Goal: Task Accomplishment & Management: Manage account settings

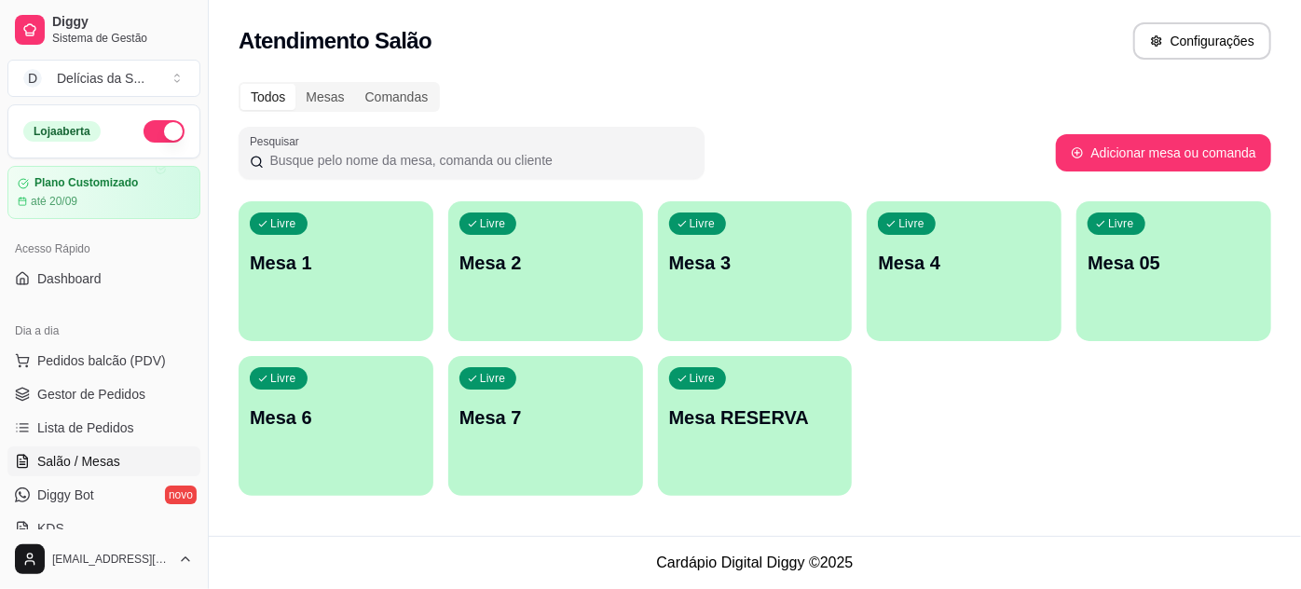
click at [1185, 325] on div "button" at bounding box center [1174, 330] width 195 height 22
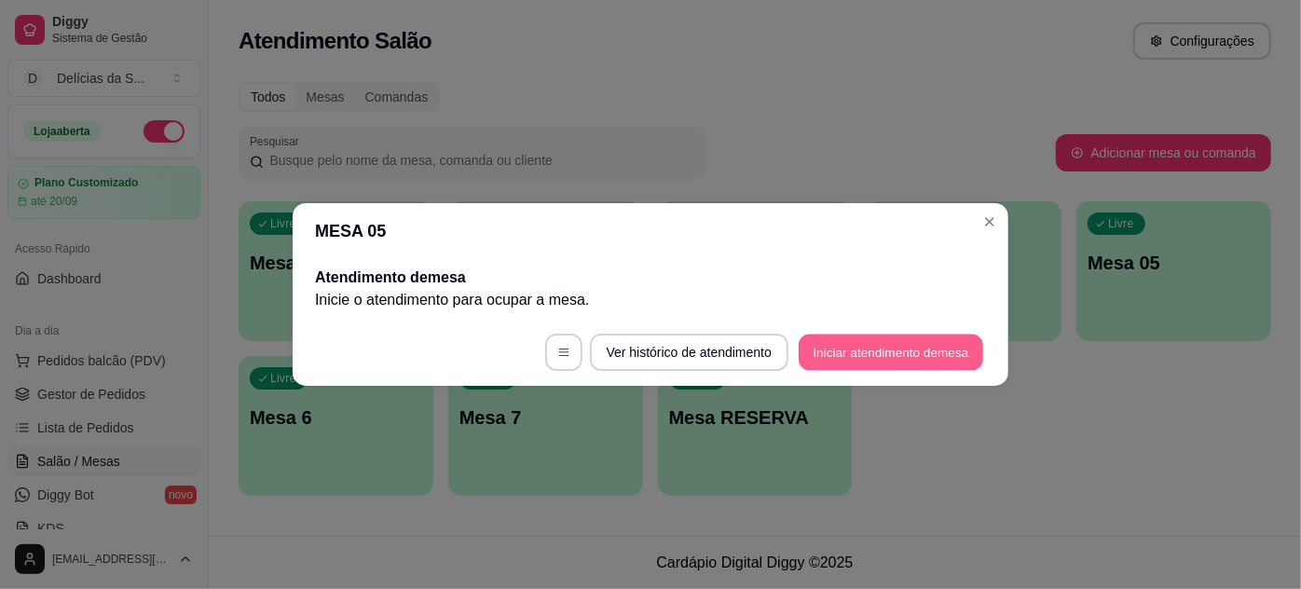
click at [860, 349] on button "Iniciar atendimento de mesa" at bounding box center [891, 353] width 185 height 36
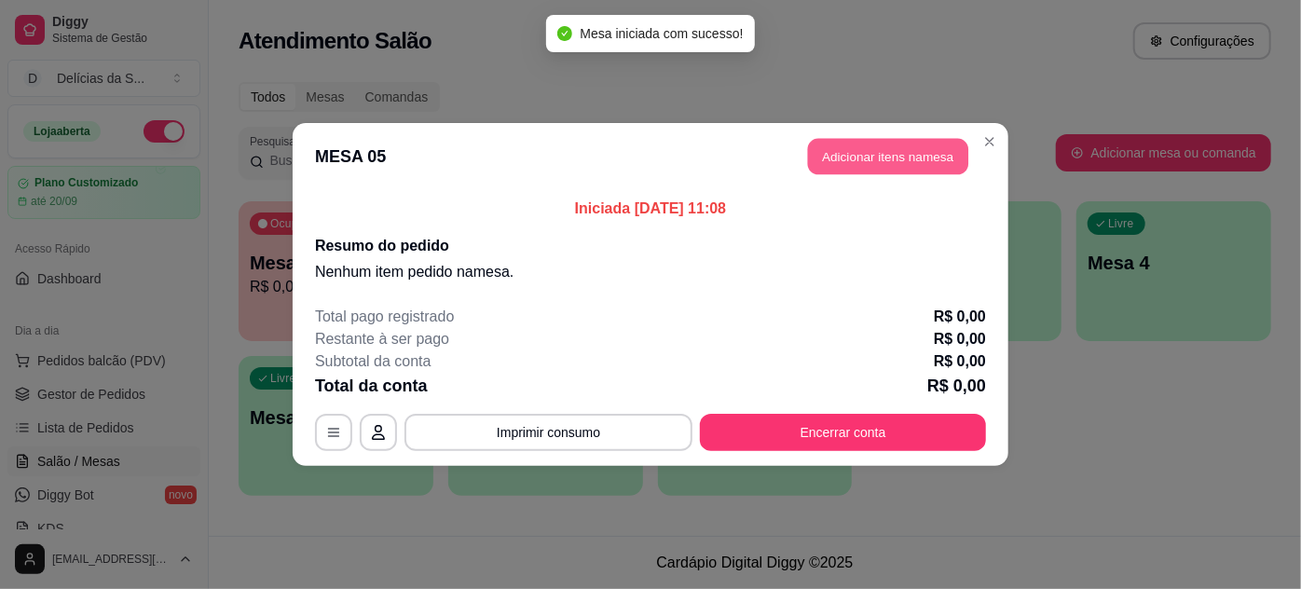
click at [866, 158] on button "Adicionar itens na mesa" at bounding box center [888, 157] width 160 height 36
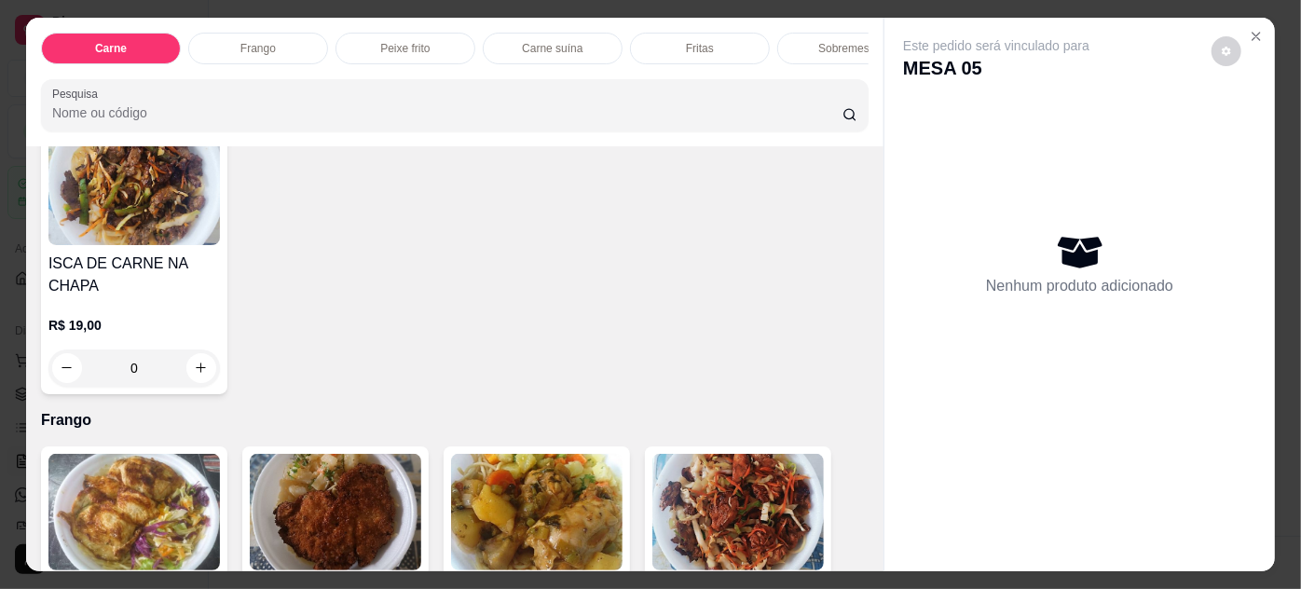
scroll to position [1016, 0]
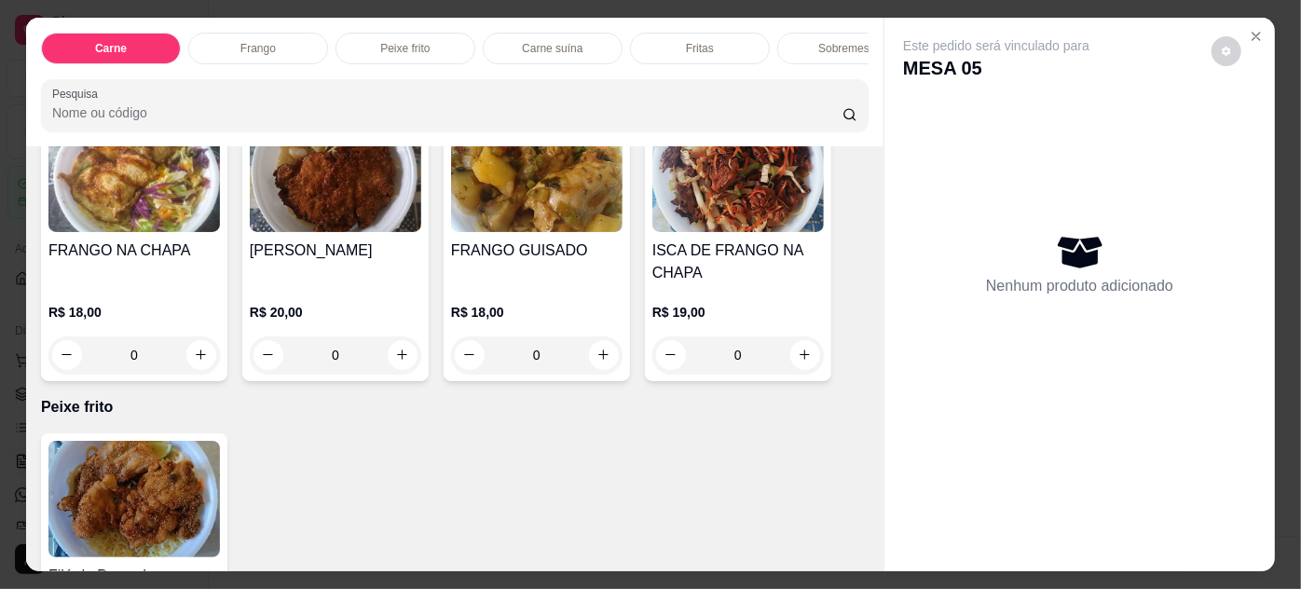
click at [157, 254] on h4 "FRANGO NA CHAPA" at bounding box center [134, 251] width 172 height 22
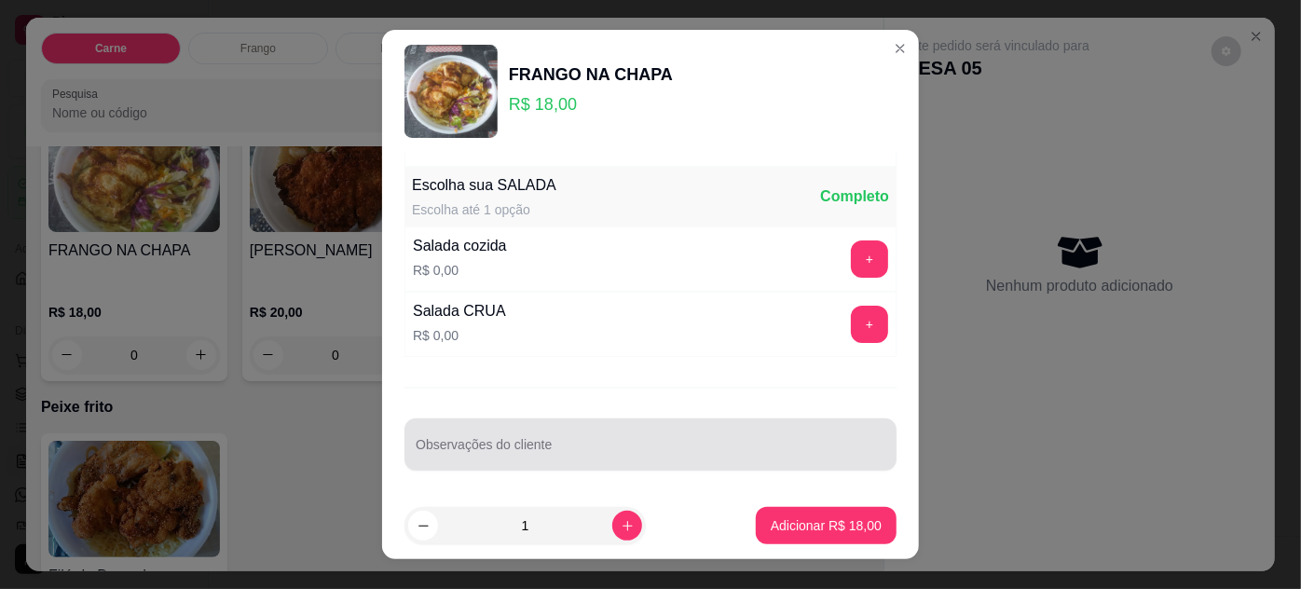
click at [701, 431] on div at bounding box center [651, 444] width 470 height 37
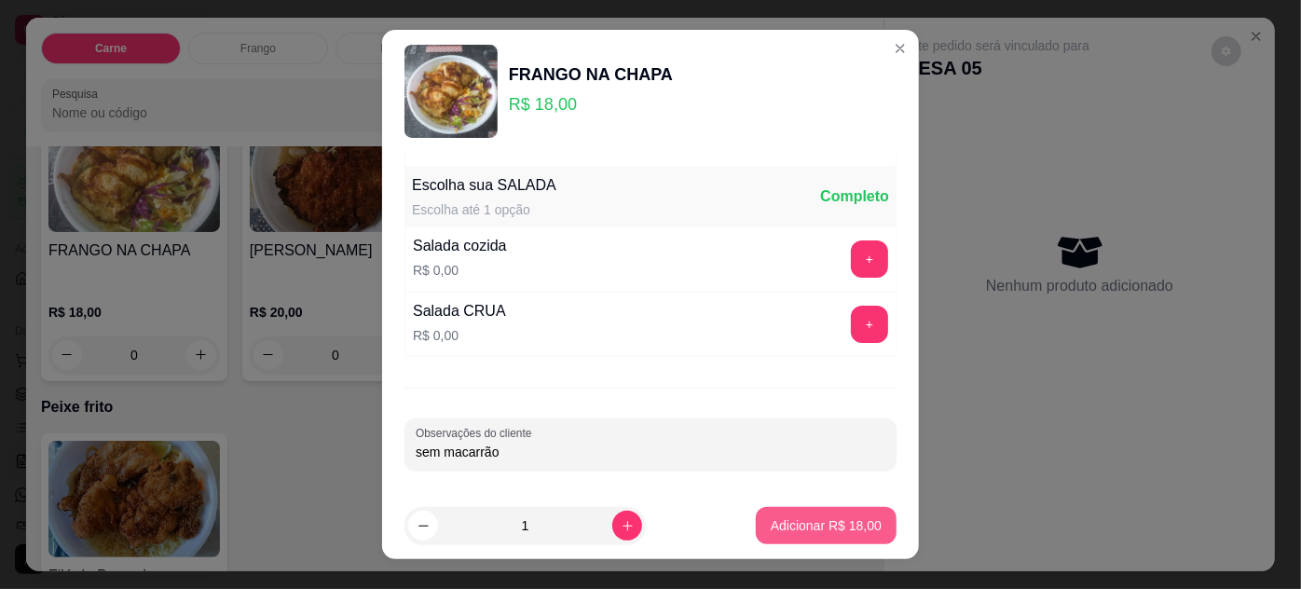
type input "sem macarrão"
click at [820, 513] on button "Adicionar R$ 18,00" at bounding box center [826, 526] width 137 height 36
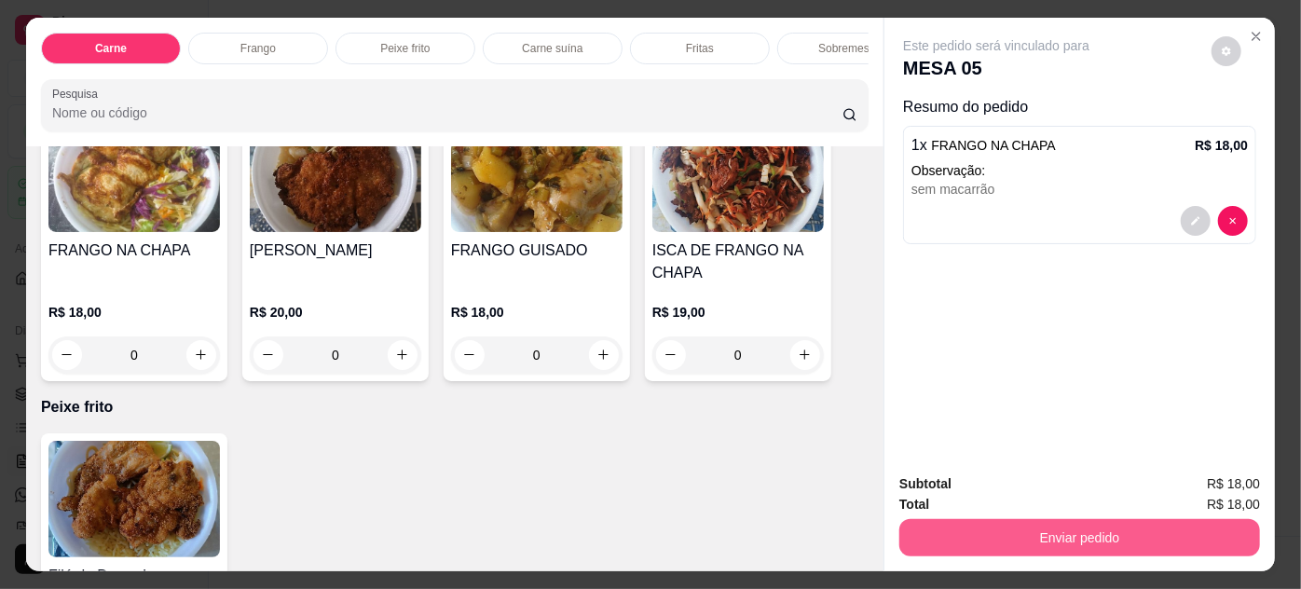
click at [933, 532] on button "Enviar pedido" at bounding box center [1080, 537] width 361 height 37
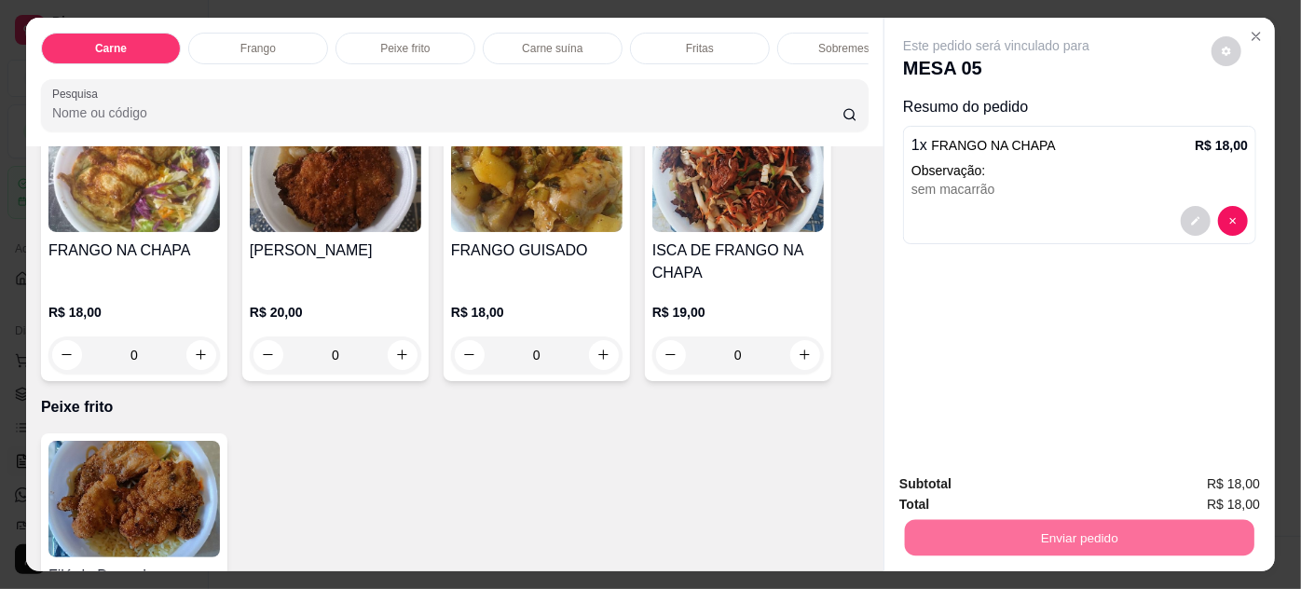
click at [964, 489] on button "Não registrar e enviar pedido" at bounding box center [1019, 485] width 188 height 34
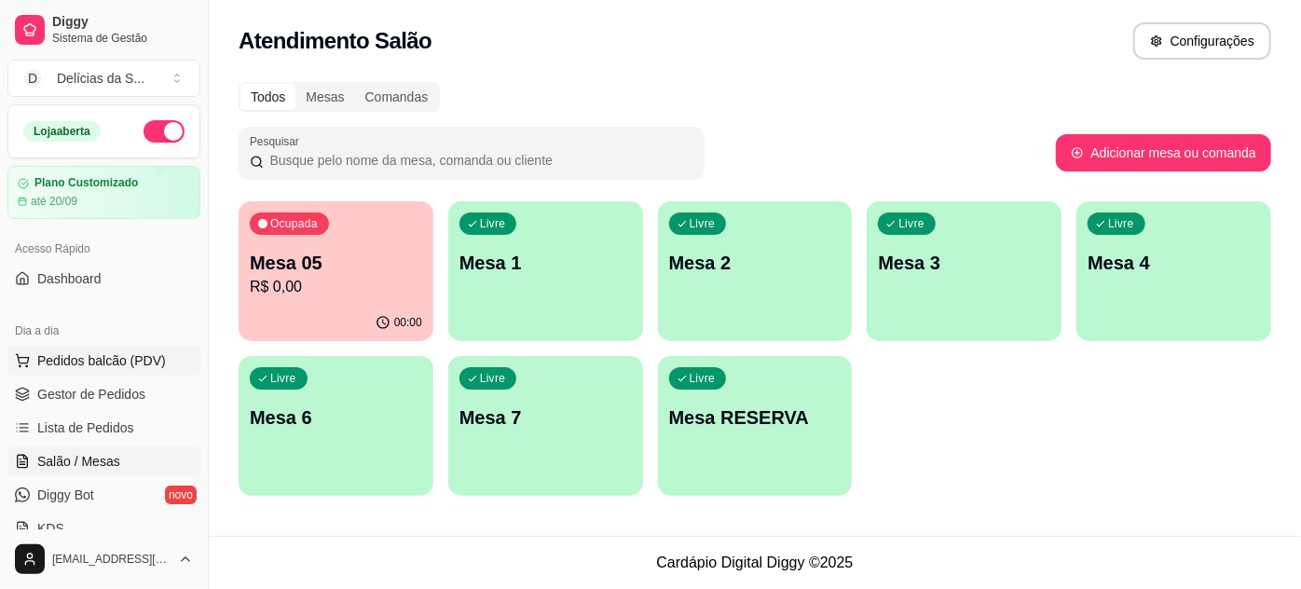
click at [109, 363] on span "Pedidos balcão (PDV)" at bounding box center [101, 360] width 129 height 19
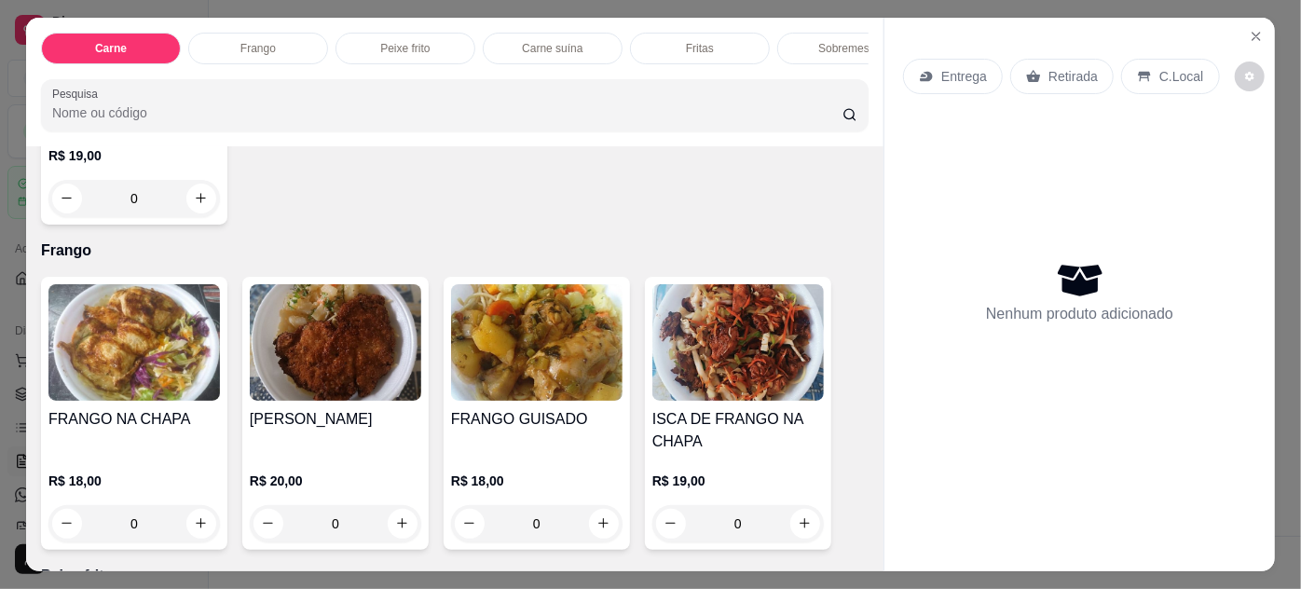
scroll to position [1186, 0]
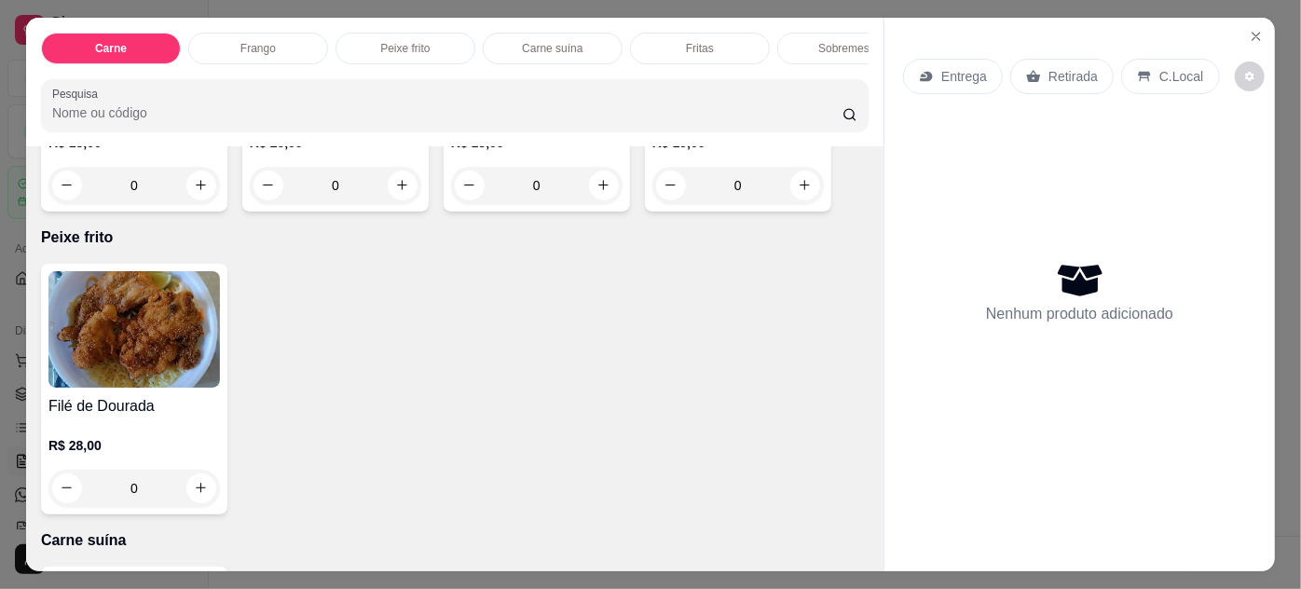
click at [153, 363] on img at bounding box center [134, 329] width 172 height 117
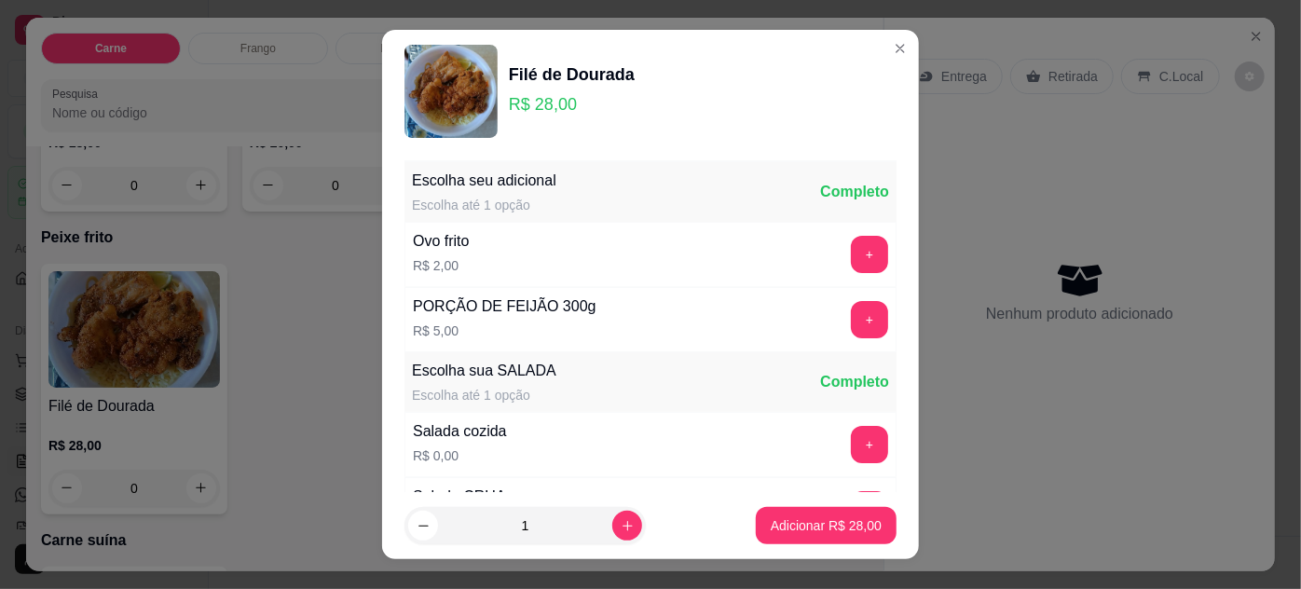
scroll to position [186, 0]
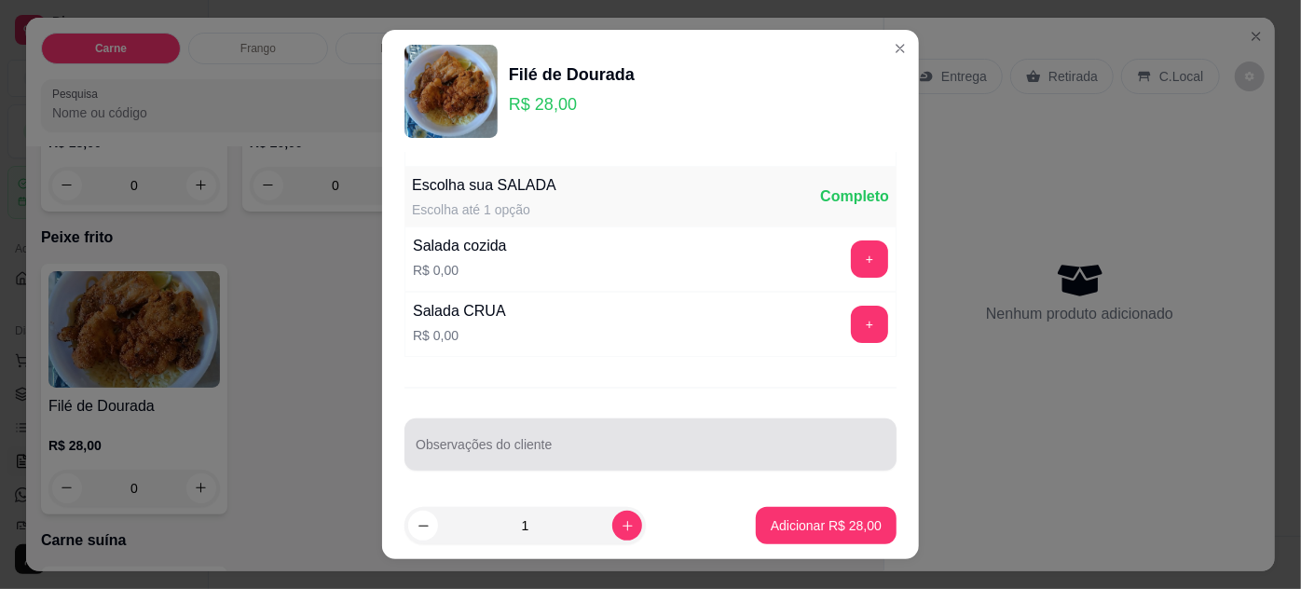
click at [706, 434] on div at bounding box center [651, 444] width 470 height 37
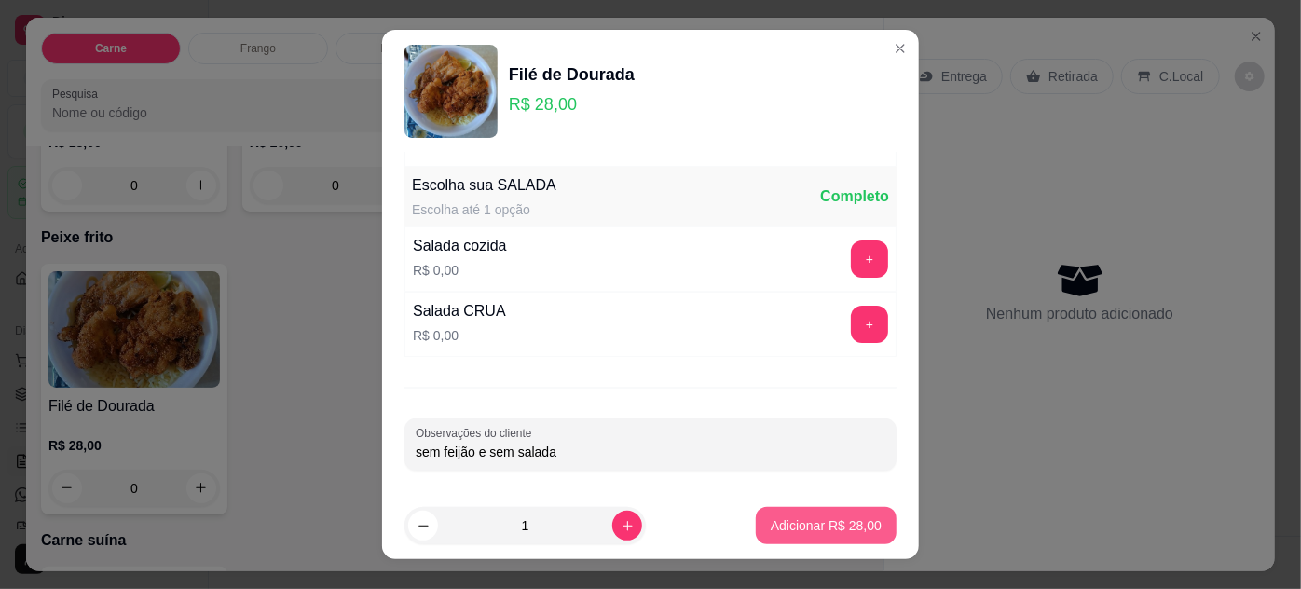
type input "sem feijão e sem salada"
click at [823, 518] on p "Adicionar R$ 28,00" at bounding box center [827, 526] width 108 height 18
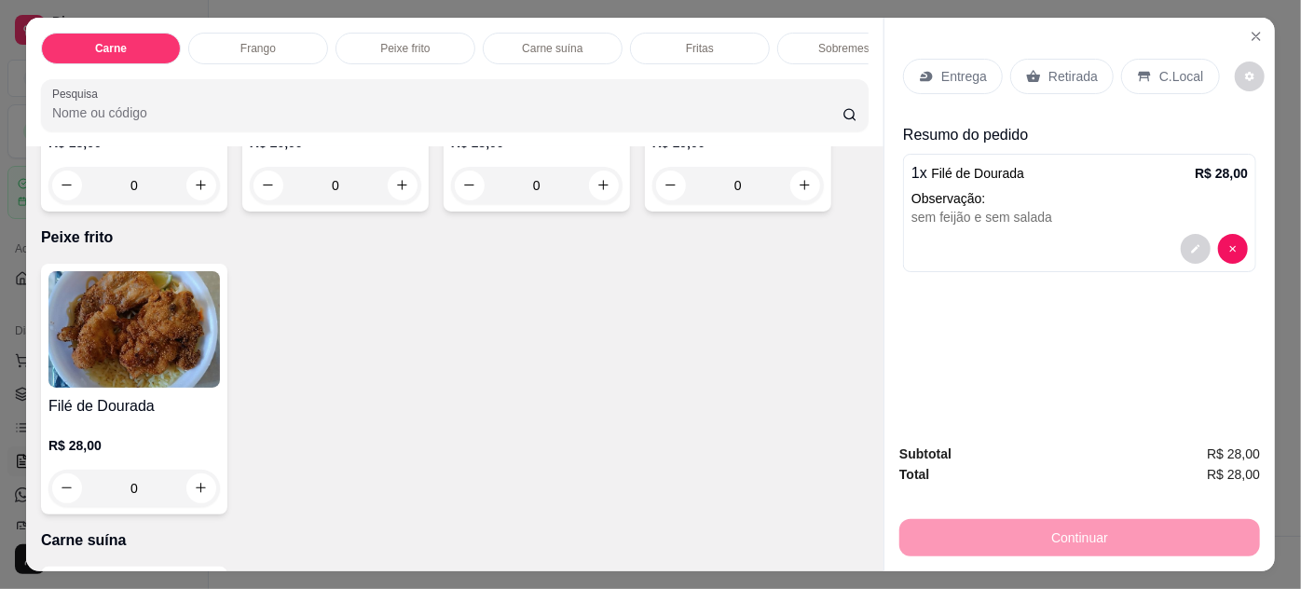
click at [1049, 74] on p "Retirada" at bounding box center [1073, 76] width 49 height 19
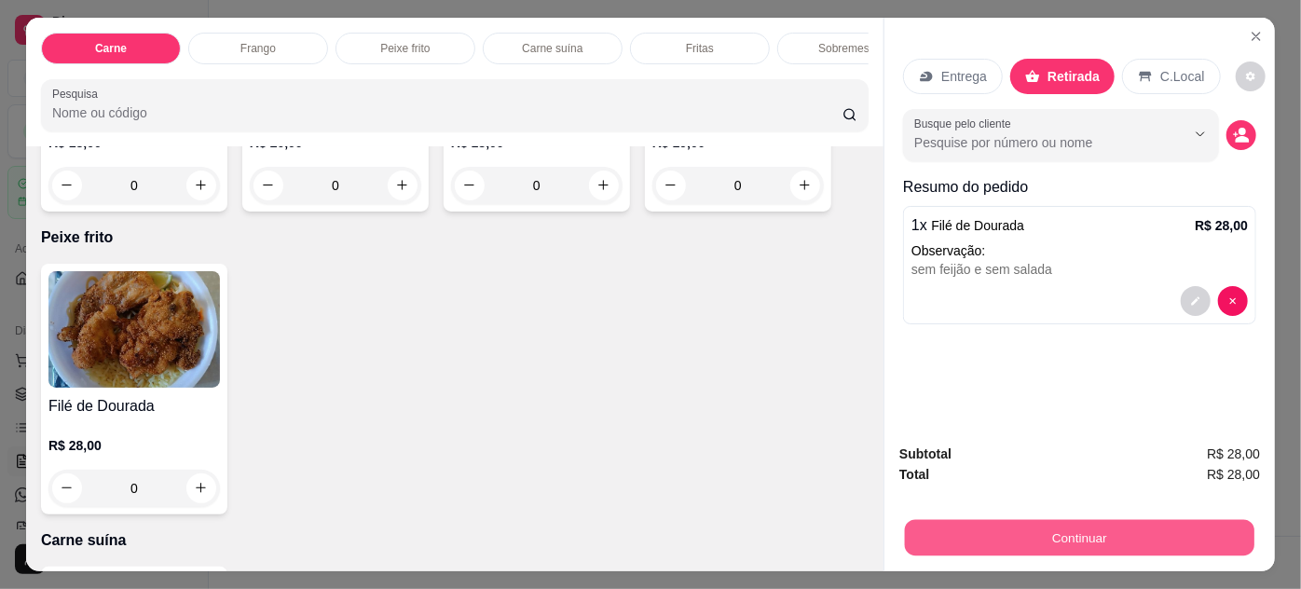
click at [972, 534] on button "Continuar" at bounding box center [1080, 538] width 350 height 36
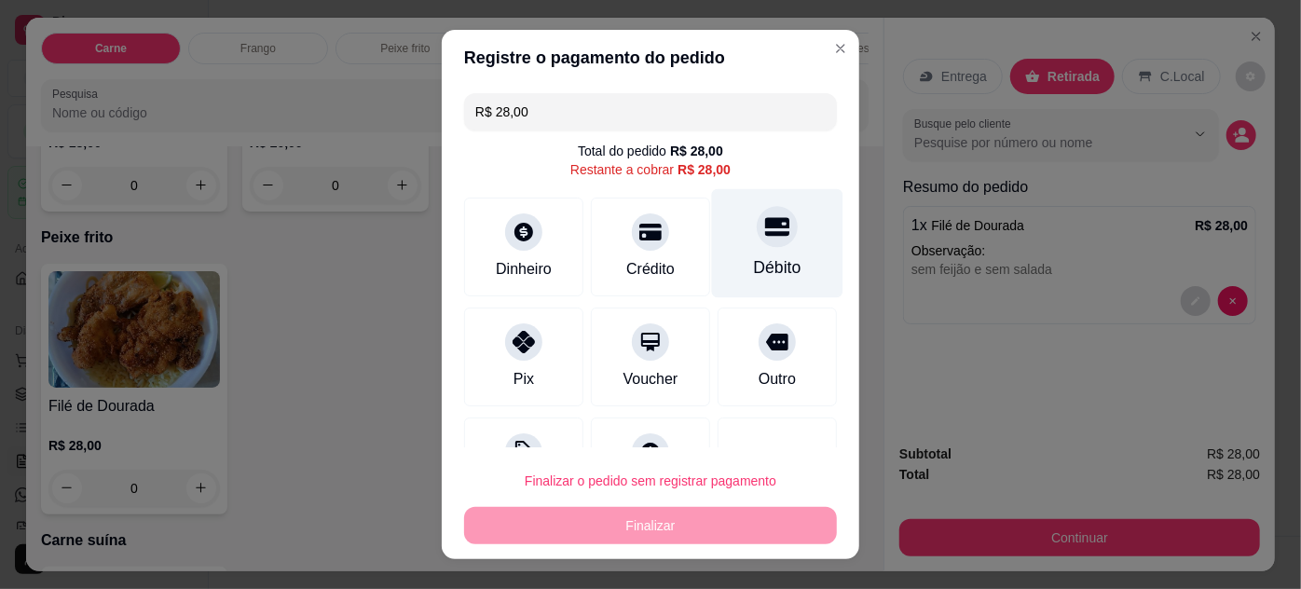
click at [765, 235] on icon at bounding box center [777, 226] width 24 height 24
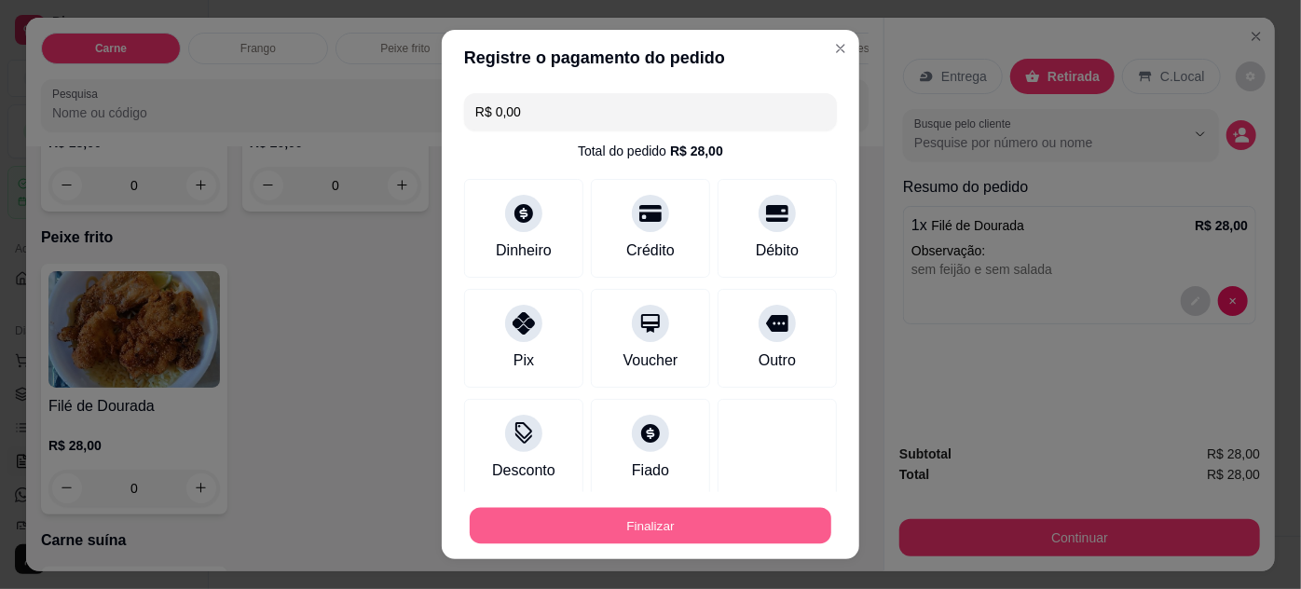
click at [721, 518] on button "Finalizar" at bounding box center [651, 526] width 362 height 36
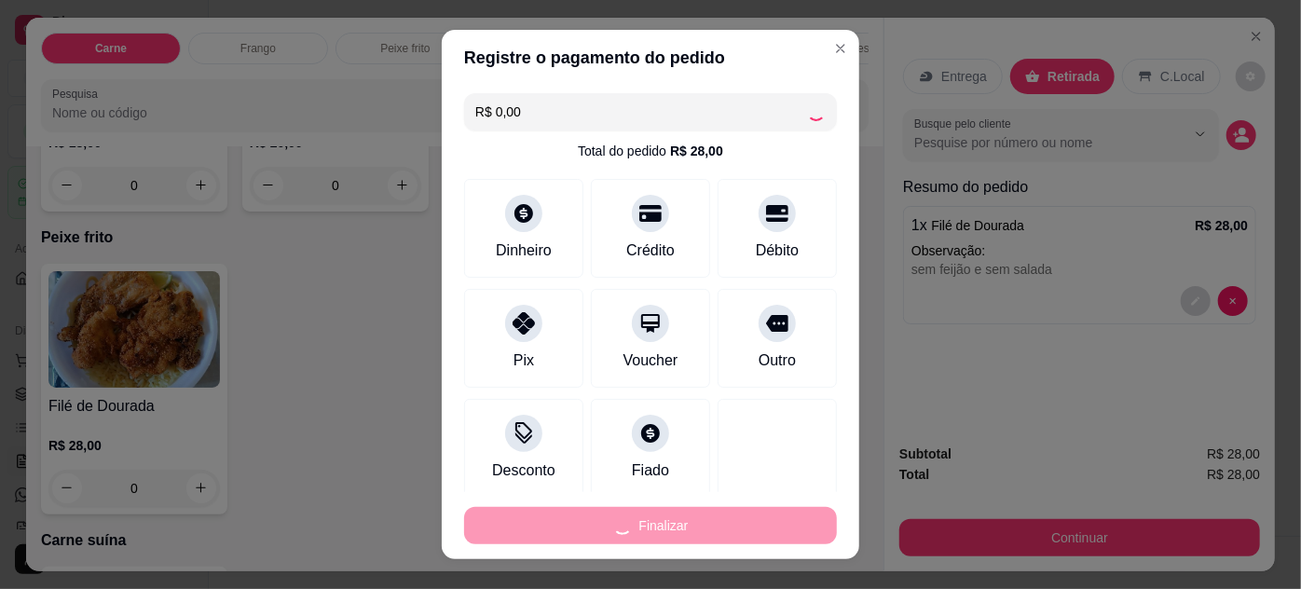
type input "-R$ 28,00"
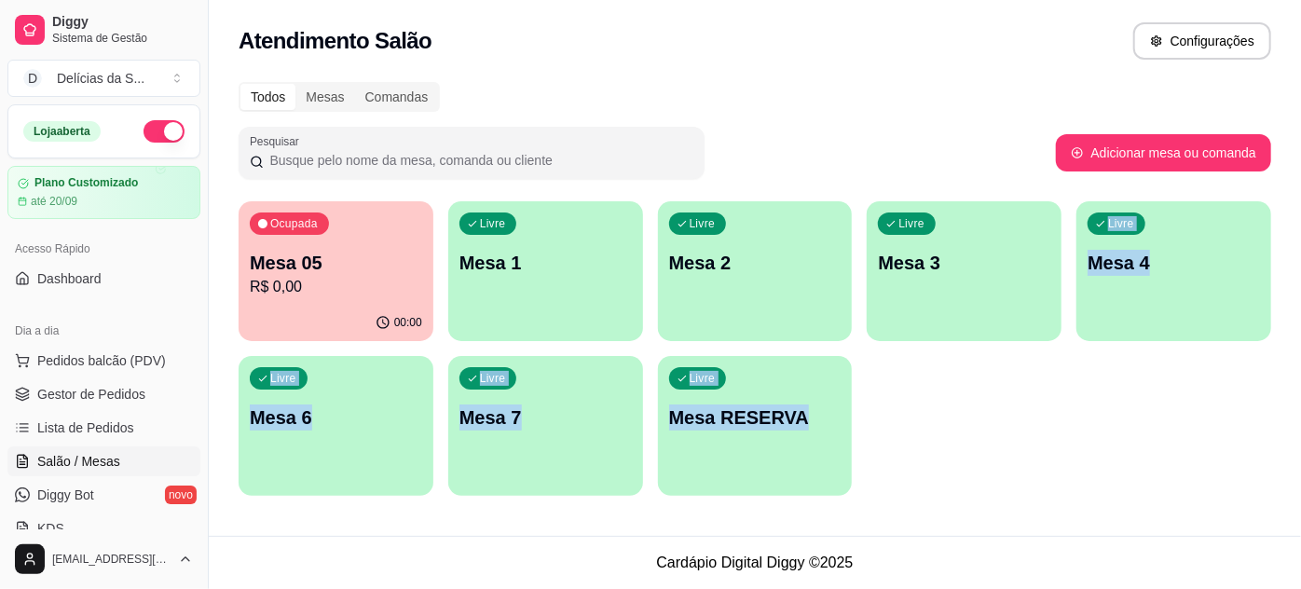
click at [920, 409] on div "Ocupada Mesa 05 R$ 0,00 00:00 Livre Mesa 1 Livre Mesa 2 Livre Mesa 3 Livre Mesa…" at bounding box center [755, 348] width 1033 height 295
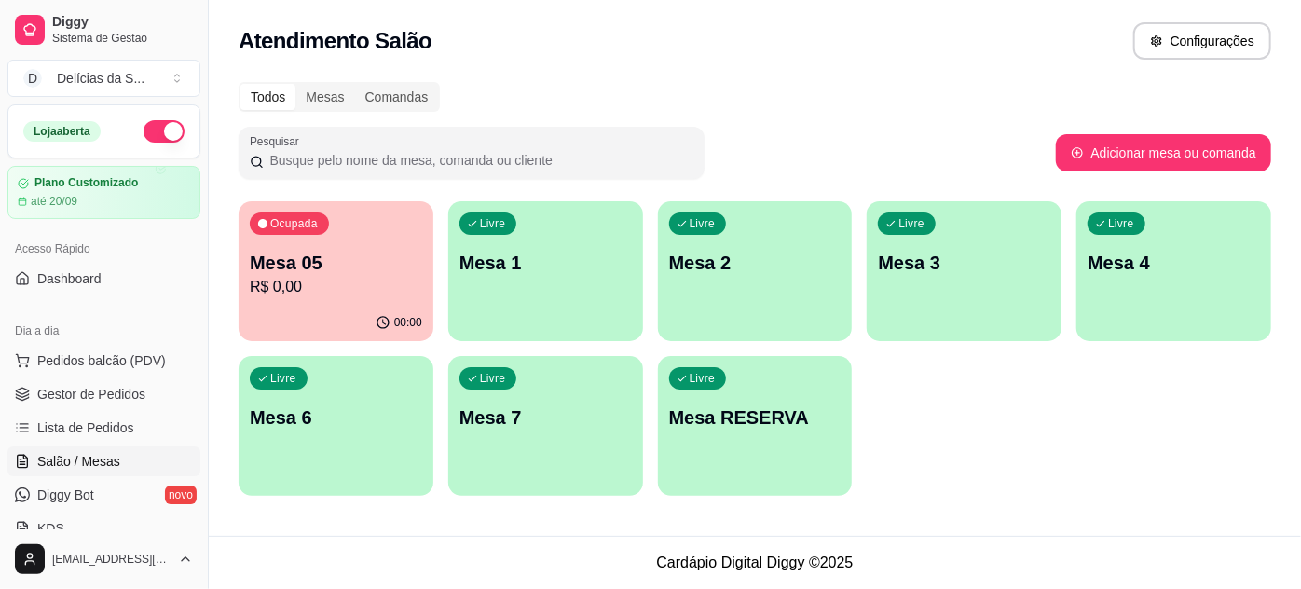
click at [594, 56] on div "Atendimento Salão Configurações" at bounding box center [755, 35] width 1093 height 71
click at [740, 272] on p "Mesa 2" at bounding box center [755, 263] width 172 height 26
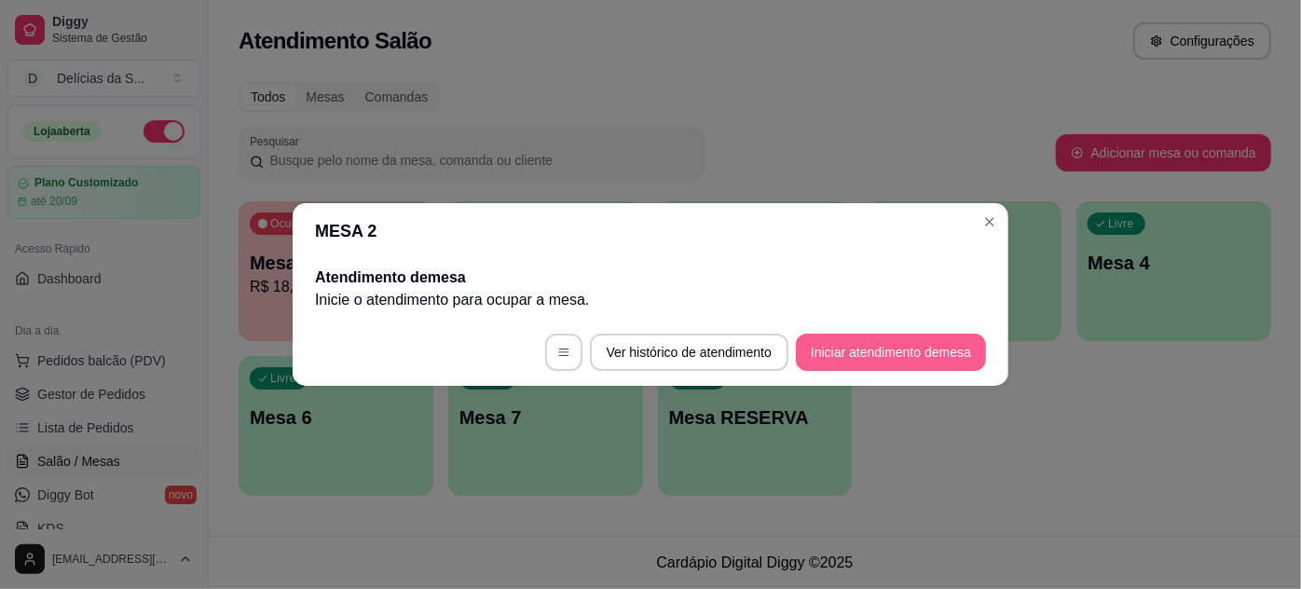
click at [820, 352] on button "Iniciar atendimento de mesa" at bounding box center [891, 352] width 190 height 37
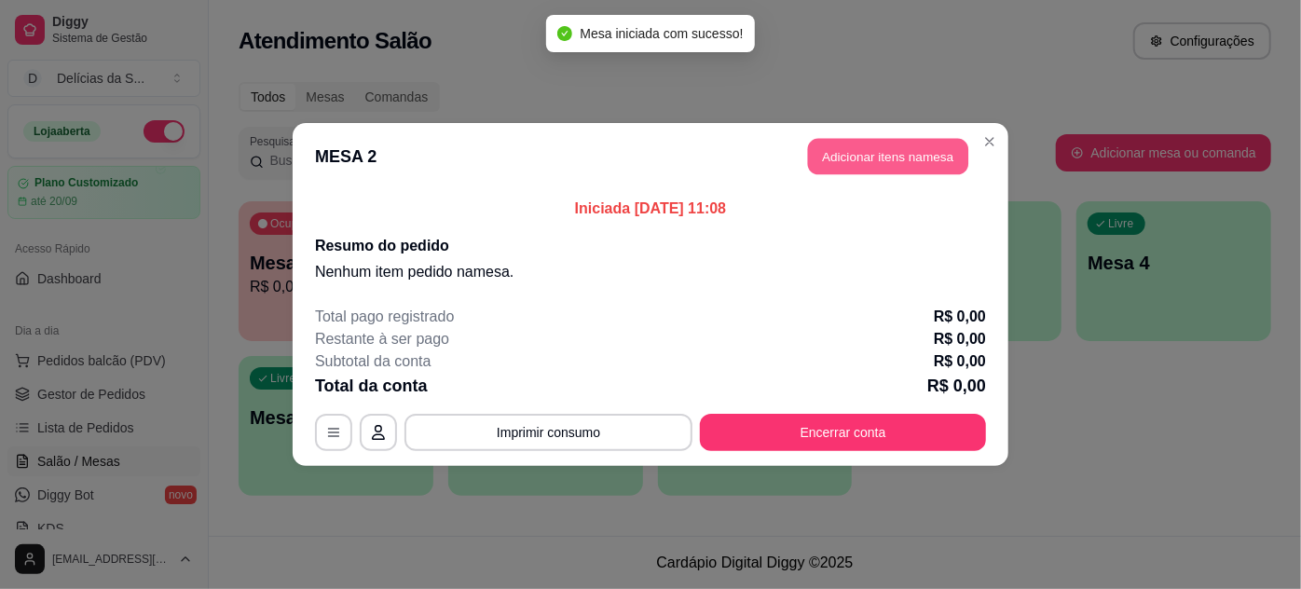
click at [817, 157] on button "Adicionar itens na mesa" at bounding box center [888, 157] width 160 height 36
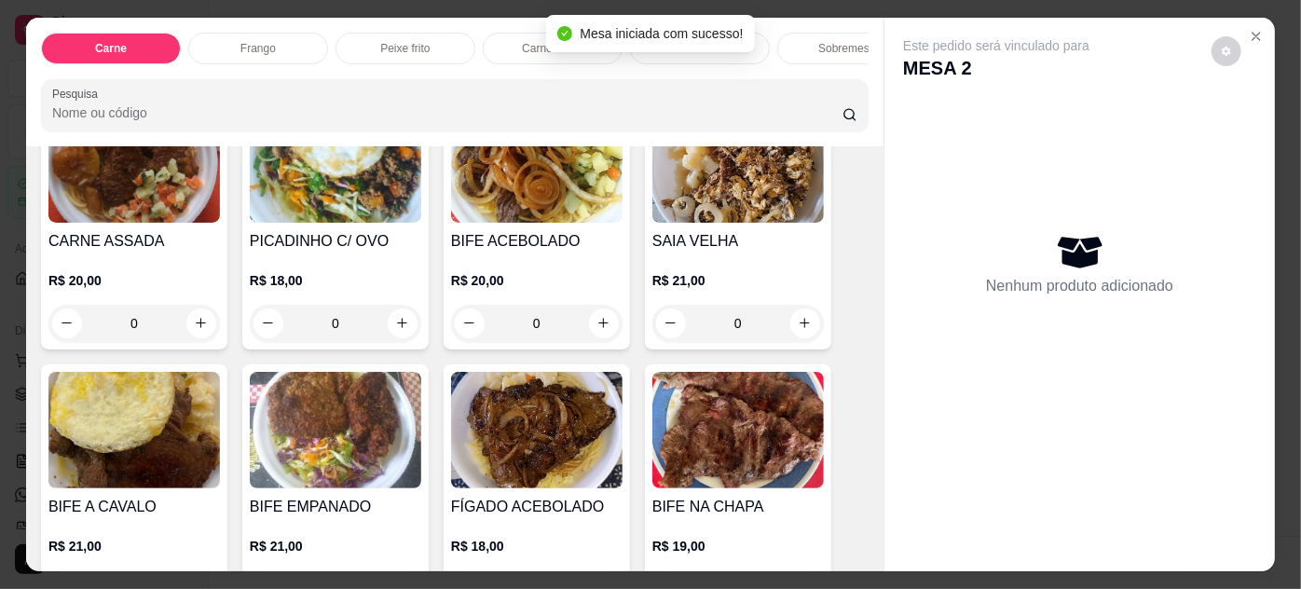
scroll to position [338, 0]
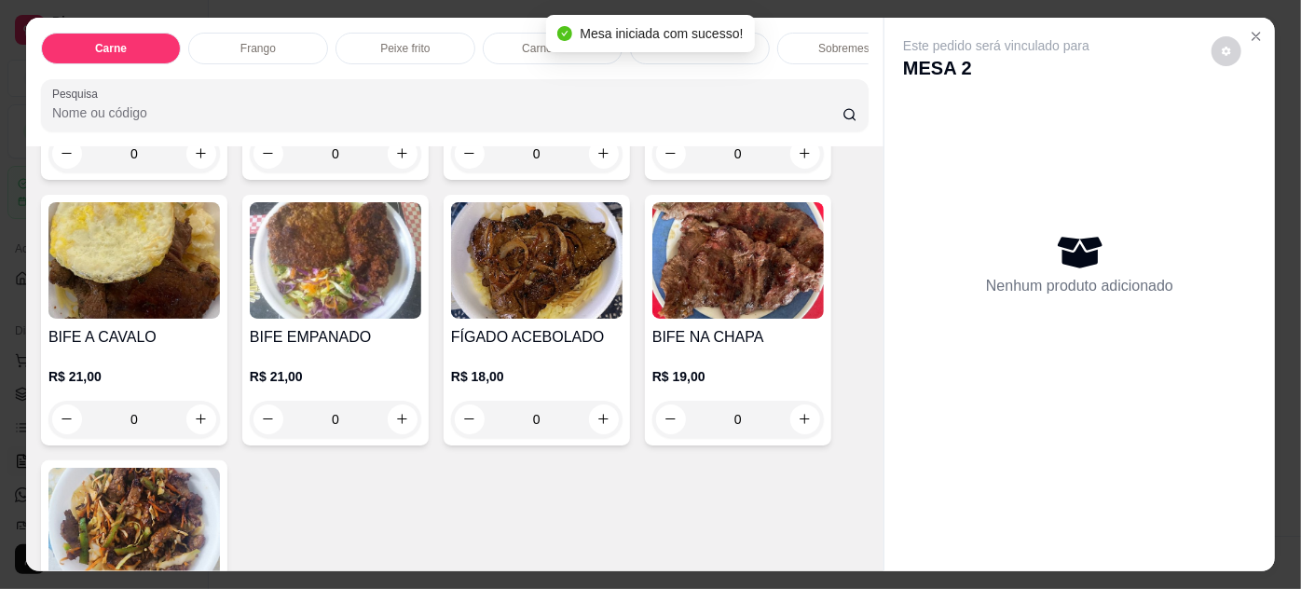
click at [554, 319] on img at bounding box center [537, 260] width 172 height 117
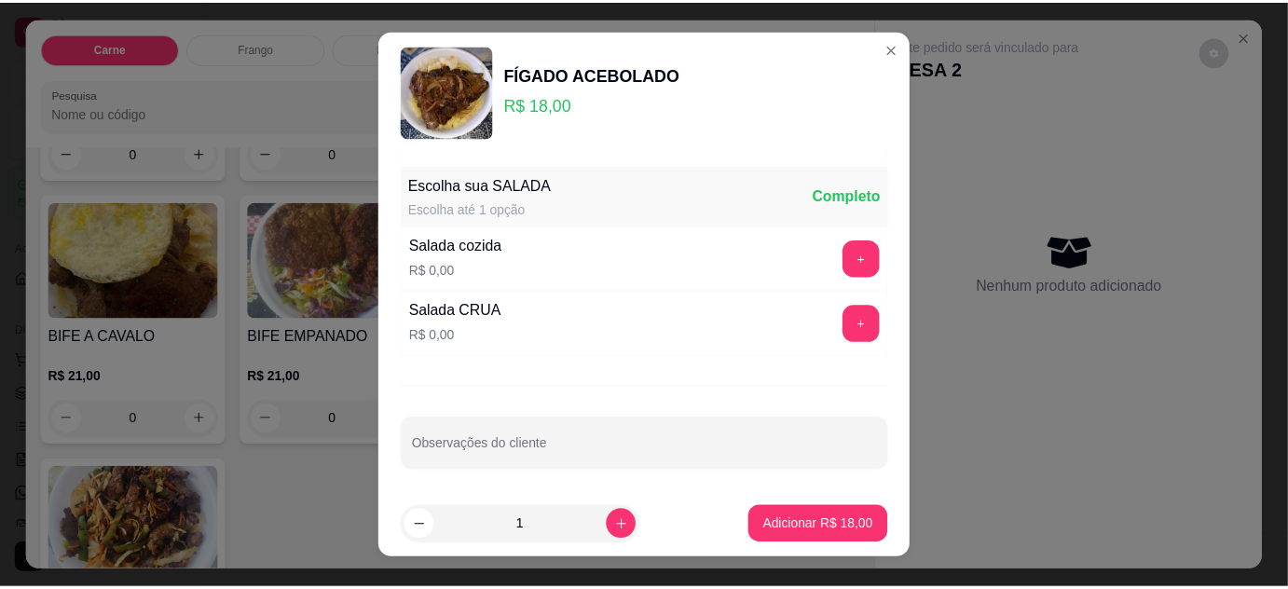
scroll to position [30, 0]
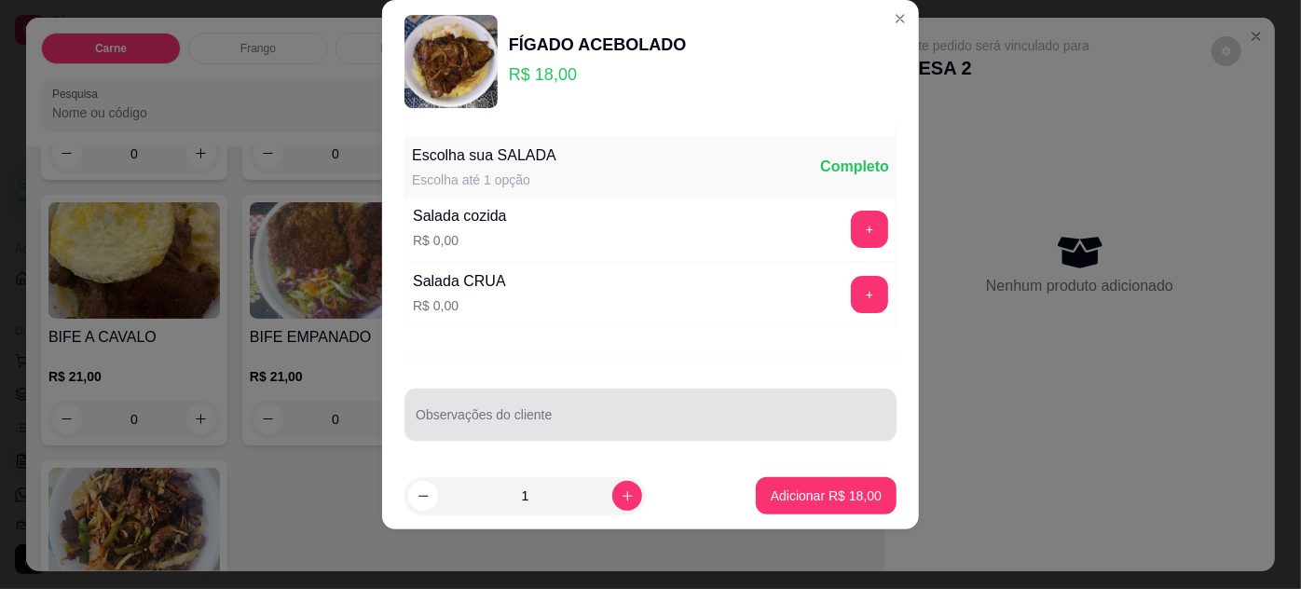
click at [651, 415] on input "Observações do cliente" at bounding box center [651, 422] width 470 height 19
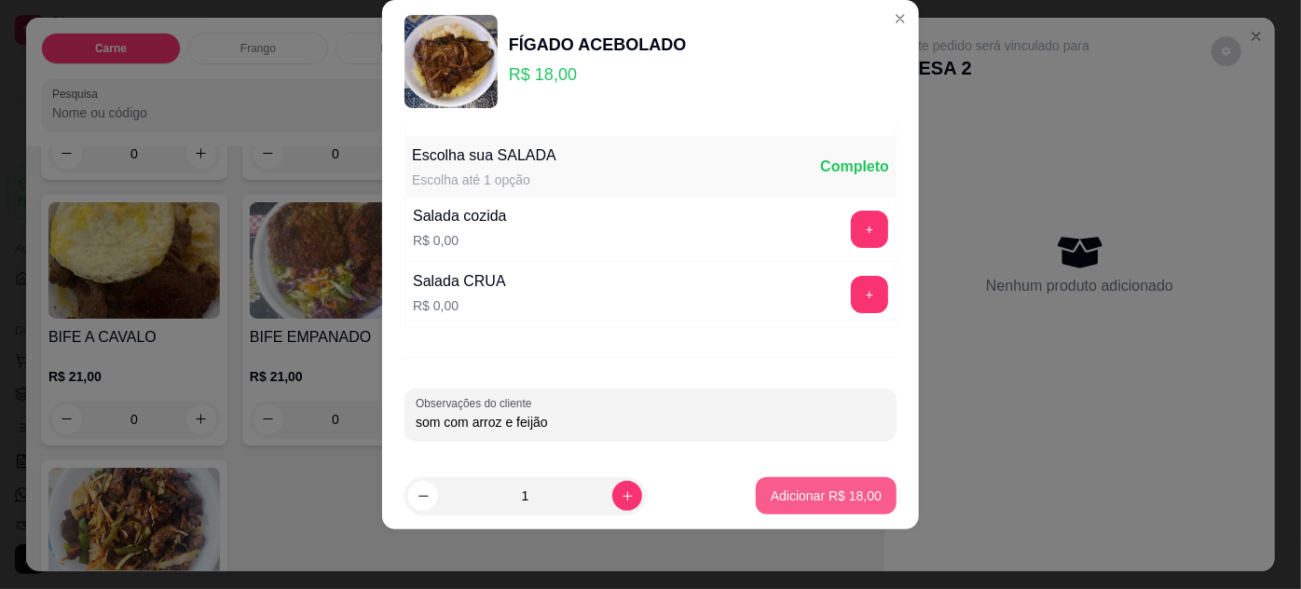
type input "som com arroz e feijão"
click at [832, 503] on p "Adicionar R$ 18,00" at bounding box center [826, 496] width 111 height 19
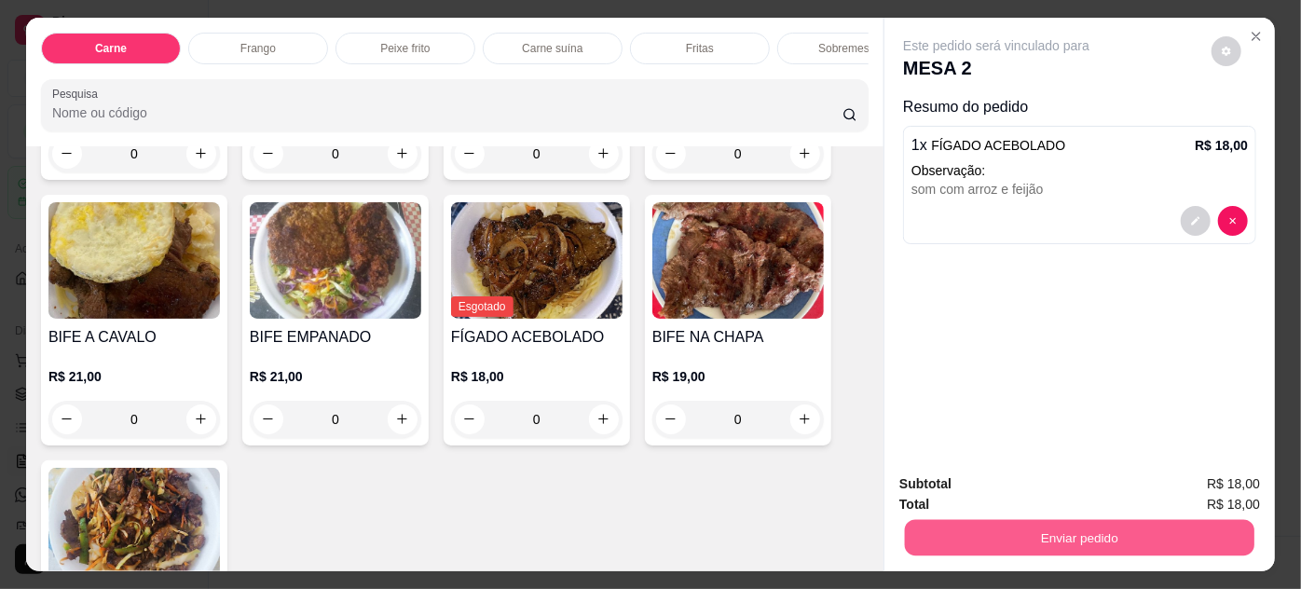
click at [928, 534] on button "Enviar pedido" at bounding box center [1080, 538] width 350 height 36
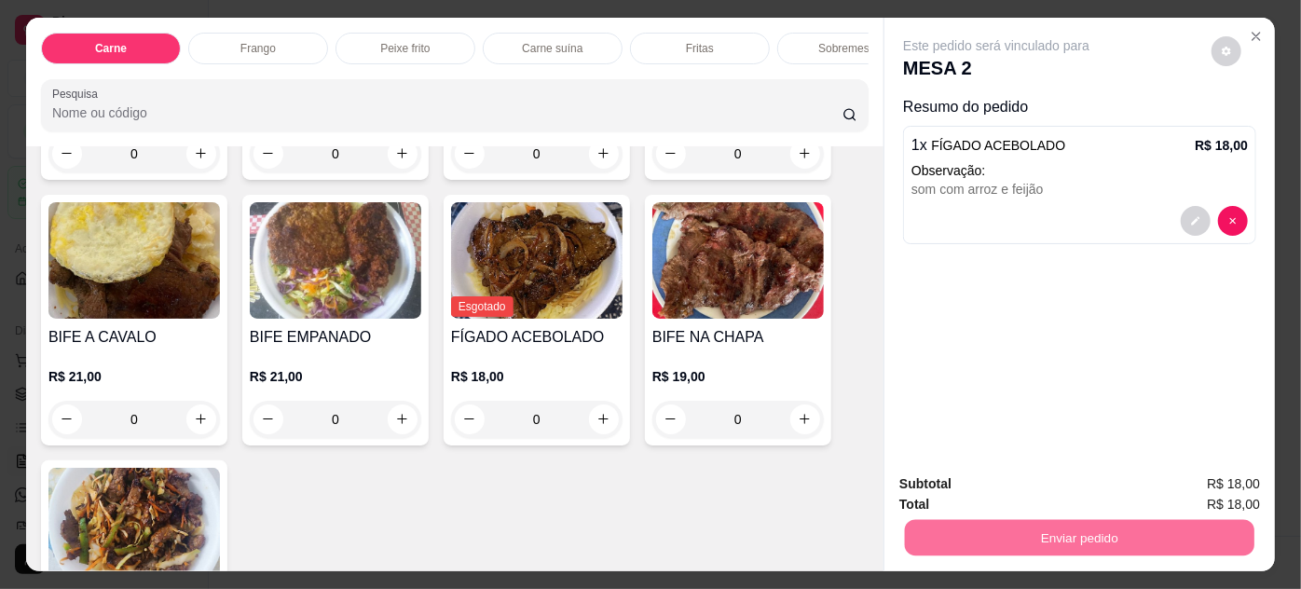
click at [948, 489] on button "Não registrar e enviar pedido" at bounding box center [1019, 485] width 188 height 34
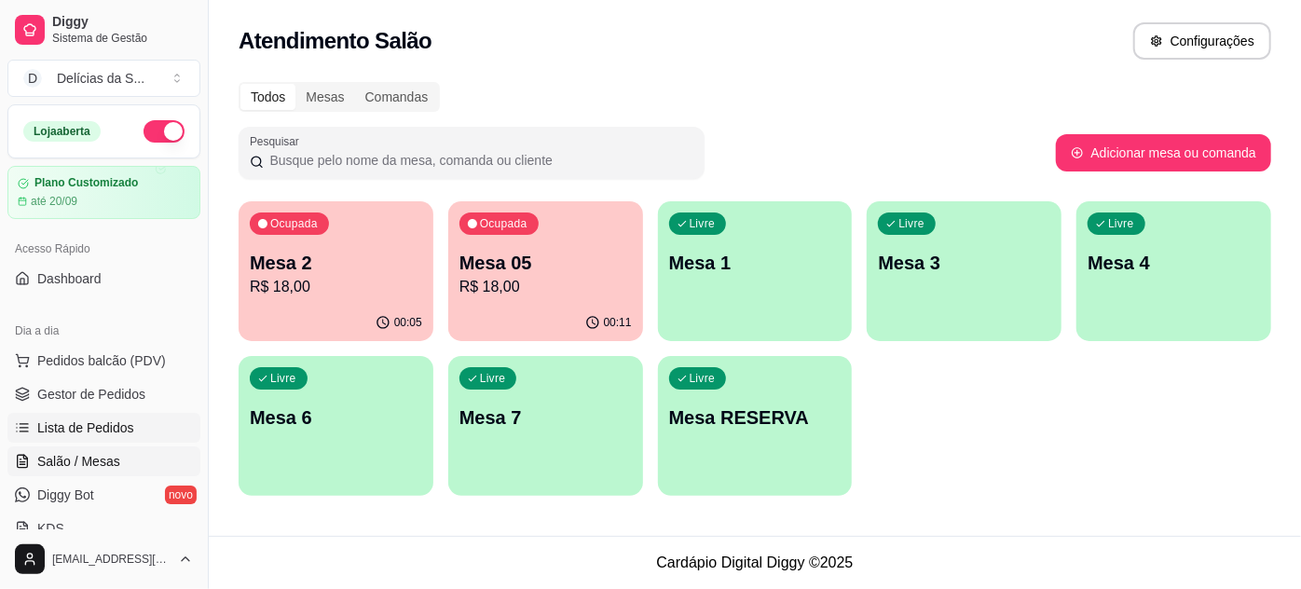
click at [89, 430] on span "Lista de Pedidos" at bounding box center [85, 428] width 97 height 19
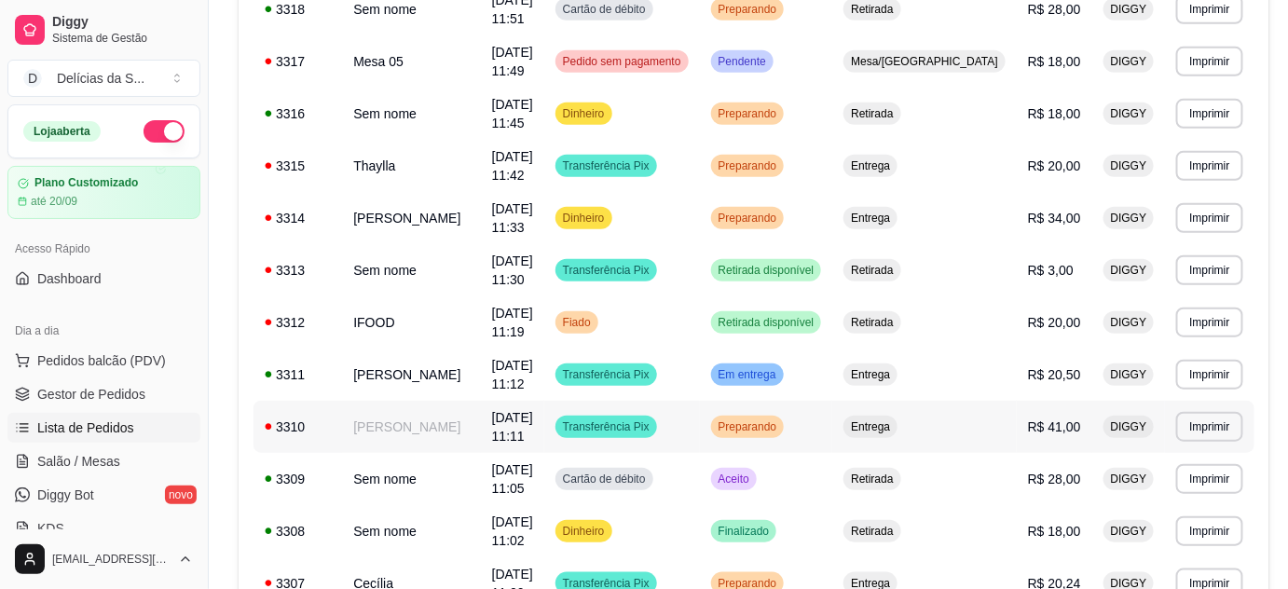
scroll to position [508, 0]
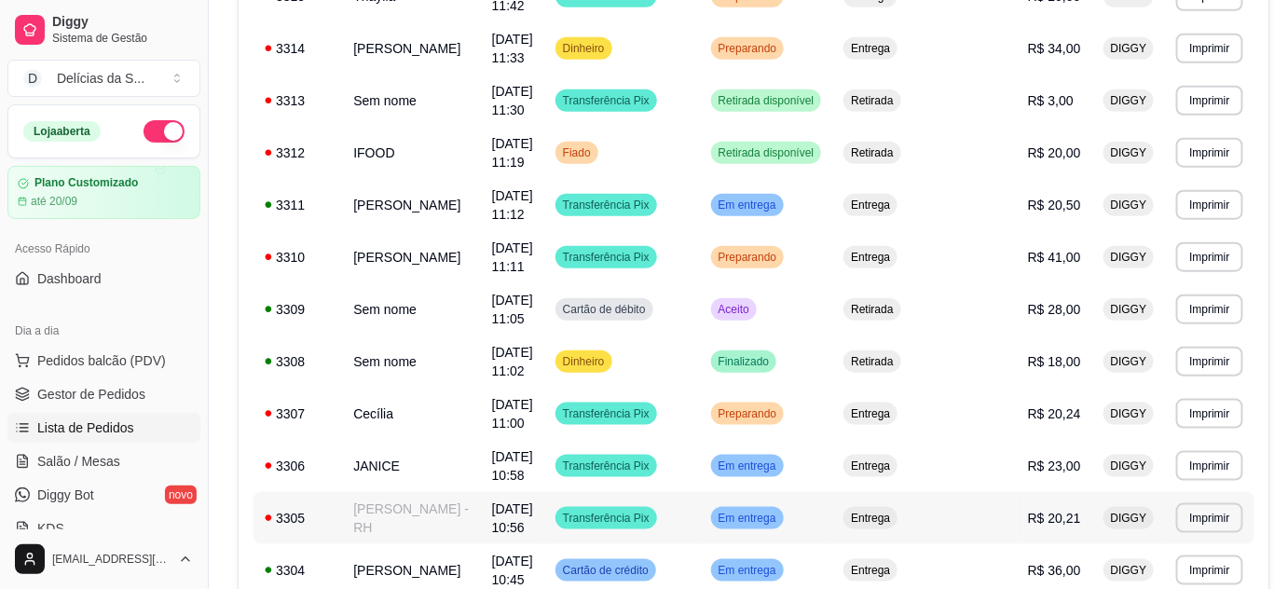
click at [441, 525] on td "[PERSON_NAME] - RH" at bounding box center [411, 518] width 138 height 52
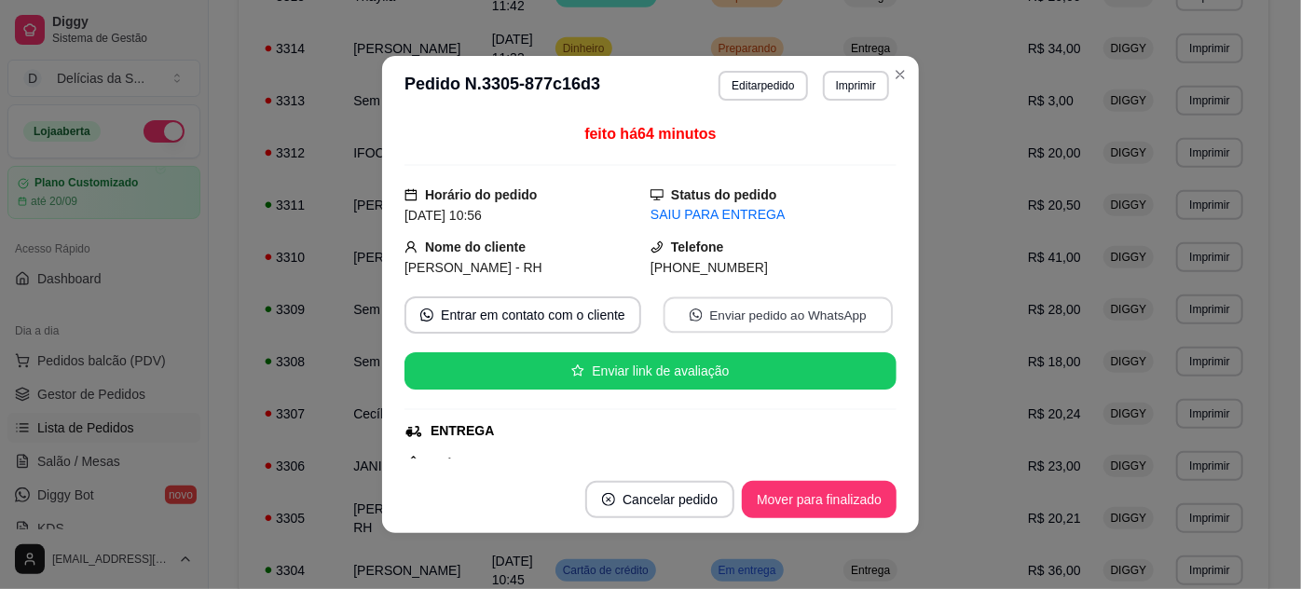
click at [695, 323] on button "Enviar pedido ao WhatsApp" at bounding box center [778, 315] width 229 height 36
click at [487, 296] on div "Entrar em contato com o cliente Enviar pedido ao WhatsApp" at bounding box center [651, 314] width 492 height 37
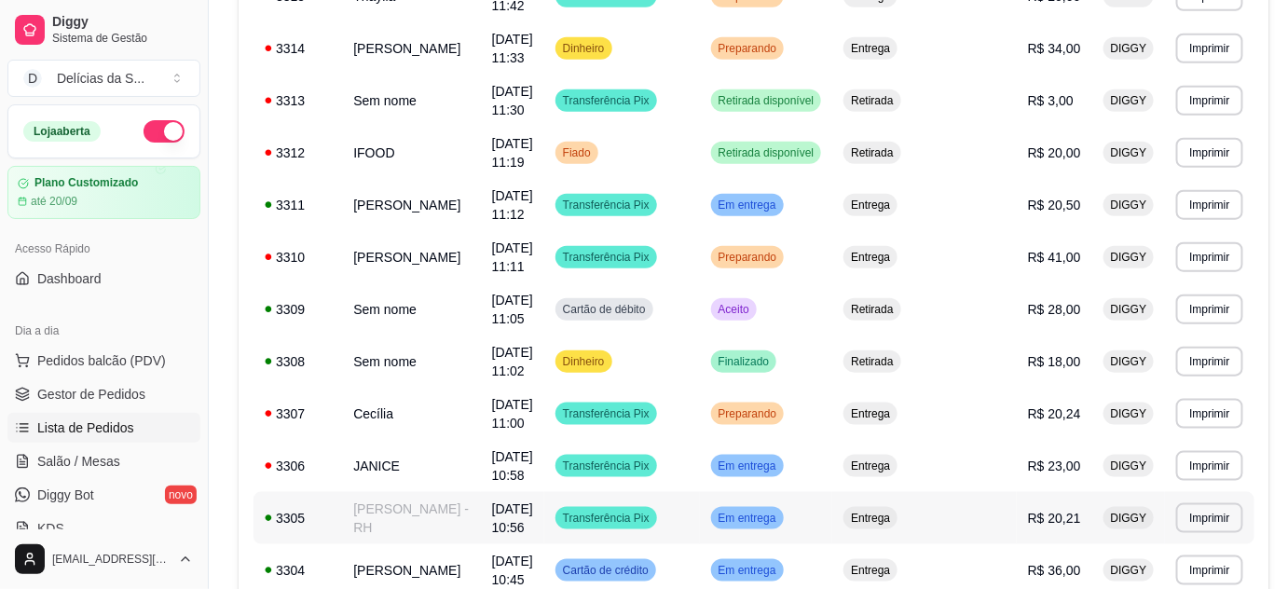
click at [388, 516] on td "[PERSON_NAME] - RH" at bounding box center [411, 518] width 138 height 52
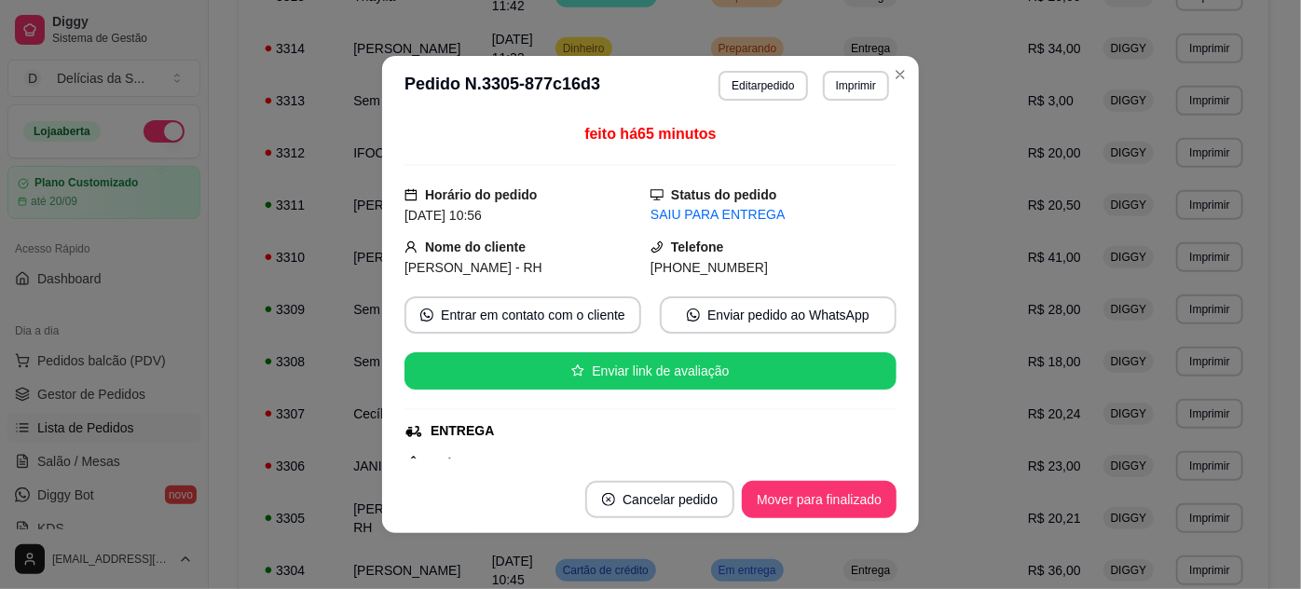
click at [909, 252] on div "feito há 65 minutos Horário do pedido [DATE] 10:56 Status do pedido SAIU PARA E…" at bounding box center [650, 291] width 537 height 351
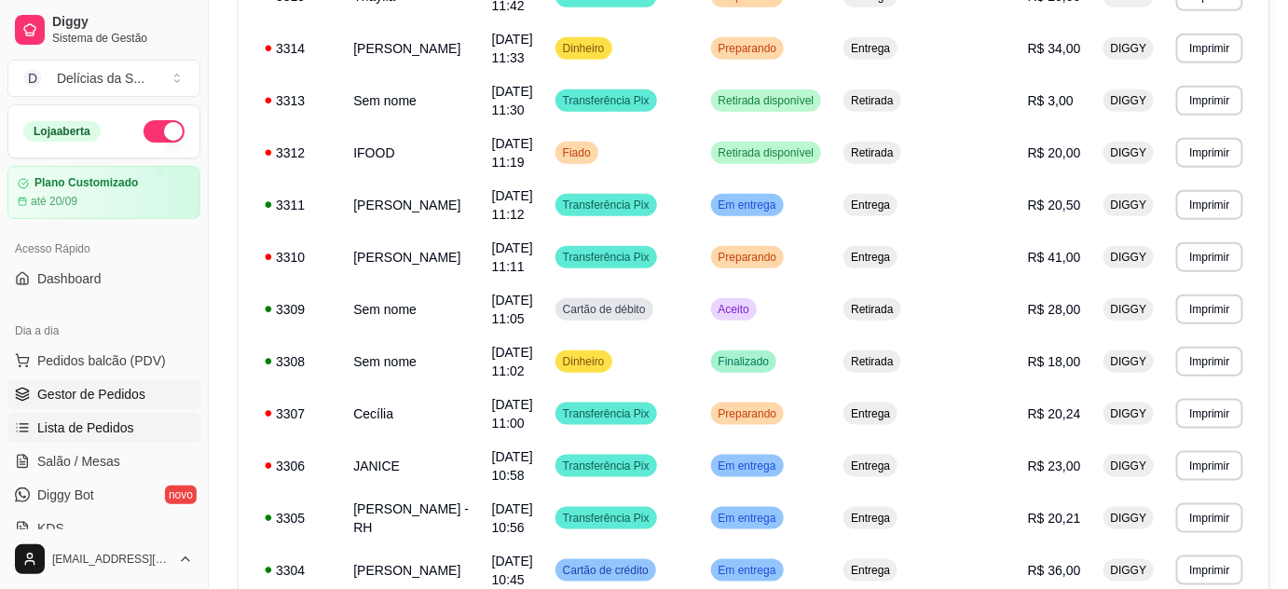
click at [142, 393] on link "Gestor de Pedidos" at bounding box center [103, 394] width 193 height 30
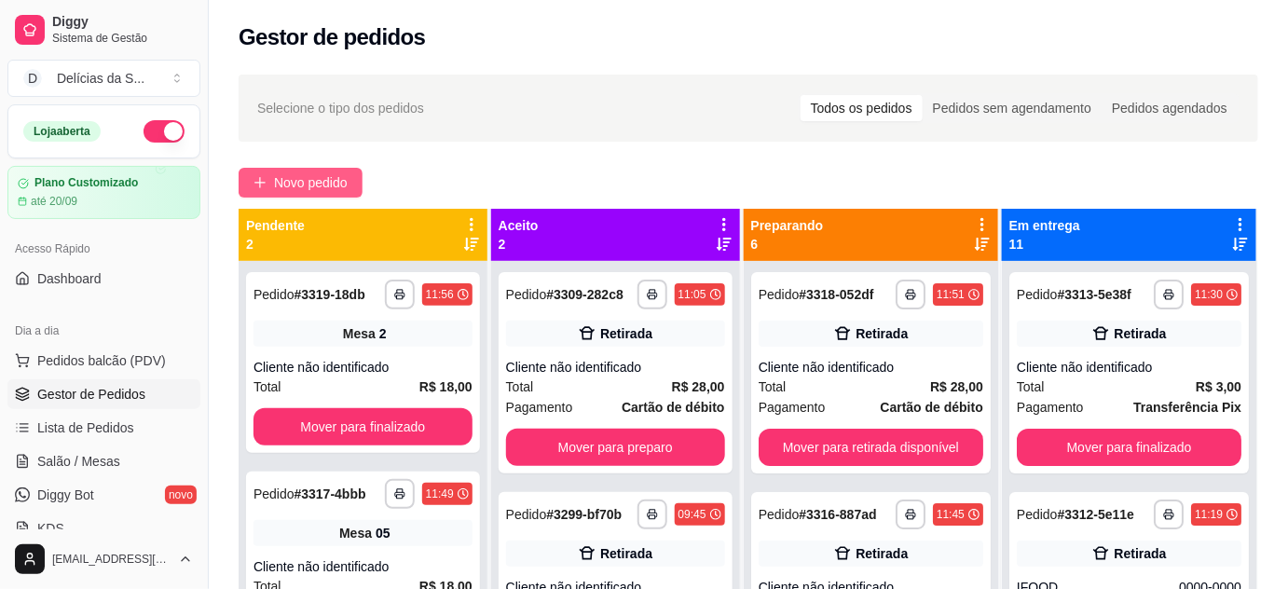
click at [318, 181] on span "Novo pedido" at bounding box center [311, 182] width 74 height 21
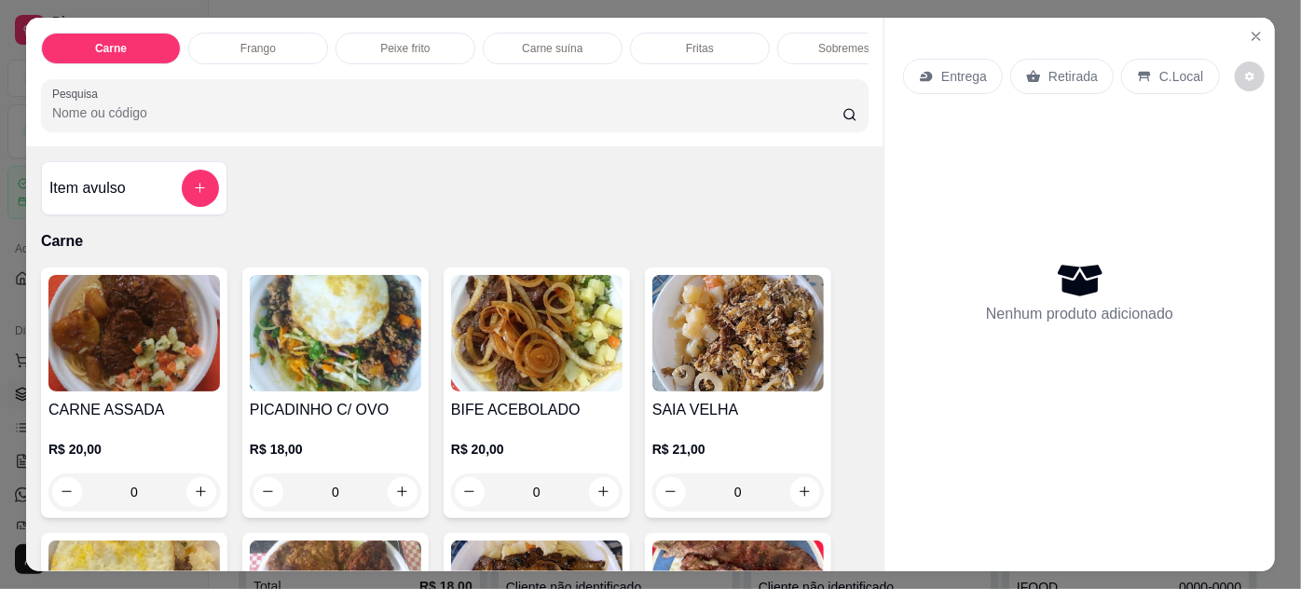
scroll to position [169, 0]
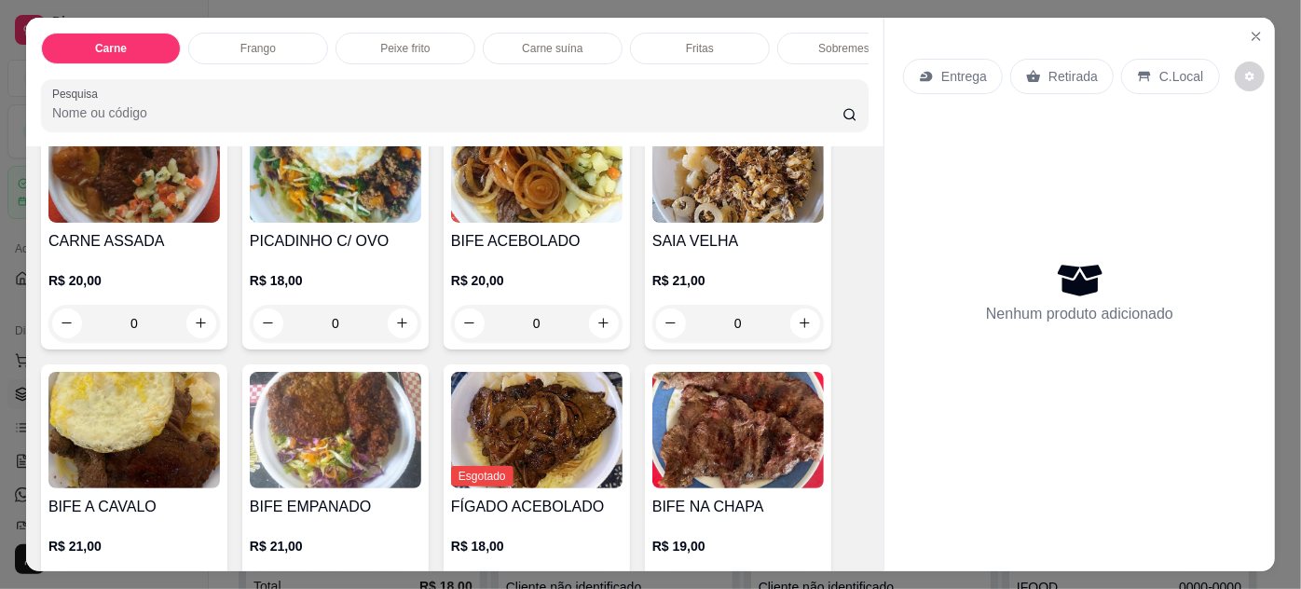
click at [67, 466] on img at bounding box center [134, 430] width 172 height 117
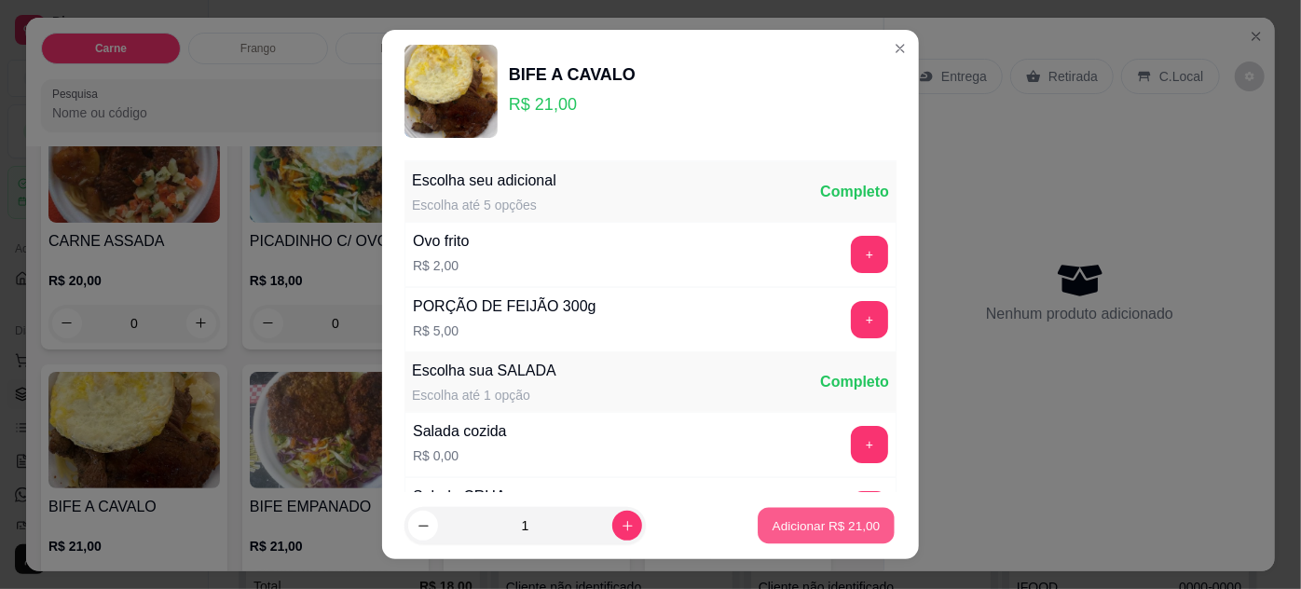
click at [773, 517] on p "Adicionar R$ 21,00" at bounding box center [827, 526] width 108 height 18
type input "1"
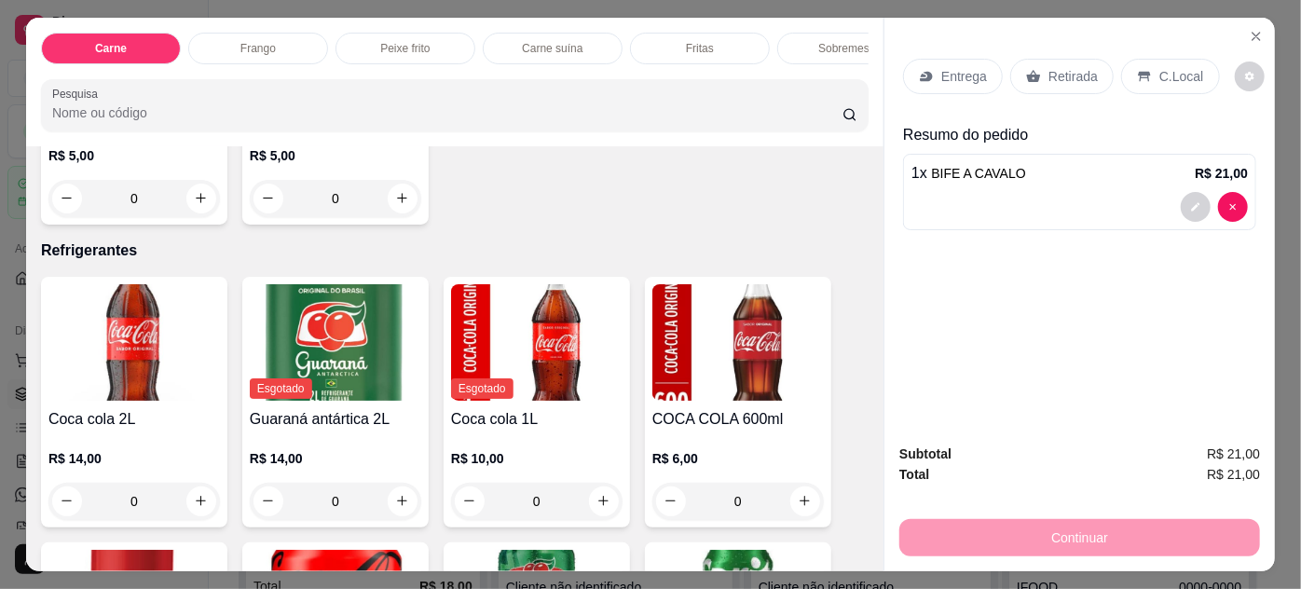
scroll to position [2881, 0]
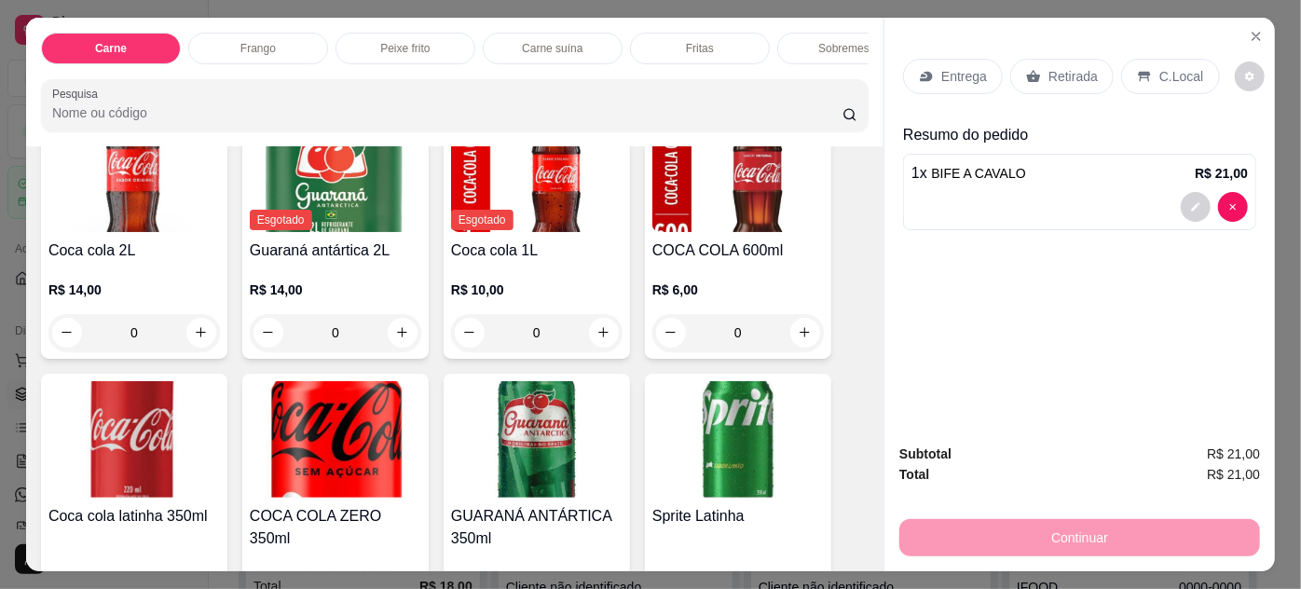
click at [103, 427] on img at bounding box center [134, 439] width 172 height 117
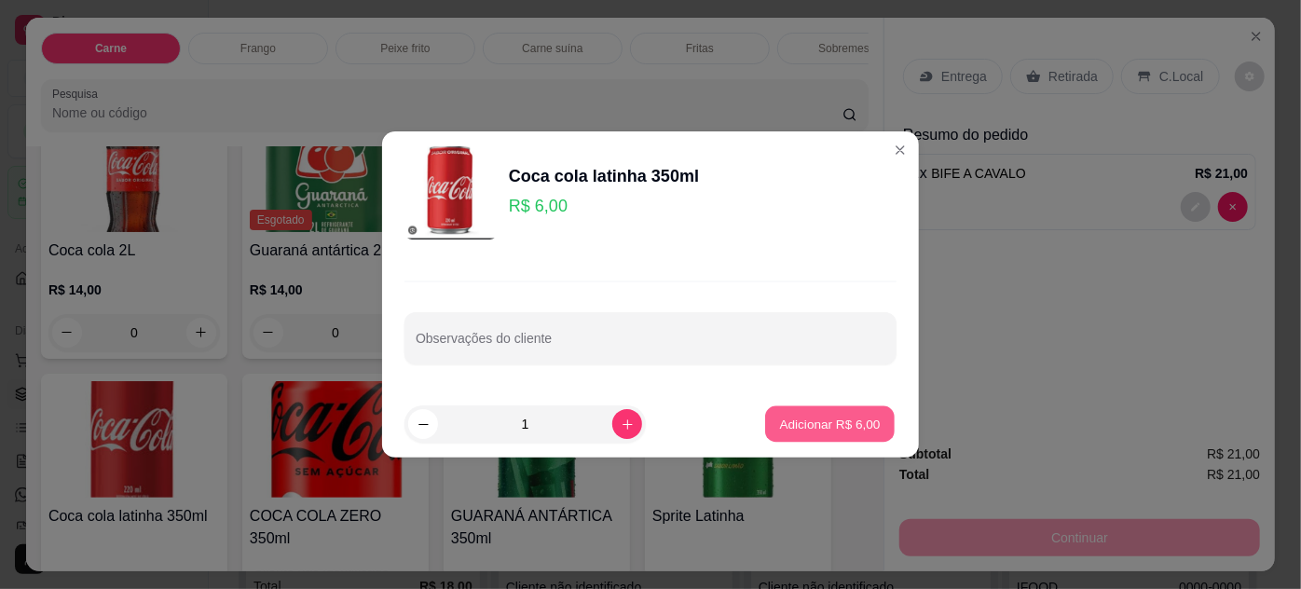
click at [829, 426] on p "Adicionar R$ 6,00" at bounding box center [829, 424] width 101 height 18
type input "1"
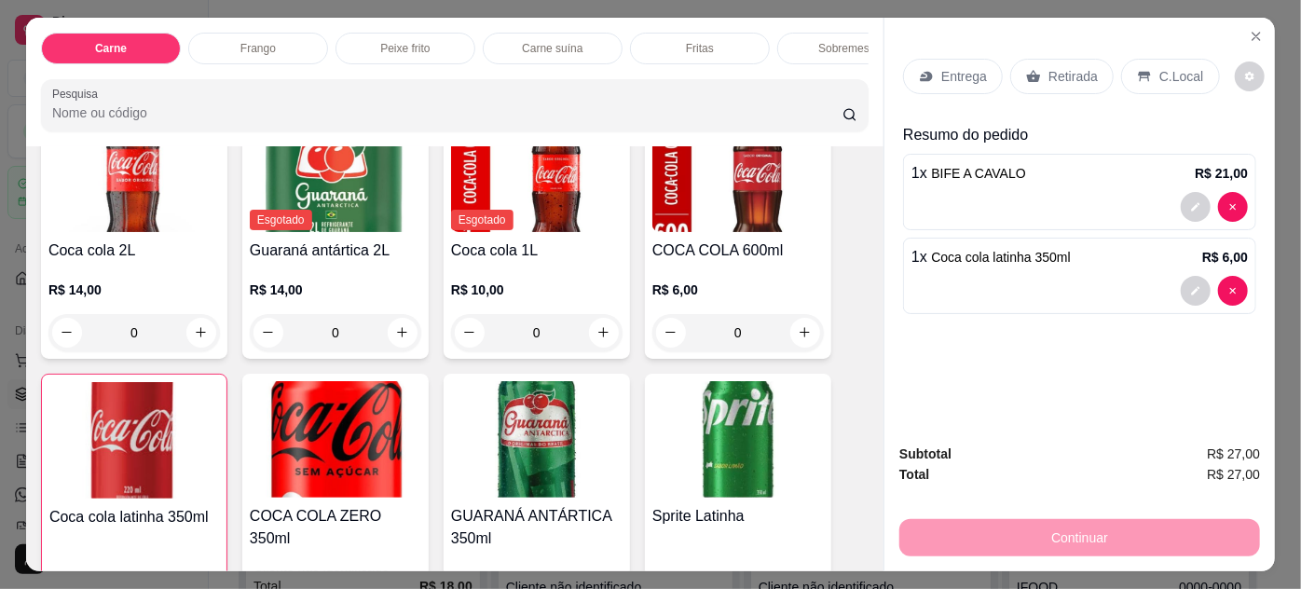
click at [1072, 77] on p "Retirada" at bounding box center [1073, 76] width 49 height 19
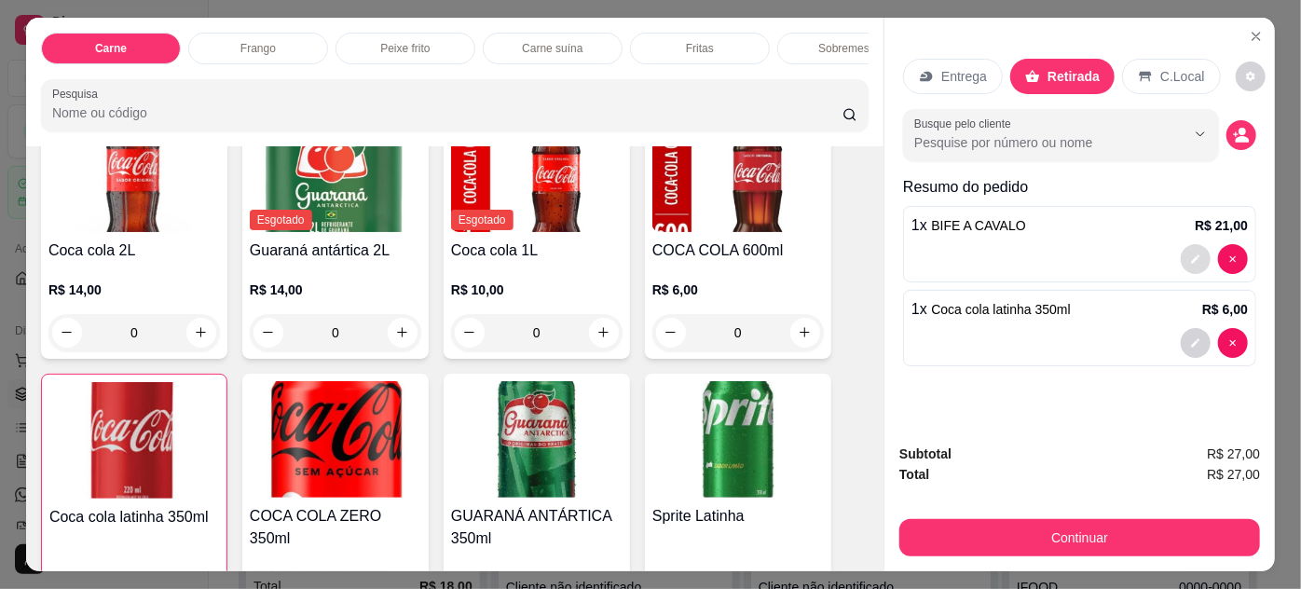
click at [1181, 251] on button "decrease-product-quantity" at bounding box center [1196, 259] width 30 height 30
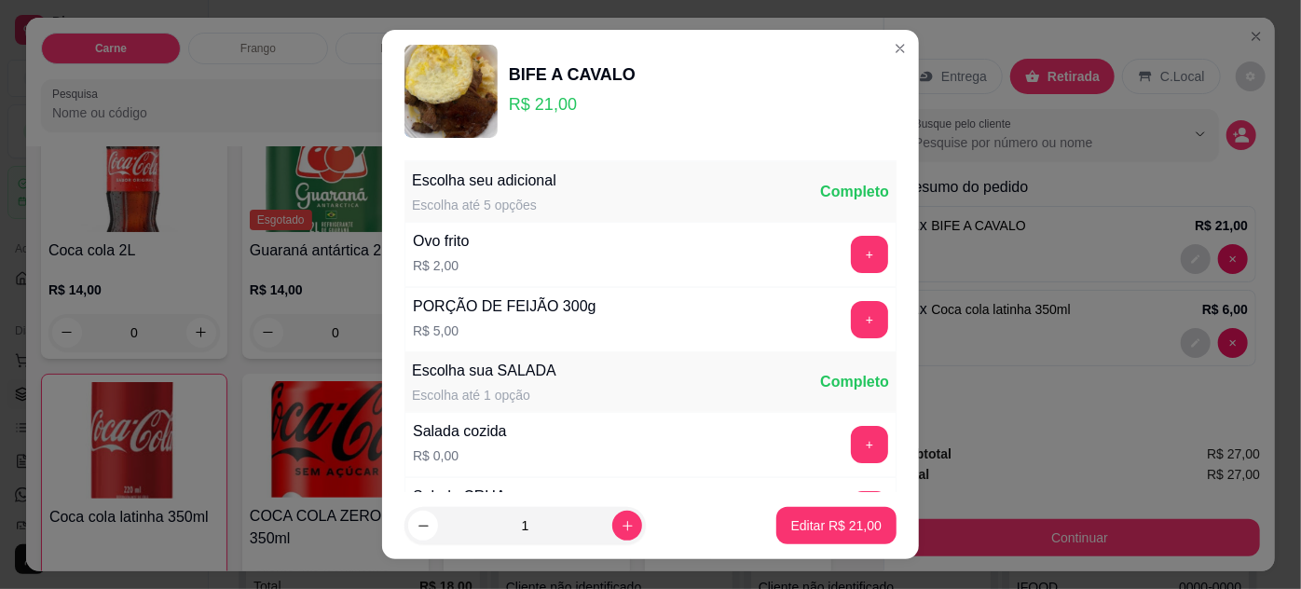
scroll to position [186, 0]
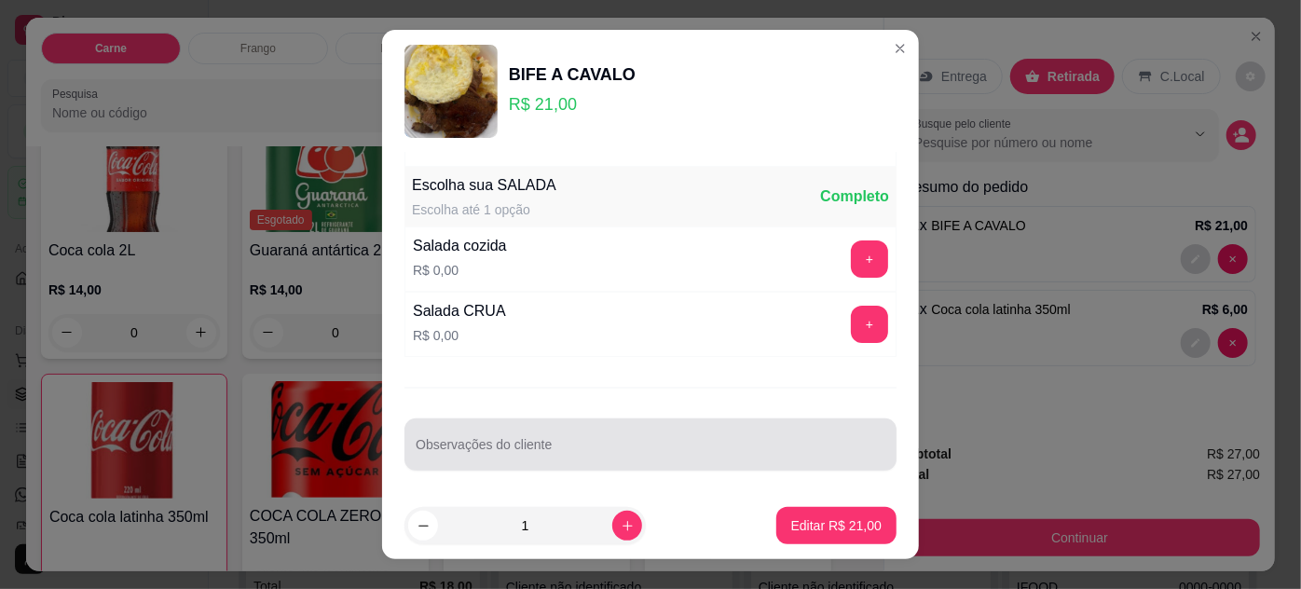
drag, startPoint x: 603, startPoint y: 449, endPoint x: 602, endPoint y: 428, distance: 21.5
click at [603, 448] on input "Observações do cliente" at bounding box center [651, 452] width 470 height 19
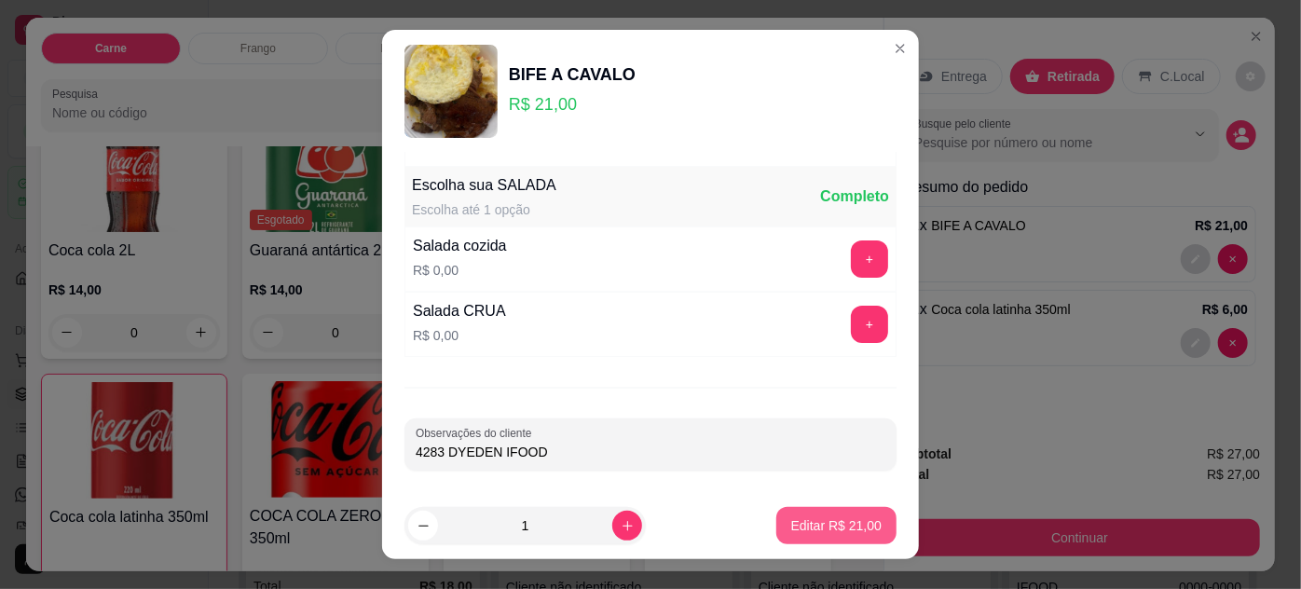
type input "4283 DYEDEN IFOOD"
click at [835, 526] on p "Editar R$ 21,00" at bounding box center [836, 526] width 88 height 18
type input "0"
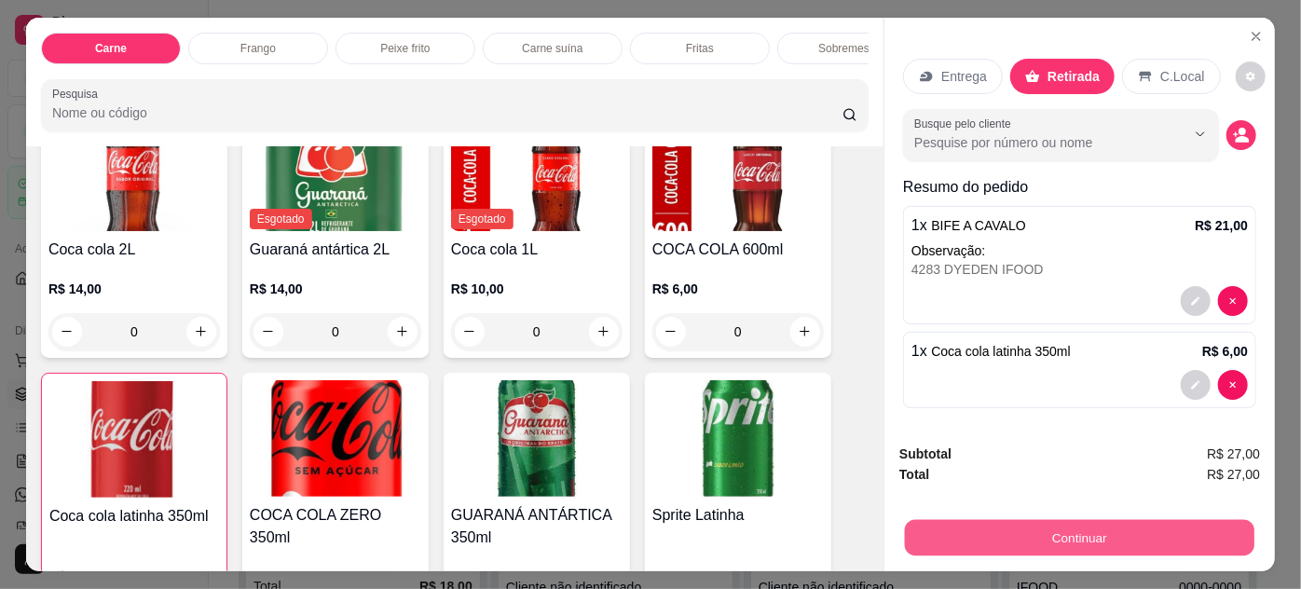
click at [982, 539] on button "Continuar" at bounding box center [1080, 538] width 350 height 36
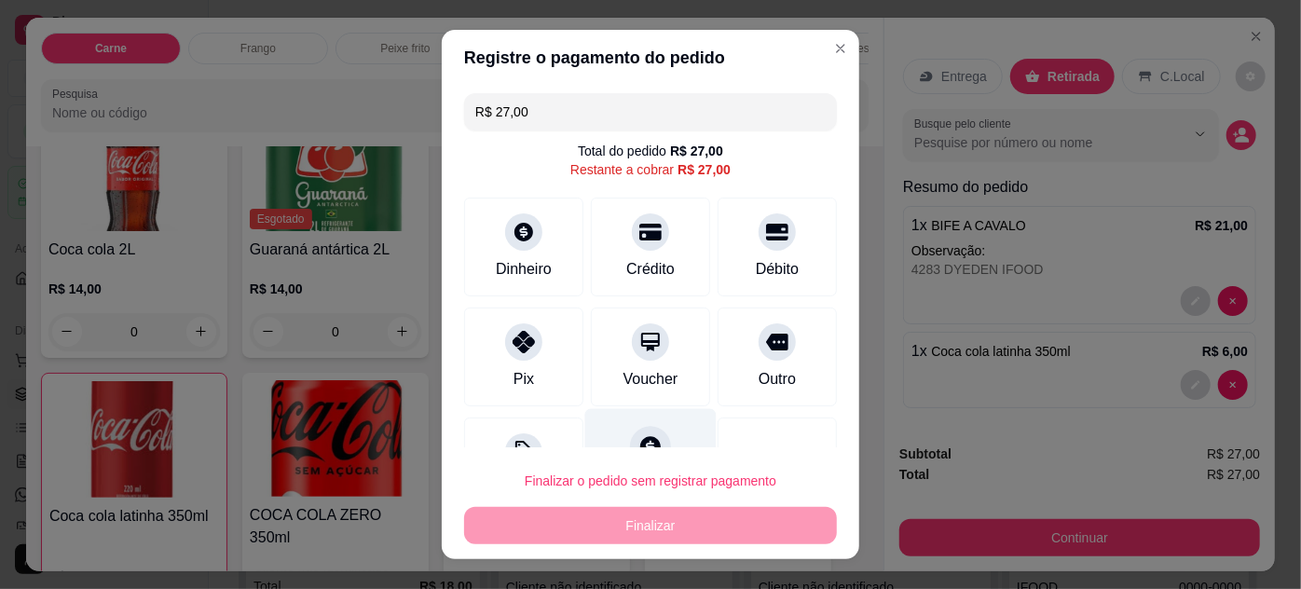
scroll to position [74, 0]
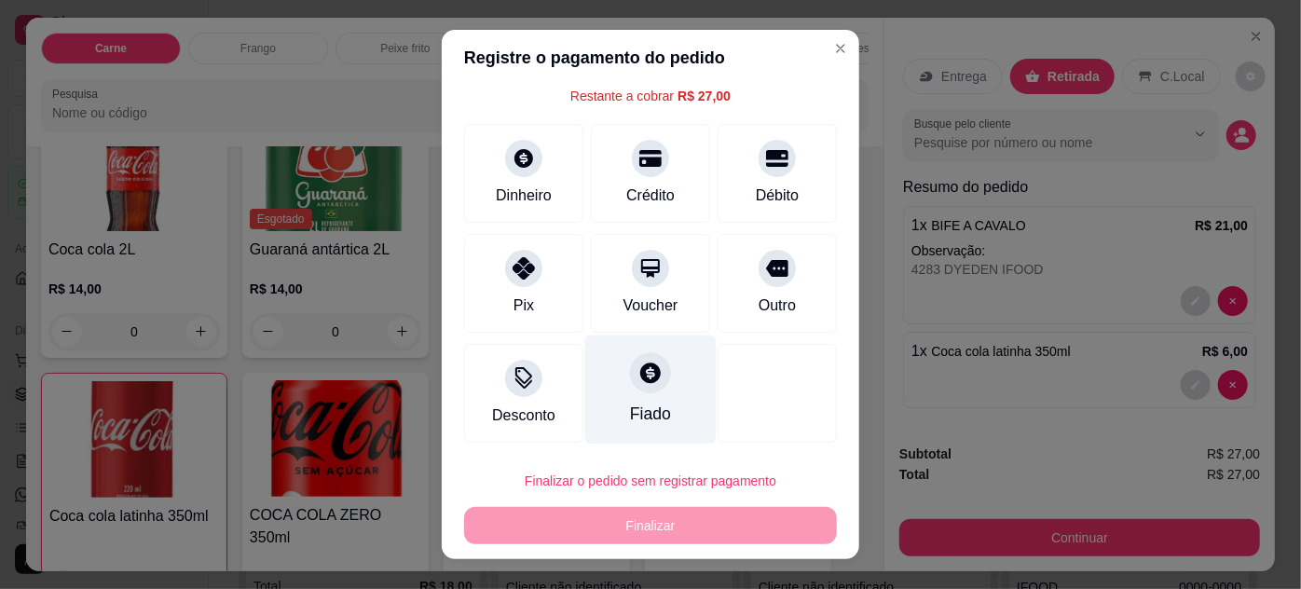
click at [646, 389] on div "Fiado" at bounding box center [650, 389] width 131 height 109
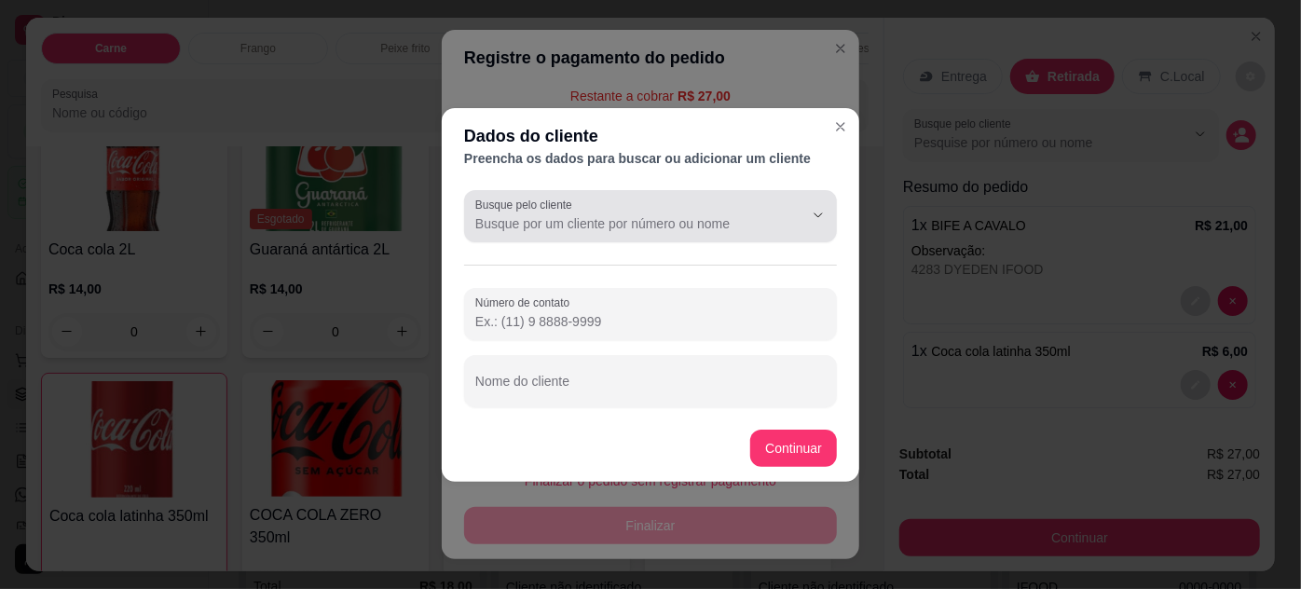
click at [672, 234] on div at bounding box center [650, 216] width 351 height 37
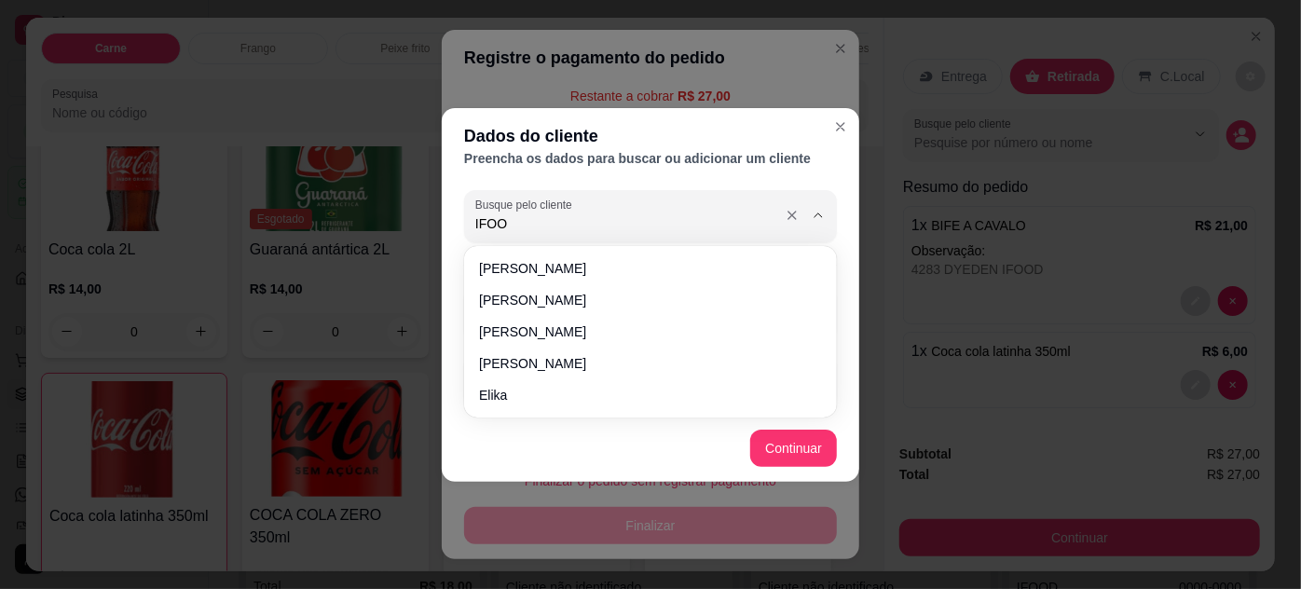
type input "IFOOD"
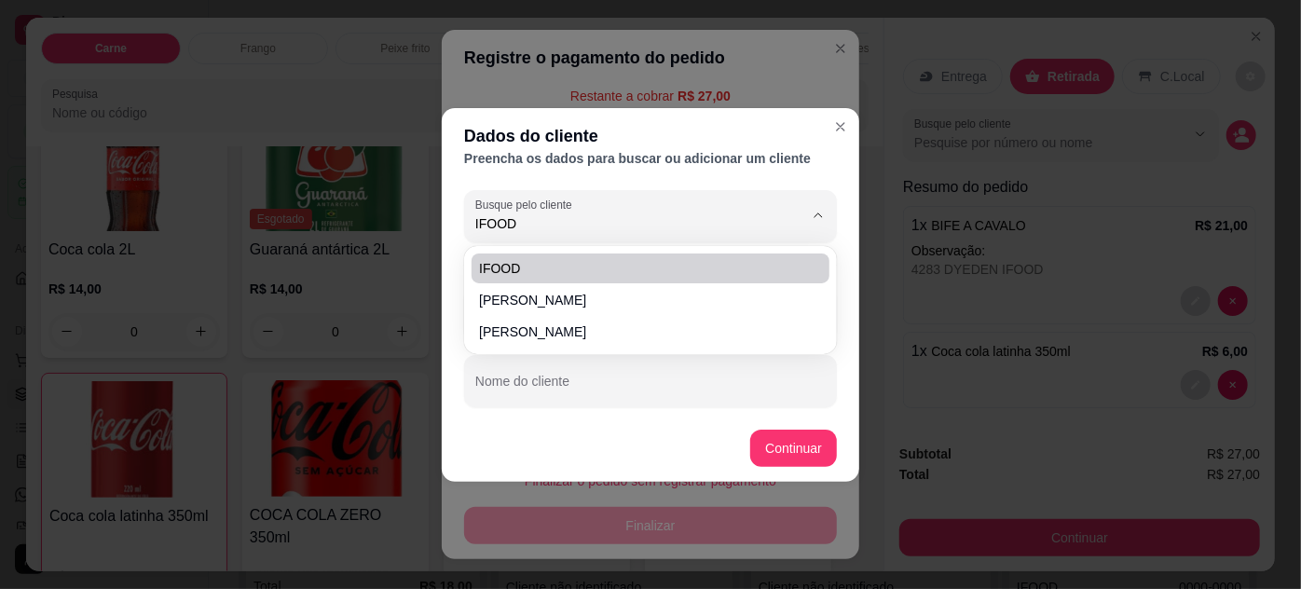
click at [575, 263] on span "IFOOD" at bounding box center [641, 268] width 324 height 19
type input "(00) 0000-00"
type input "IFOOD"
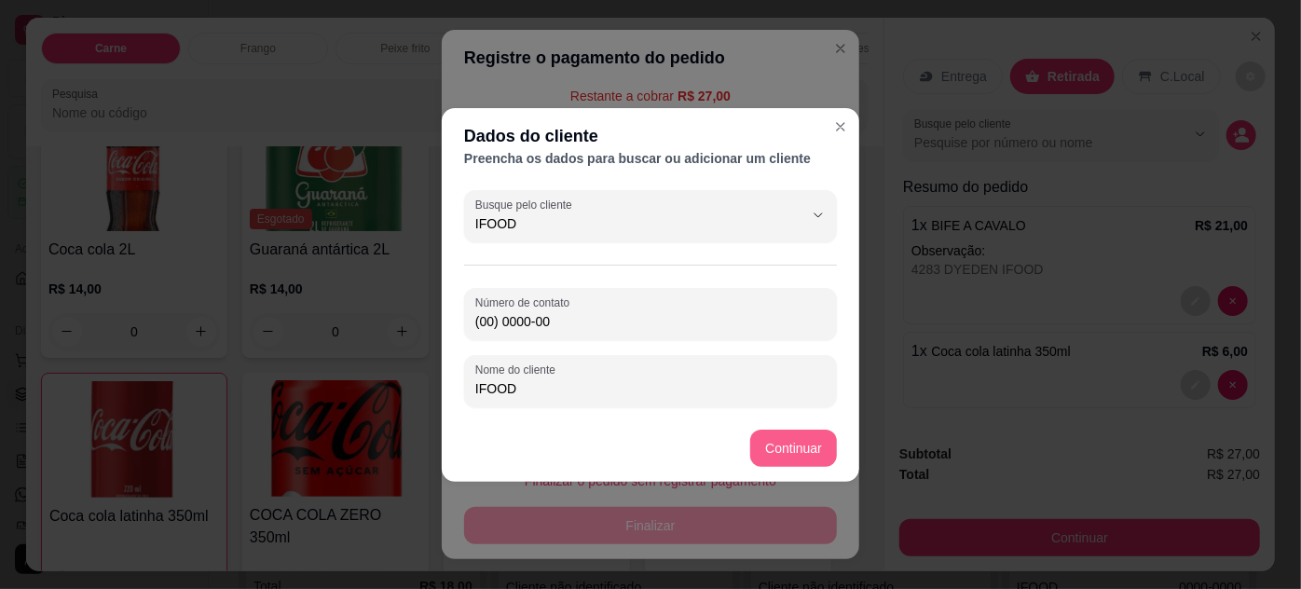
type input "IFOOD"
type input "R$ 0,00"
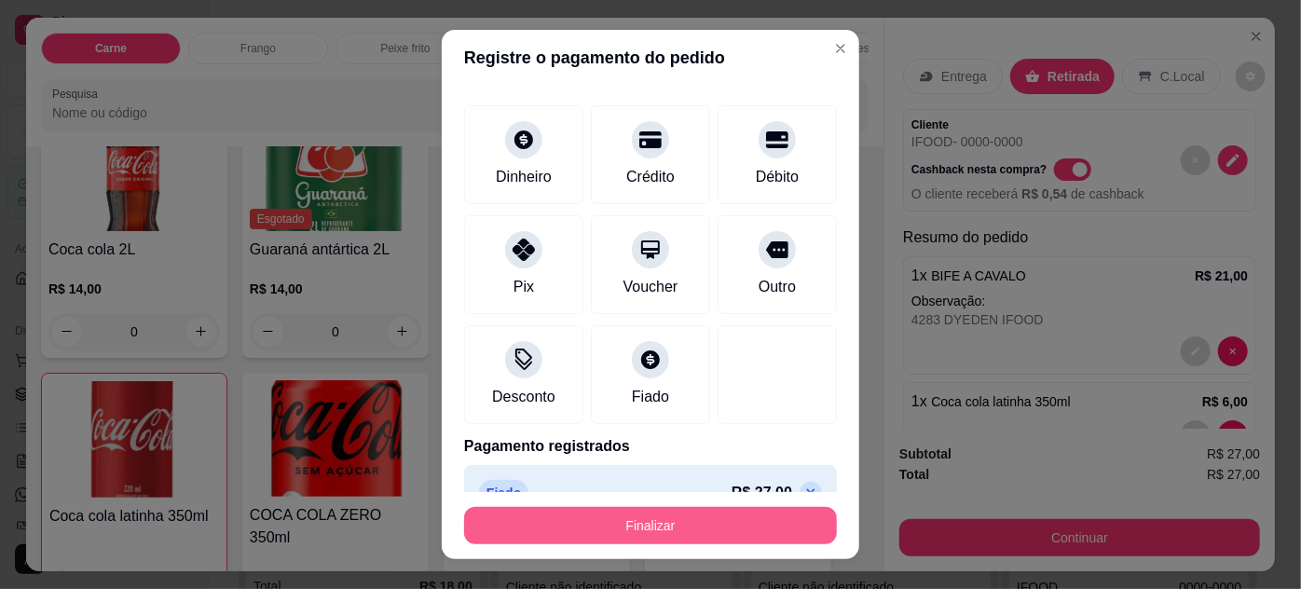
click at [688, 524] on button "Finalizar" at bounding box center [650, 525] width 373 height 37
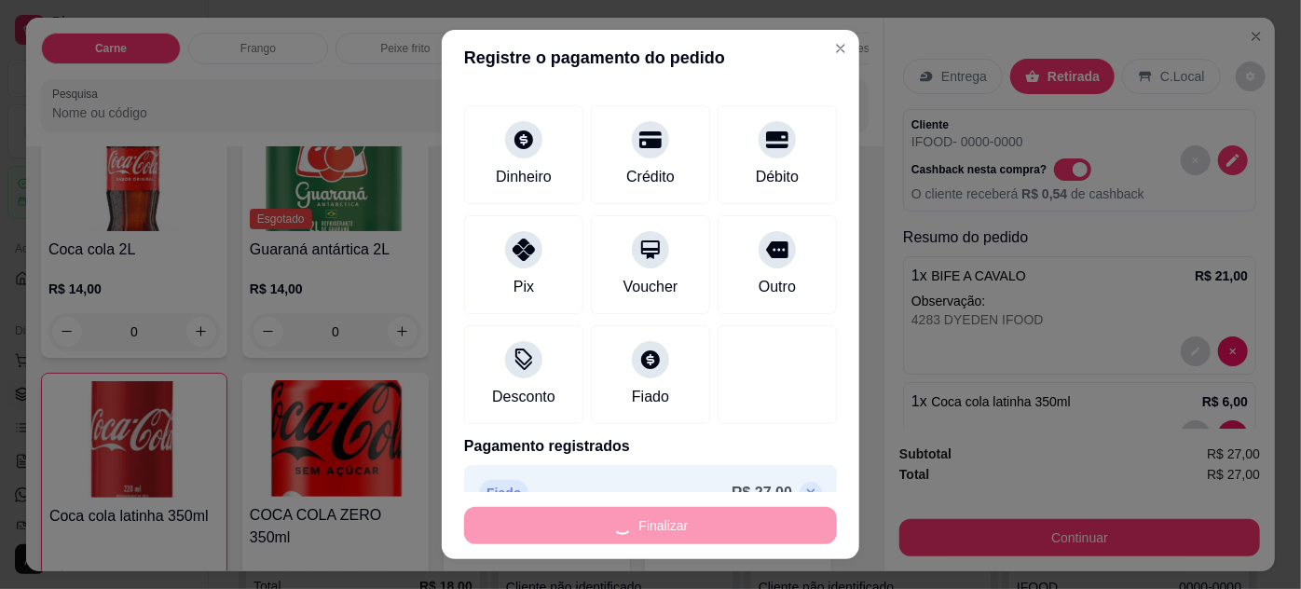
type input "0"
type input "-R$ 27,00"
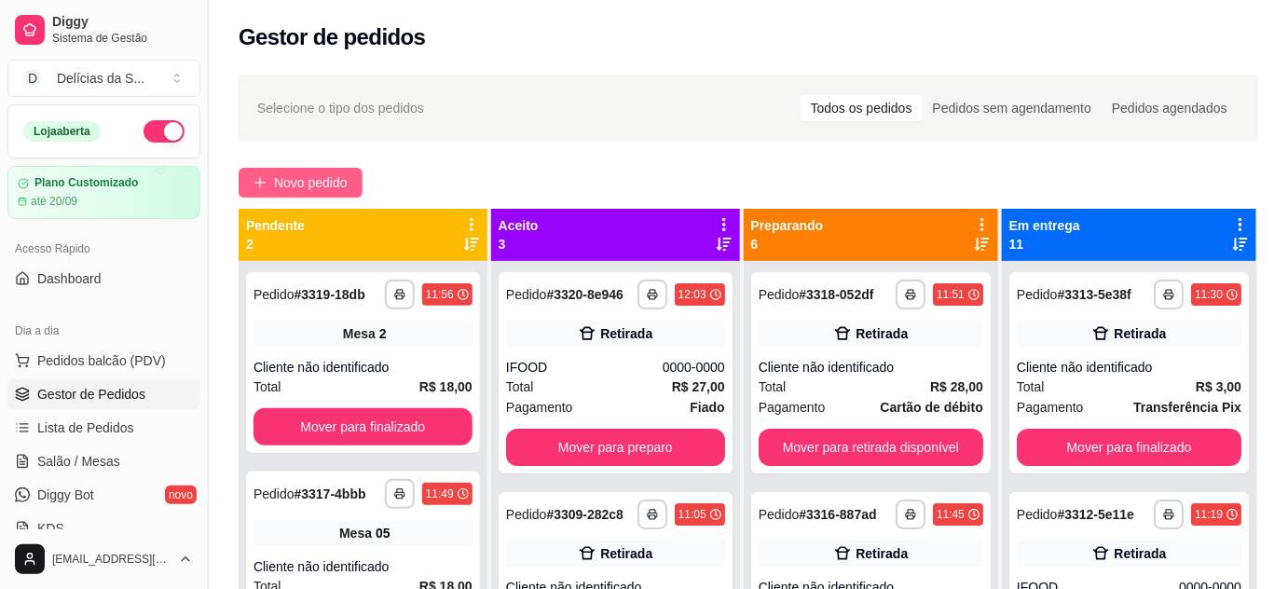
click at [286, 183] on span "Novo pedido" at bounding box center [311, 182] width 74 height 21
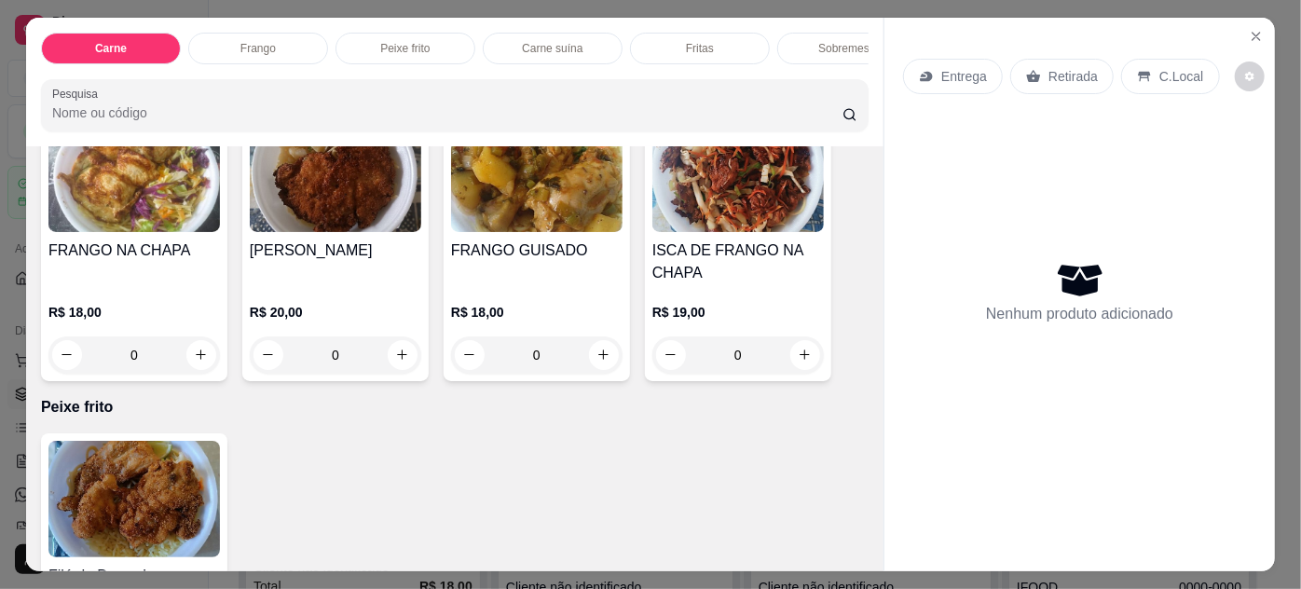
scroll to position [1356, 0]
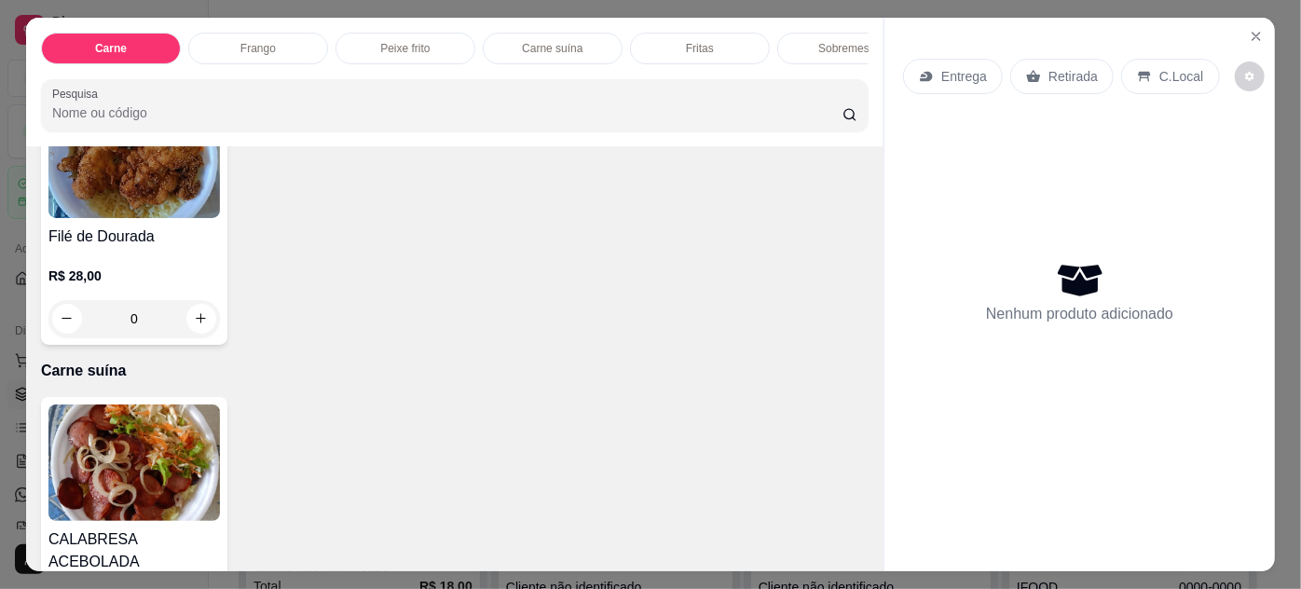
click at [202, 320] on div "0" at bounding box center [134, 318] width 172 height 37
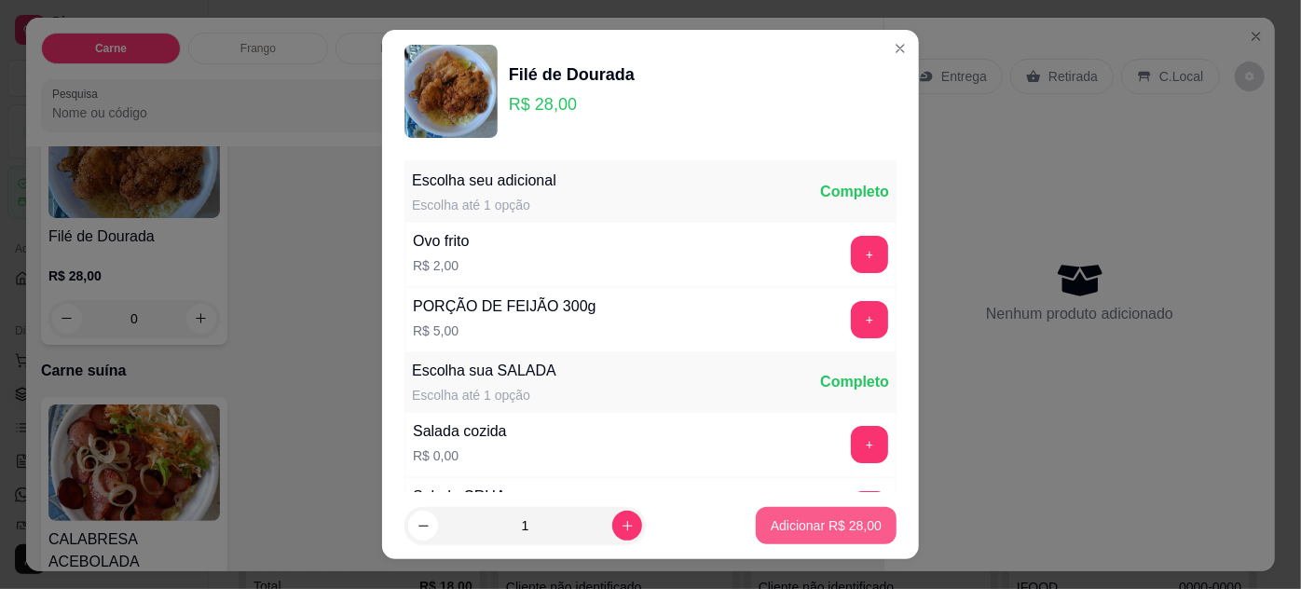
click at [830, 524] on p "Adicionar R$ 28,00" at bounding box center [826, 525] width 111 height 19
type input "1"
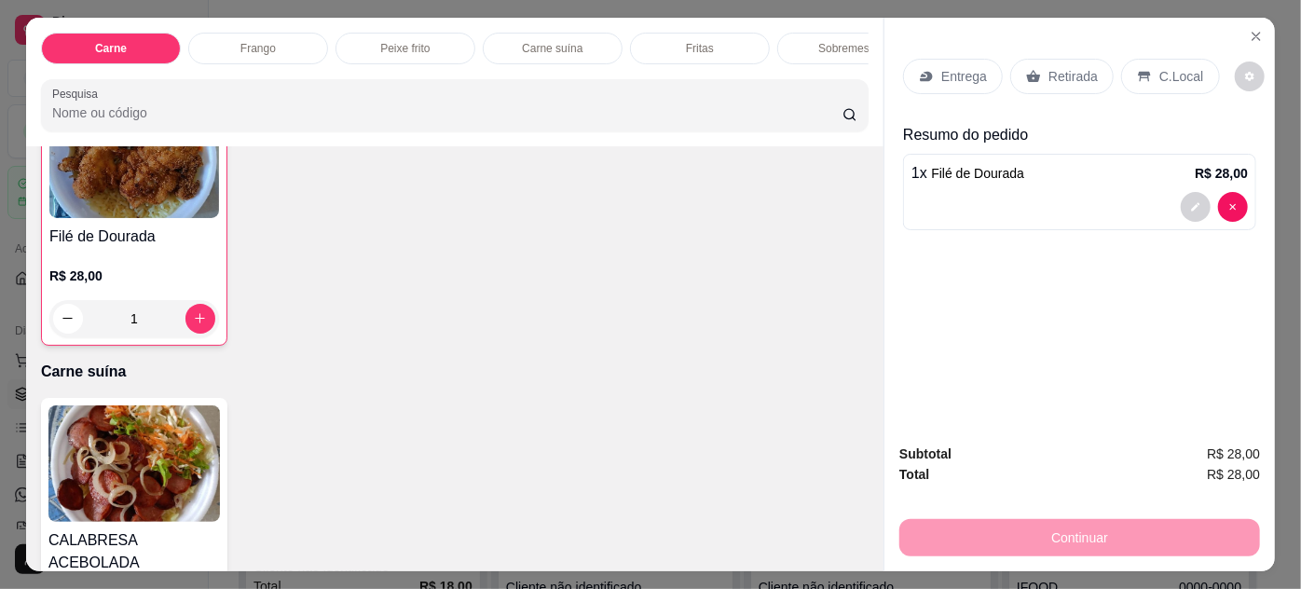
click at [953, 78] on div "Entrega" at bounding box center [953, 76] width 100 height 35
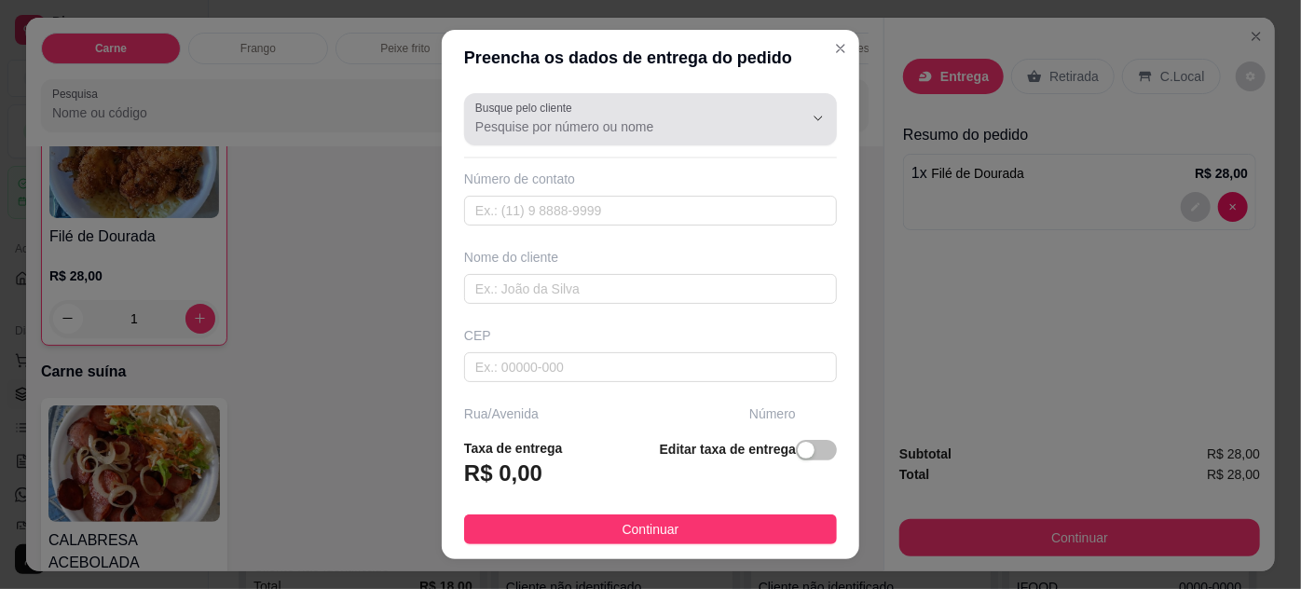
click at [592, 138] on div "Busque pelo cliente" at bounding box center [650, 119] width 373 height 52
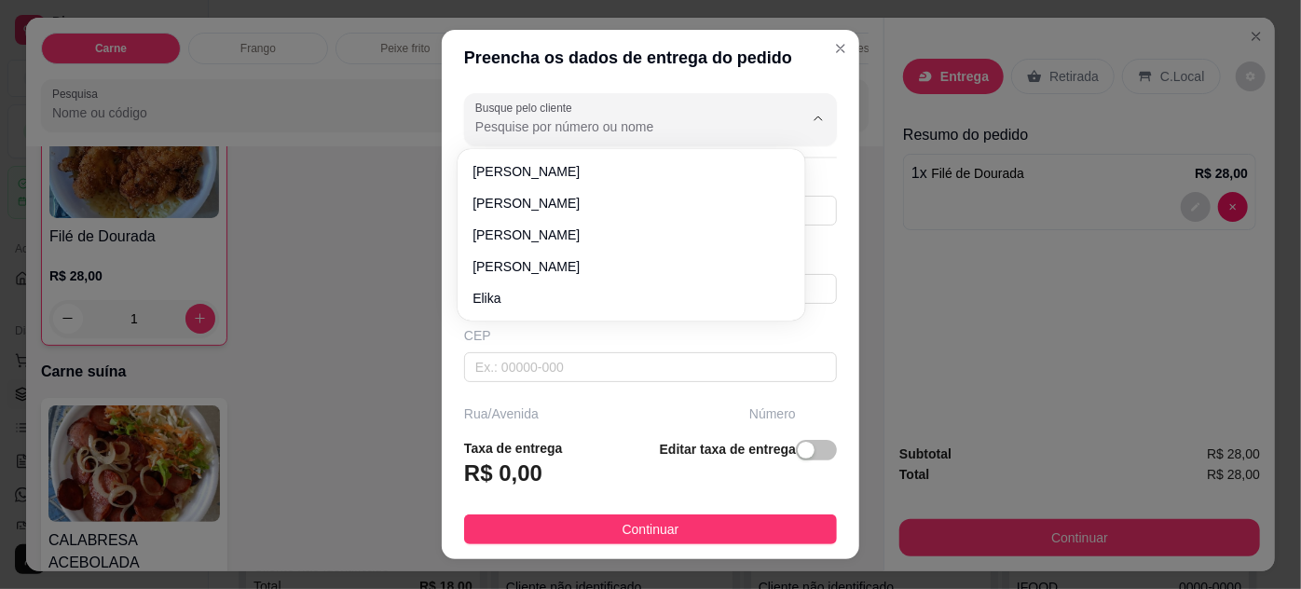
click at [517, 117] on input "Busque pelo cliente" at bounding box center [624, 126] width 298 height 19
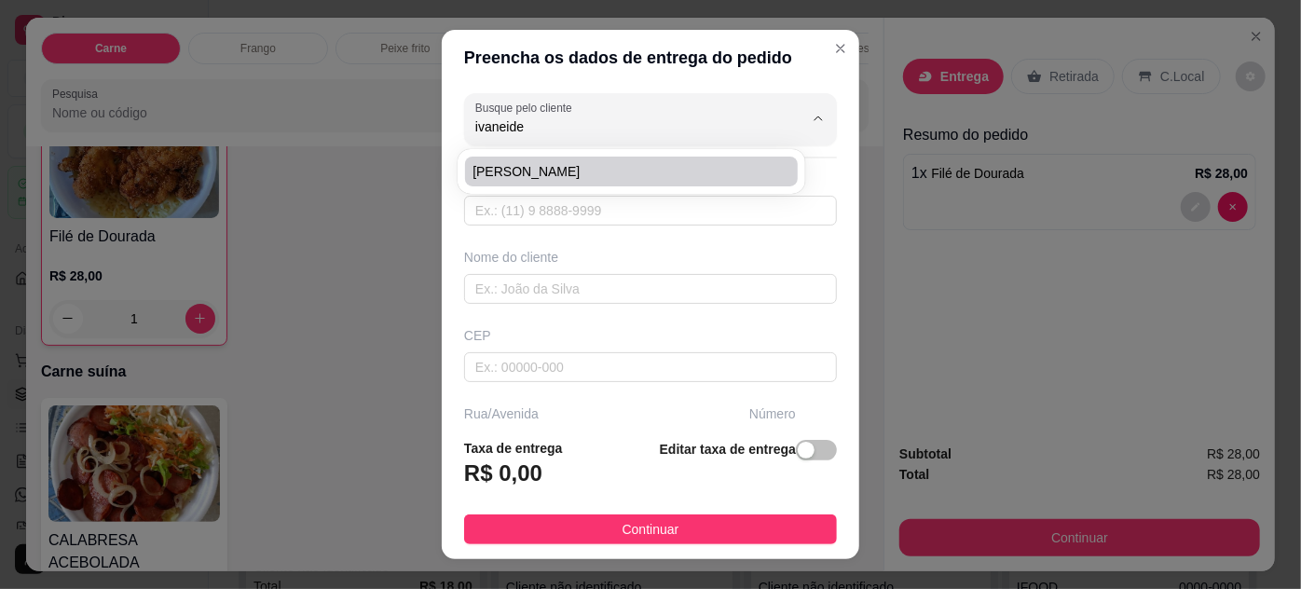
click at [535, 172] on span "[PERSON_NAME]" at bounding box center [622, 171] width 298 height 19
type input "[PERSON_NAME]"
type input "91984855912"
type input "[PERSON_NAME]"
type input "CRESCI-[GEOGRAPHIC_DATA]"
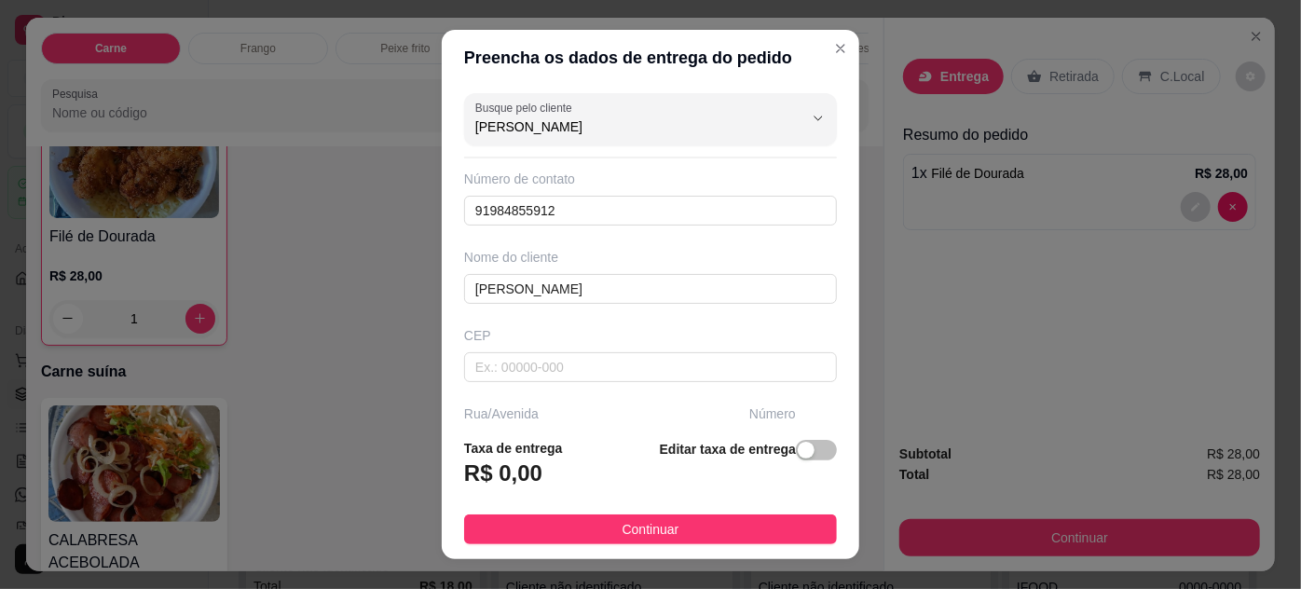
type input "[PERSON_NAME]"
click at [703, 531] on button "Continuar" at bounding box center [650, 530] width 373 height 30
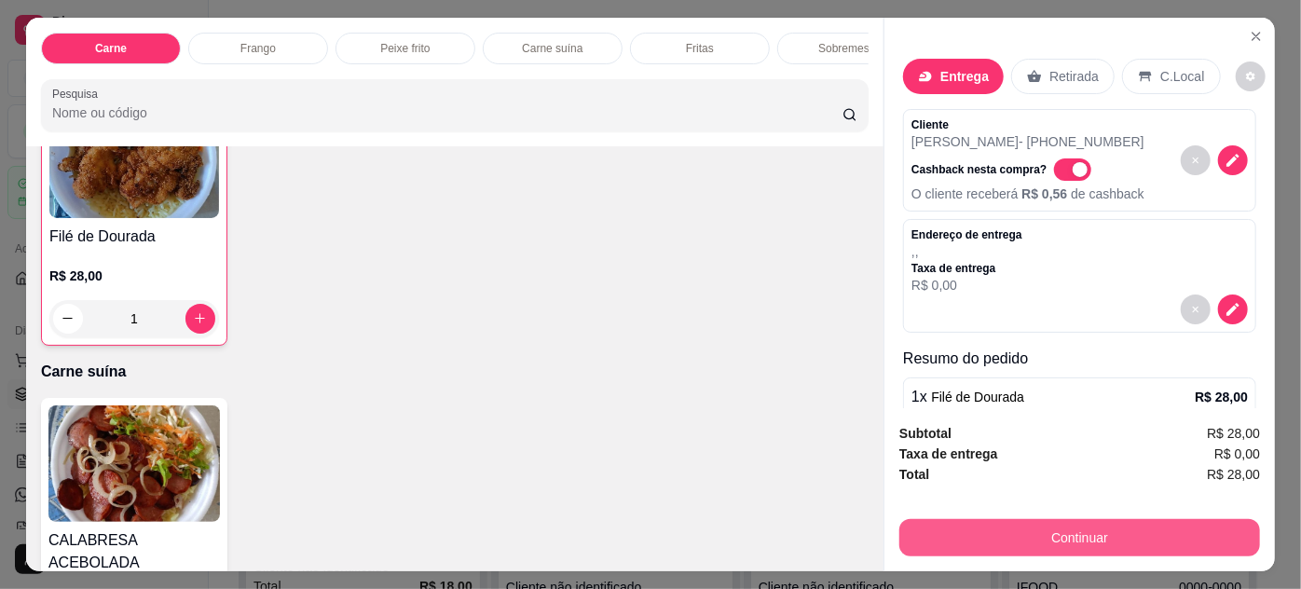
click at [915, 519] on button "Continuar" at bounding box center [1080, 537] width 361 height 37
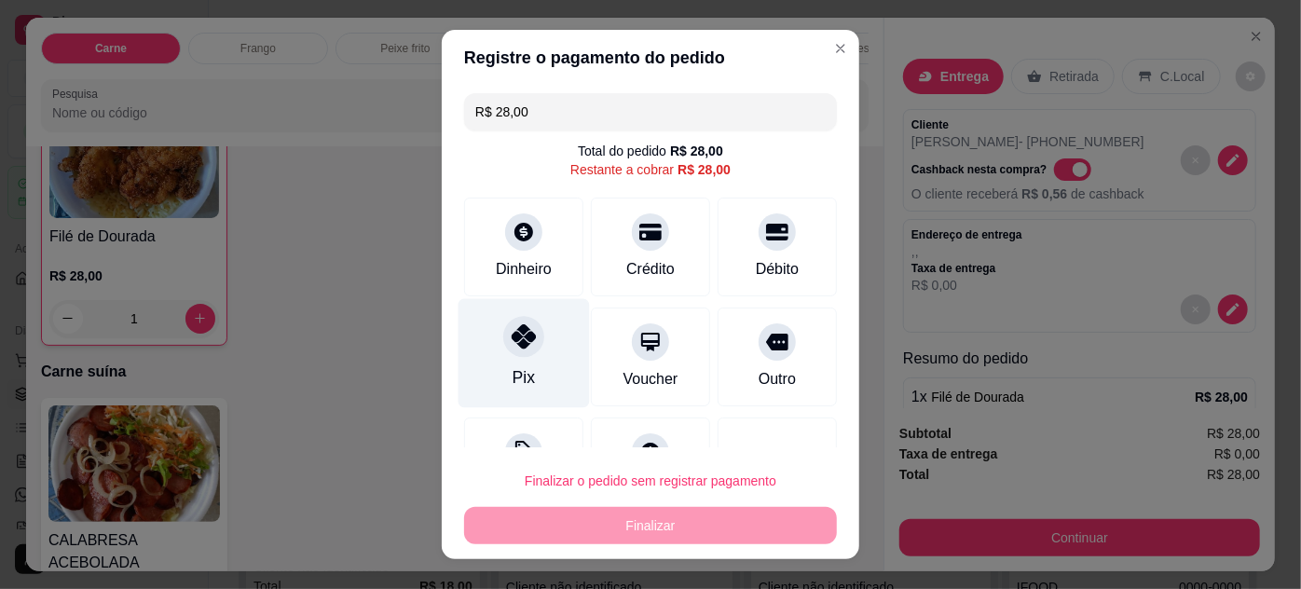
click at [521, 323] on div at bounding box center [523, 336] width 41 height 41
type input "R$ 0,00"
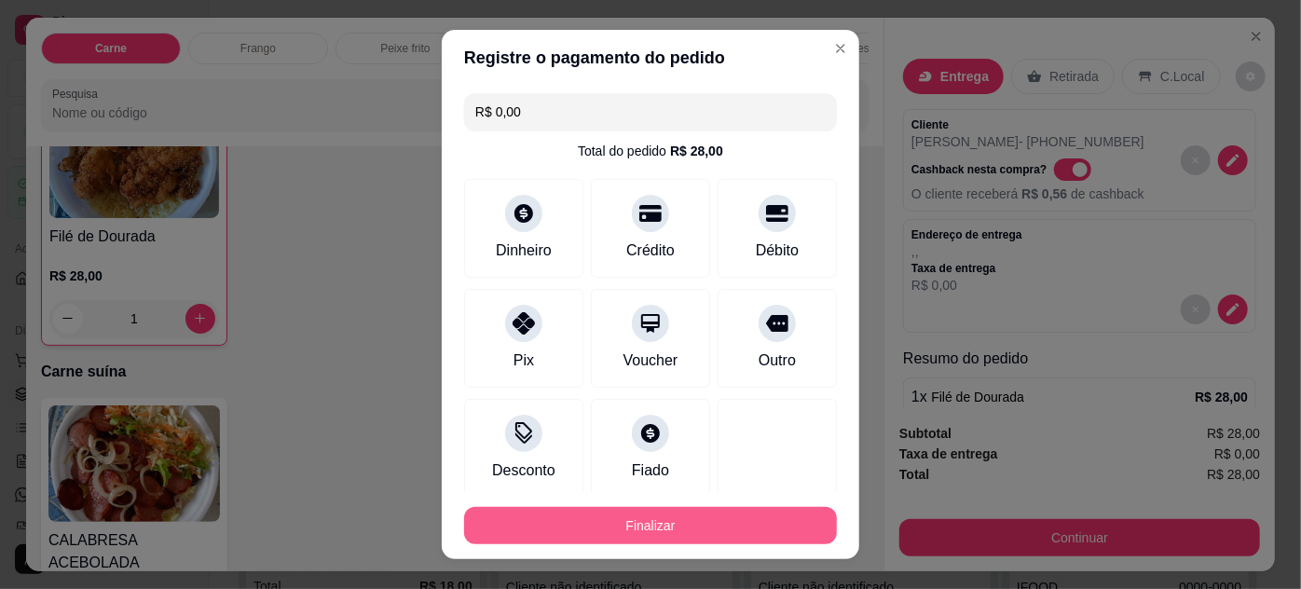
click at [730, 521] on button "Finalizar" at bounding box center [650, 525] width 373 height 37
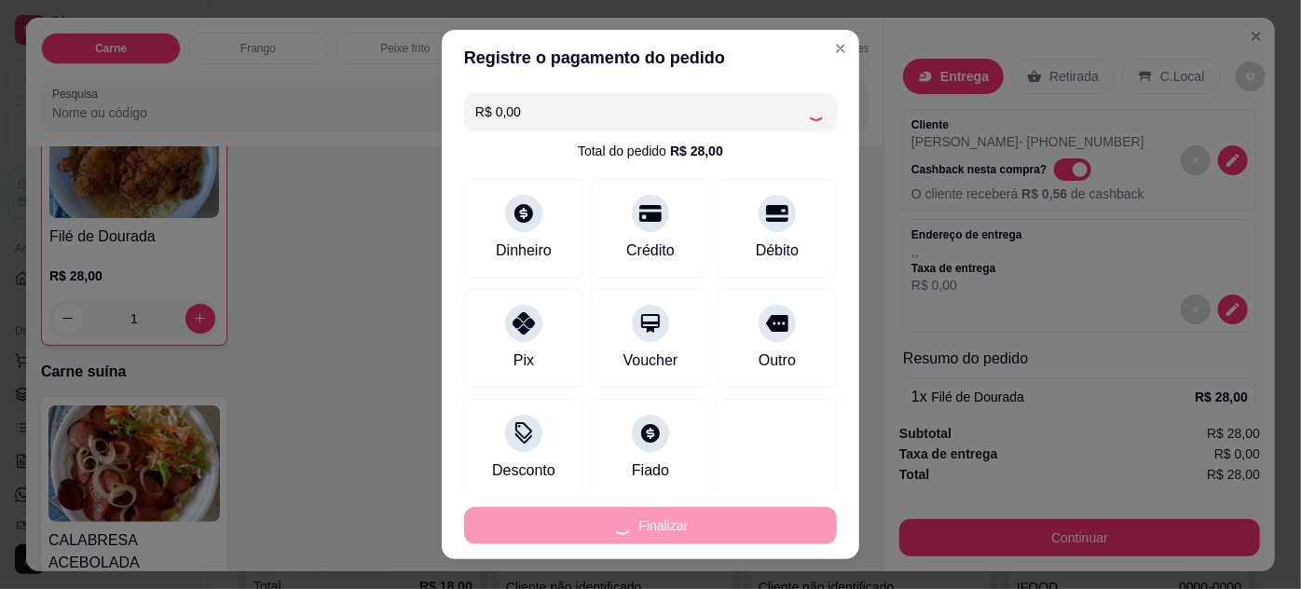
type input "0"
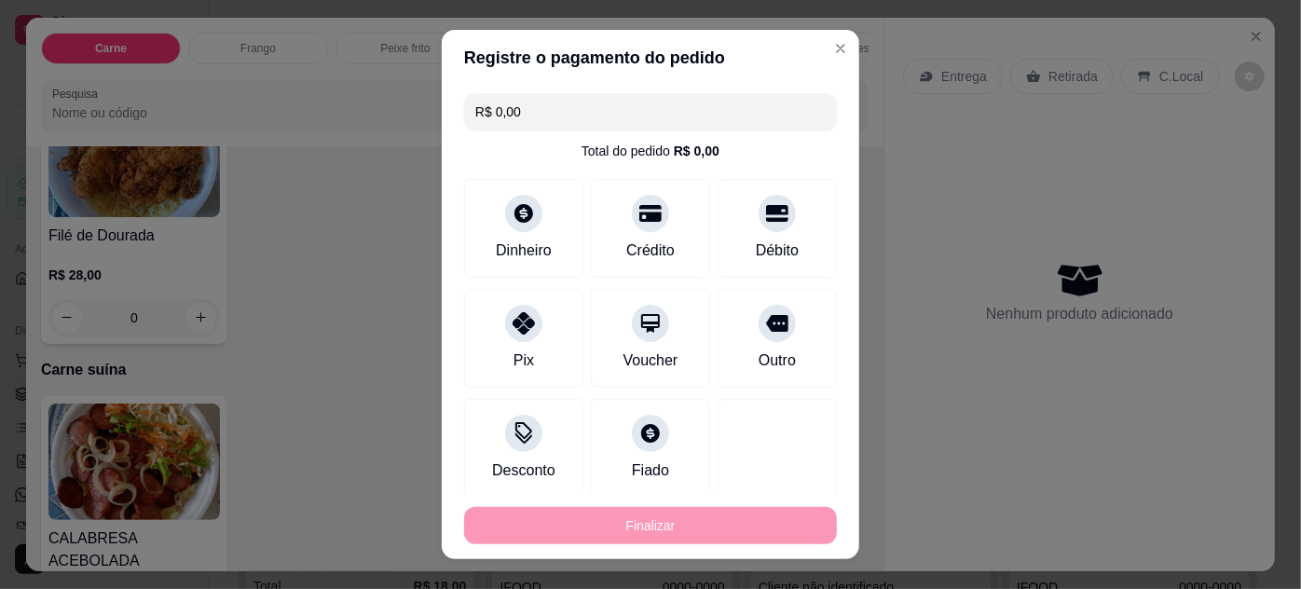
type input "-R$ 28,00"
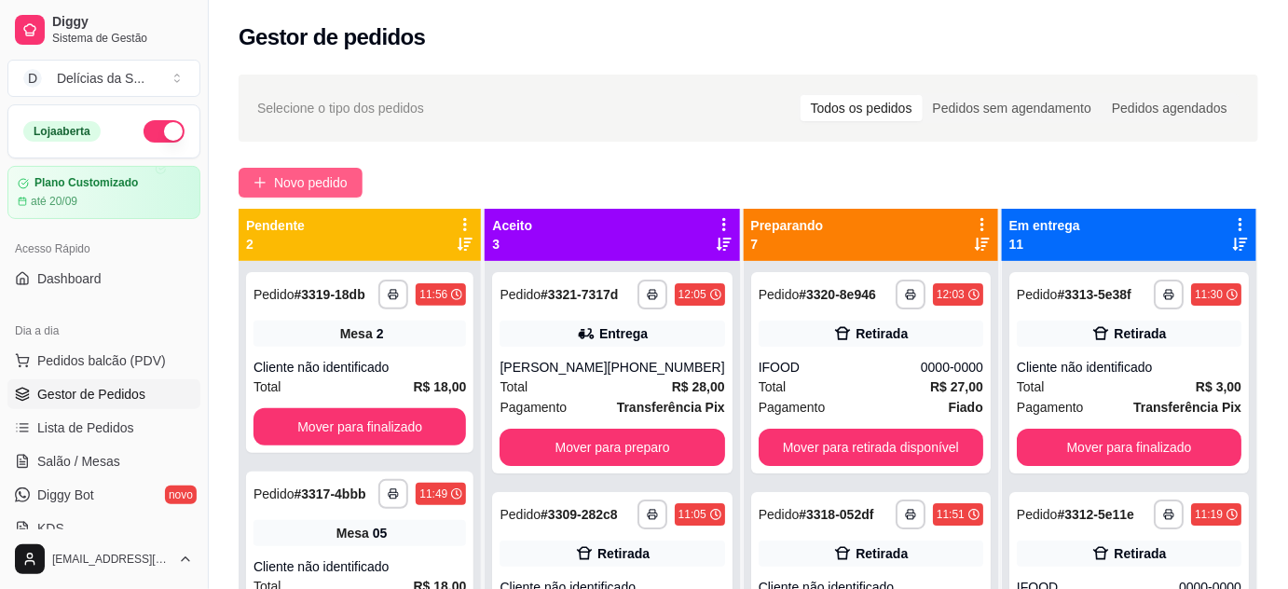
click at [297, 188] on span "Novo pedido" at bounding box center [311, 182] width 74 height 21
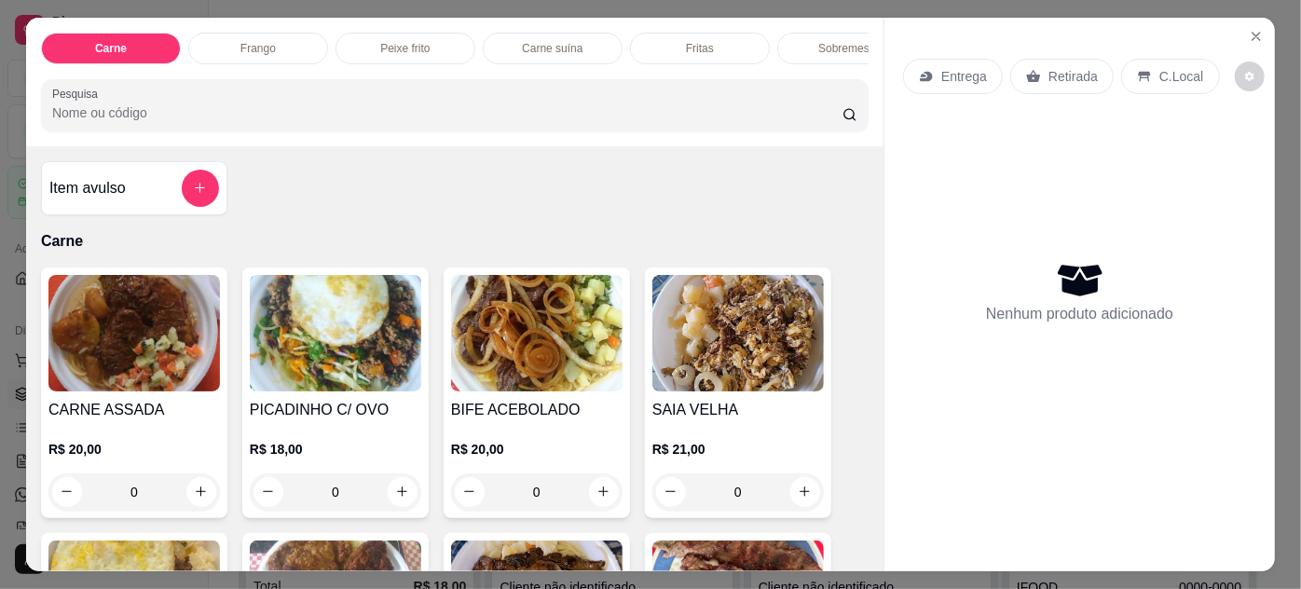
click at [173, 397] on div "CARNE ASSADA R$ 20,00 0" at bounding box center [134, 393] width 186 height 251
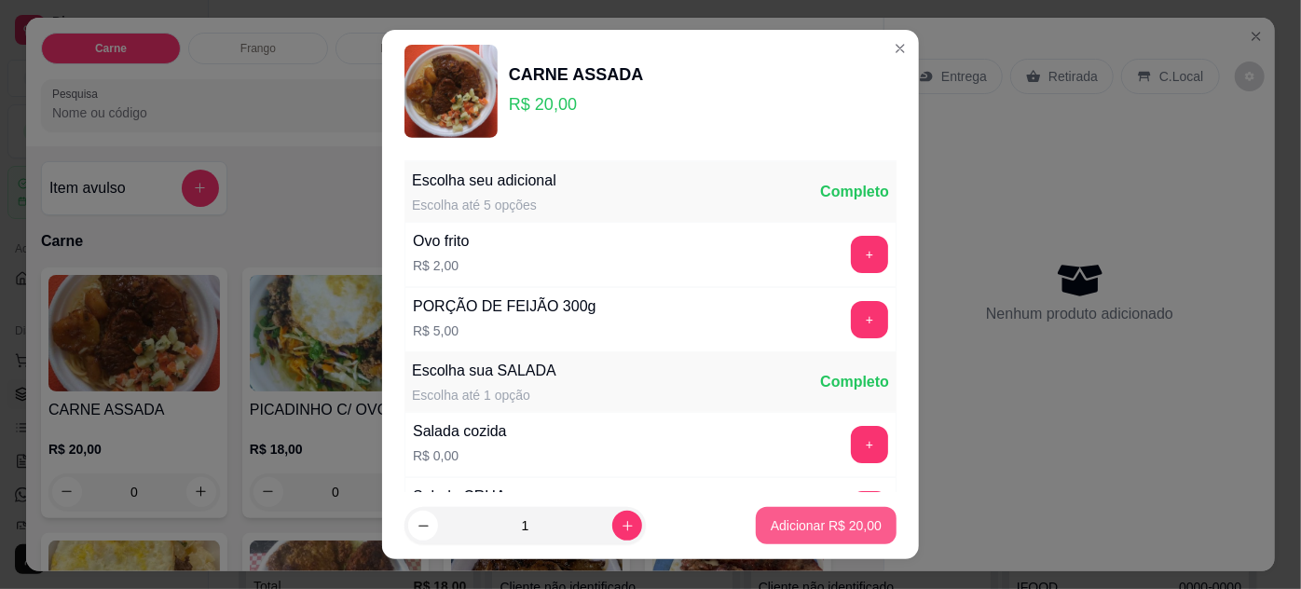
click at [791, 523] on p "Adicionar R$ 20,00" at bounding box center [826, 525] width 111 height 19
type input "1"
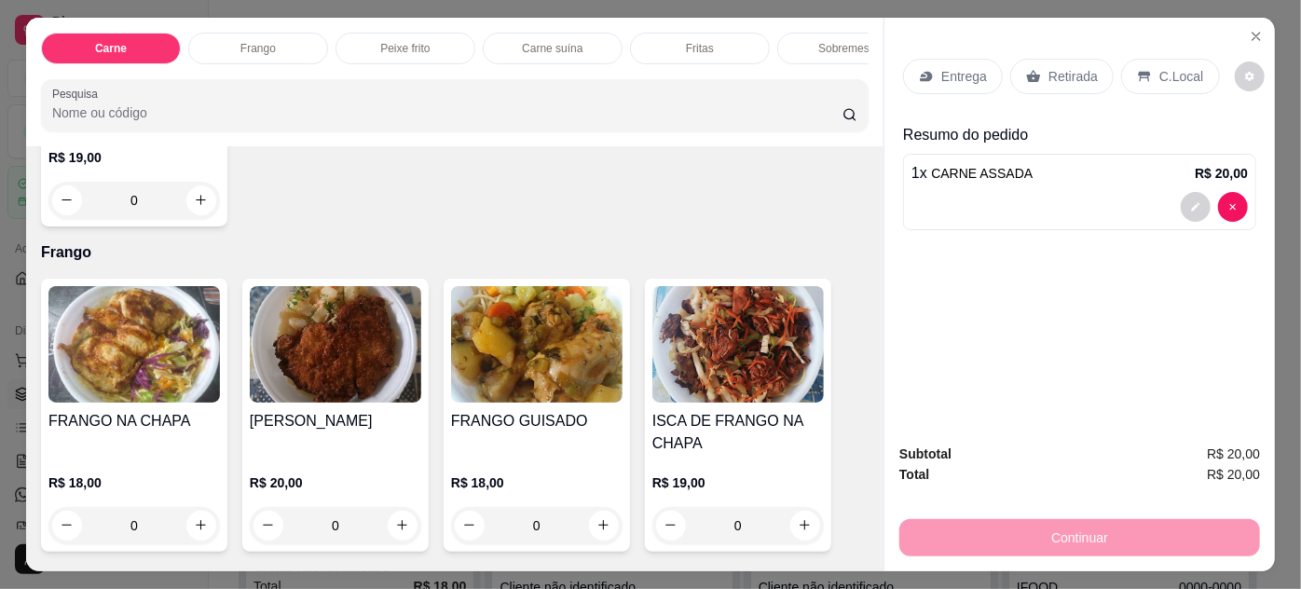
scroll to position [1016, 0]
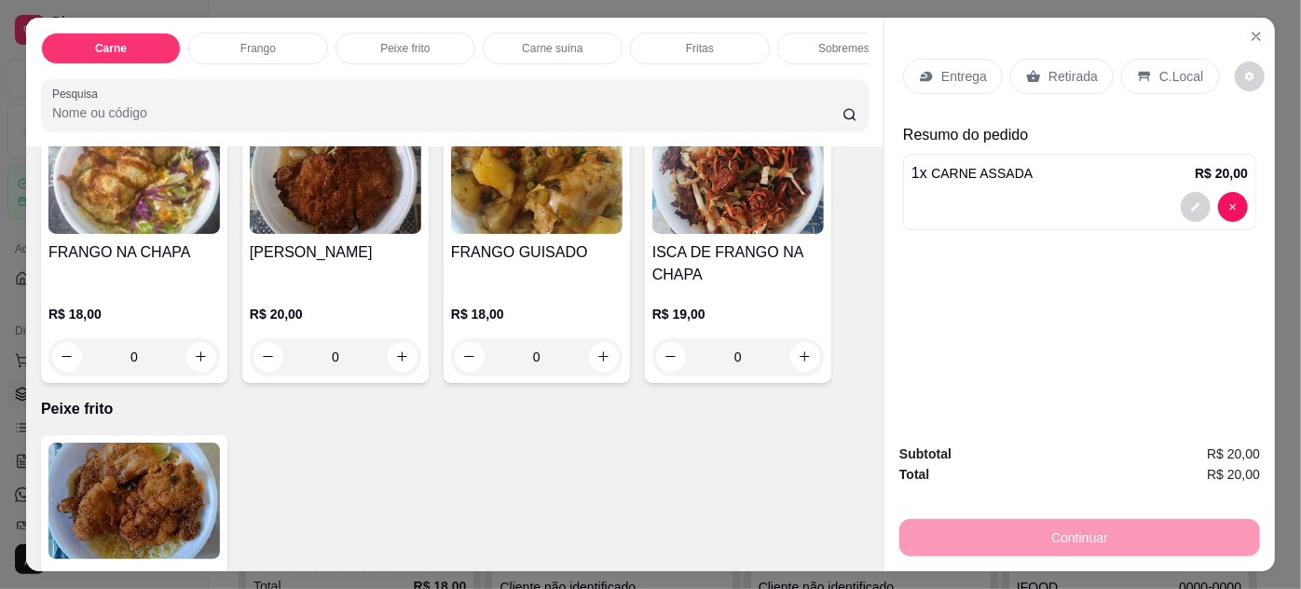
click at [345, 286] on div "[PERSON_NAME]" at bounding box center [336, 263] width 172 height 45
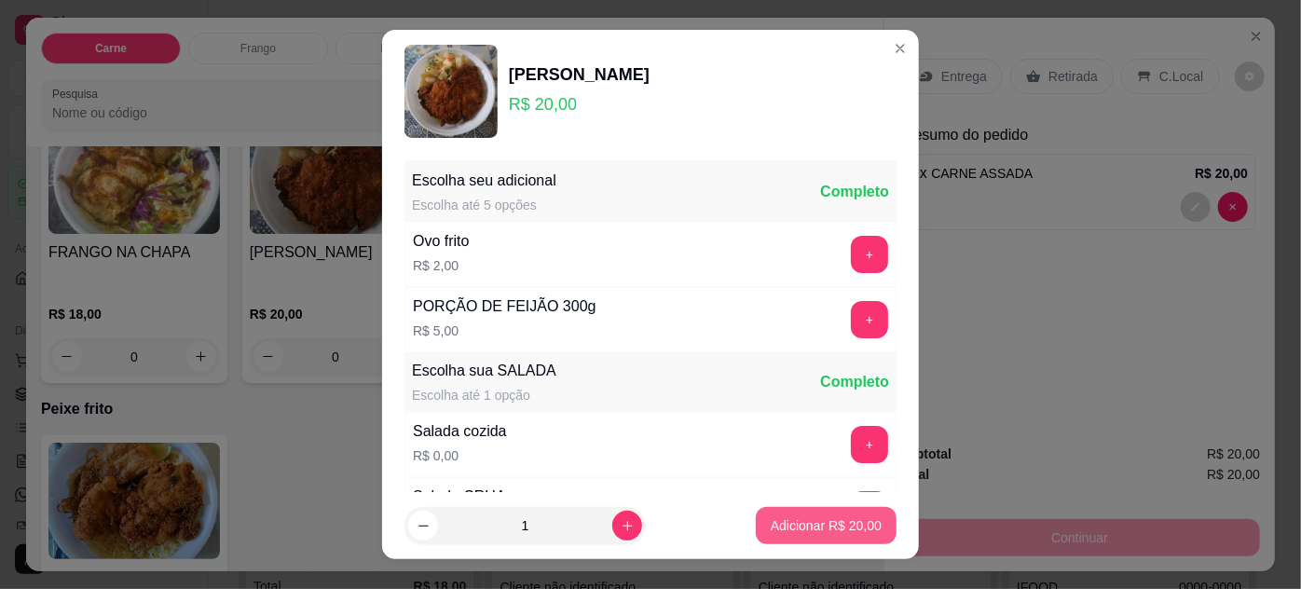
click at [788, 518] on p "Adicionar R$ 20,00" at bounding box center [826, 525] width 111 height 19
type input "1"
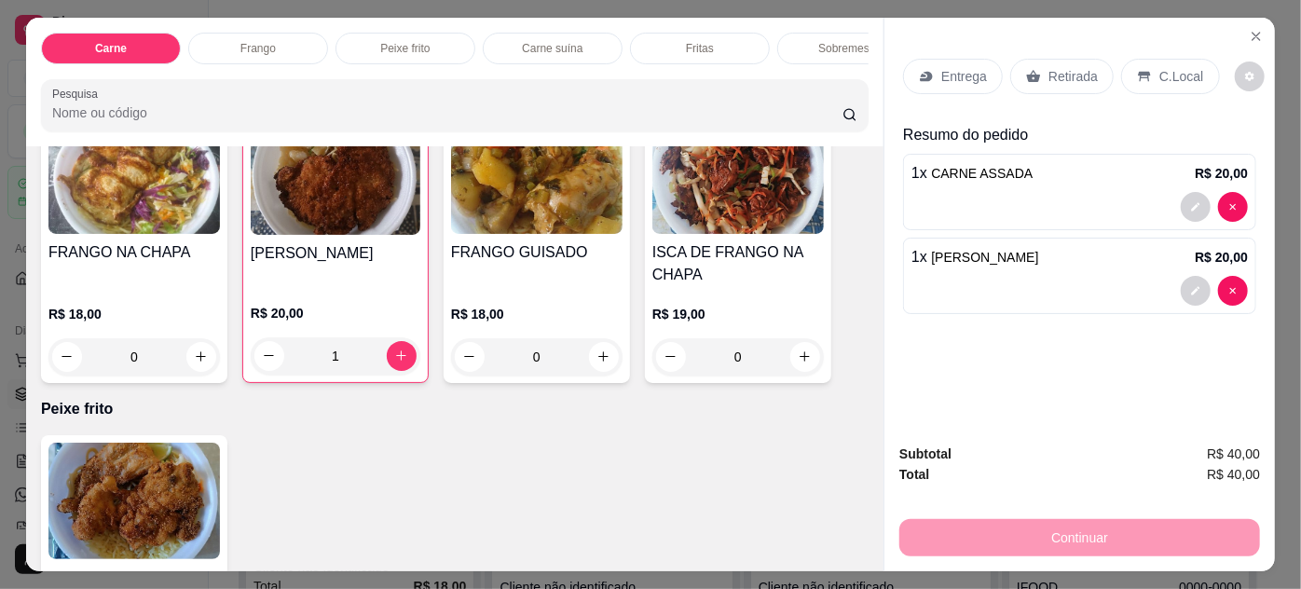
click at [1033, 83] on div "Retirada" at bounding box center [1062, 76] width 103 height 35
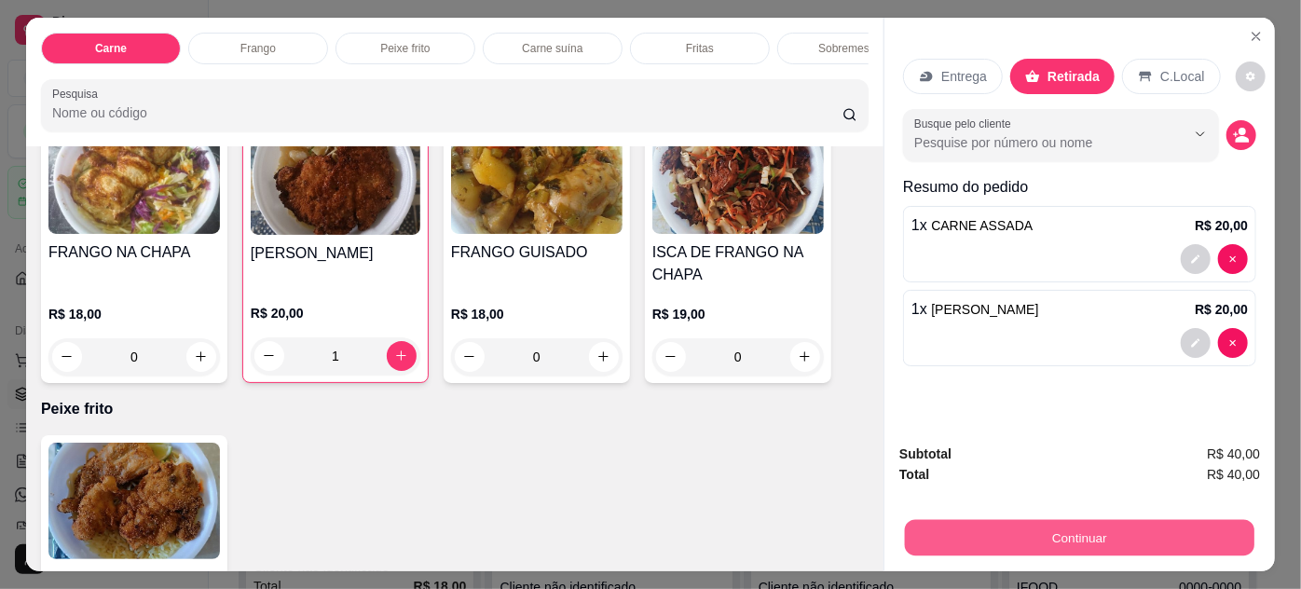
click at [959, 536] on button "Continuar" at bounding box center [1080, 538] width 350 height 36
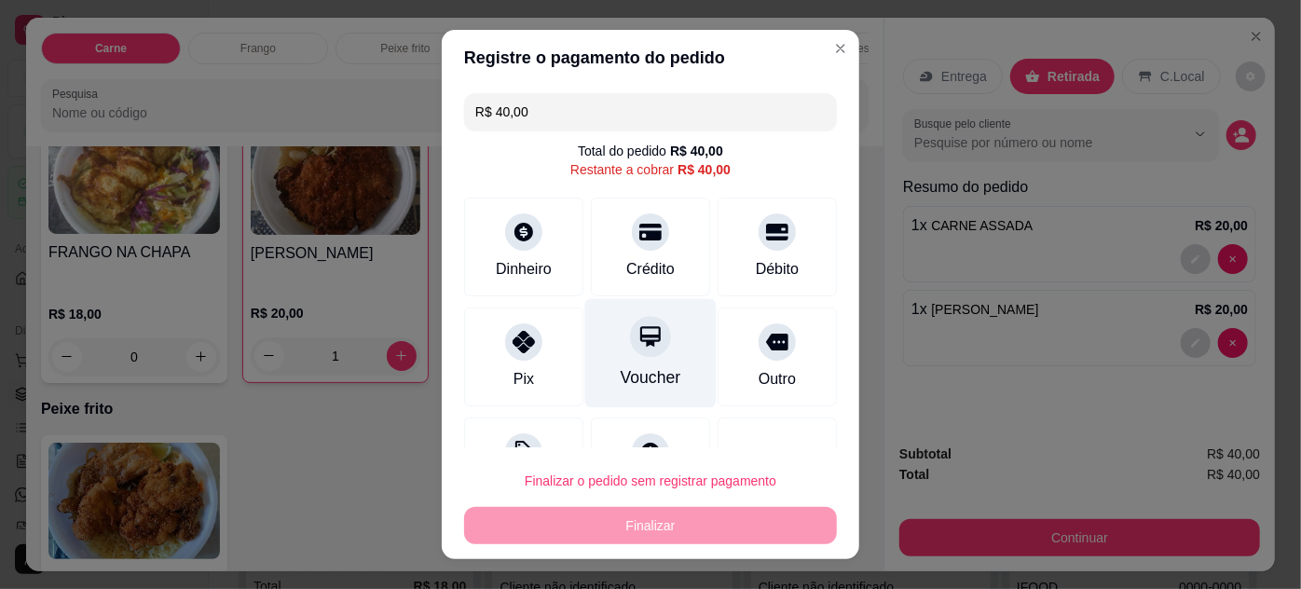
scroll to position [74, 0]
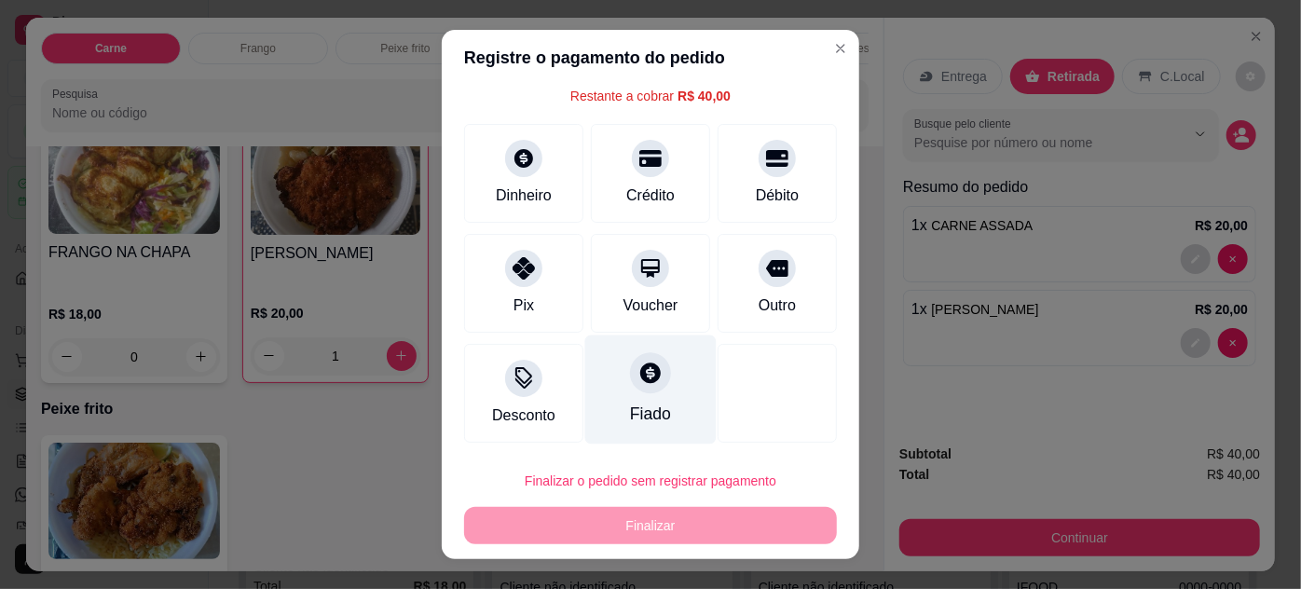
click at [641, 394] on div "Fiado" at bounding box center [650, 389] width 131 height 109
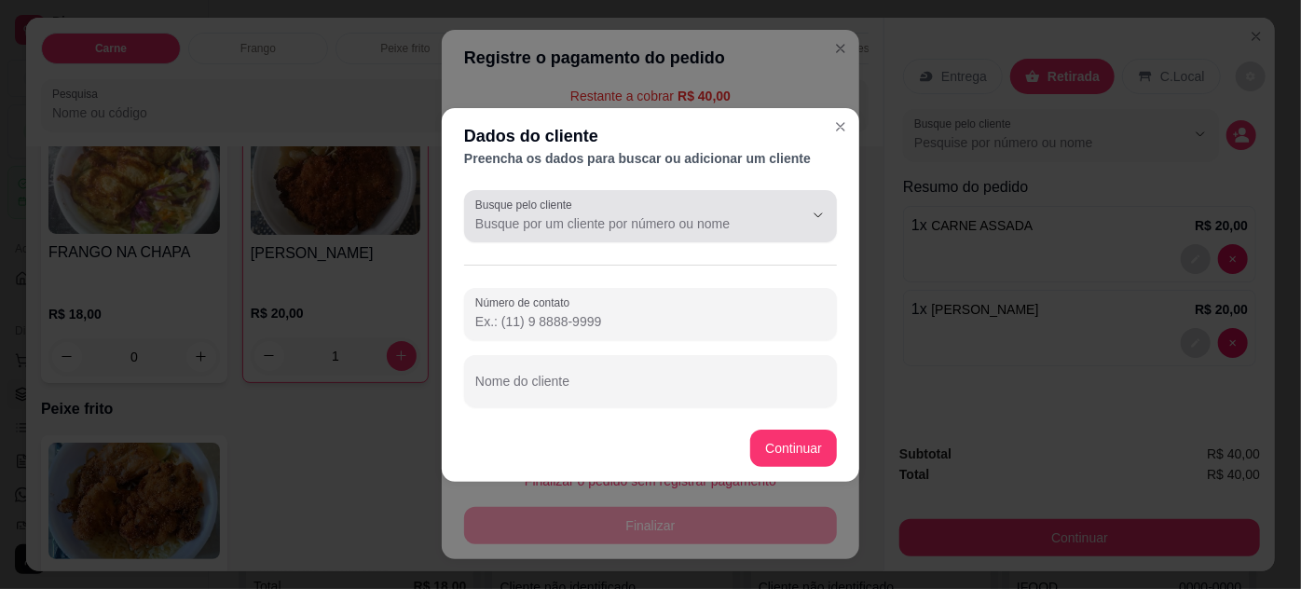
click at [702, 232] on div at bounding box center [650, 216] width 351 height 37
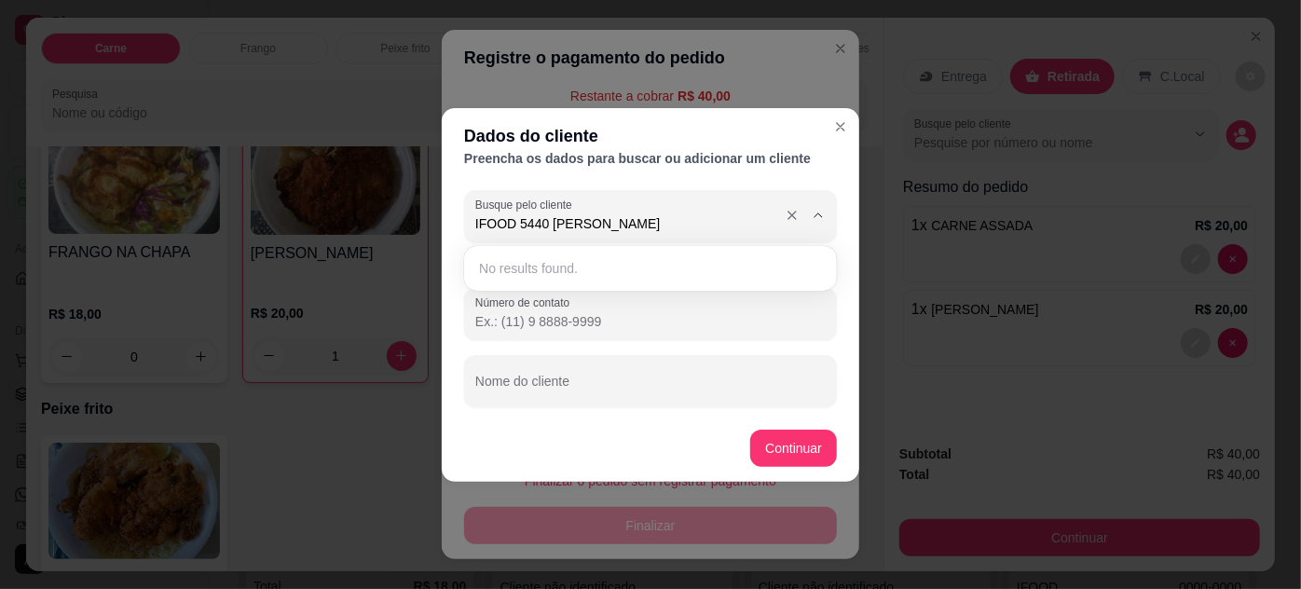
type input "IFOOD 5440 [PERSON_NAME]"
click at [805, 454] on button "Continuar" at bounding box center [793, 448] width 87 height 37
click at [774, 452] on button "Continuar" at bounding box center [793, 448] width 87 height 37
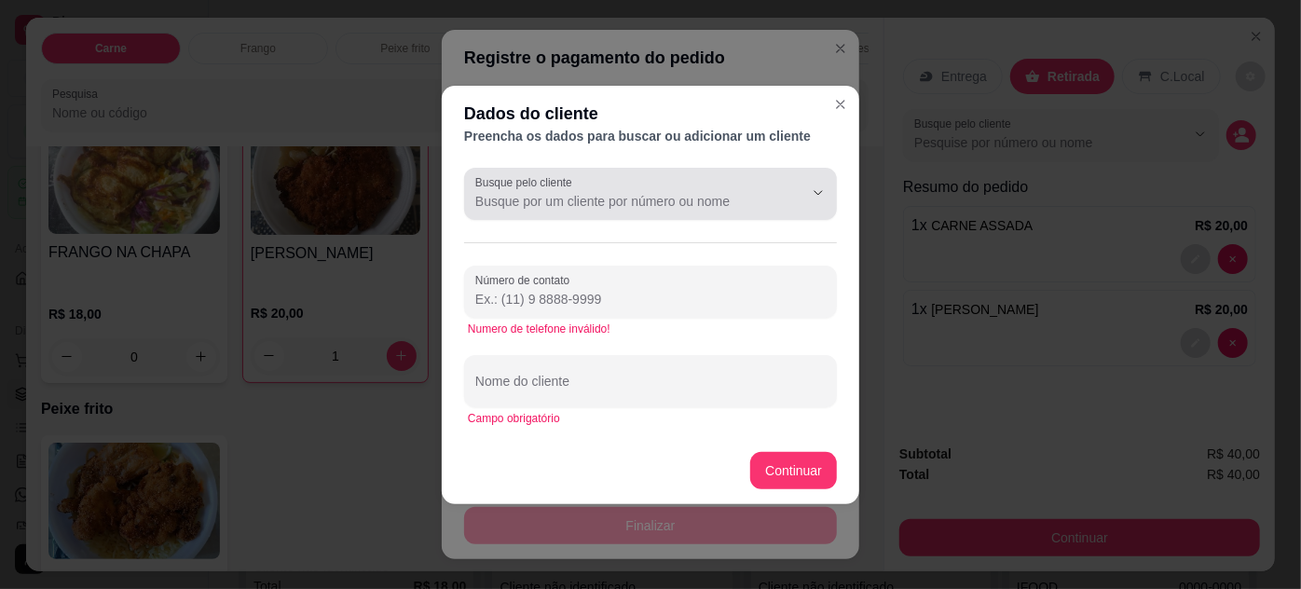
click at [647, 196] on input "Busque pelo cliente" at bounding box center [624, 201] width 298 height 19
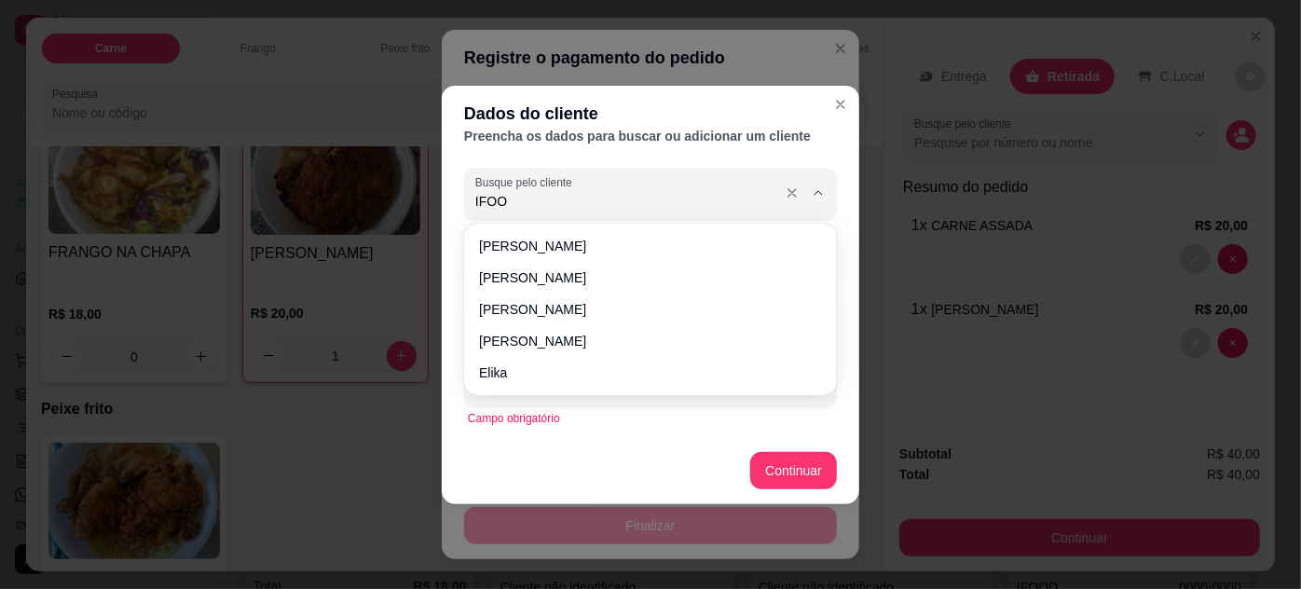
type input "IFOOD"
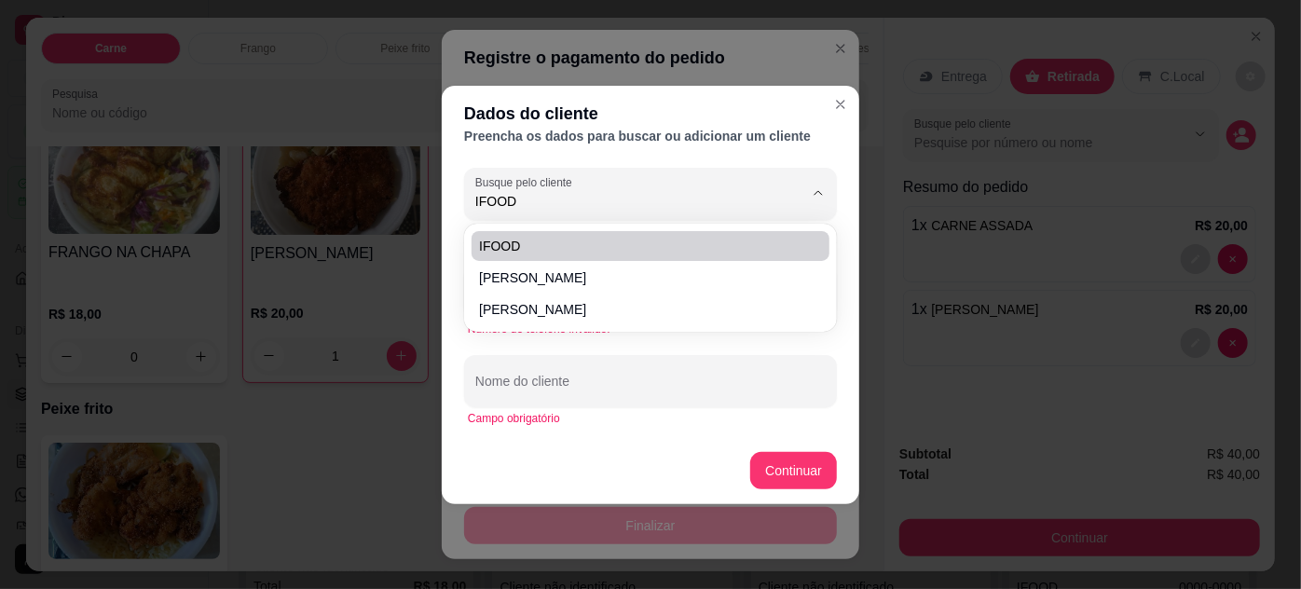
click at [517, 241] on span "IFOOD" at bounding box center [641, 246] width 324 height 19
type input "(00) 0000-00"
type input "IFOOD"
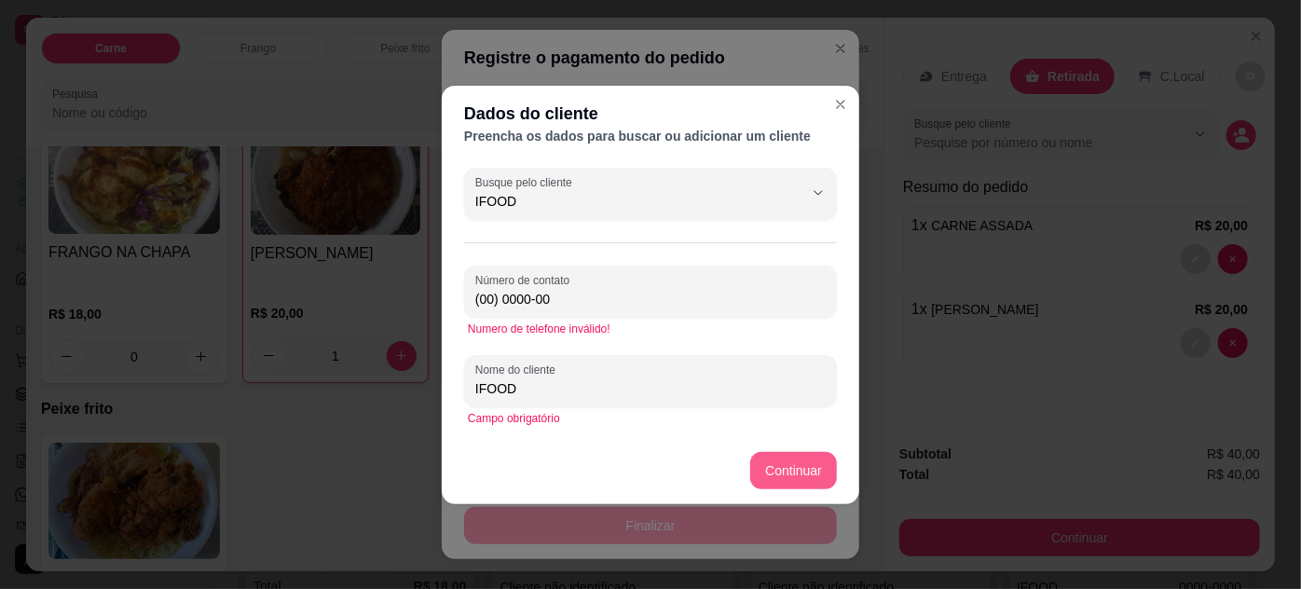
type input "IFOOD"
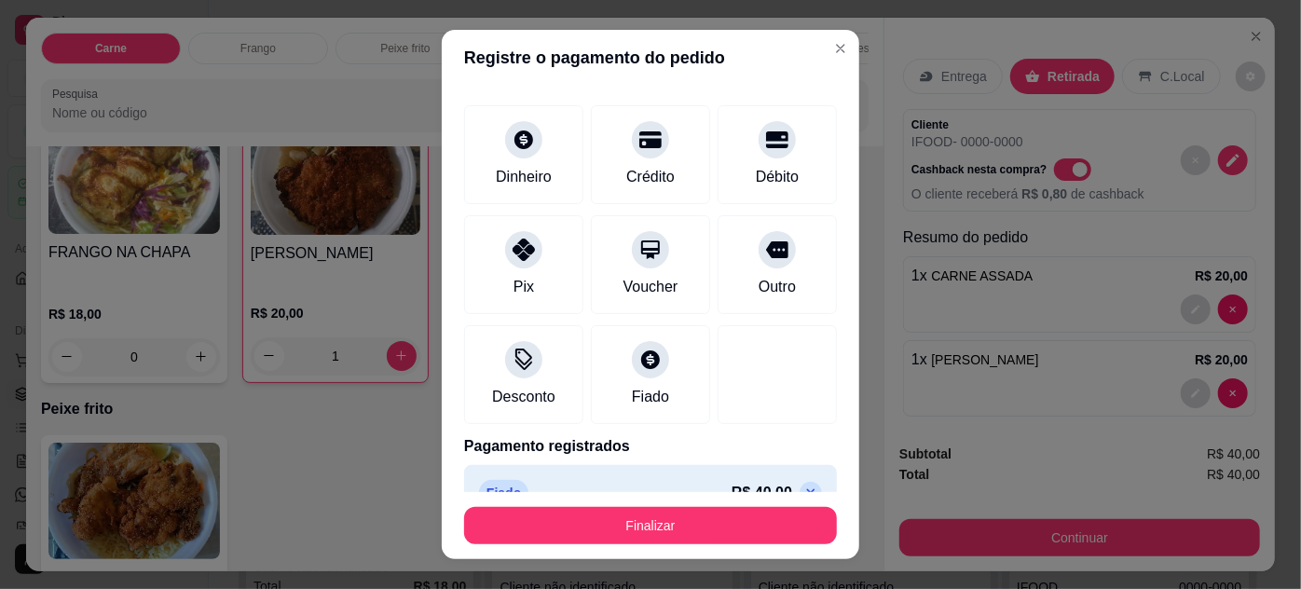
type input "R$ 0,00"
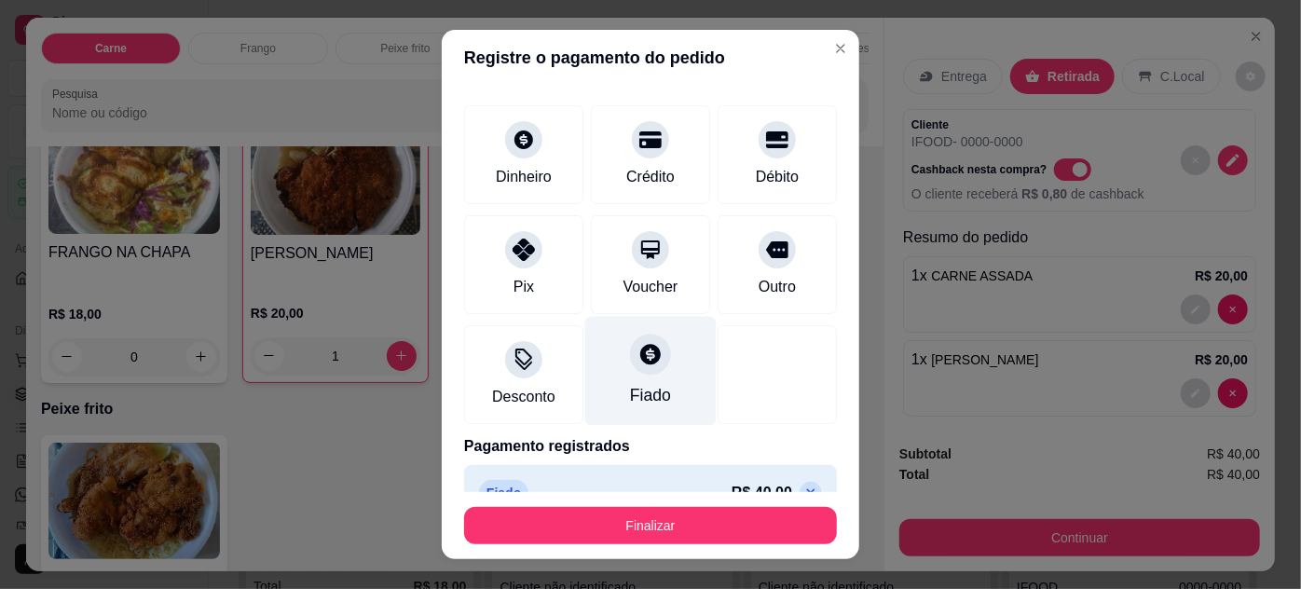
click at [639, 372] on div "Fiado" at bounding box center [650, 370] width 131 height 109
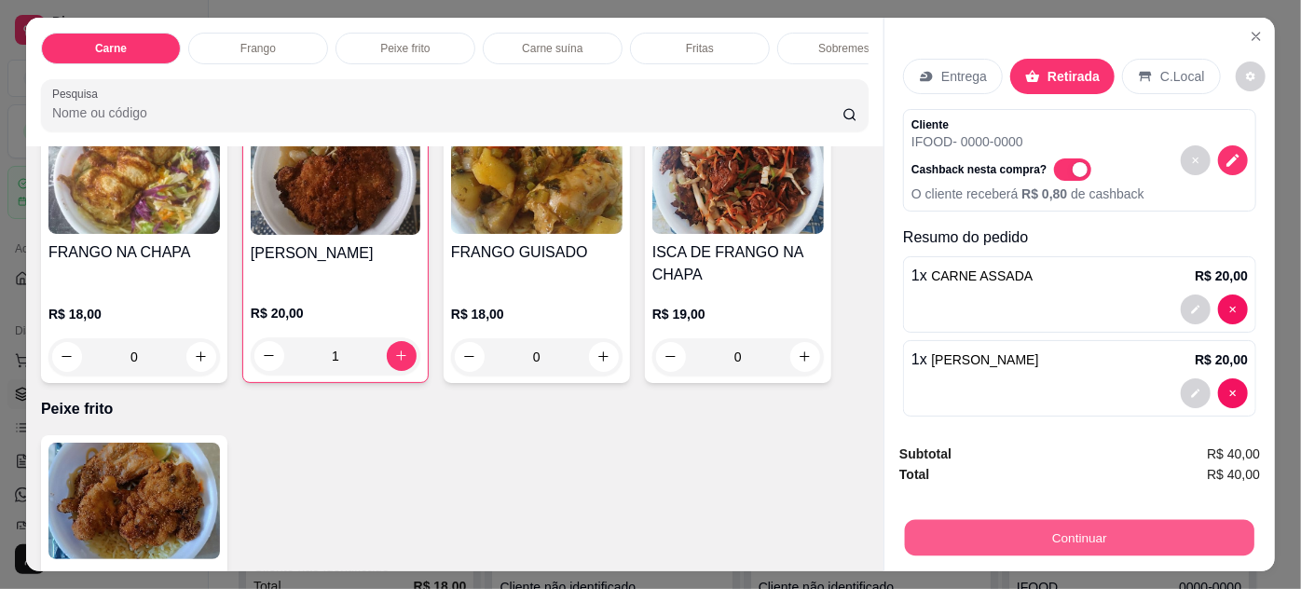
click at [964, 526] on button "Continuar" at bounding box center [1080, 538] width 350 height 36
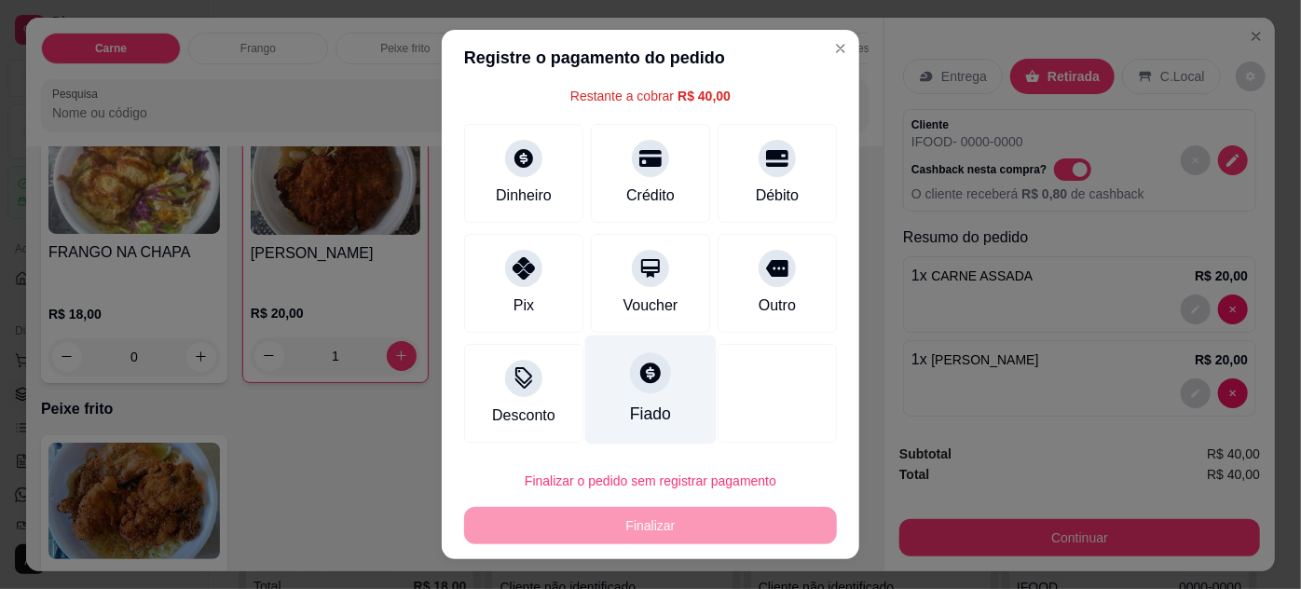
click at [635, 387] on div at bounding box center [650, 372] width 41 height 41
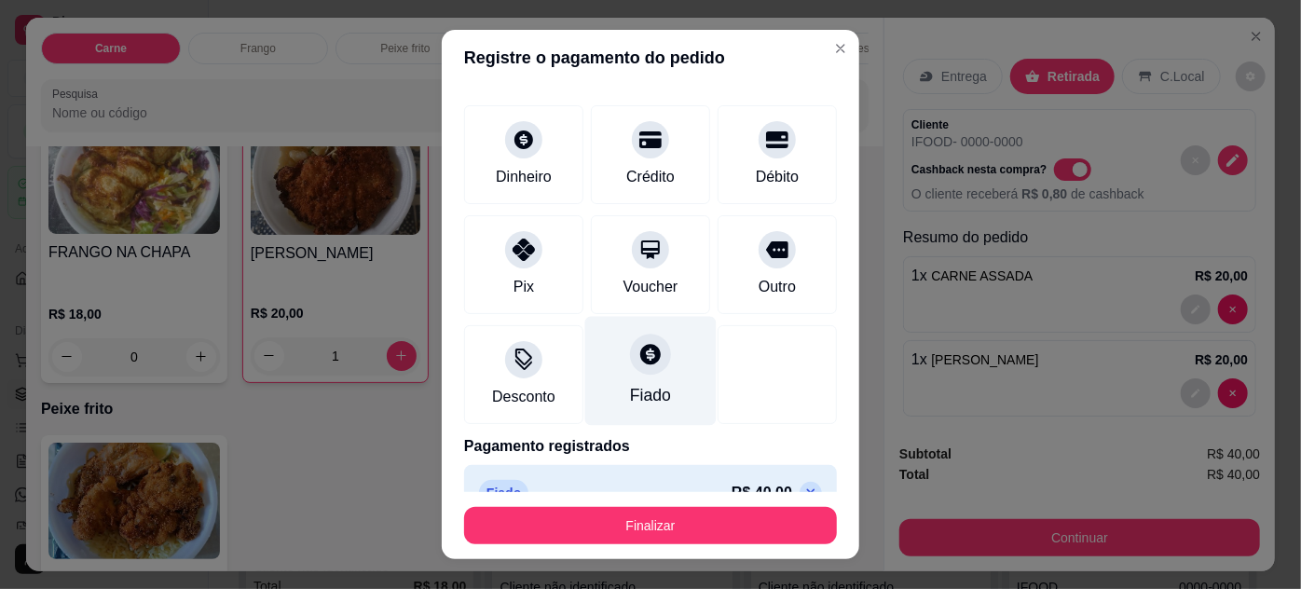
type input "R$ 0,00"
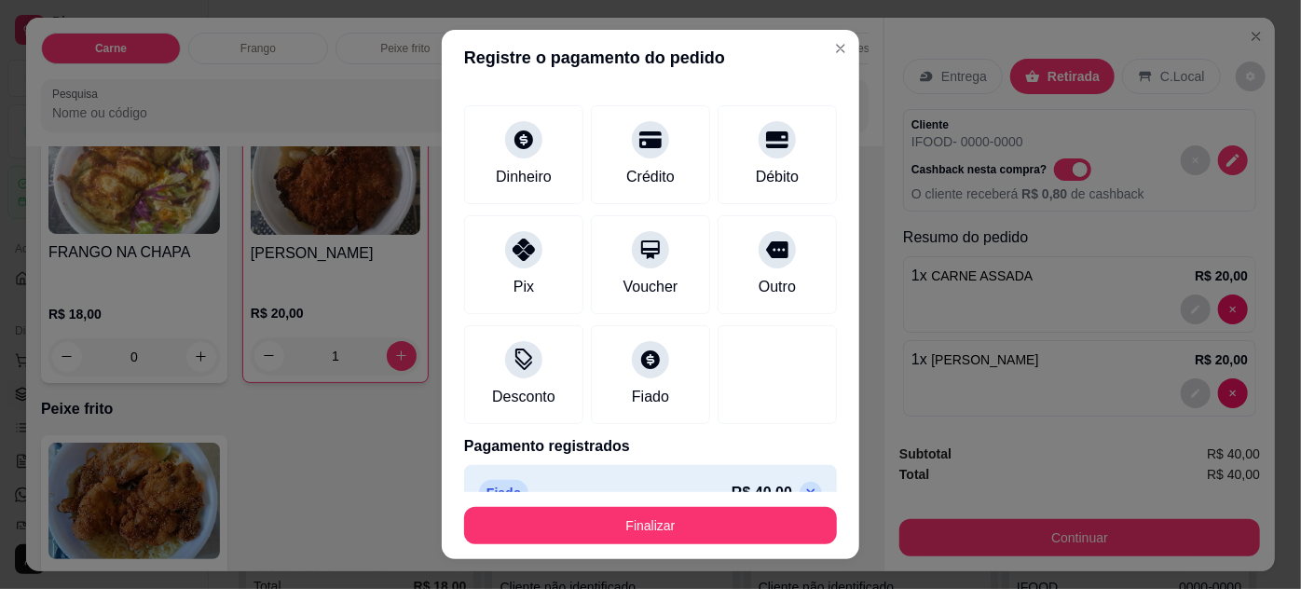
scroll to position [106, 0]
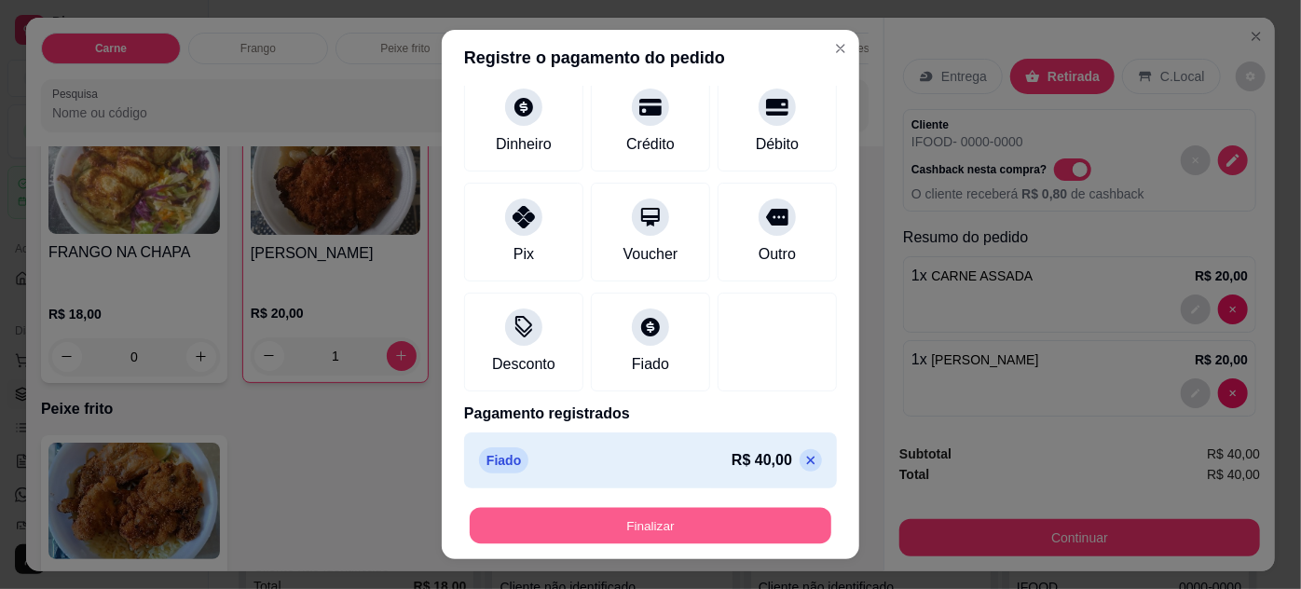
click at [720, 530] on button "Finalizar" at bounding box center [651, 526] width 362 height 36
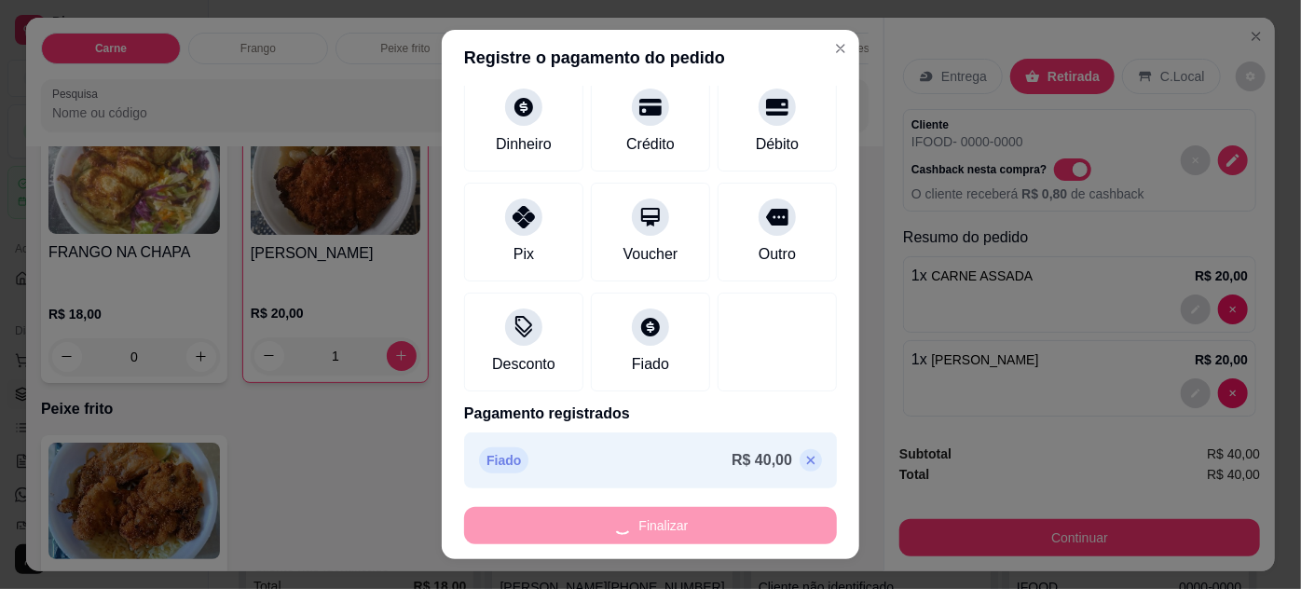
type input "0"
type input "-R$ 40,00"
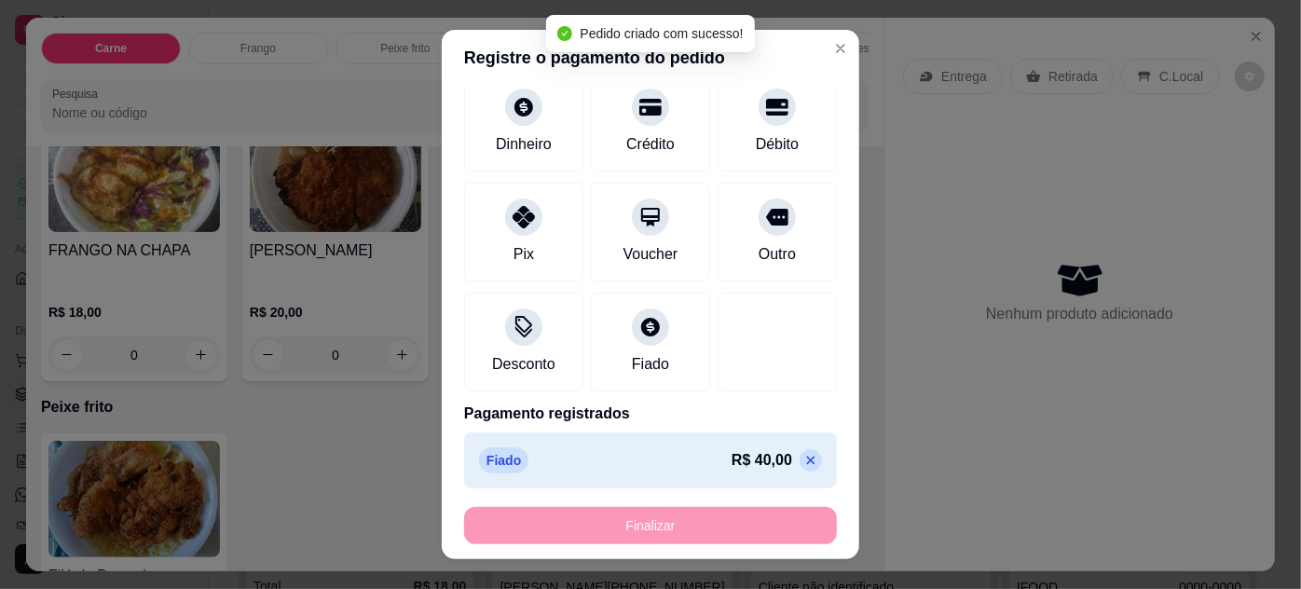
scroll to position [1015, 0]
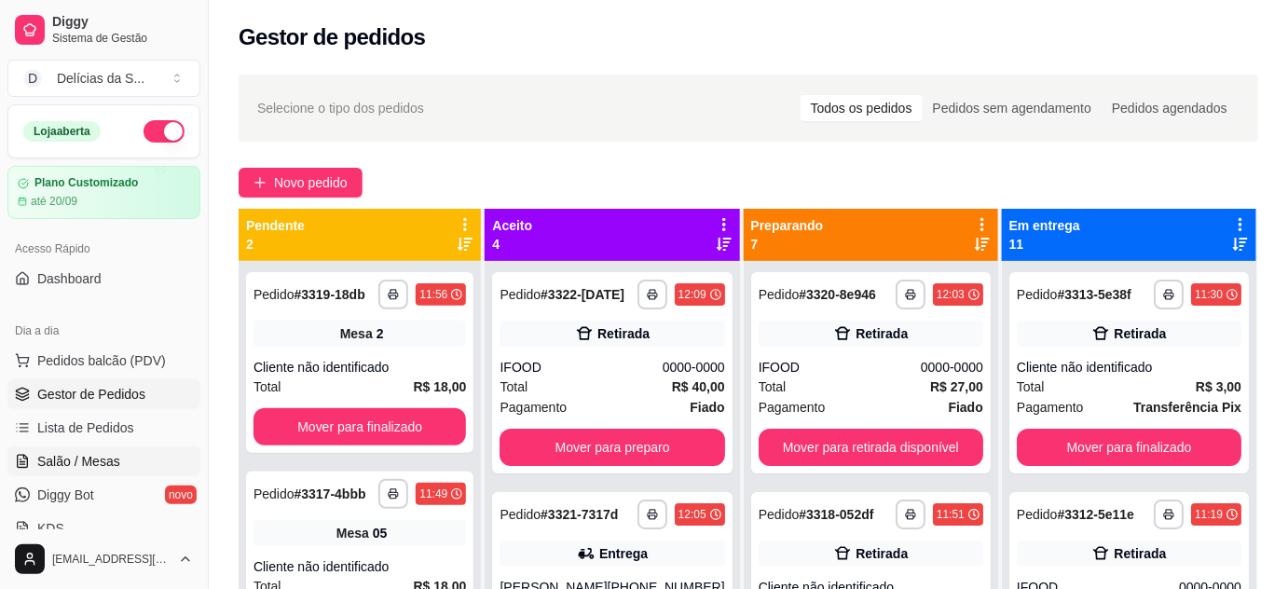
click at [77, 459] on span "Salão / Mesas" at bounding box center [78, 461] width 83 height 19
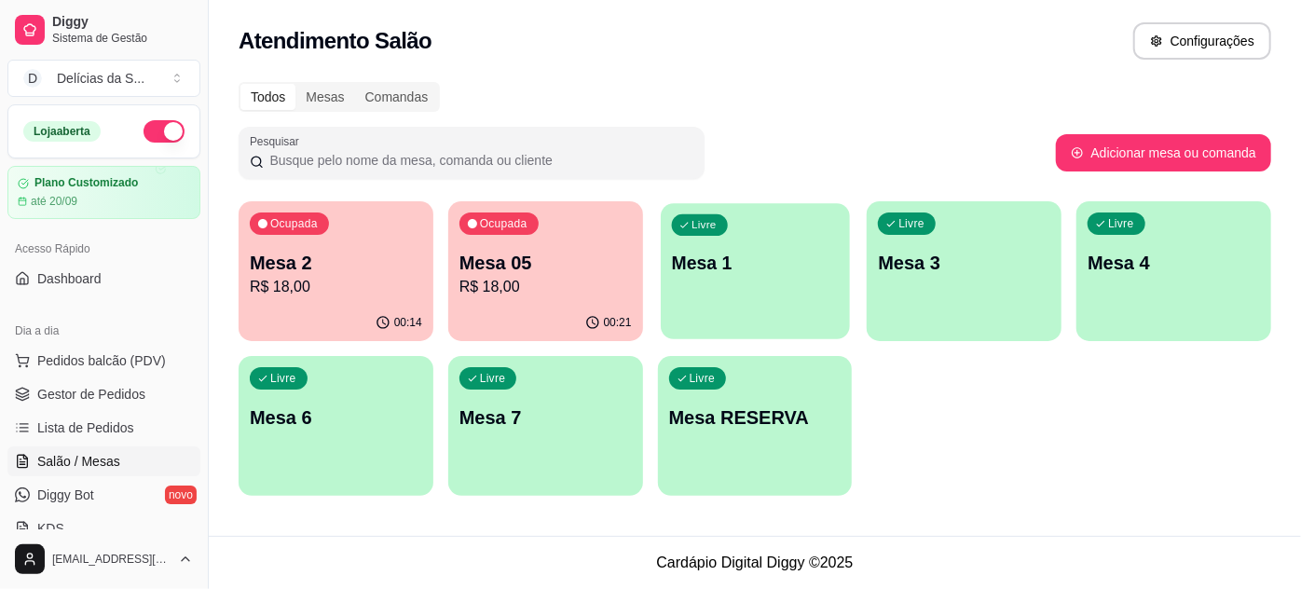
click at [813, 253] on p "Mesa 1" at bounding box center [754, 263] width 167 height 25
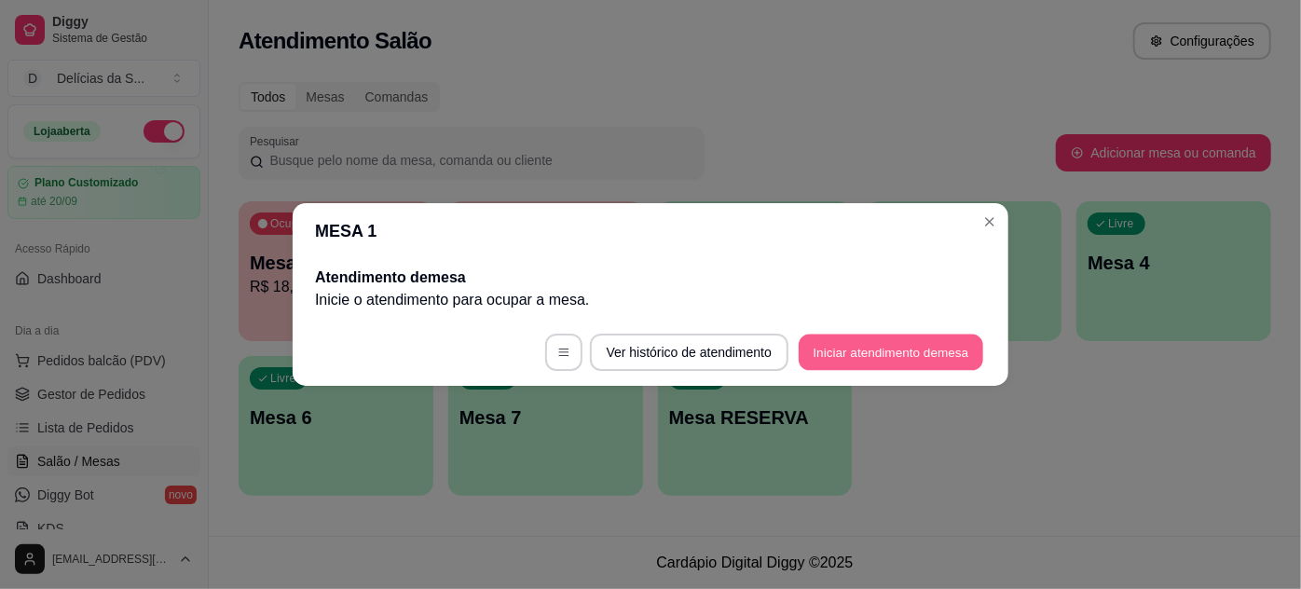
click at [887, 337] on button "Iniciar atendimento de mesa" at bounding box center [891, 353] width 185 height 36
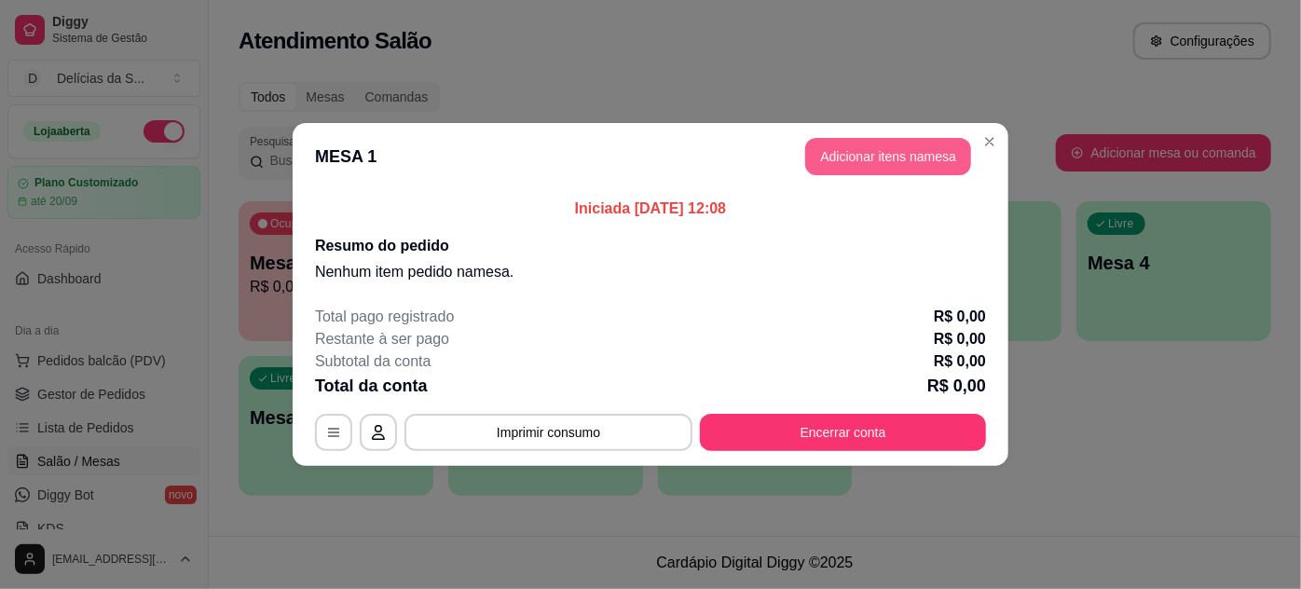
click at [894, 170] on button "Adicionar itens na mesa" at bounding box center [888, 156] width 166 height 37
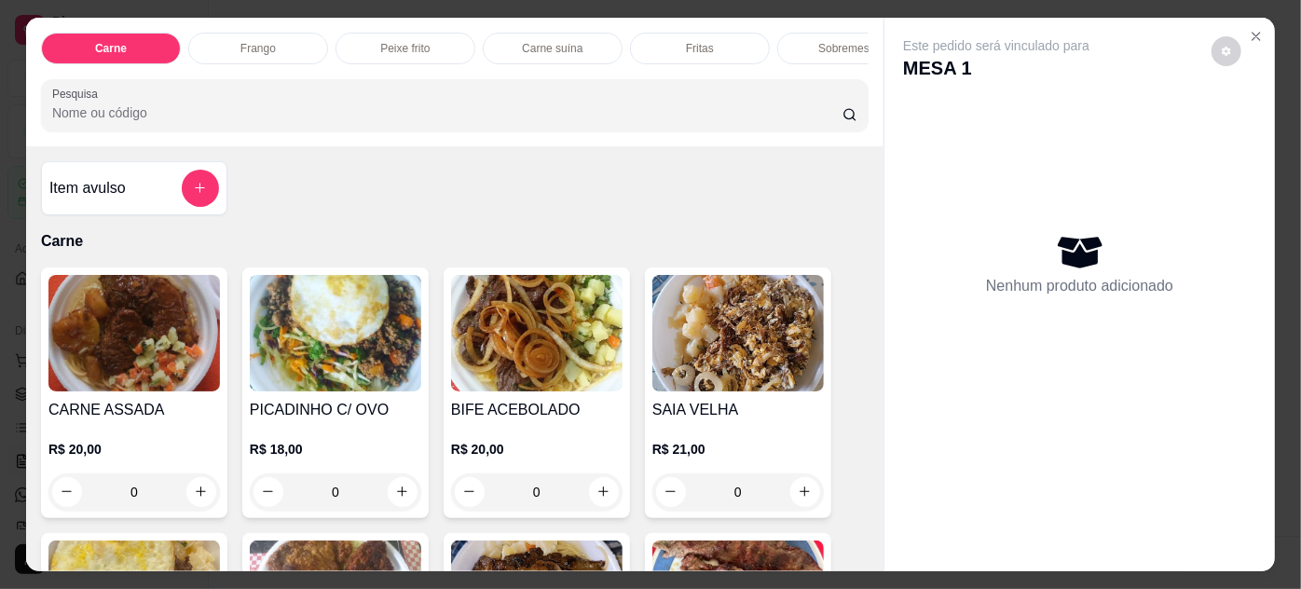
click at [346, 351] on img at bounding box center [336, 333] width 172 height 117
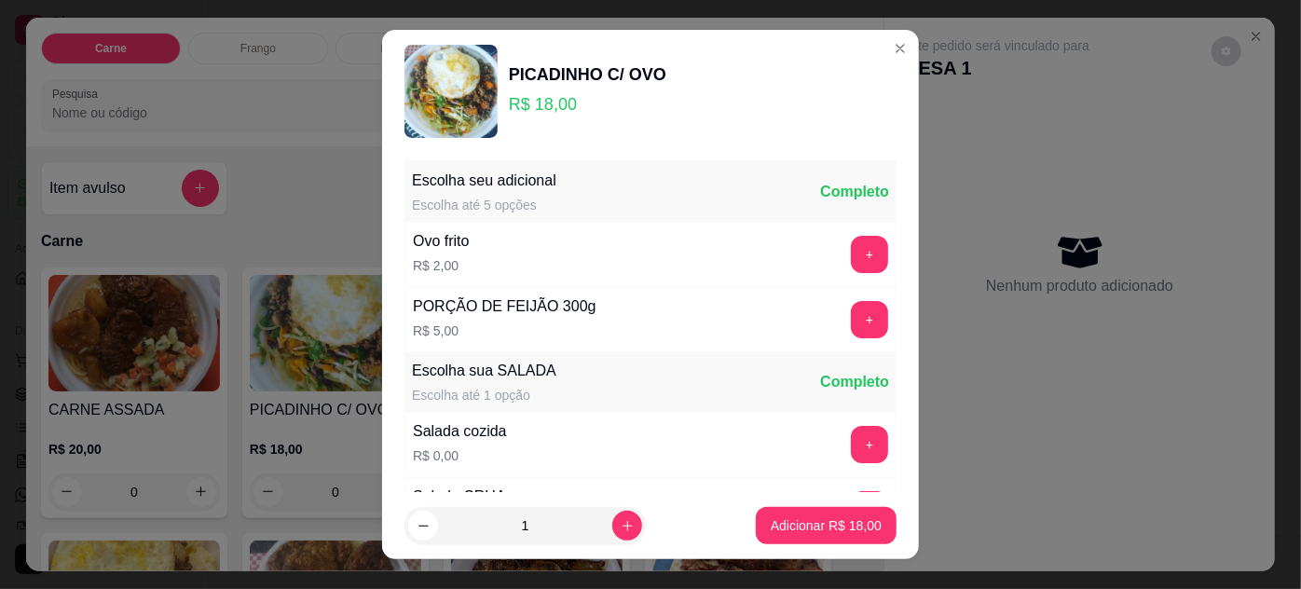
scroll to position [186, 0]
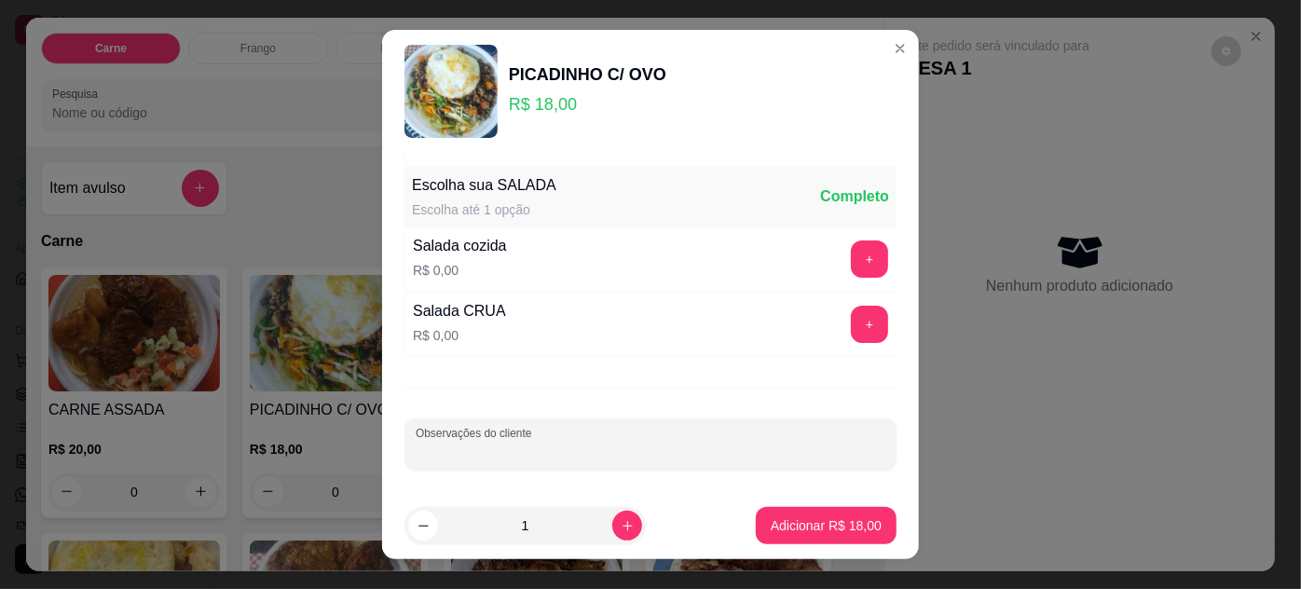
click at [628, 450] on input "Observações do cliente" at bounding box center [651, 452] width 470 height 19
type input "EX DA [PERSON_NAME]"
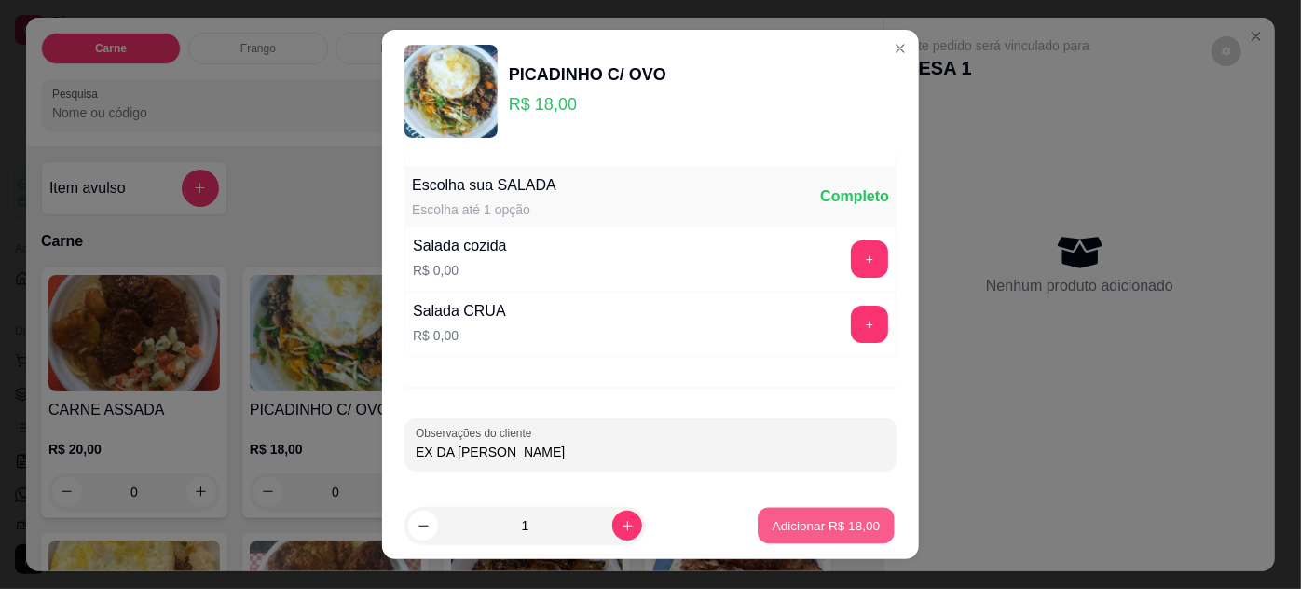
click at [848, 539] on button "Adicionar R$ 18,00" at bounding box center [826, 526] width 137 height 36
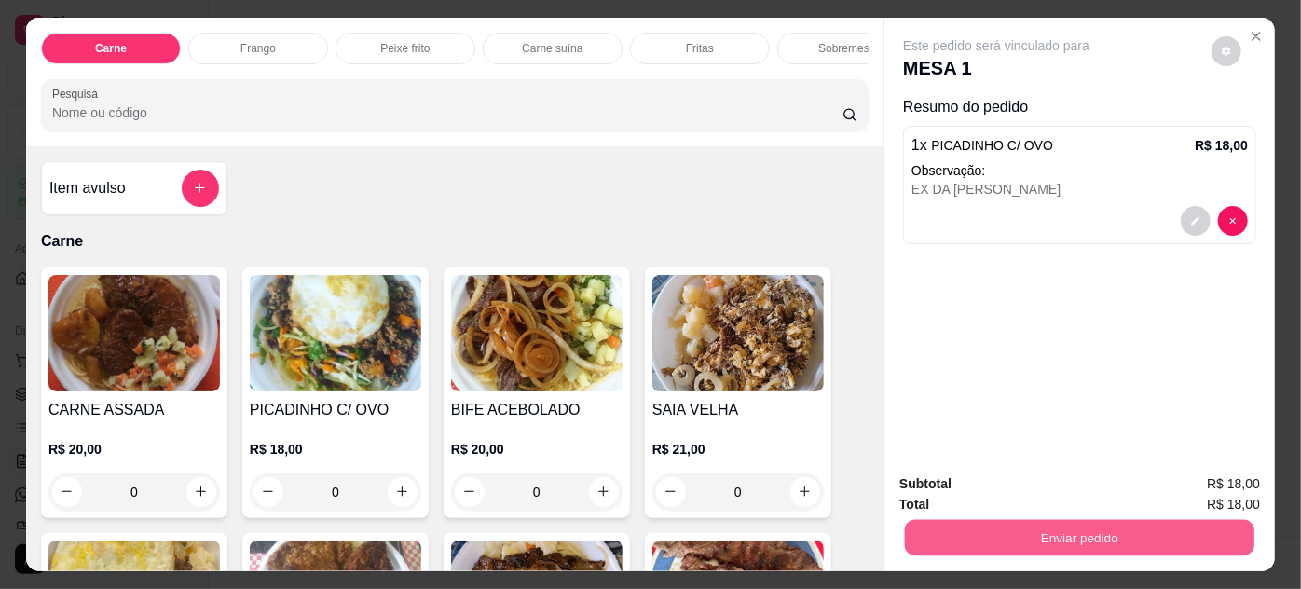
click at [993, 529] on button "Enviar pedido" at bounding box center [1080, 538] width 350 height 36
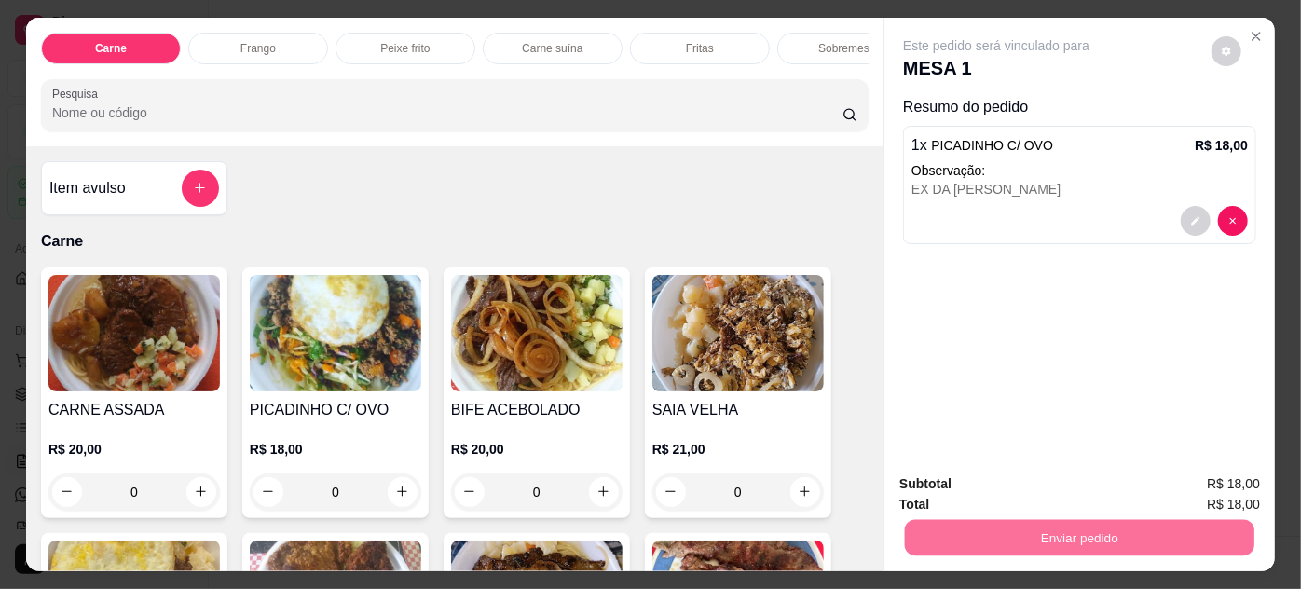
click at [974, 476] on button "Não registrar e enviar pedido" at bounding box center [1019, 485] width 188 height 34
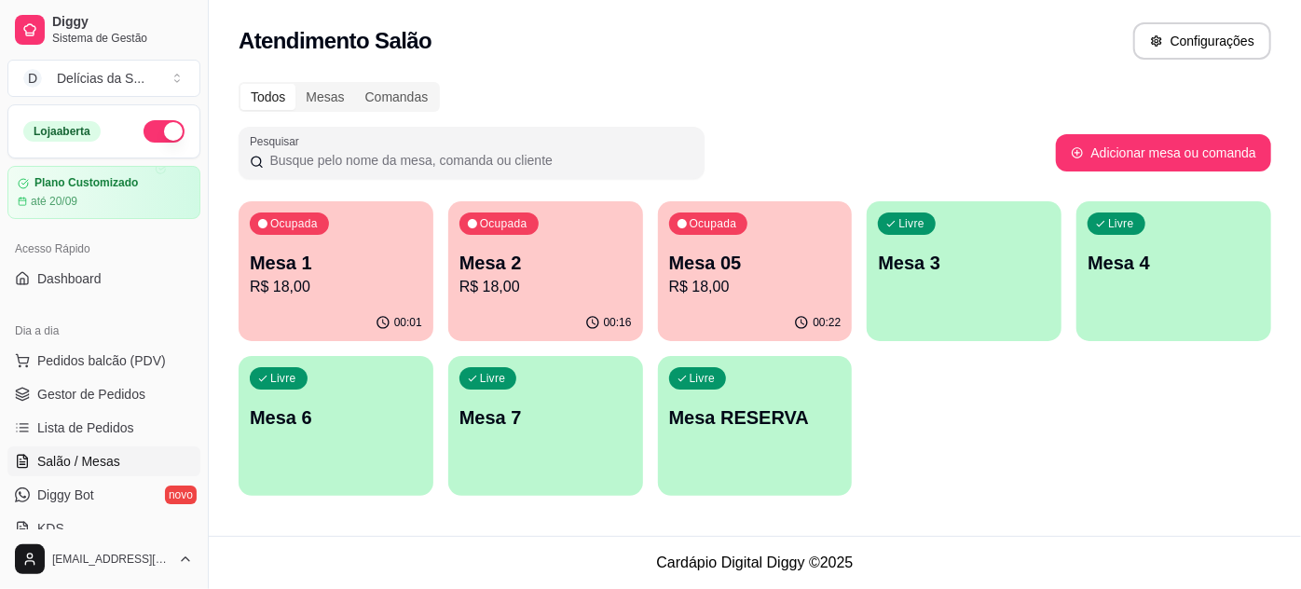
click at [517, 283] on p "R$ 18,00" at bounding box center [546, 287] width 172 height 22
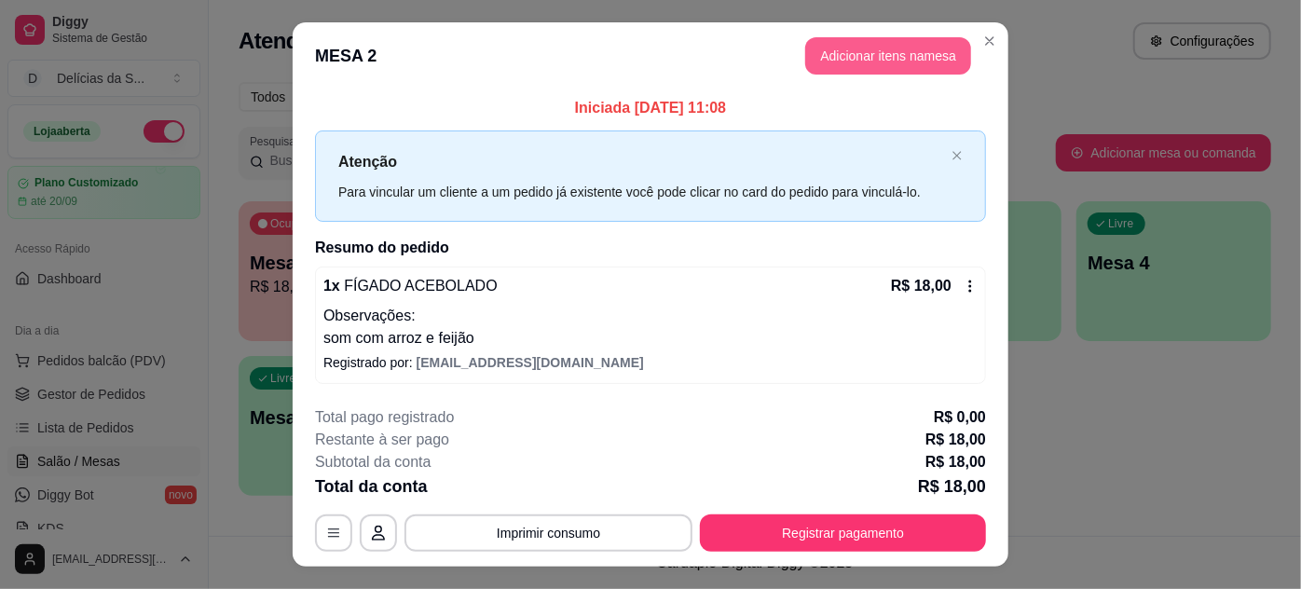
click at [860, 56] on button "Adicionar itens na mesa" at bounding box center [888, 55] width 166 height 37
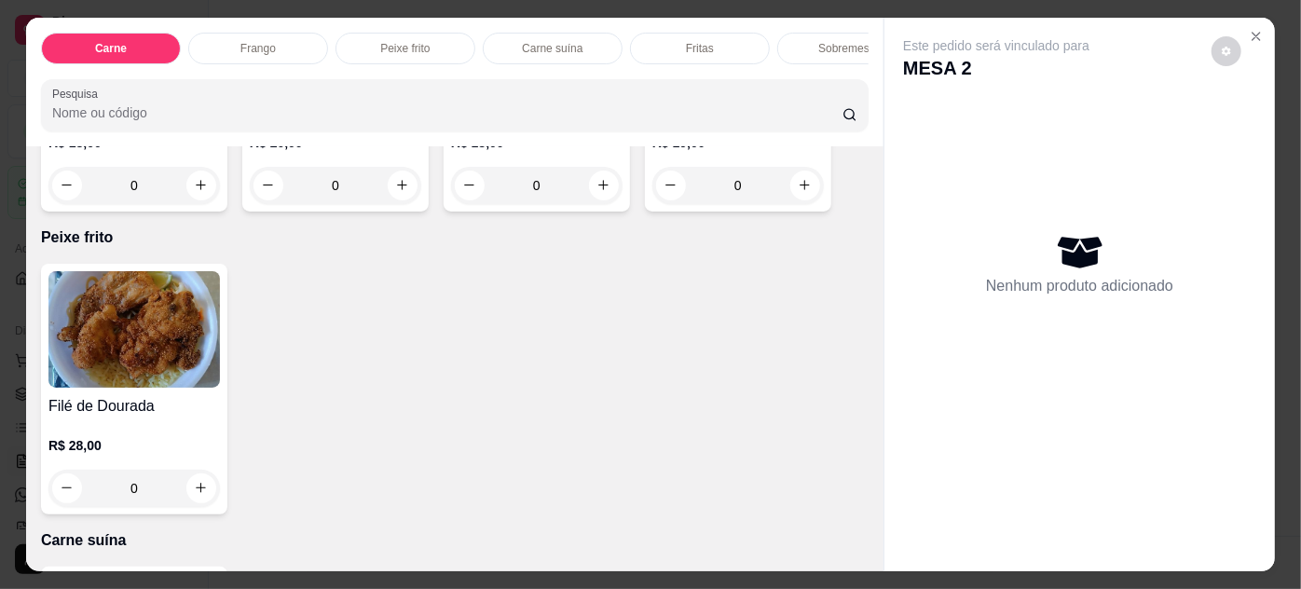
scroll to position [2373, 0]
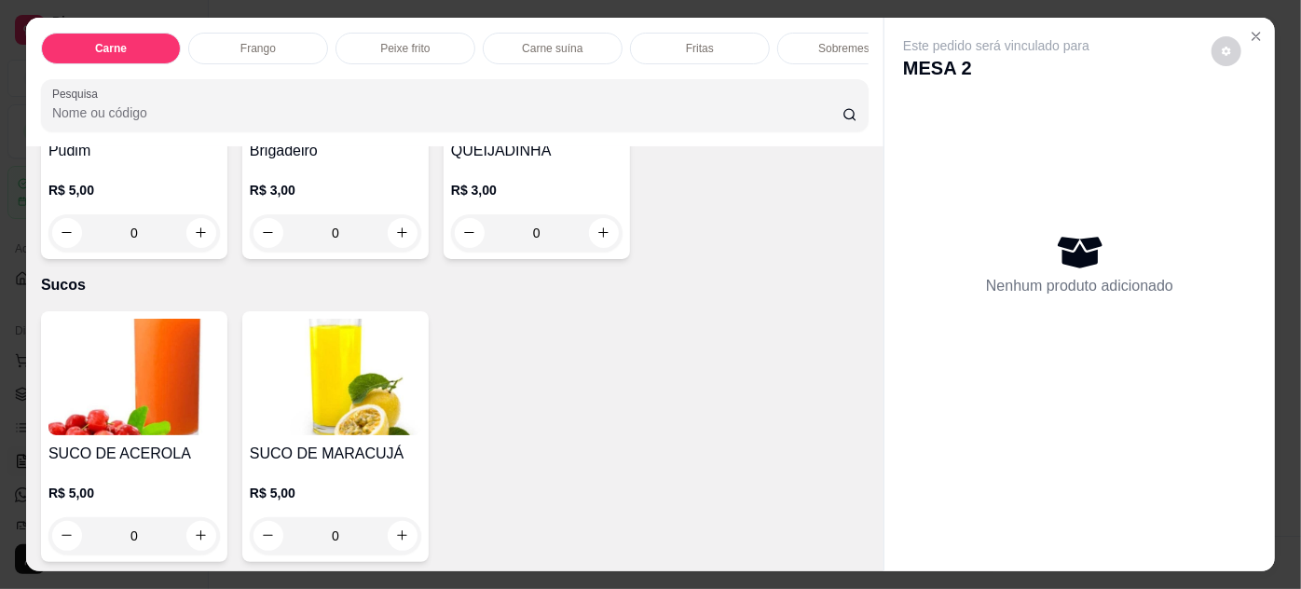
click at [321, 389] on img at bounding box center [336, 377] width 172 height 117
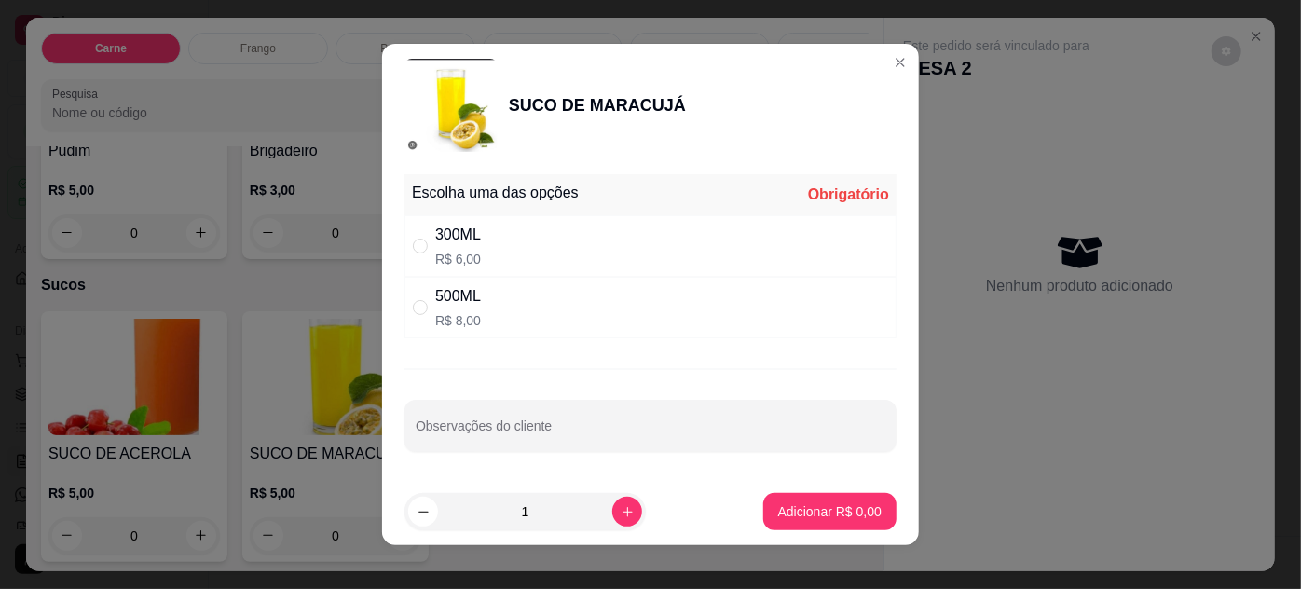
drag, startPoint x: 547, startPoint y: 246, endPoint x: 663, endPoint y: 338, distance: 147.9
click at [547, 247] on div "300ML R$ 6,00" at bounding box center [651, 246] width 492 height 62
radio input "true"
click at [791, 506] on p "Adicionar R$ 6,00" at bounding box center [829, 511] width 103 height 19
type input "1"
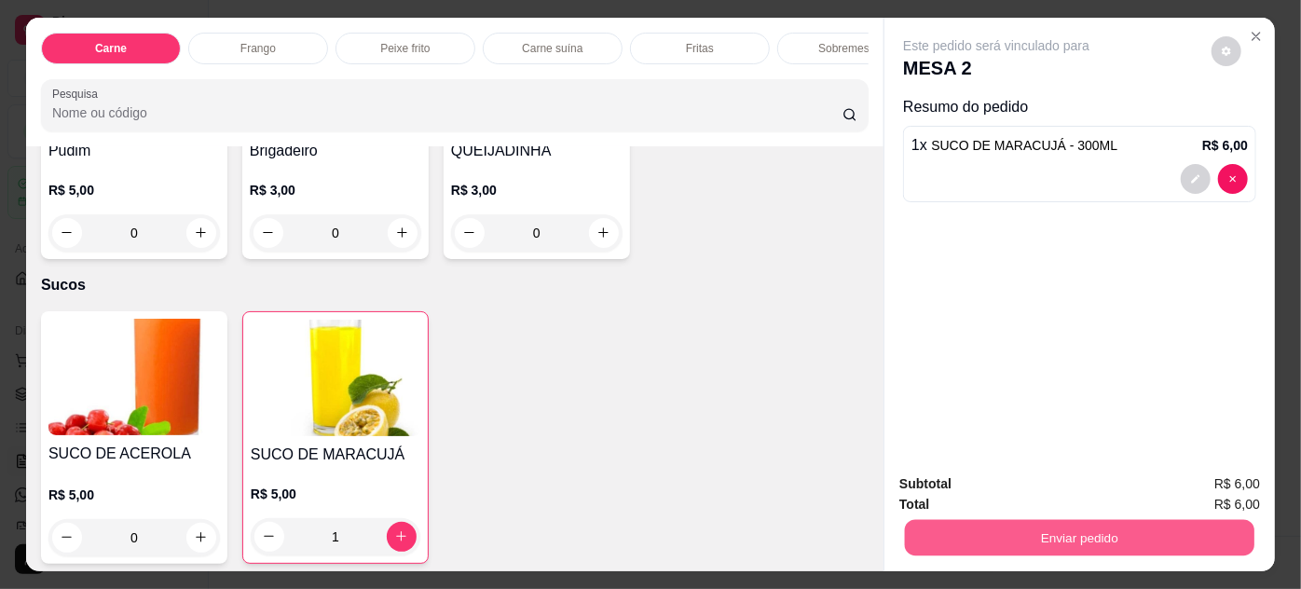
click at [954, 528] on button "Enviar pedido" at bounding box center [1080, 538] width 350 height 36
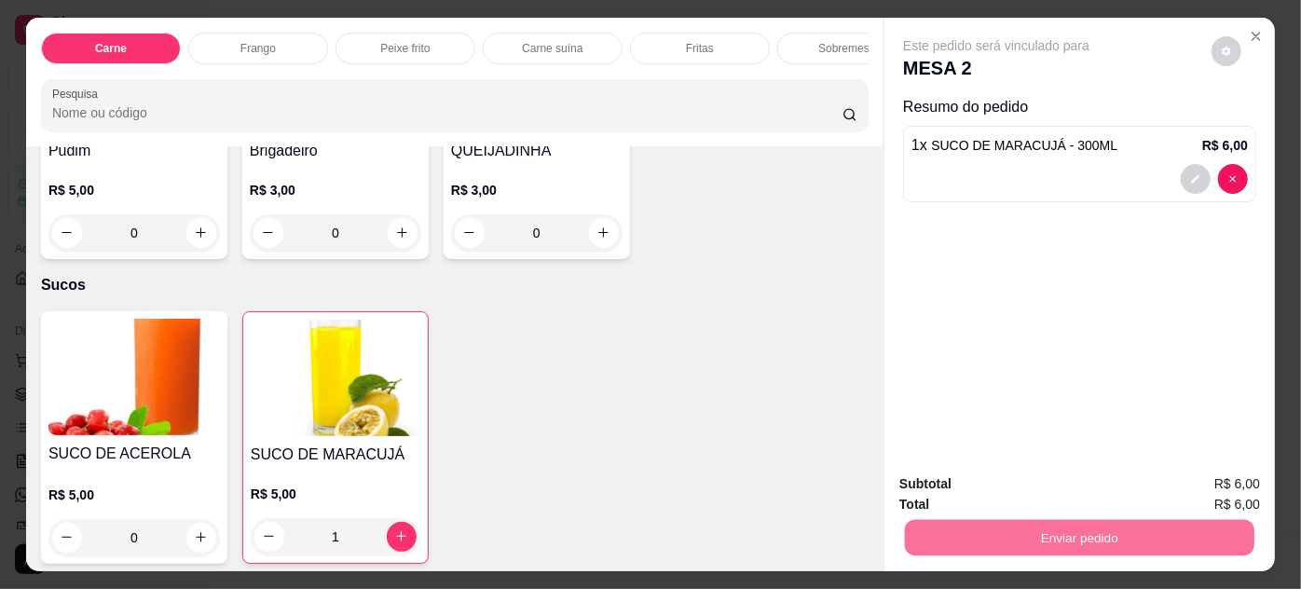
click at [990, 471] on button "Não registrar e enviar pedido" at bounding box center [1019, 485] width 194 height 35
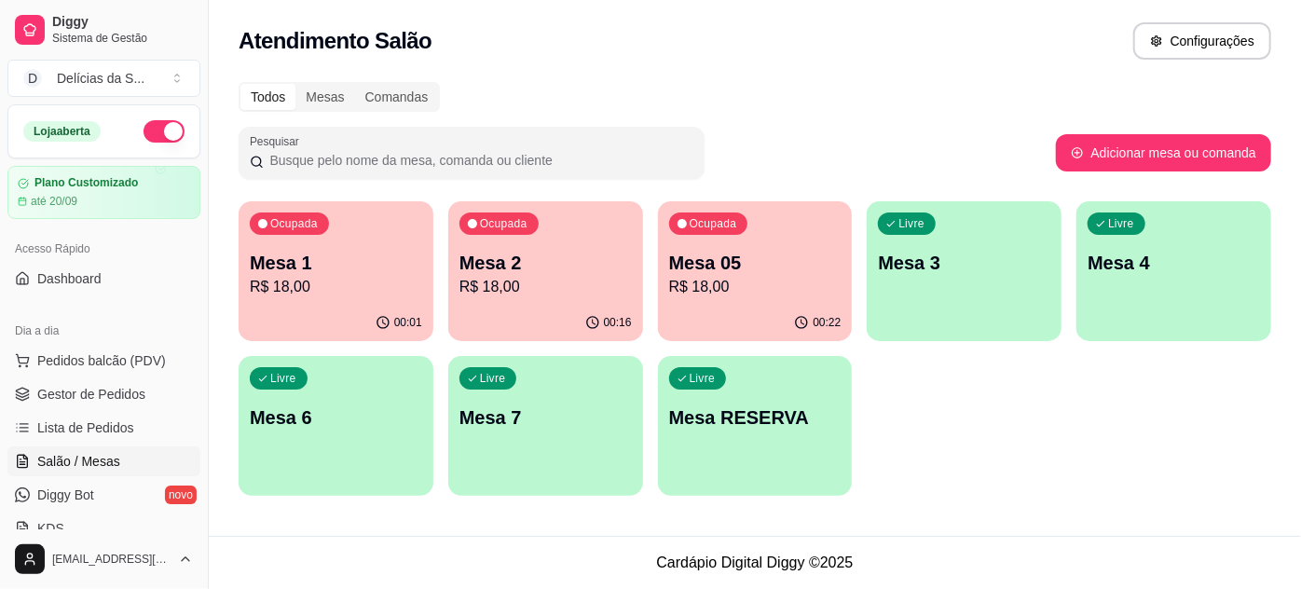
click at [722, 270] on p "Mesa 05" at bounding box center [755, 263] width 172 height 26
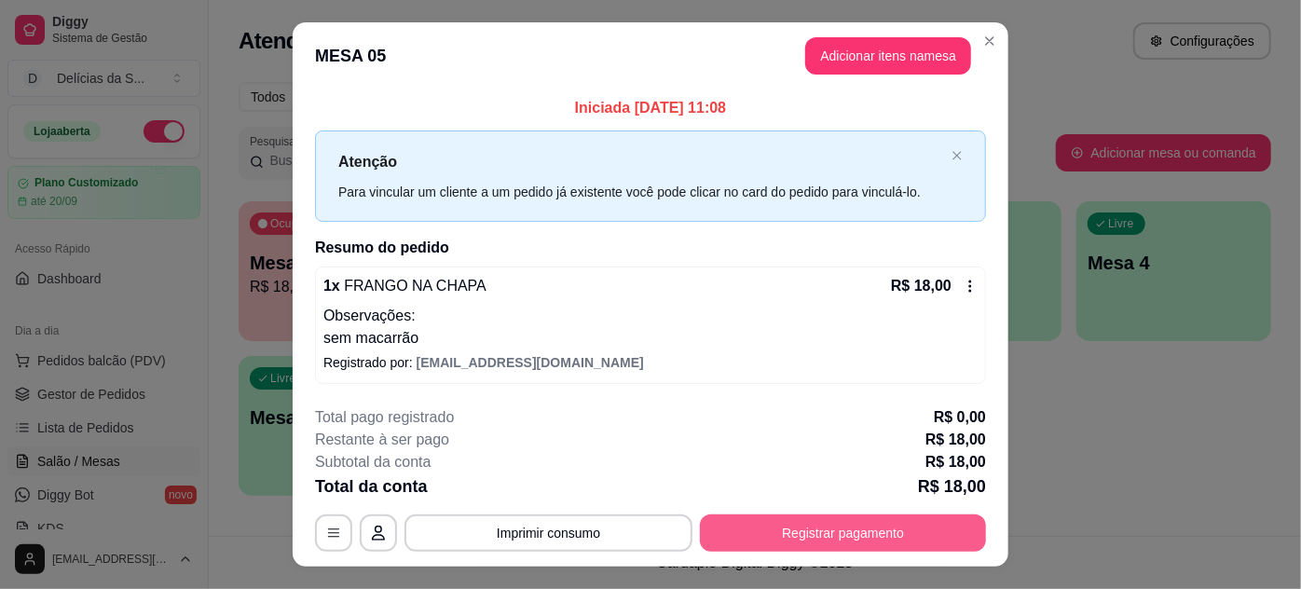
click at [795, 516] on button "Registrar pagamento" at bounding box center [843, 533] width 286 height 37
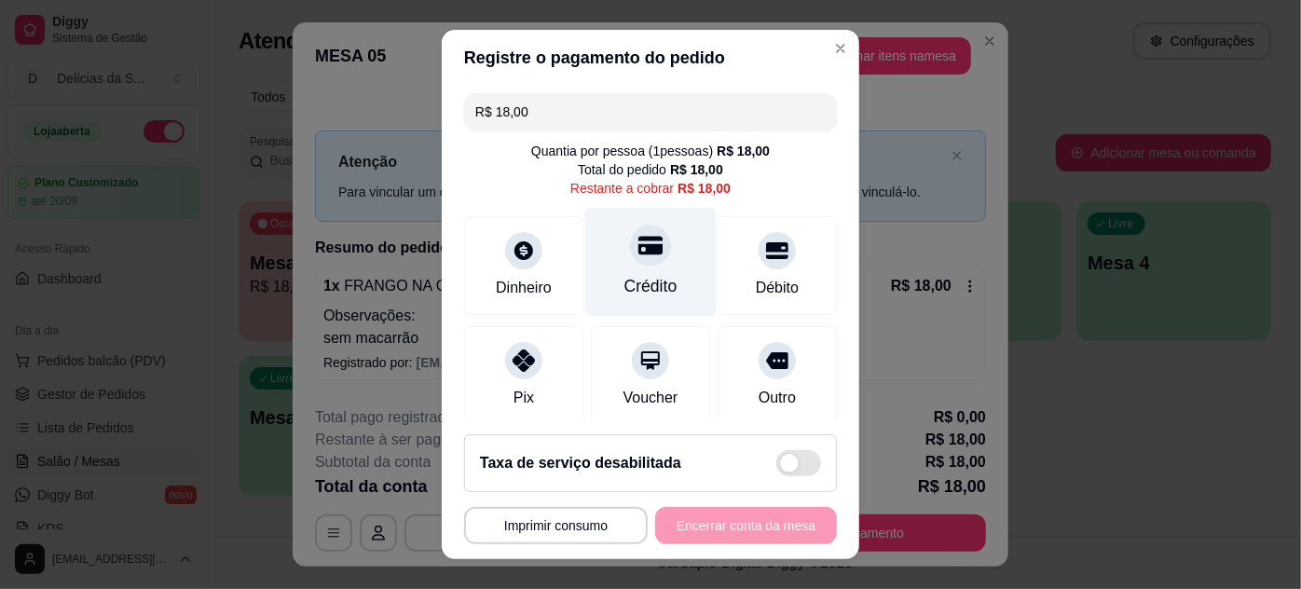
click at [625, 274] on div "Crédito" at bounding box center [651, 286] width 53 height 24
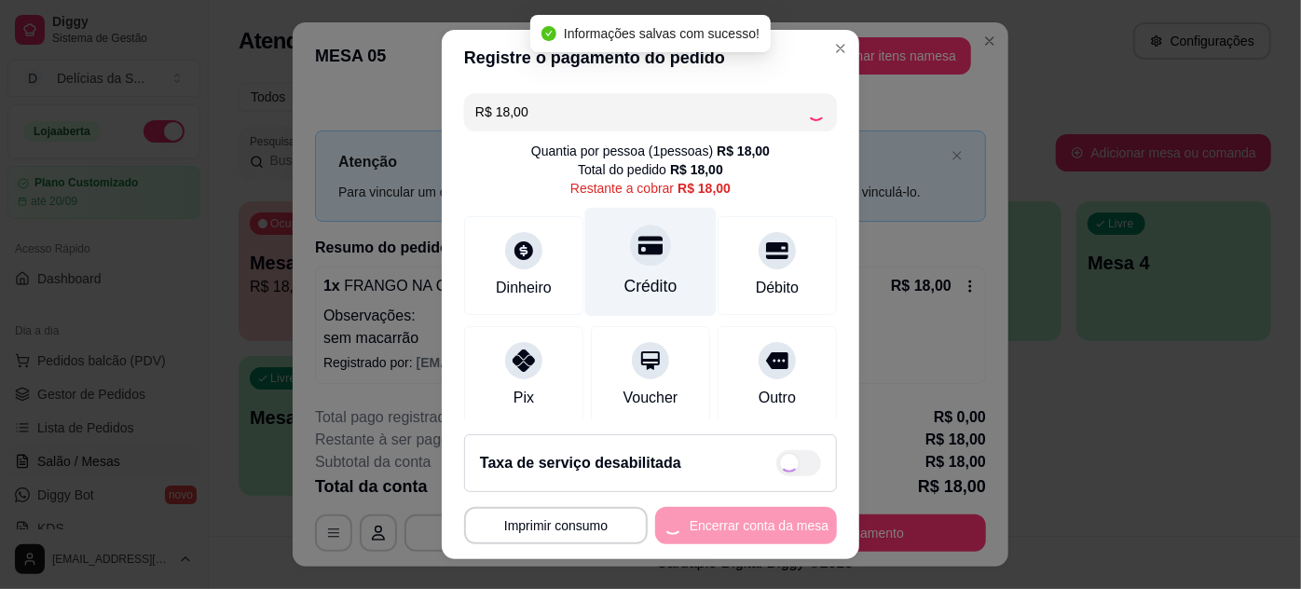
type input "R$ 0,00"
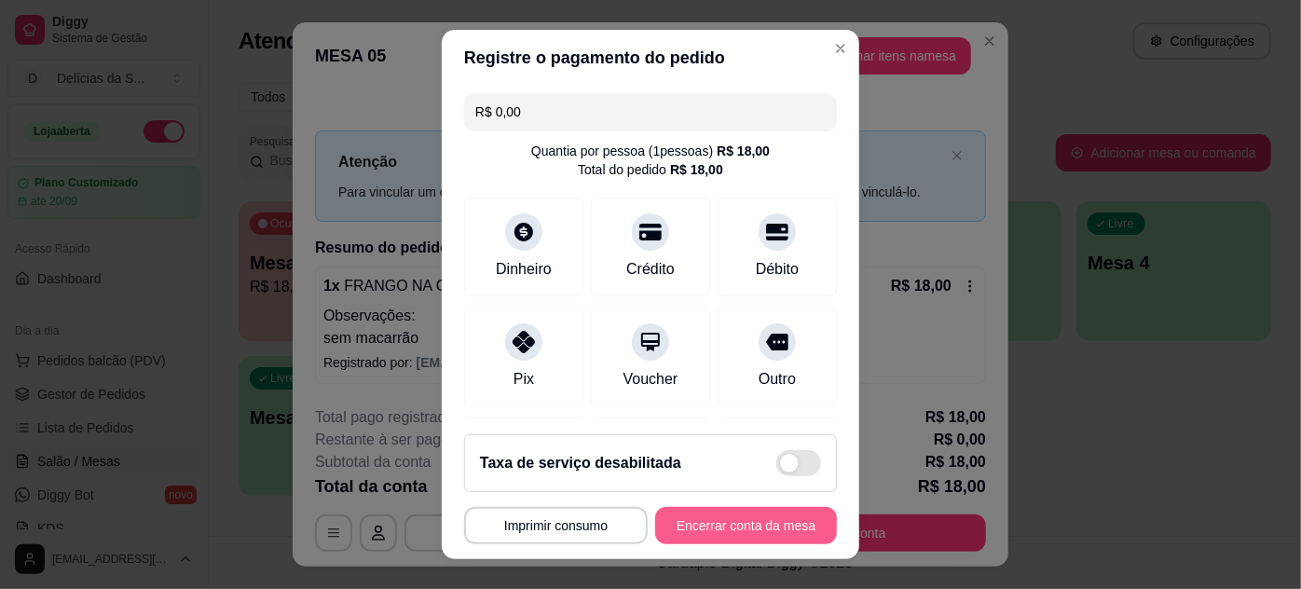
click at [681, 524] on button "Encerrar conta da mesa" at bounding box center [746, 525] width 182 height 37
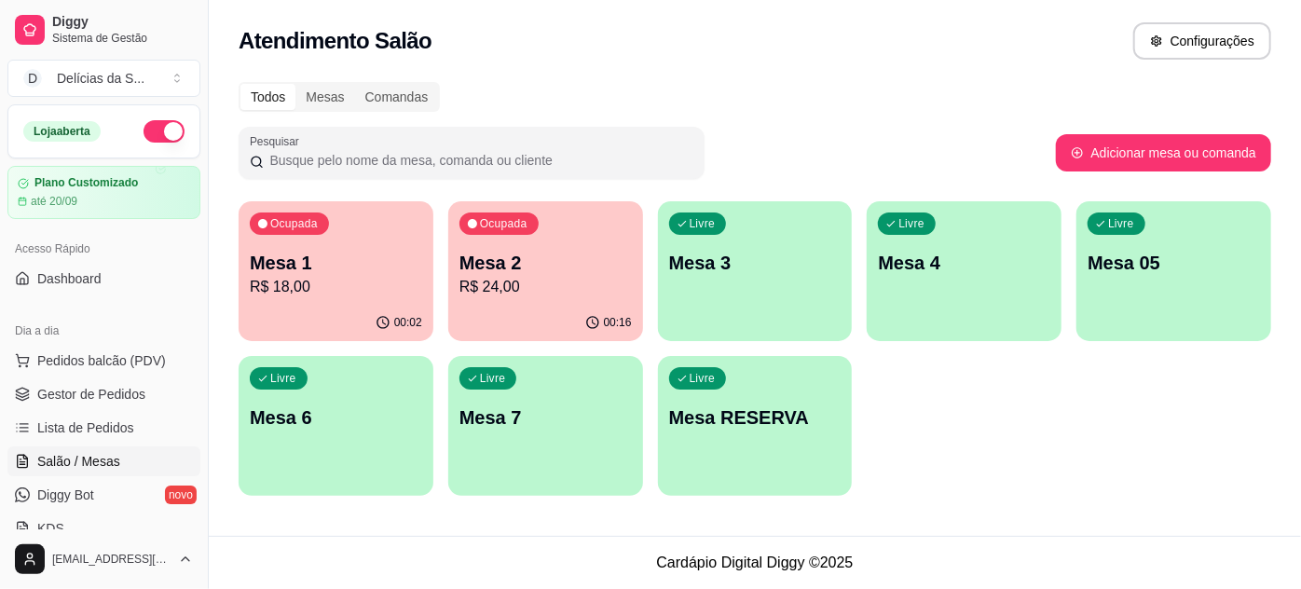
click at [567, 243] on div "Ocupada Mesa 2 R$ 24,00" at bounding box center [545, 252] width 195 height 103
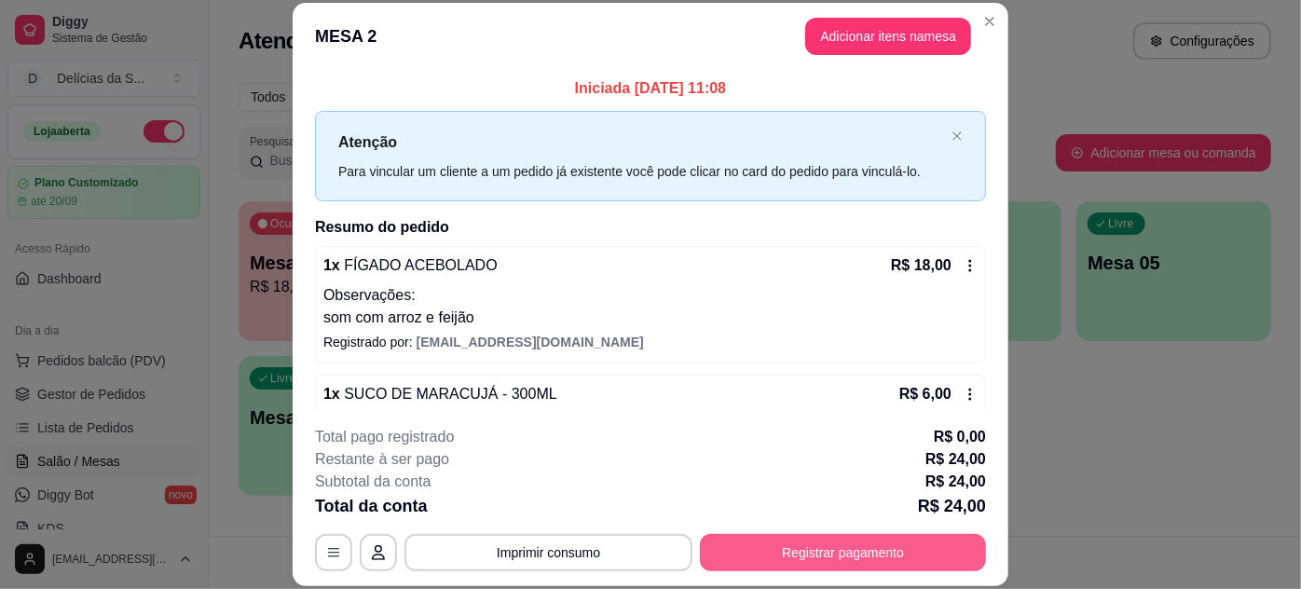
click at [750, 552] on button "Registrar pagamento" at bounding box center [843, 552] width 286 height 37
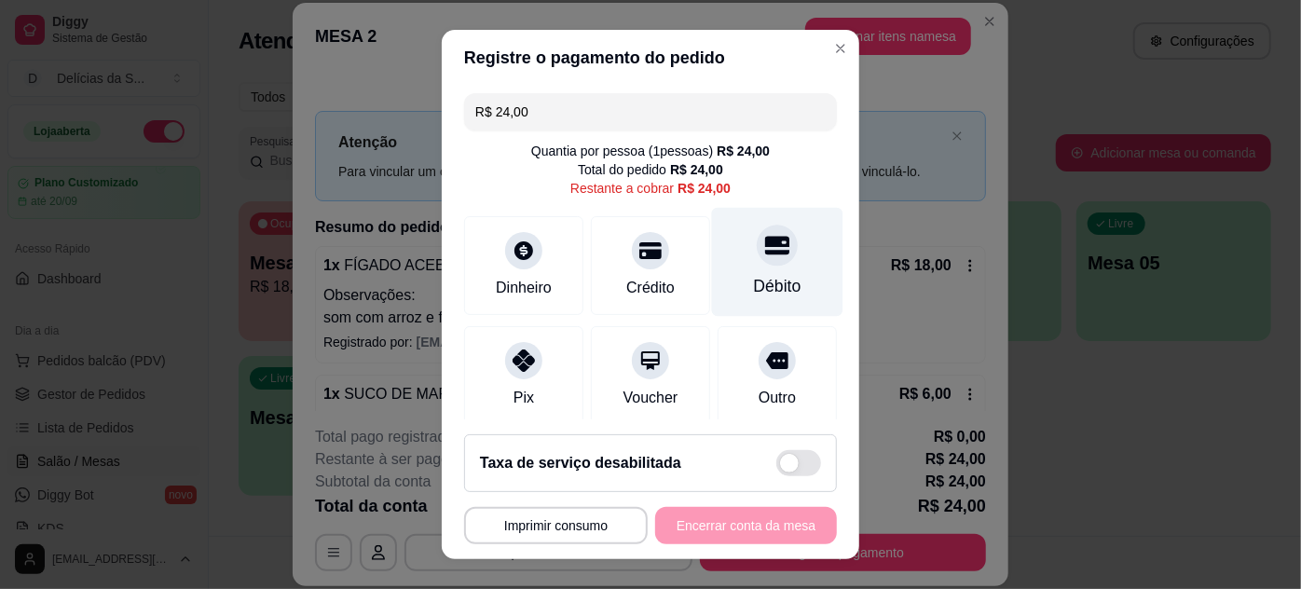
drag, startPoint x: 736, startPoint y: 270, endPoint x: 744, endPoint y: 288, distance: 19.2
click at [737, 270] on div "Débito" at bounding box center [777, 261] width 131 height 109
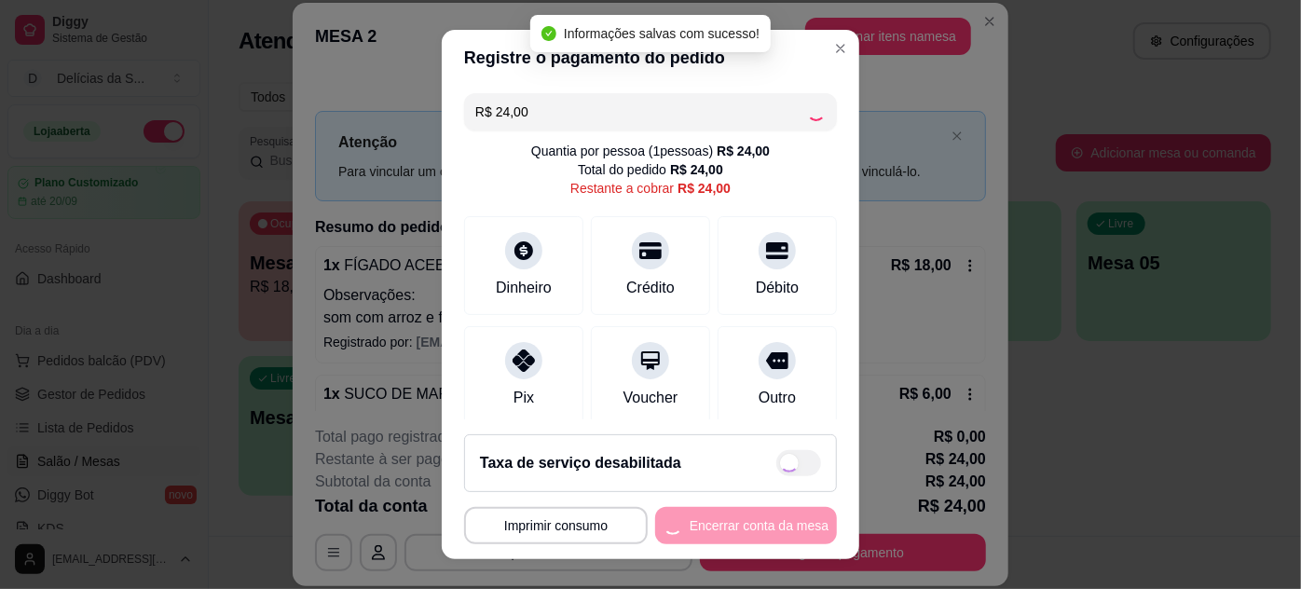
type input "R$ 0,00"
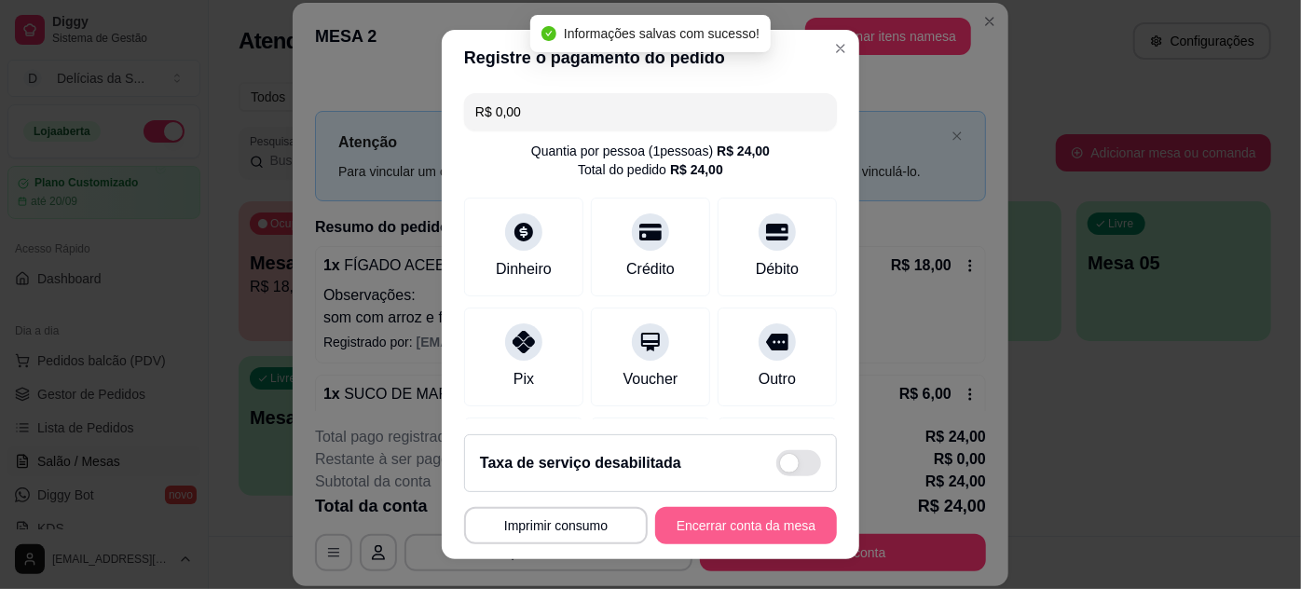
click at [755, 531] on button "Encerrar conta da mesa" at bounding box center [746, 525] width 182 height 37
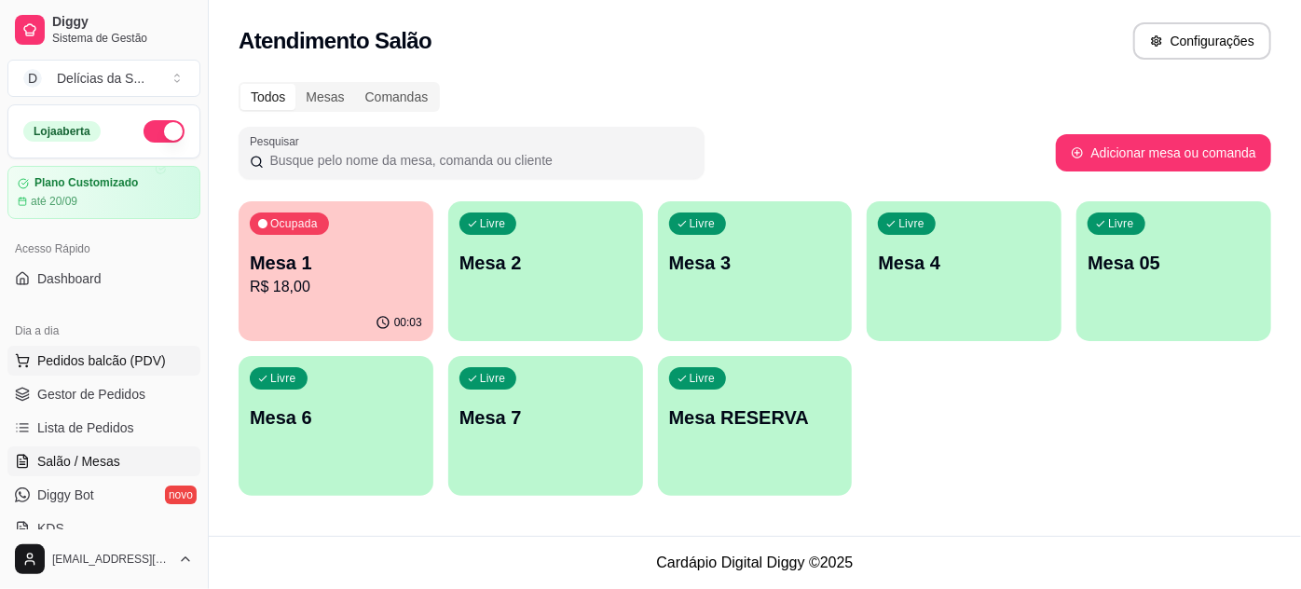
click at [62, 365] on span "Pedidos balcão (PDV)" at bounding box center [101, 360] width 129 height 19
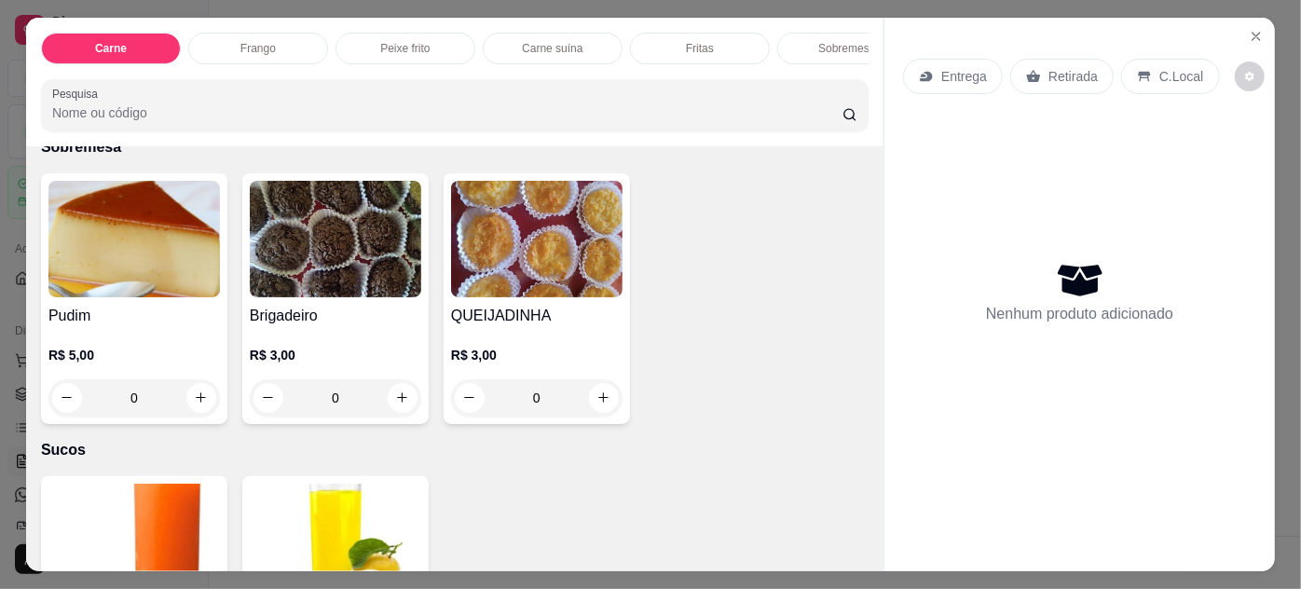
scroll to position [2038, 0]
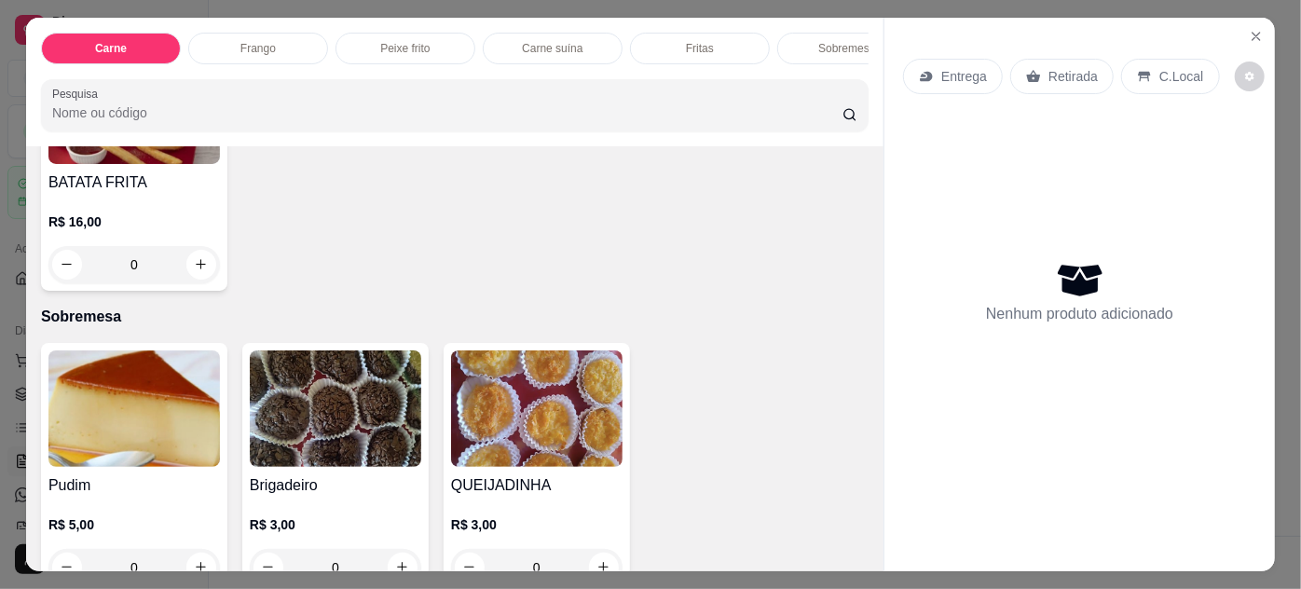
click at [521, 426] on img at bounding box center [537, 409] width 172 height 117
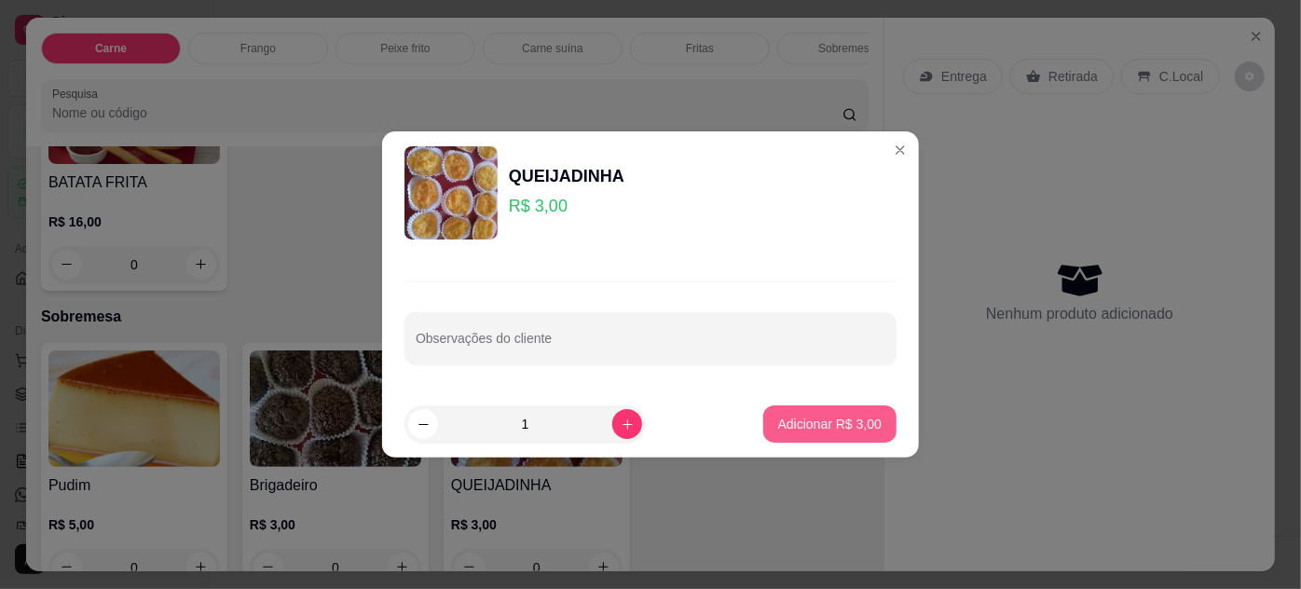
click at [862, 411] on button "Adicionar R$ 3,00" at bounding box center [830, 424] width 133 height 37
type input "1"
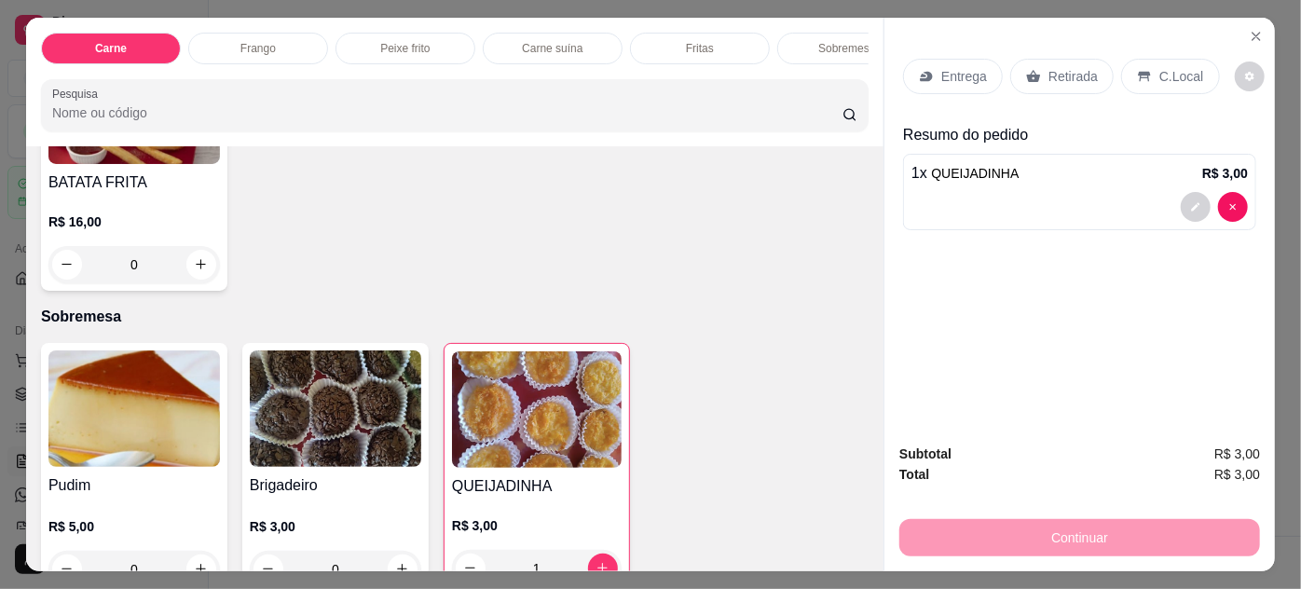
click at [1026, 69] on icon at bounding box center [1033, 76] width 15 height 15
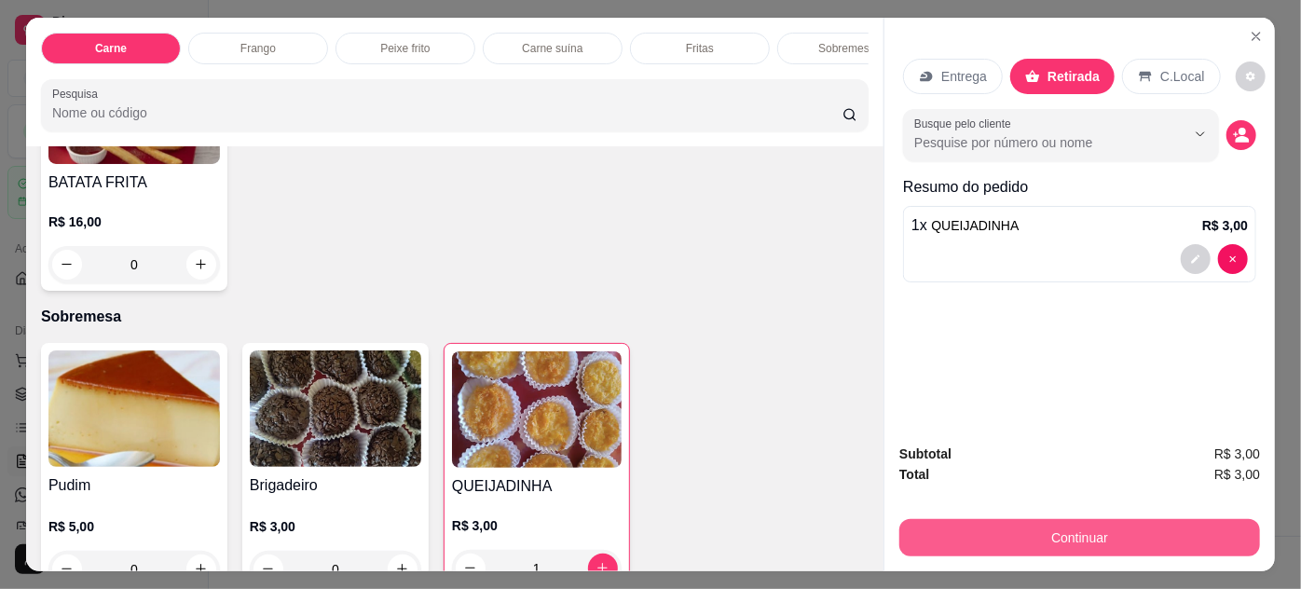
click at [976, 524] on button "Continuar" at bounding box center [1080, 537] width 361 height 37
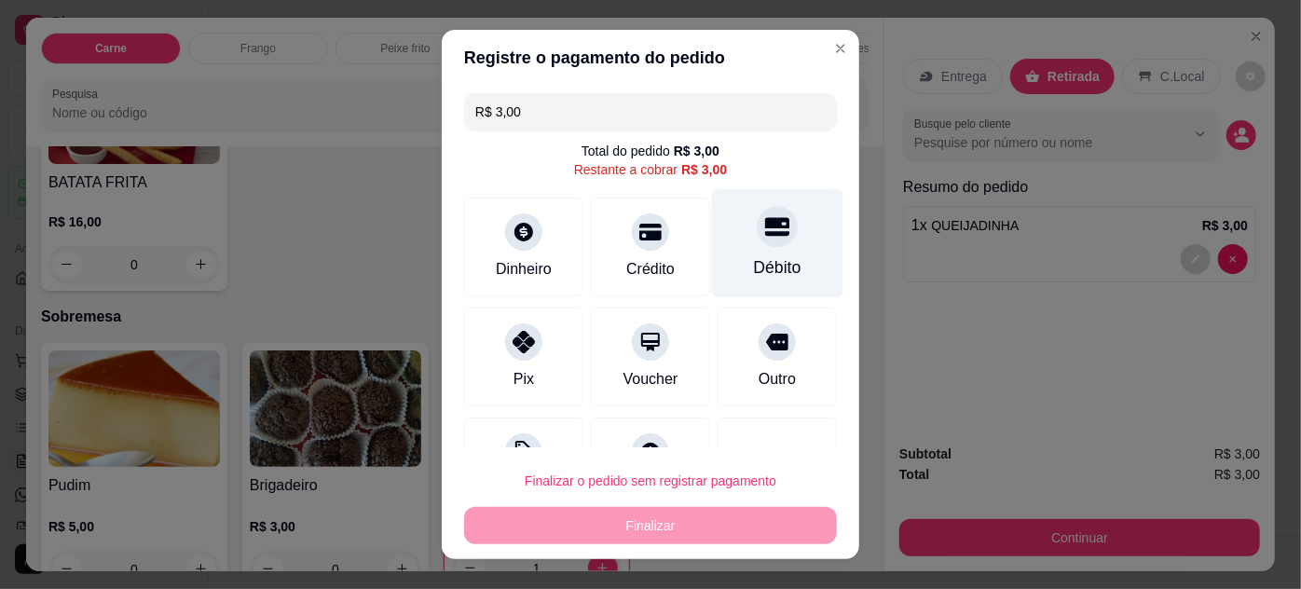
click at [723, 241] on div "Débito" at bounding box center [777, 242] width 131 height 109
type input "R$ 0,00"
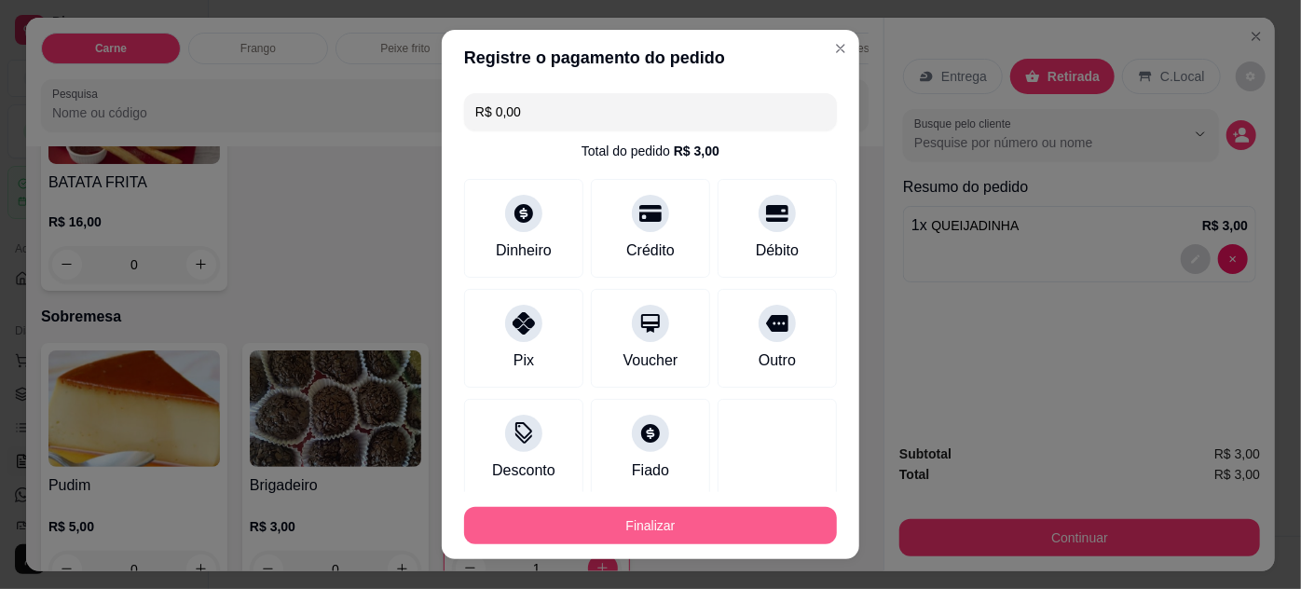
click at [695, 516] on button "Finalizar" at bounding box center [650, 525] width 373 height 37
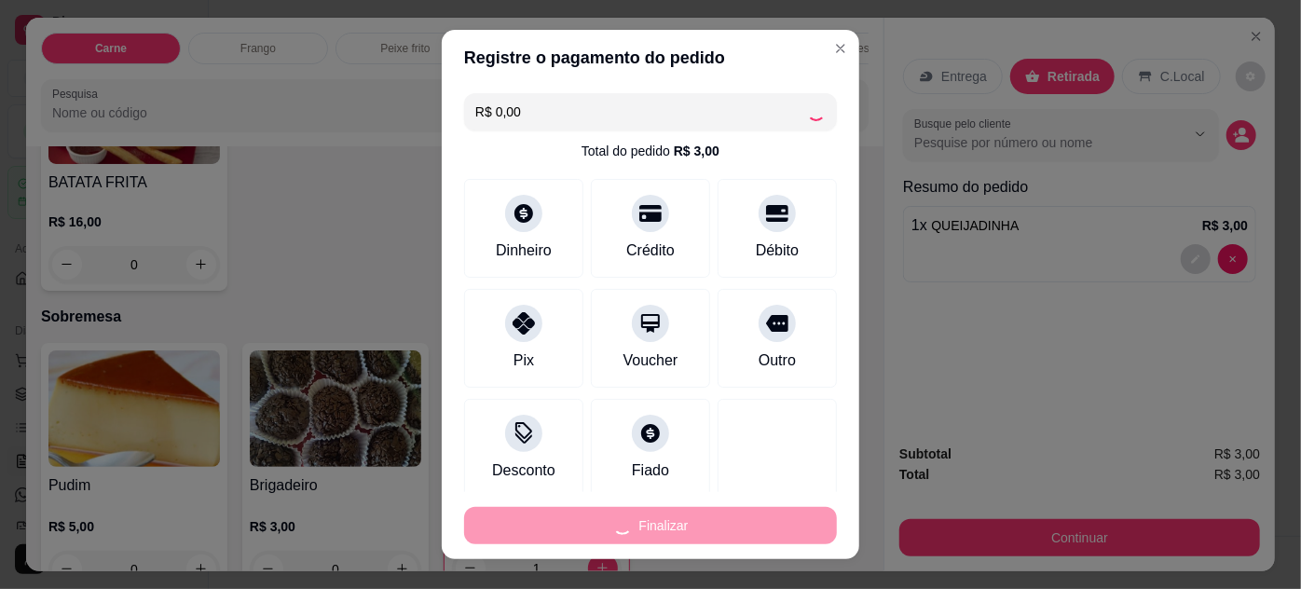
type input "0"
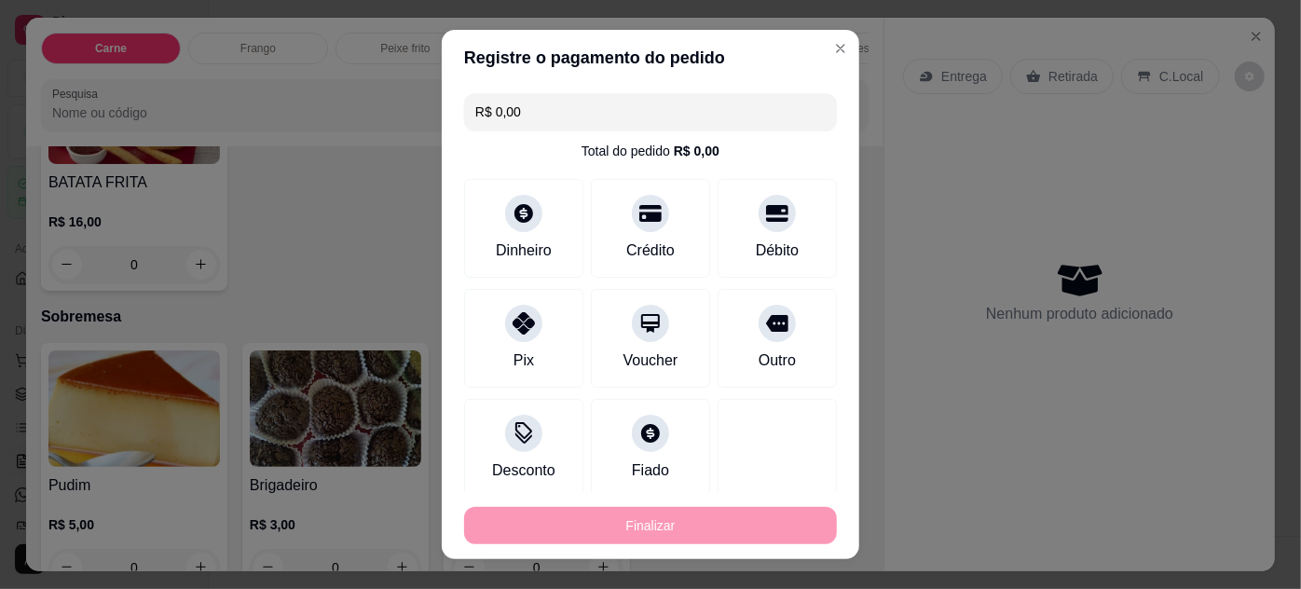
type input "-R$ 3,00"
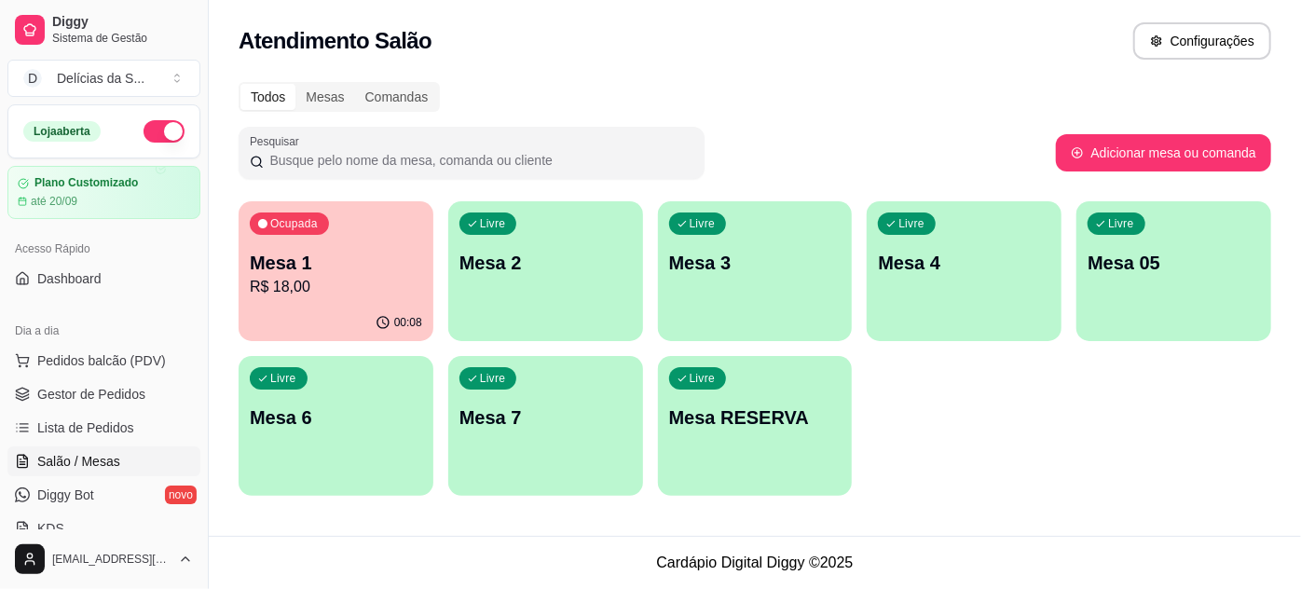
click at [1139, 255] on p "Mesa 05" at bounding box center [1174, 263] width 172 height 26
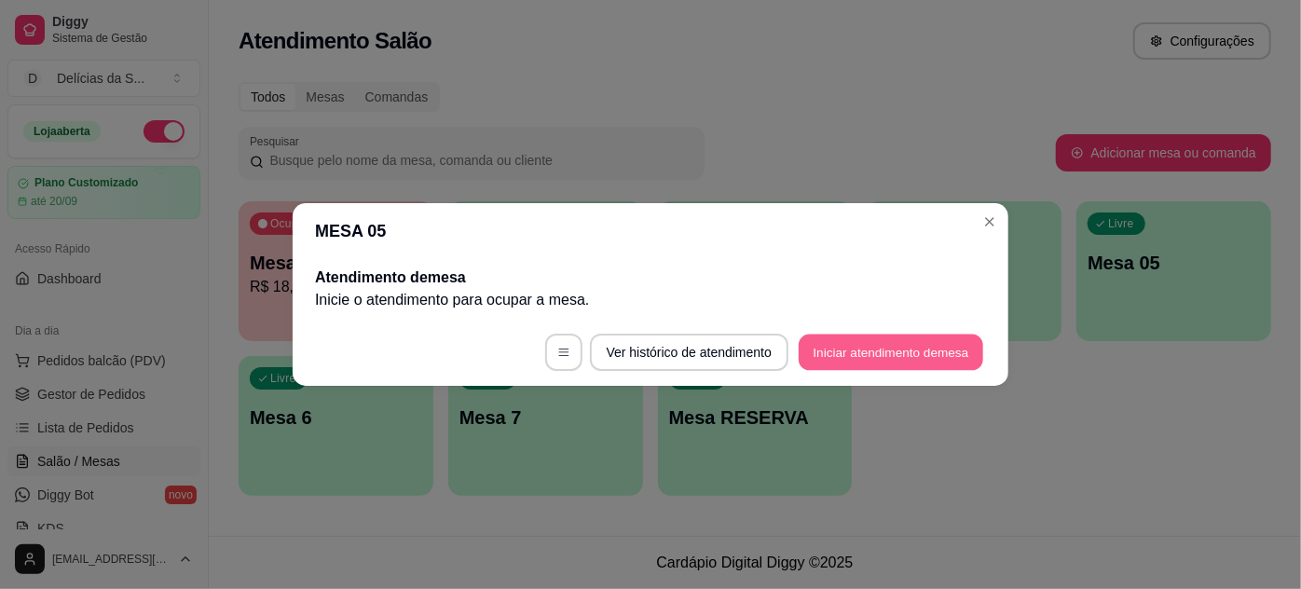
click at [875, 350] on button "Iniciar atendimento de mesa" at bounding box center [891, 353] width 185 height 36
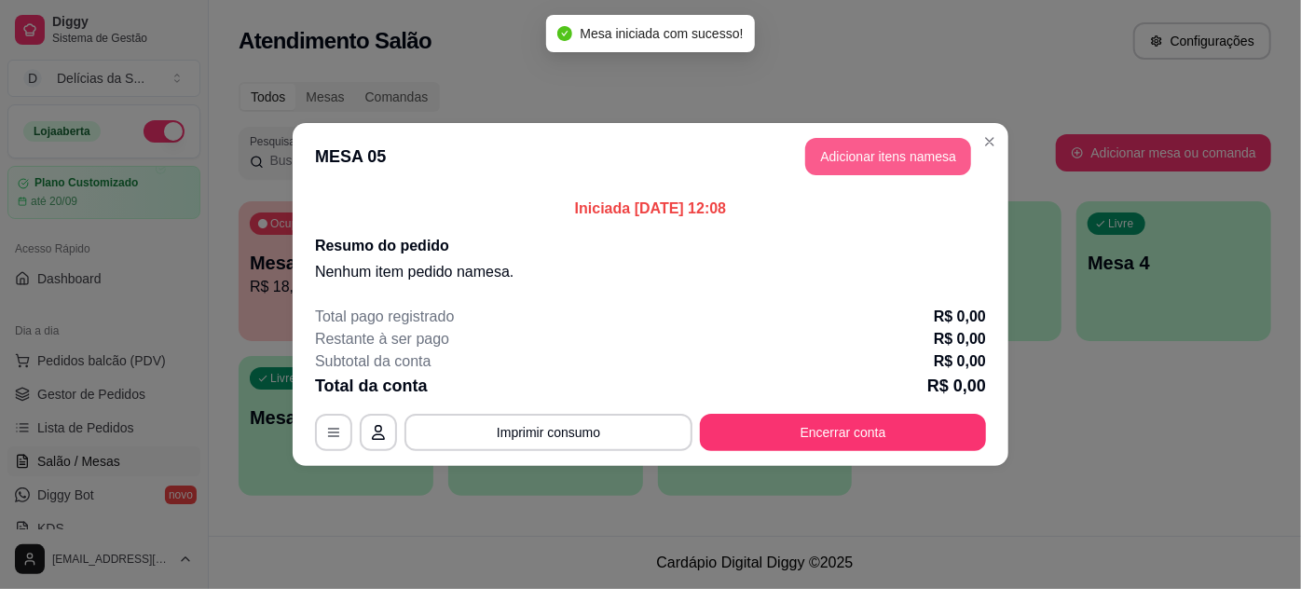
click at [865, 147] on button "Adicionar itens na mesa" at bounding box center [888, 156] width 166 height 37
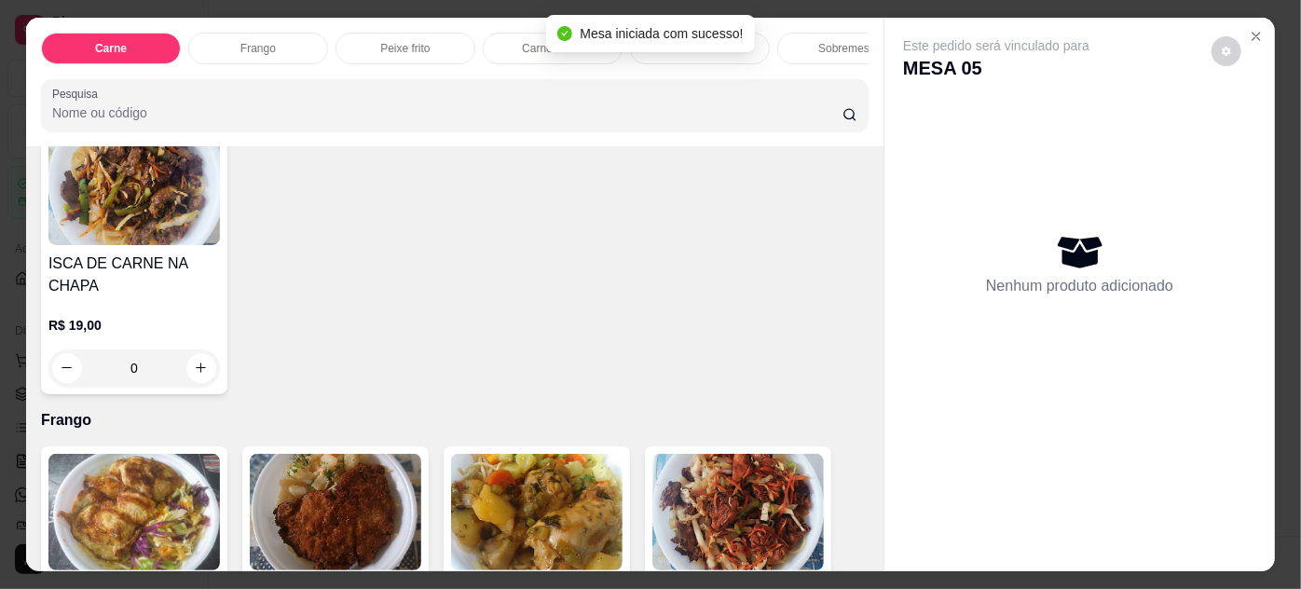
scroll to position [847, 0]
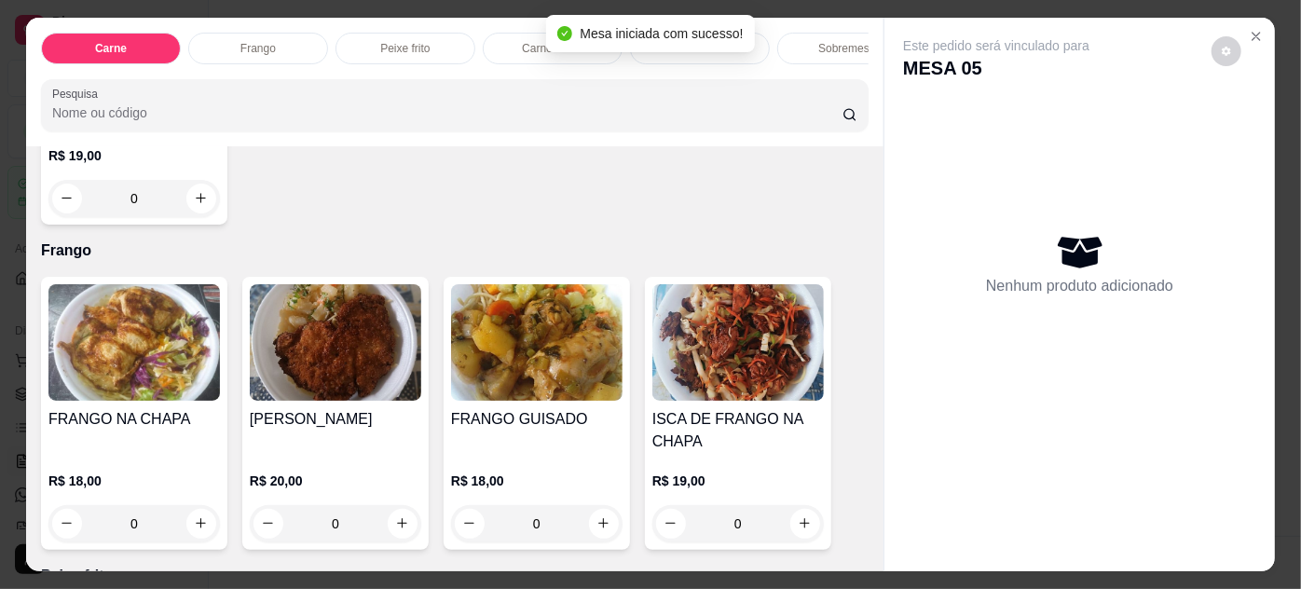
click at [177, 453] on div "FRANGO NA CHAPA" at bounding box center [134, 430] width 172 height 45
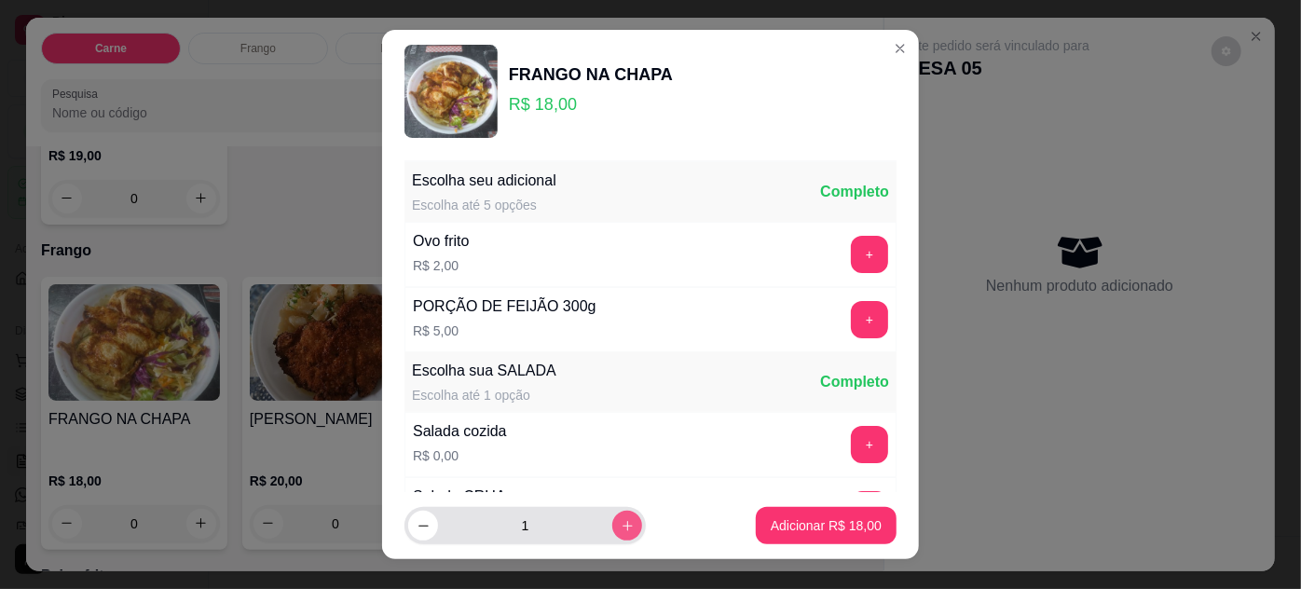
click at [621, 523] on icon "increase-product-quantity" at bounding box center [628, 526] width 14 height 14
type input "2"
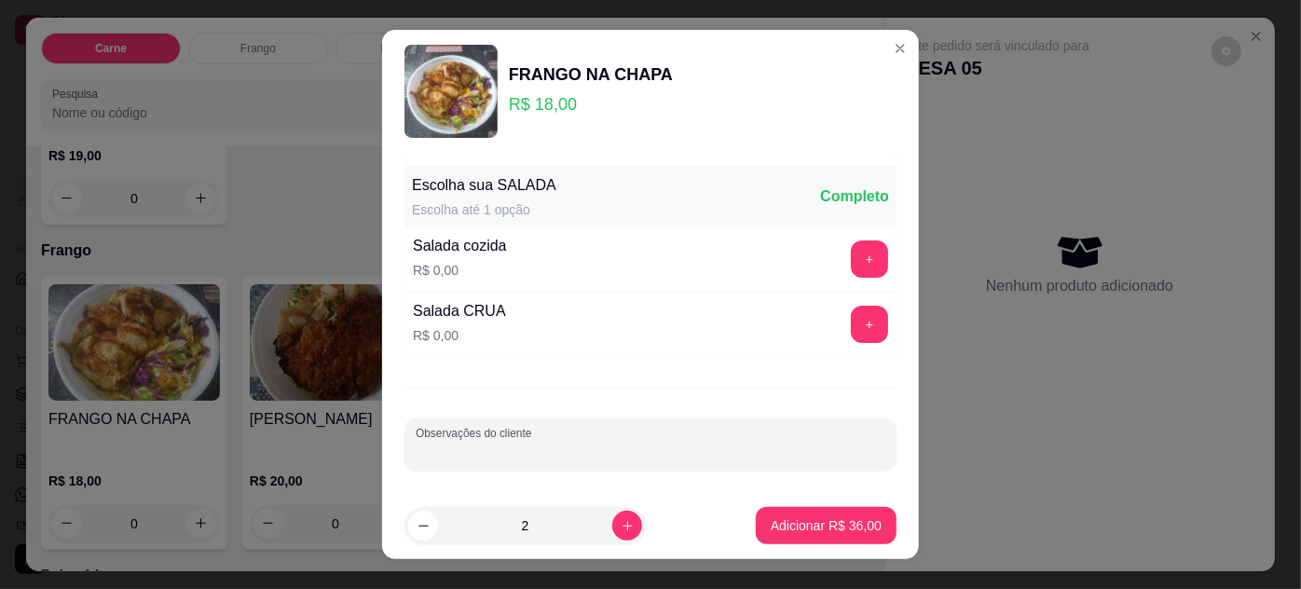
click at [591, 447] on input "Observações do cliente" at bounding box center [651, 452] width 470 height 19
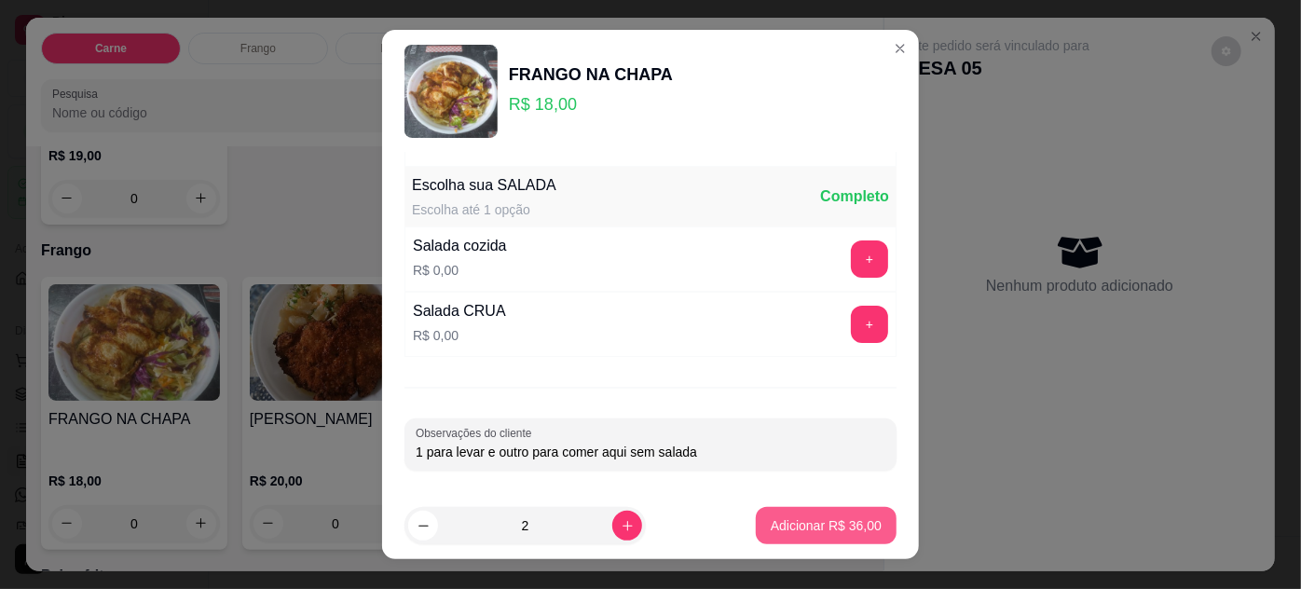
type input "1 para levar e outro para comer aqui sem salada"
click at [780, 531] on p "Adicionar R$ 36,00" at bounding box center [826, 525] width 111 height 19
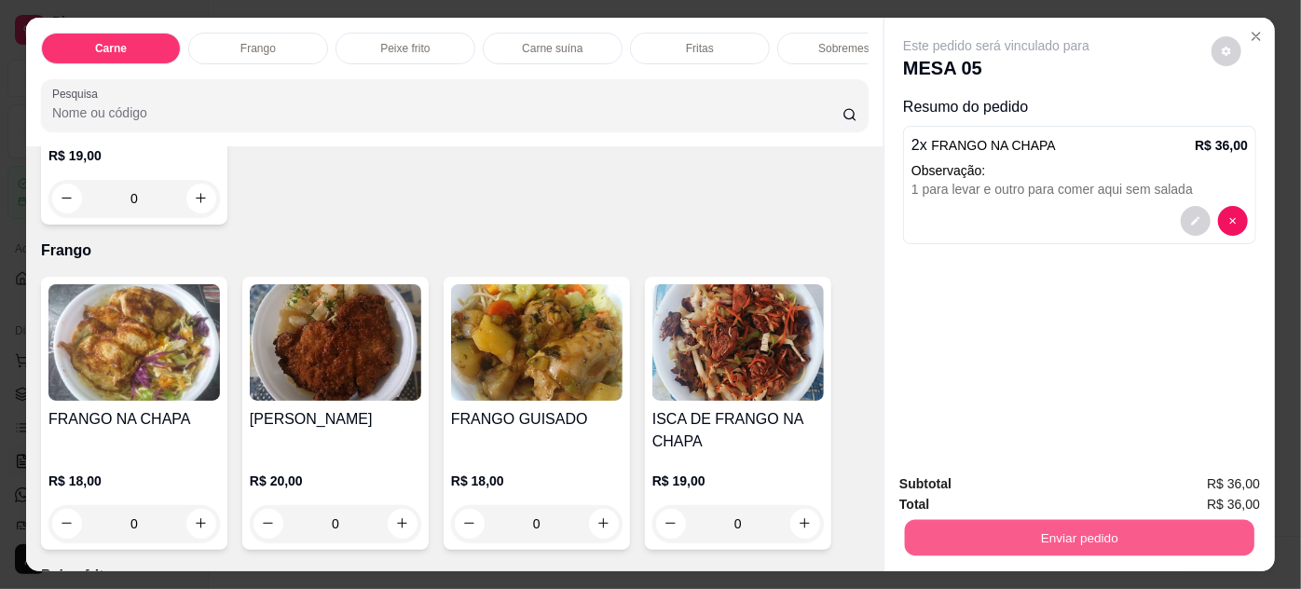
click at [1004, 524] on button "Enviar pedido" at bounding box center [1080, 538] width 350 height 36
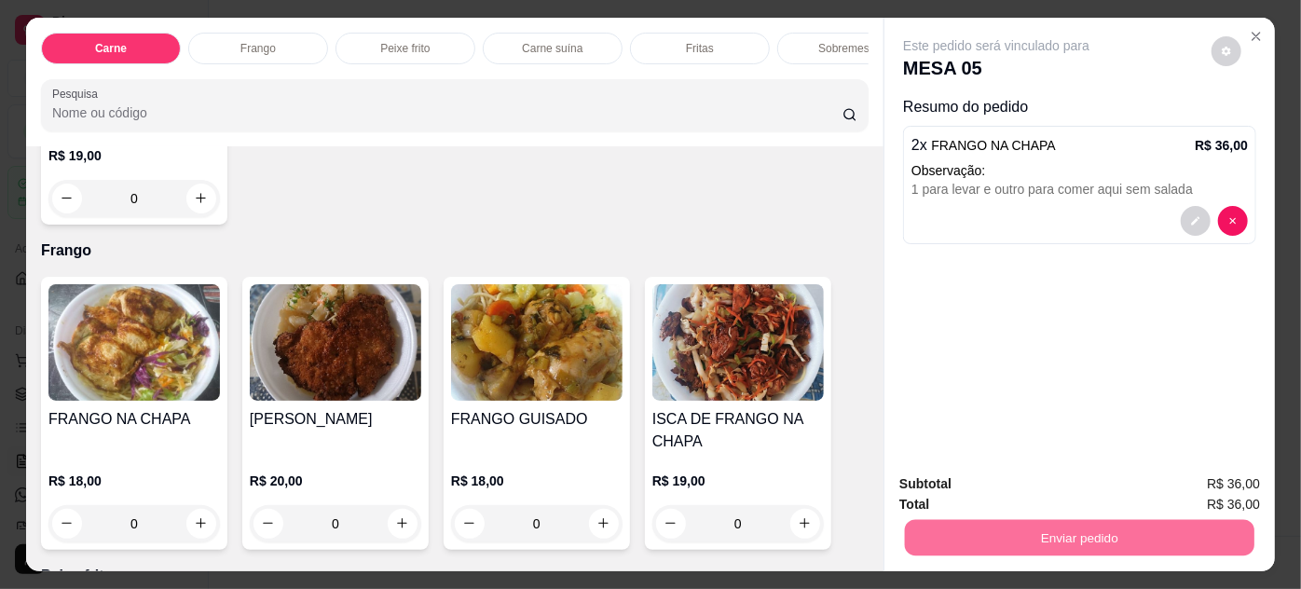
click at [1002, 488] on button "Não registrar e enviar pedido" at bounding box center [1019, 485] width 194 height 35
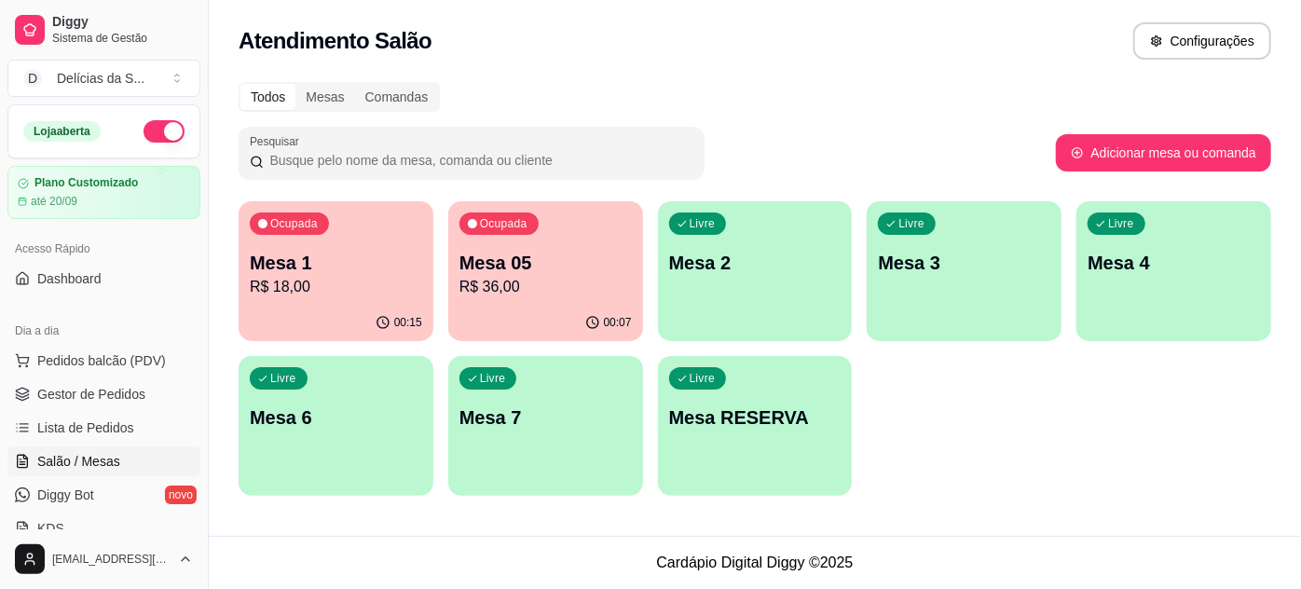
click at [303, 274] on p "Mesa 1" at bounding box center [336, 263] width 172 height 26
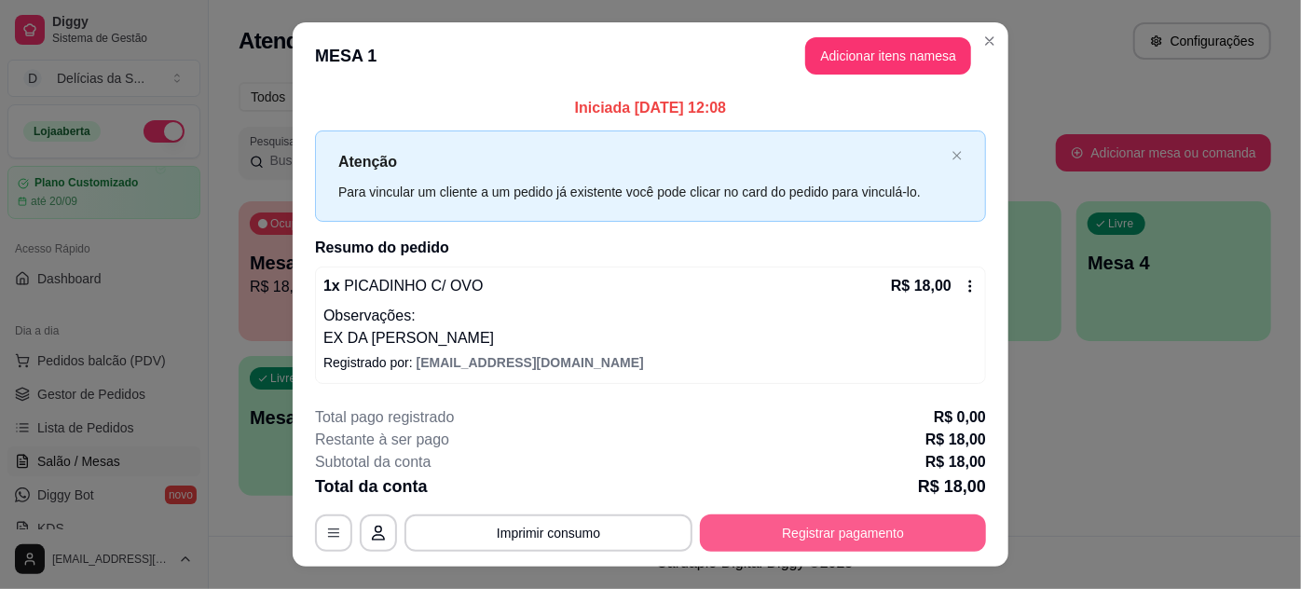
click at [845, 530] on button "Registrar pagamento" at bounding box center [843, 533] width 286 height 37
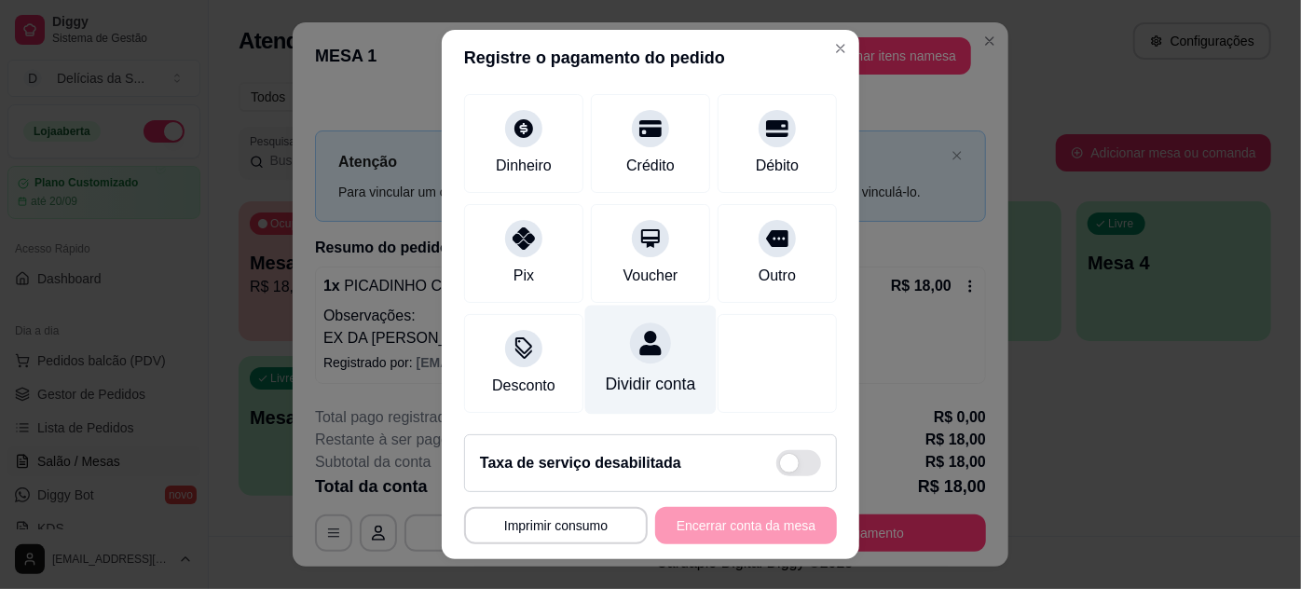
scroll to position [0, 0]
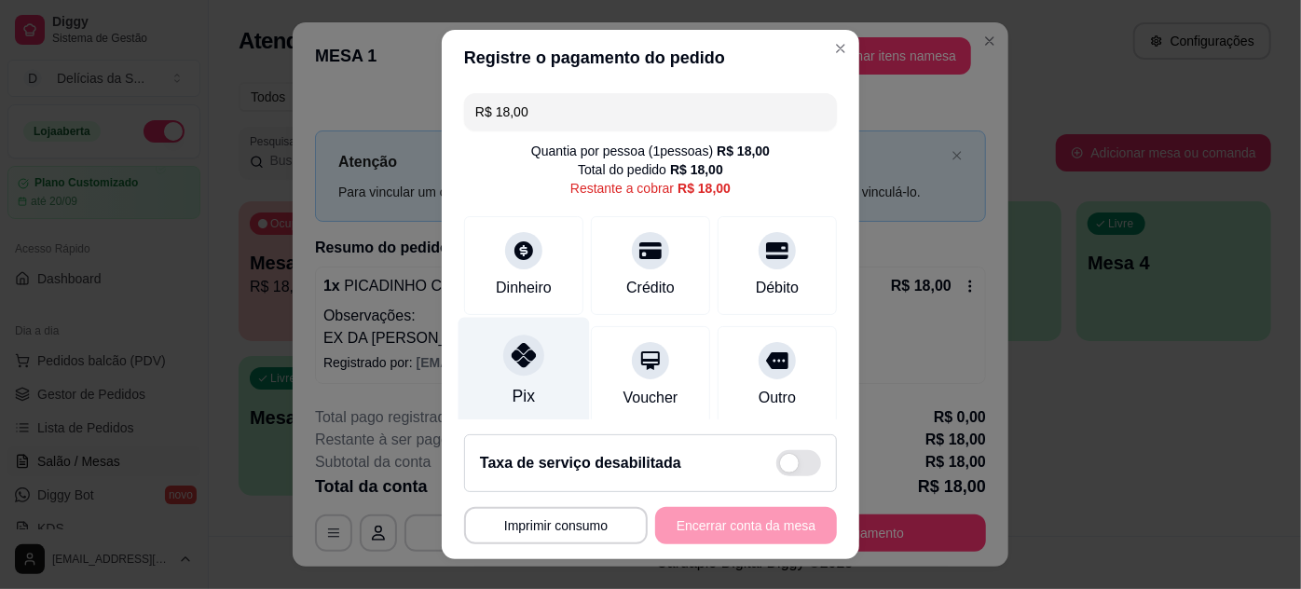
click at [523, 346] on div at bounding box center [523, 355] width 41 height 41
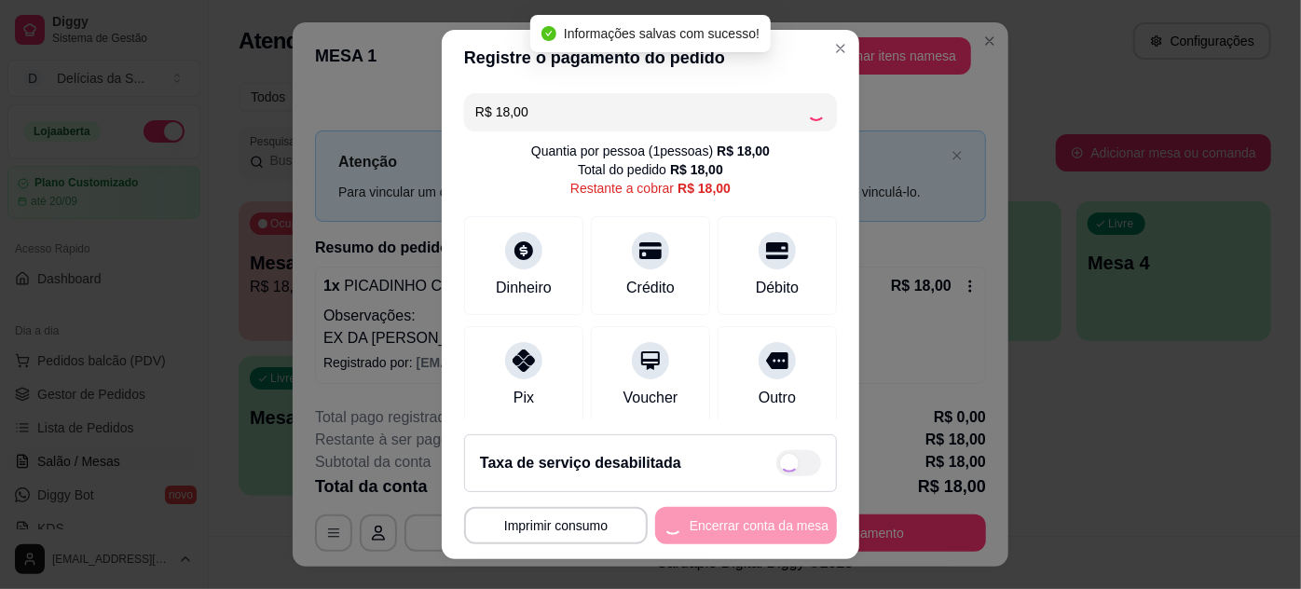
type input "R$ 0,00"
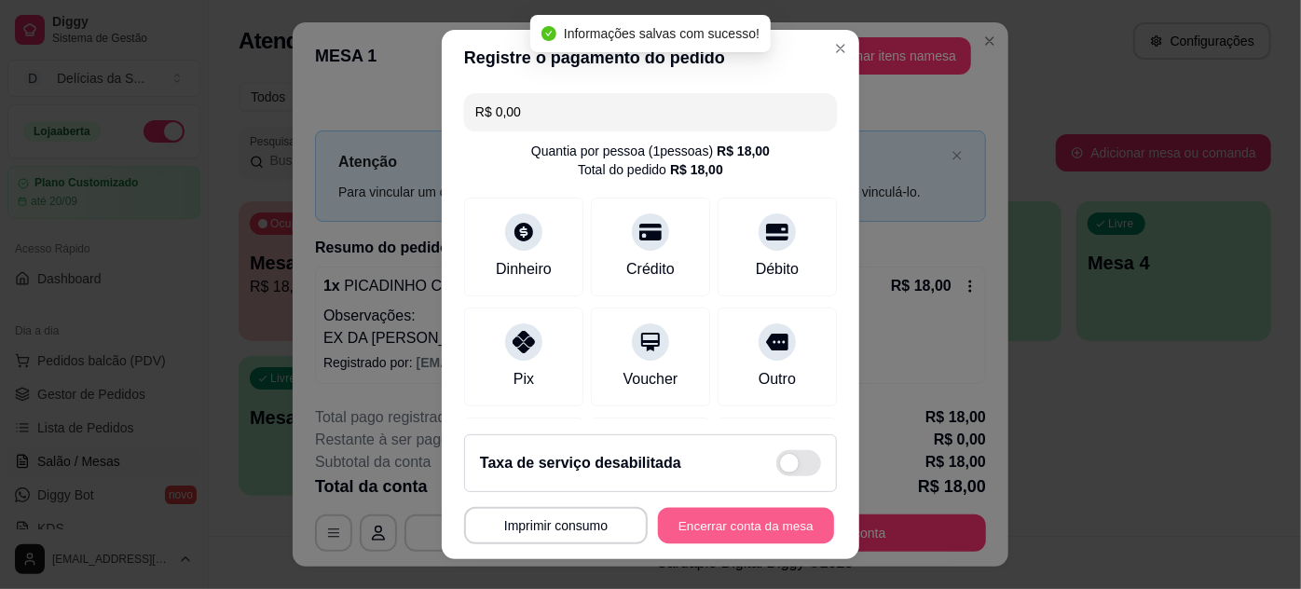
click at [778, 528] on button "Encerrar conta da mesa" at bounding box center [746, 526] width 176 height 36
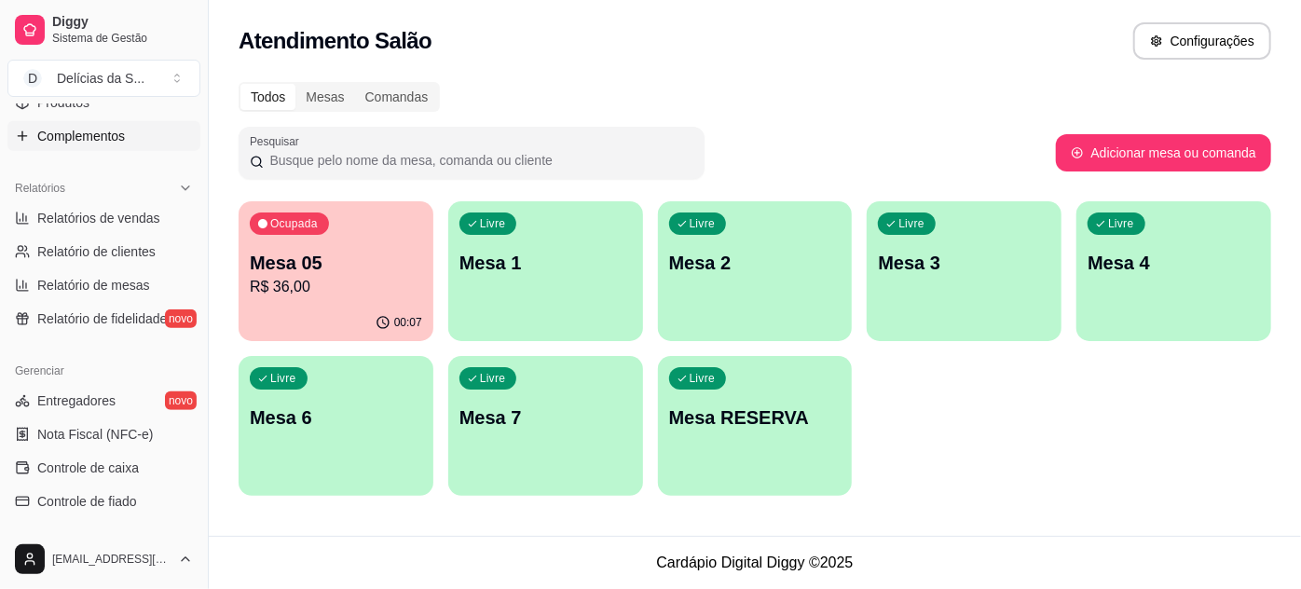
scroll to position [678, 0]
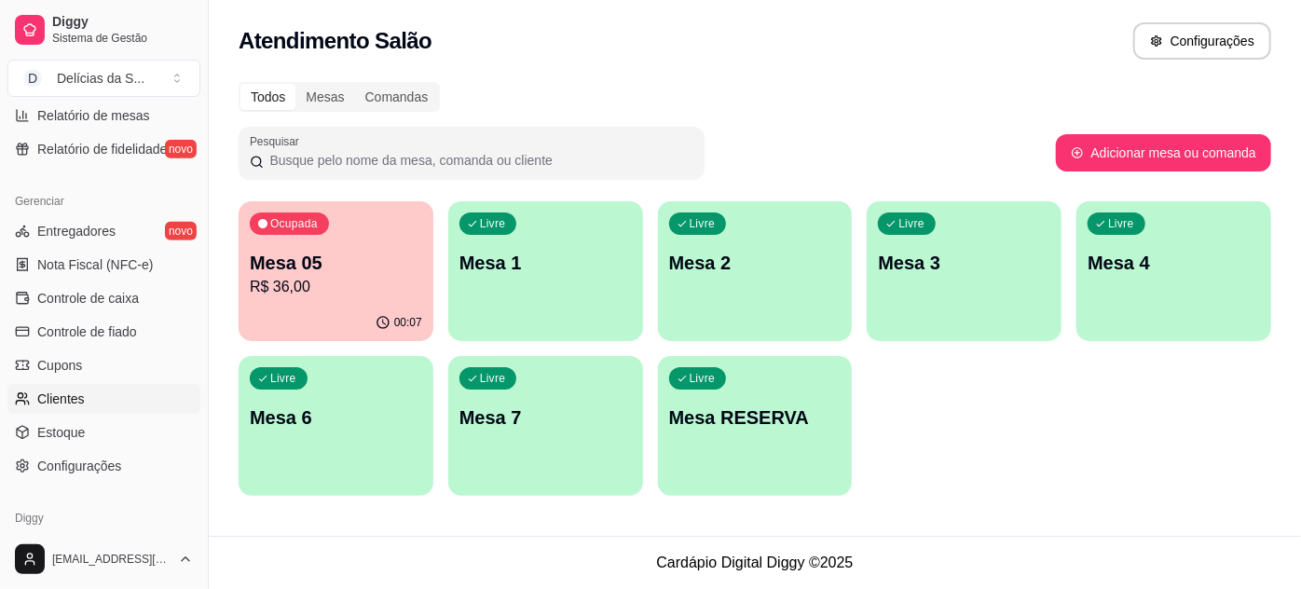
click at [71, 398] on span "Clientes" at bounding box center [61, 399] width 48 height 19
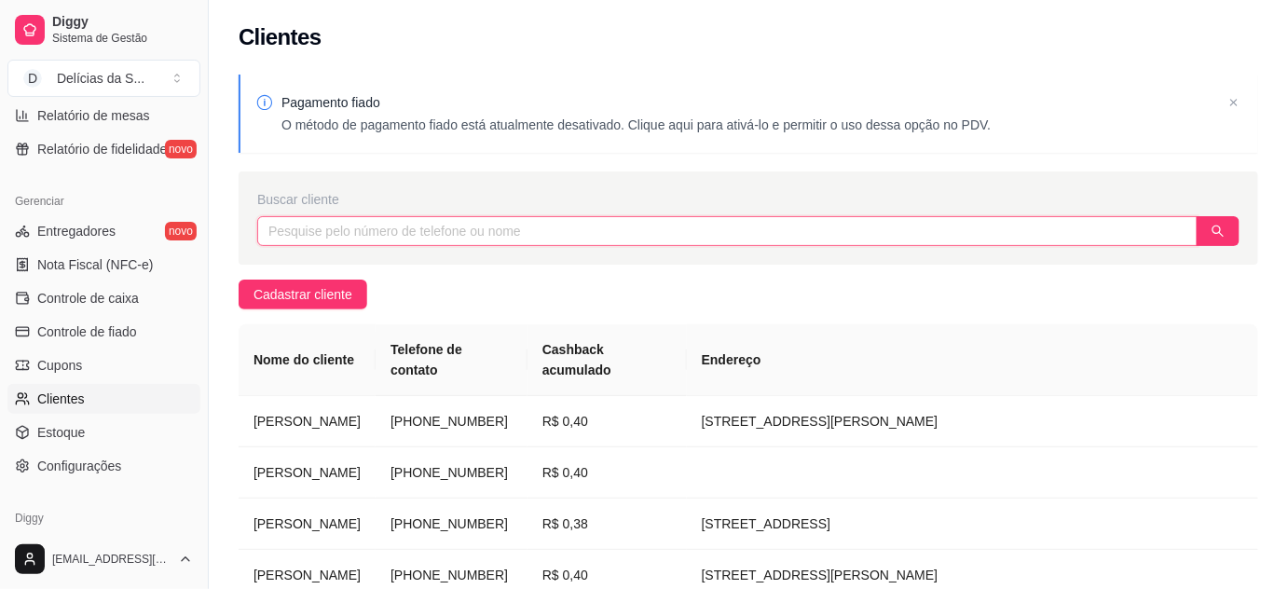
click at [527, 227] on input "text" at bounding box center [727, 231] width 941 height 30
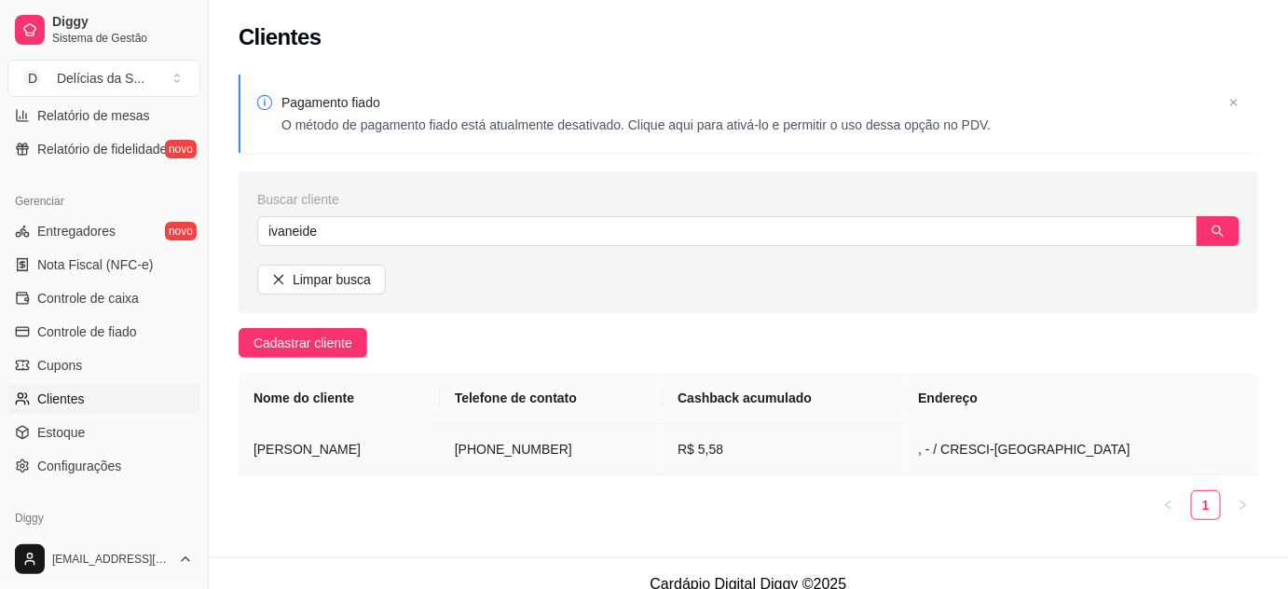
click at [805, 454] on td "R$ 5,58" at bounding box center [783, 449] width 241 height 51
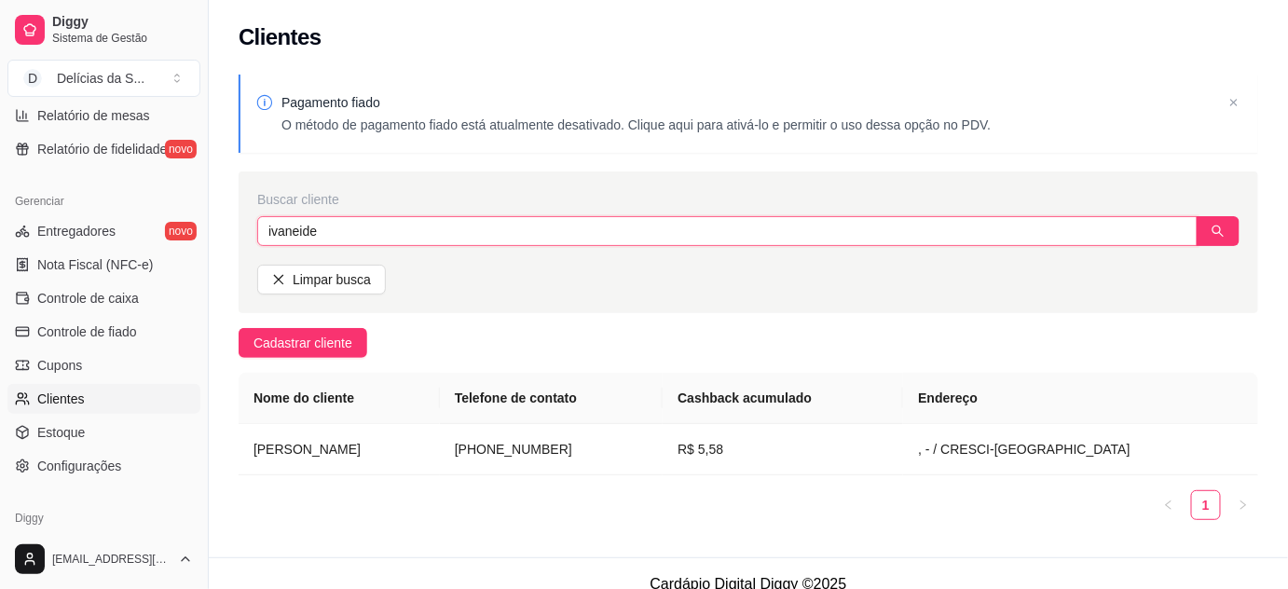
click at [735, 236] on input "ivaneide" at bounding box center [727, 231] width 941 height 30
click at [736, 235] on input "ivaneide" at bounding box center [727, 231] width 941 height 30
click at [736, 234] on input "ivaneide" at bounding box center [727, 231] width 941 height 30
click at [1213, 241] on button "button" at bounding box center [1218, 231] width 43 height 30
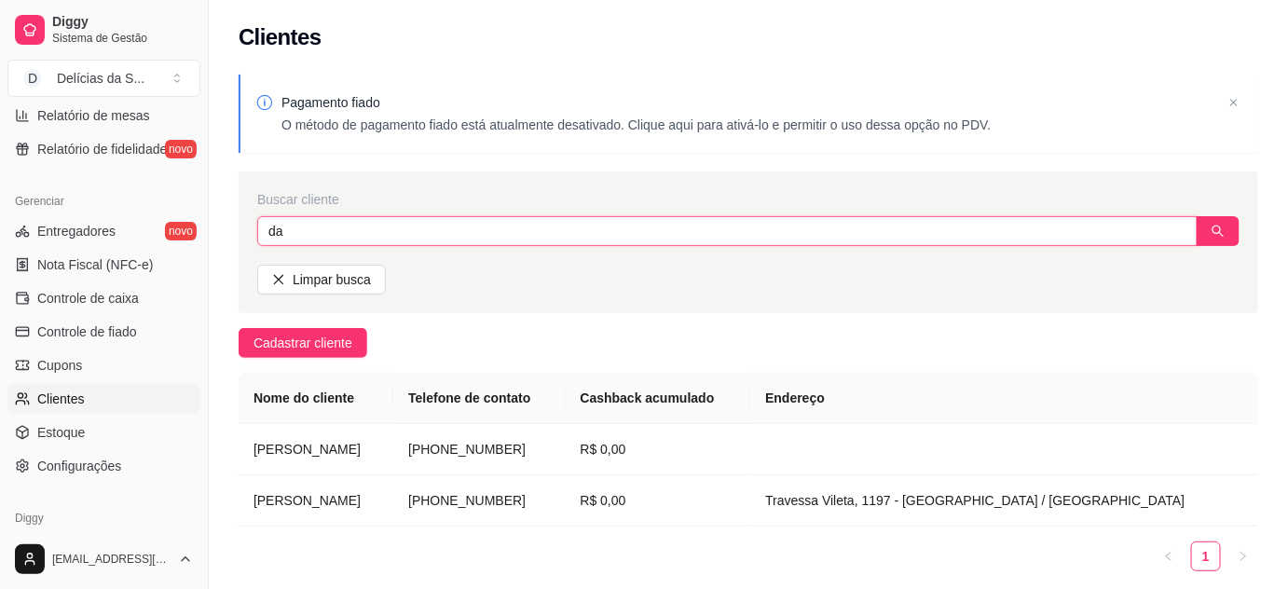
type input "d"
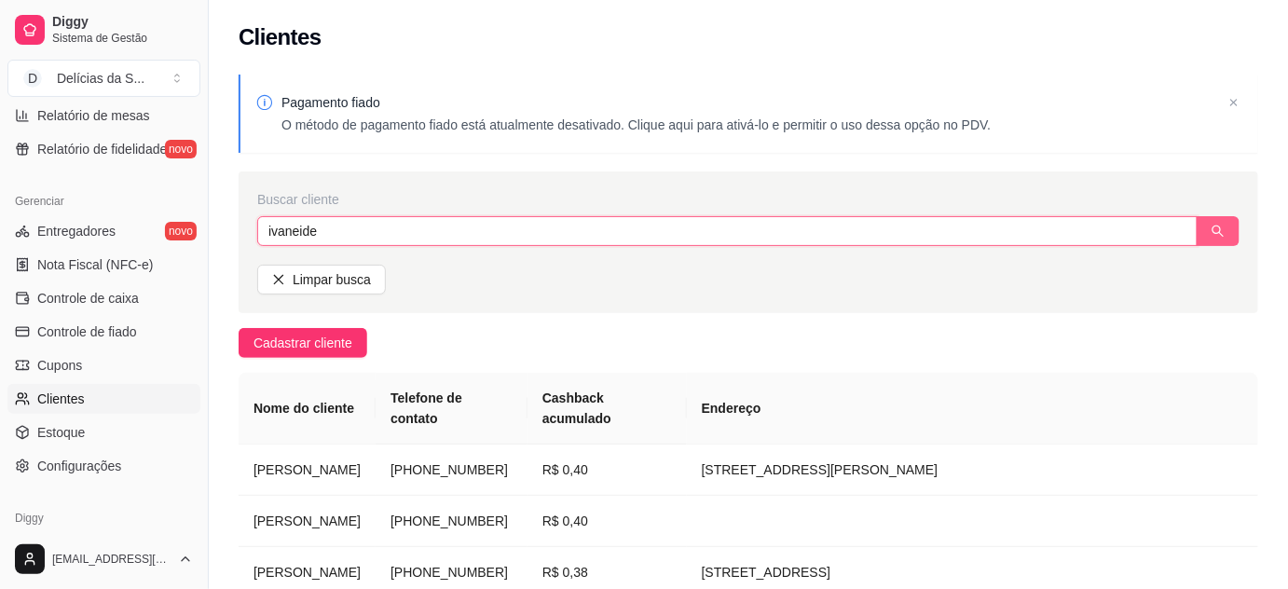
click at [1204, 227] on button "button" at bounding box center [1218, 231] width 43 height 30
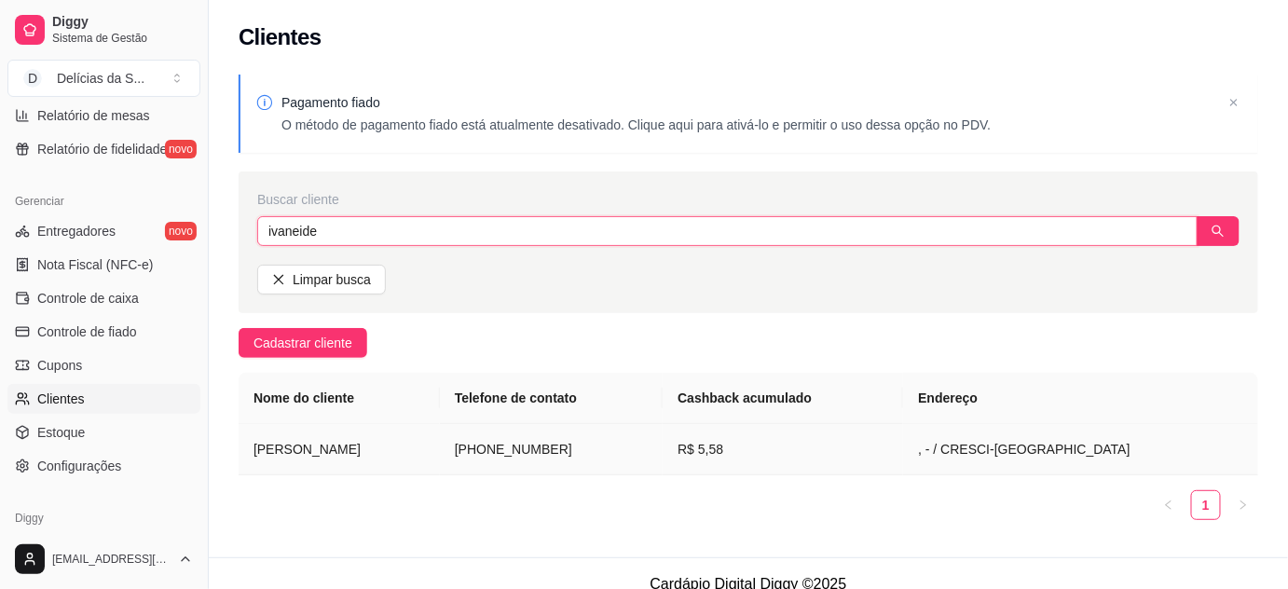
type input "ivaneide"
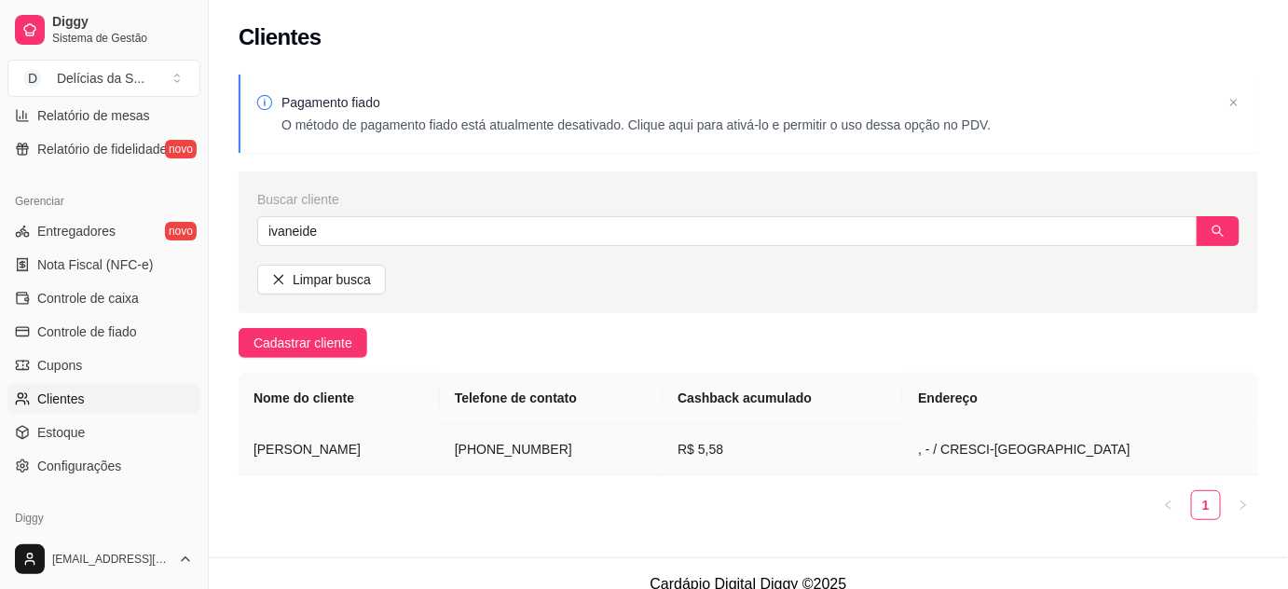
click at [582, 433] on td "[PHONE_NUMBER]" at bounding box center [551, 449] width 223 height 51
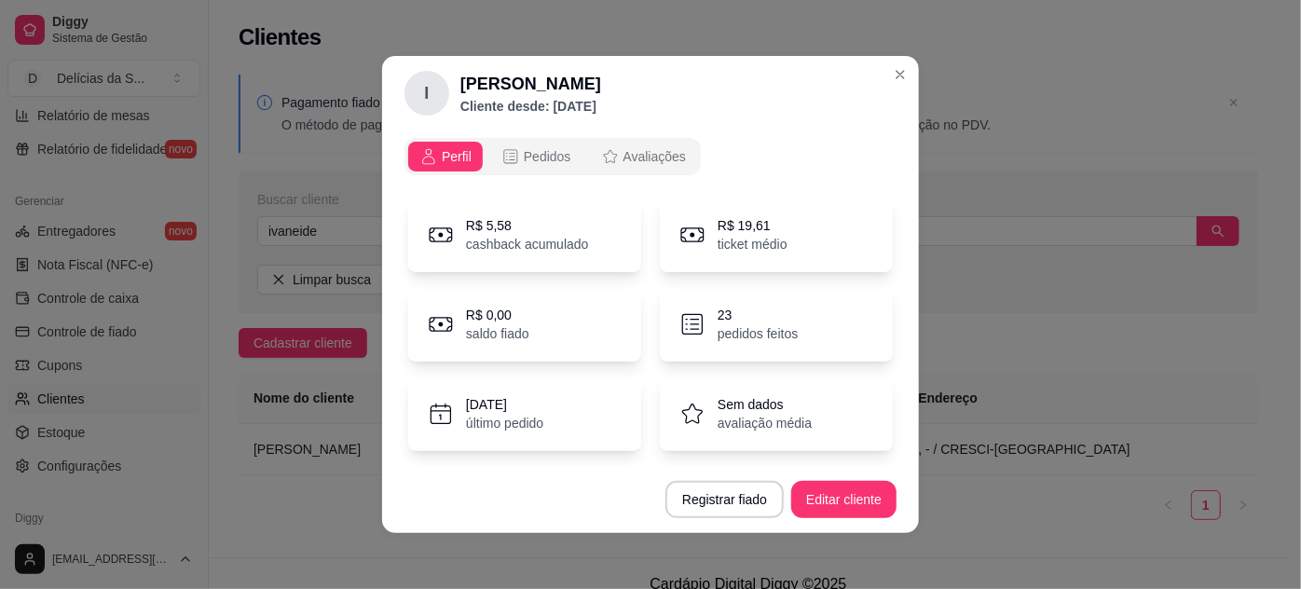
click at [531, 241] on p "cashback acumulado" at bounding box center [527, 244] width 123 height 19
click at [809, 249] on div "R$ 19,61 ticket médio" at bounding box center [776, 235] width 233 height 75
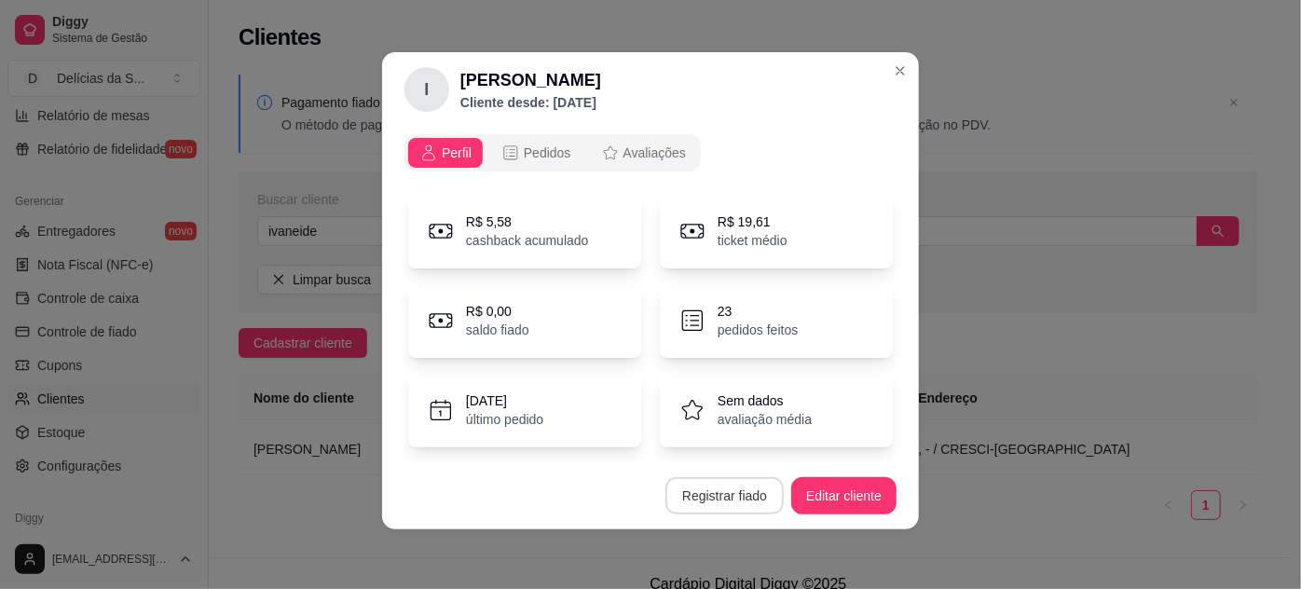
click at [734, 496] on button "Registrar fiado" at bounding box center [725, 495] width 118 height 37
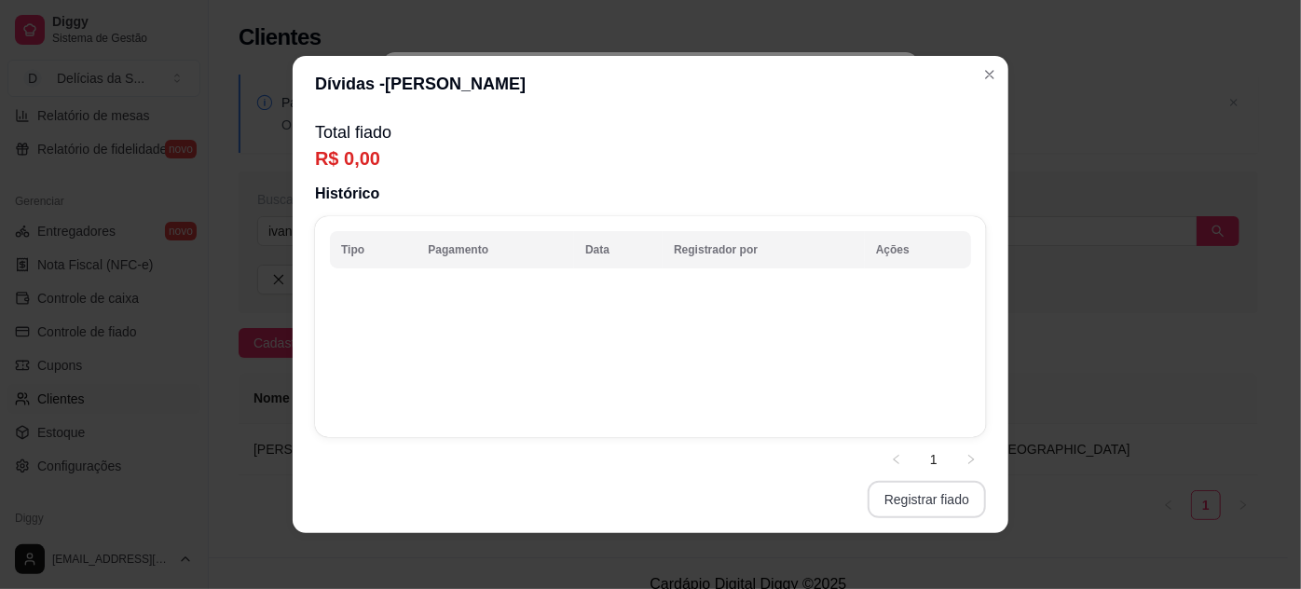
click at [926, 505] on button "Registrar fiado" at bounding box center [927, 499] width 118 height 37
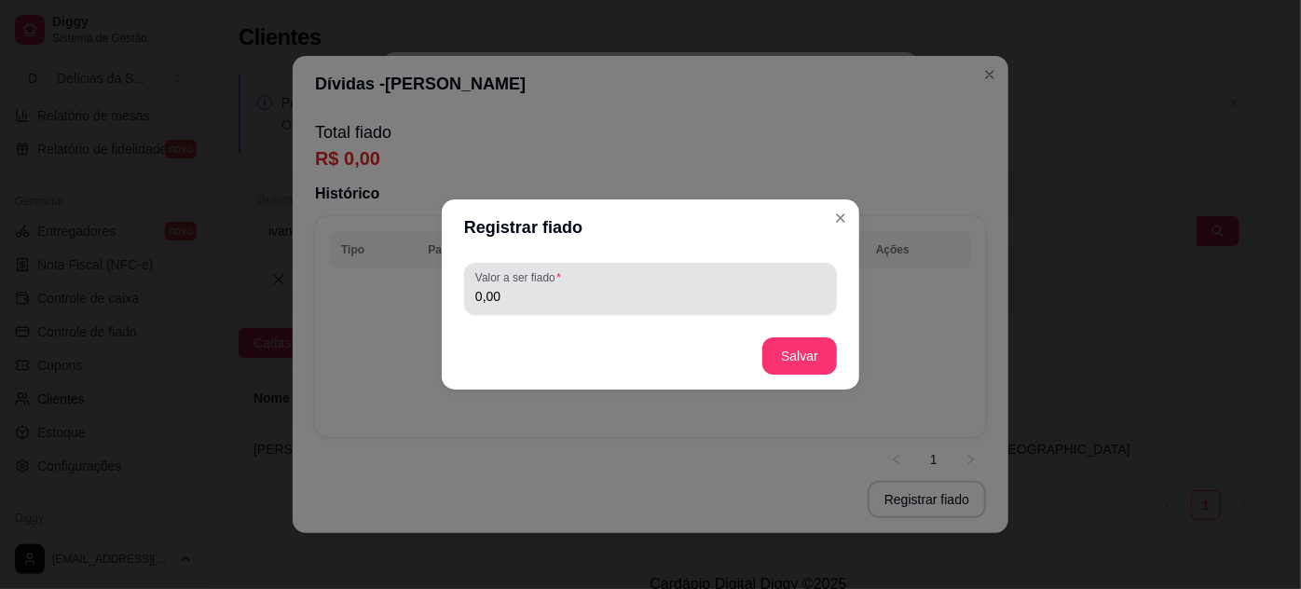
click at [624, 299] on input "0,00" at bounding box center [650, 296] width 351 height 19
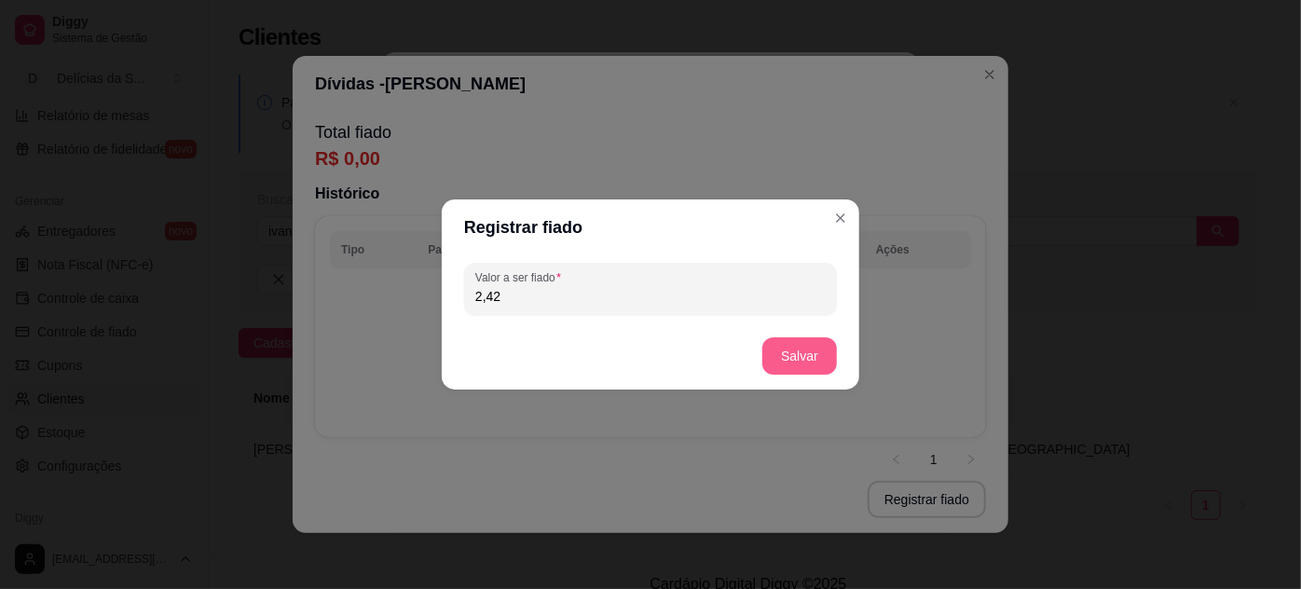
type input "2,42"
click at [803, 357] on button "Salvar" at bounding box center [800, 356] width 73 height 36
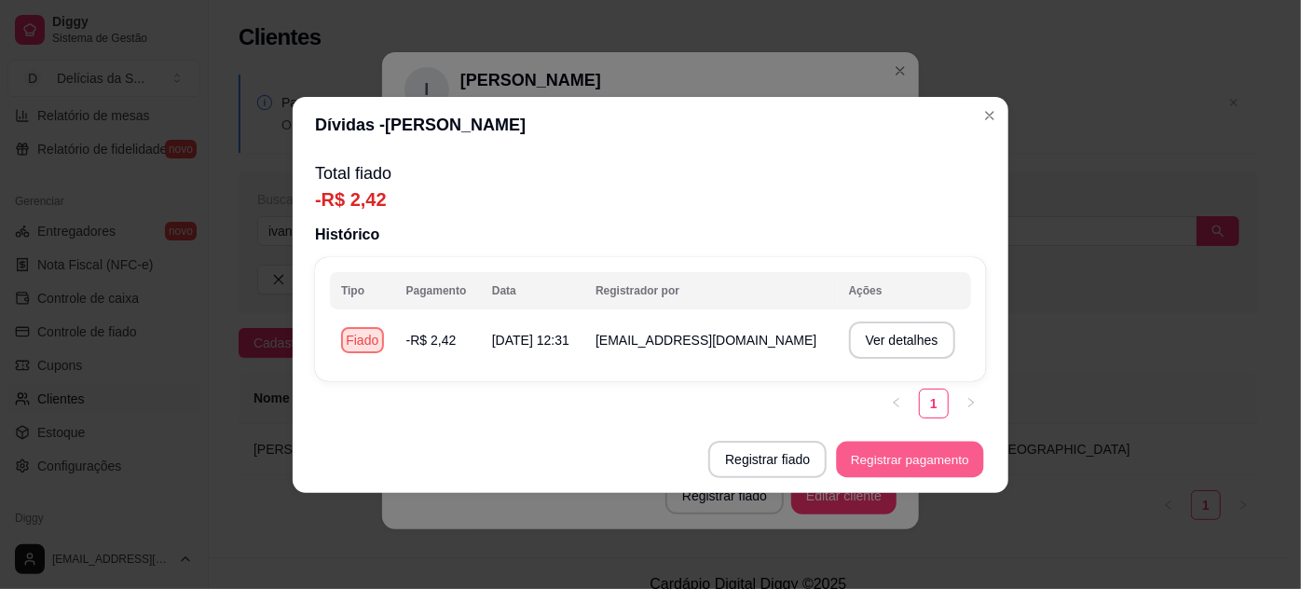
click at [943, 461] on button "Registrar pagamento" at bounding box center [910, 459] width 147 height 36
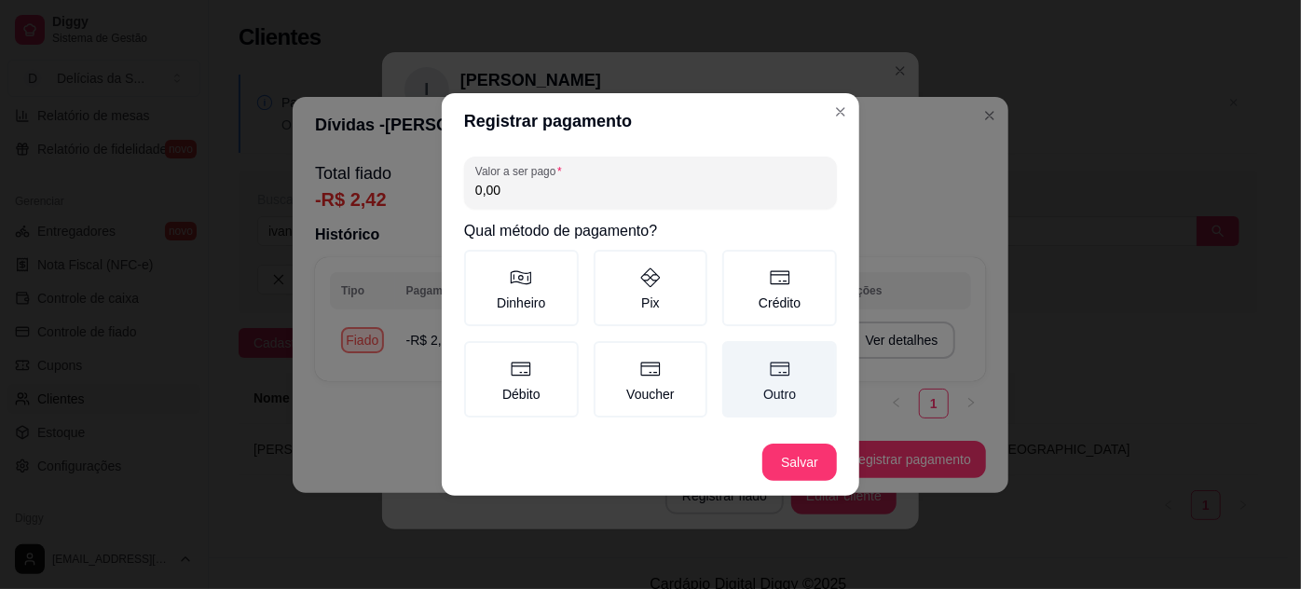
click at [777, 395] on label "Outro" at bounding box center [780, 379] width 115 height 76
click at [736, 355] on button "Outro" at bounding box center [729, 347] width 15 height 15
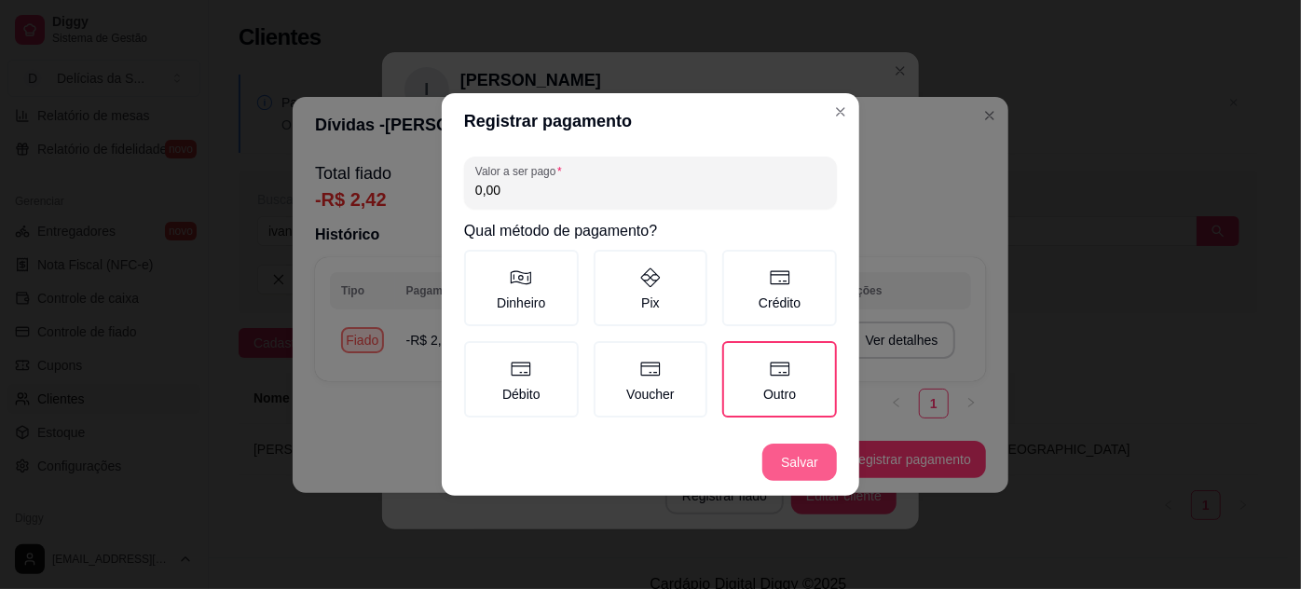
click at [800, 461] on button "Salvar" at bounding box center [800, 462] width 75 height 37
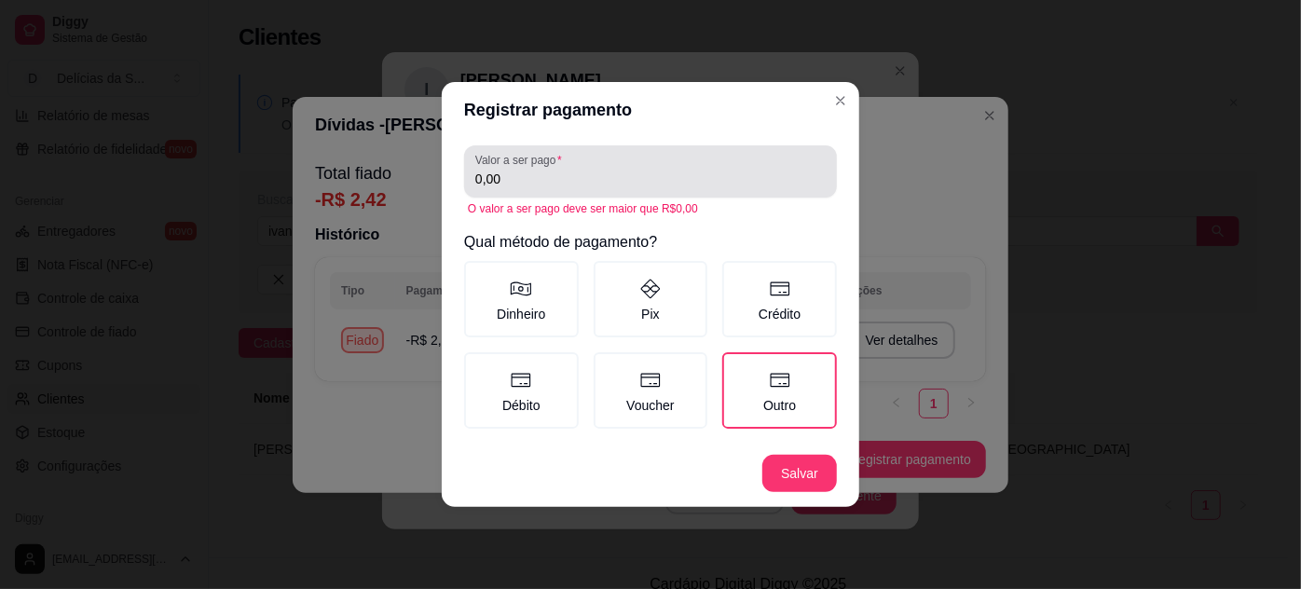
click at [709, 193] on div "Valor a ser pago 0,00" at bounding box center [650, 171] width 373 height 52
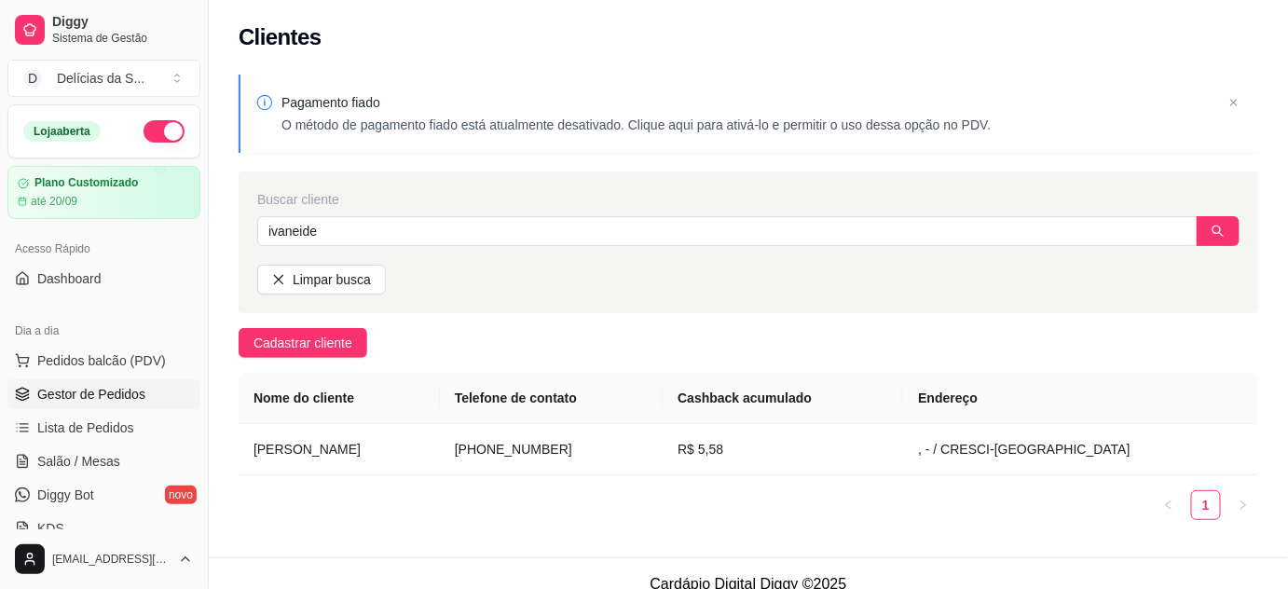
click at [96, 386] on span "Gestor de Pedidos" at bounding box center [91, 394] width 108 height 19
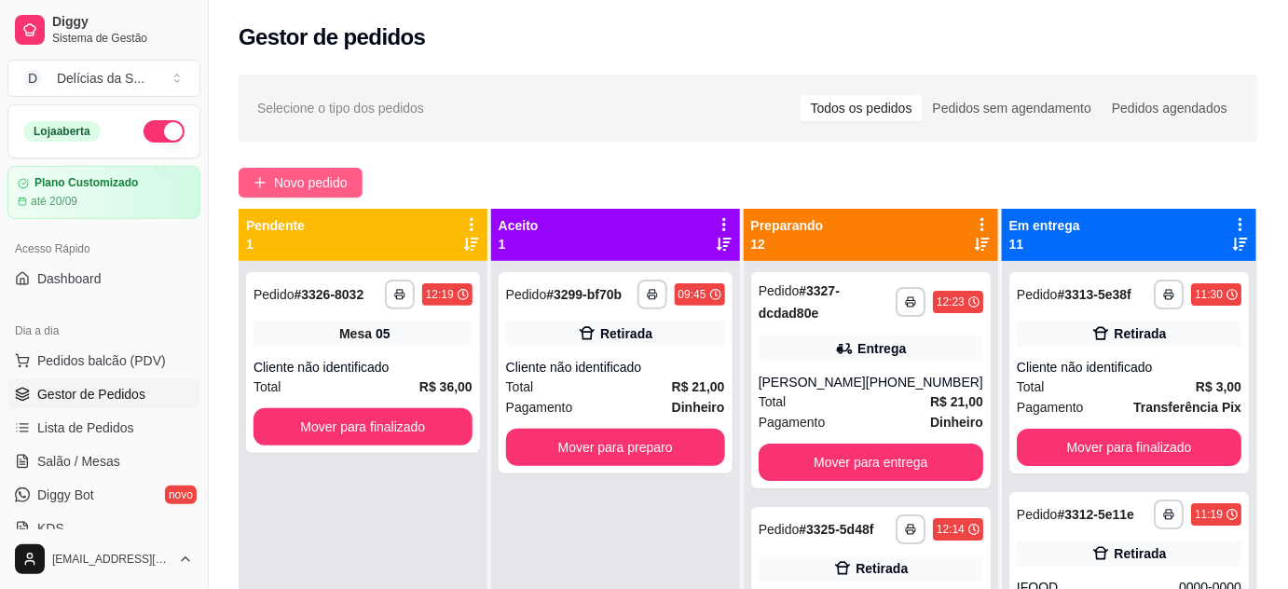
click at [333, 173] on span "Novo pedido" at bounding box center [311, 182] width 74 height 21
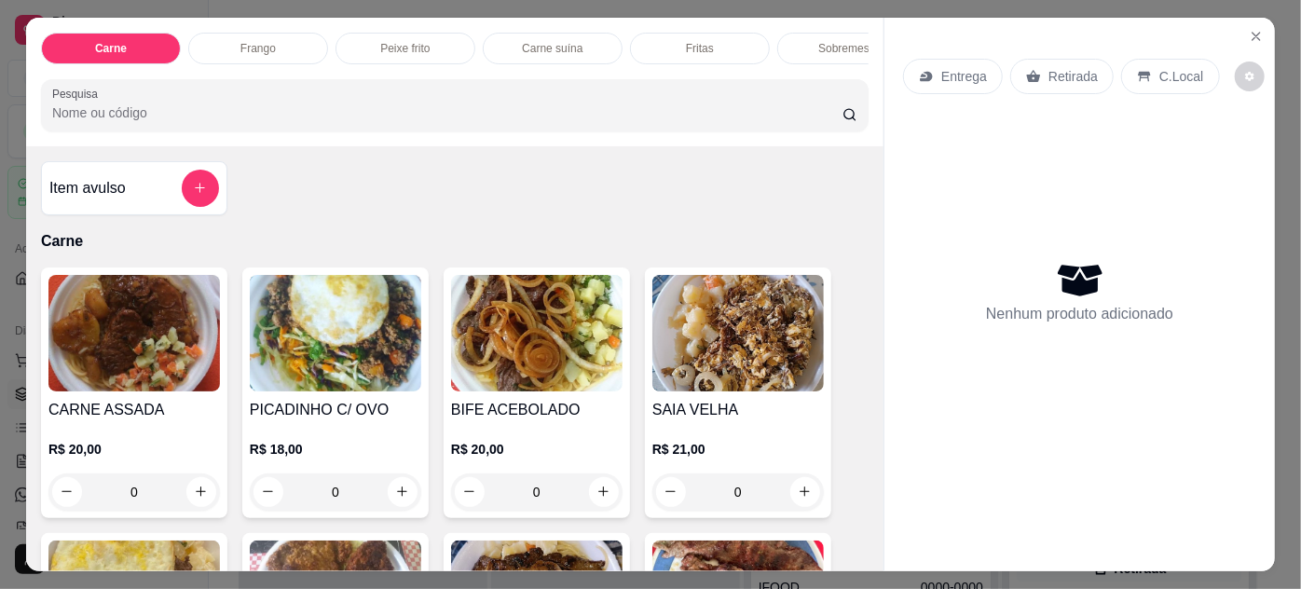
click at [135, 335] on img at bounding box center [134, 333] width 172 height 117
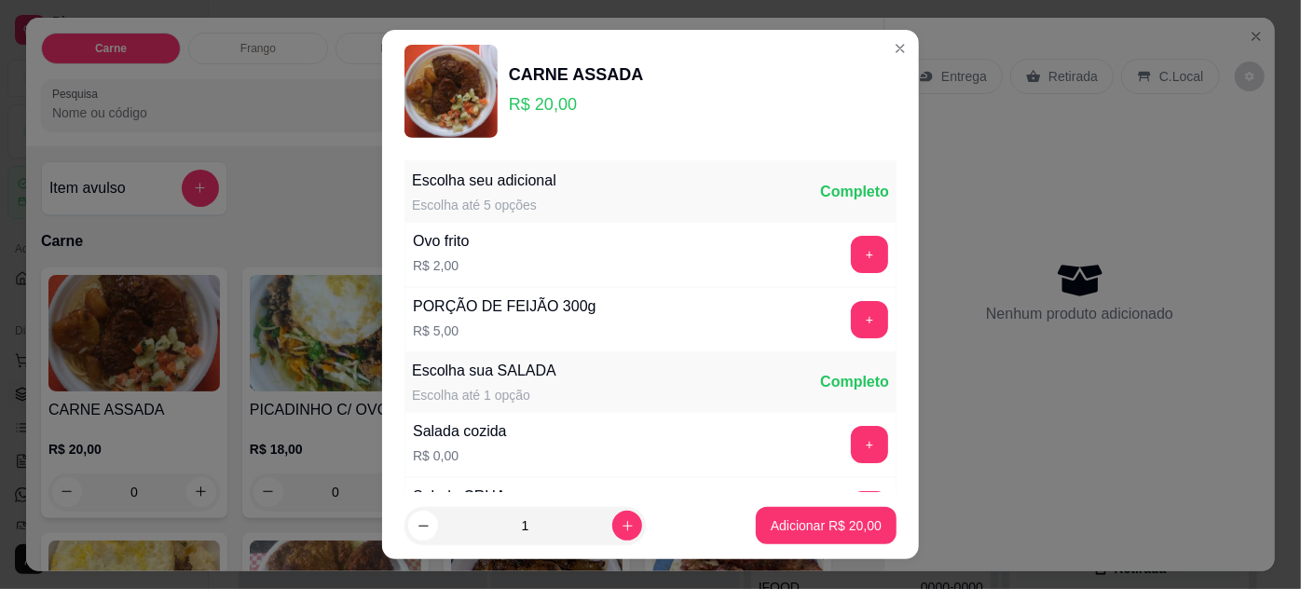
scroll to position [186, 0]
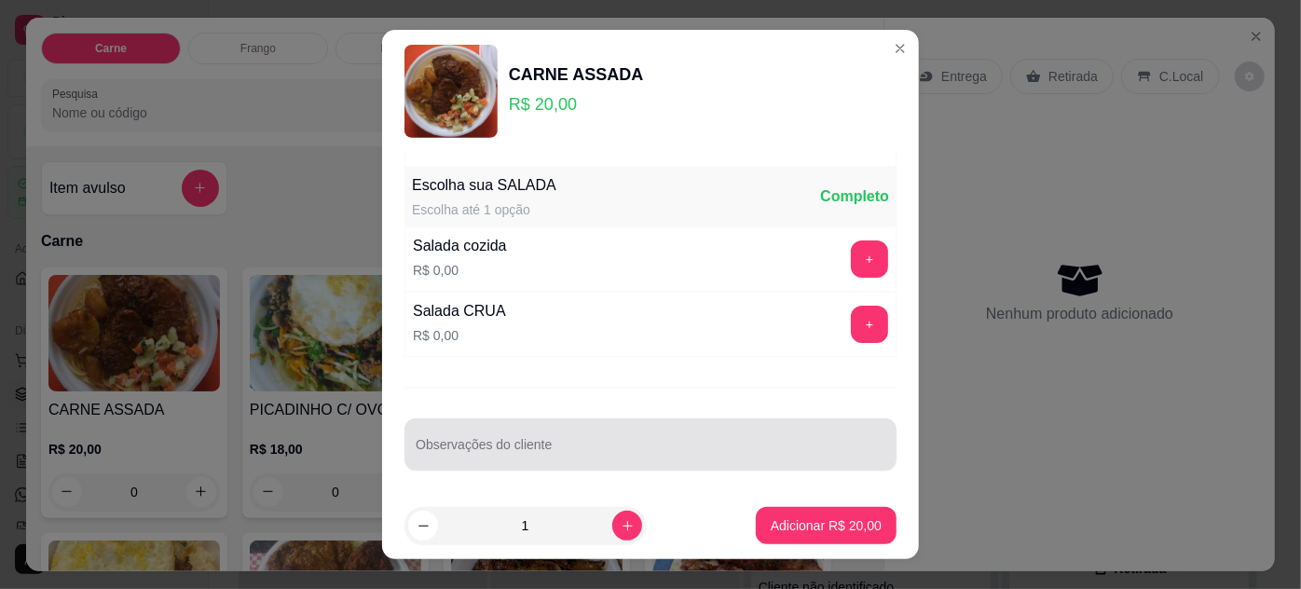
click at [640, 443] on input "Observações do cliente" at bounding box center [651, 452] width 470 height 19
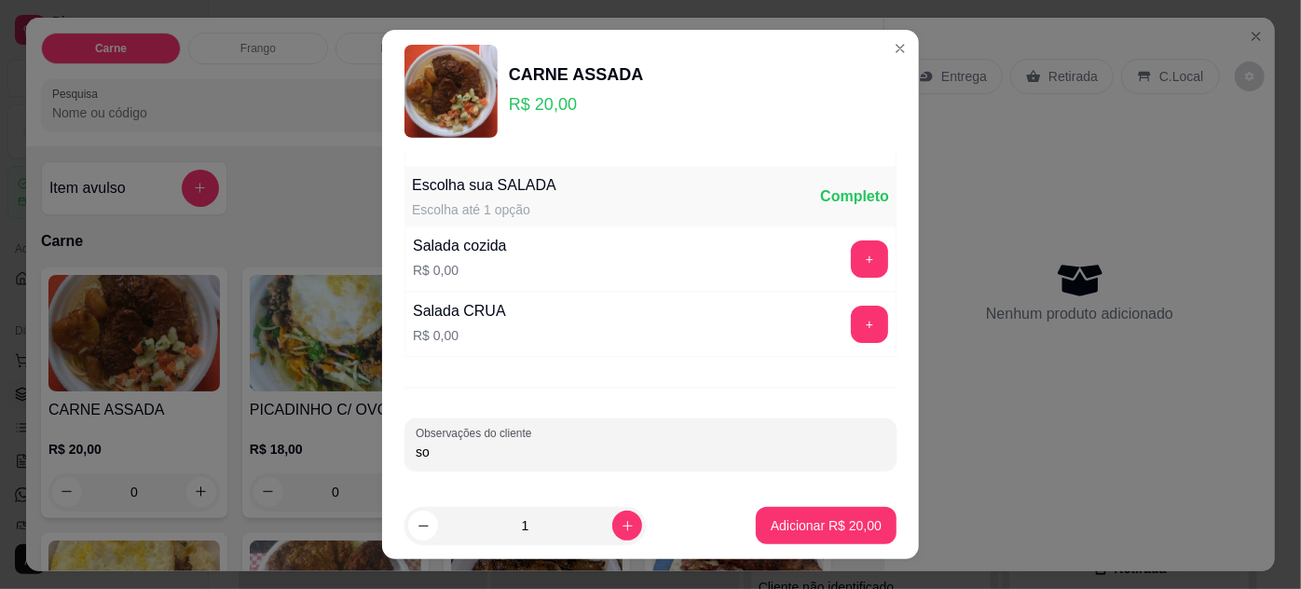
type input "s"
type input "so arroz pouca salada"
click at [830, 524] on p "Adicionar R$ 20,00" at bounding box center [826, 525] width 111 height 19
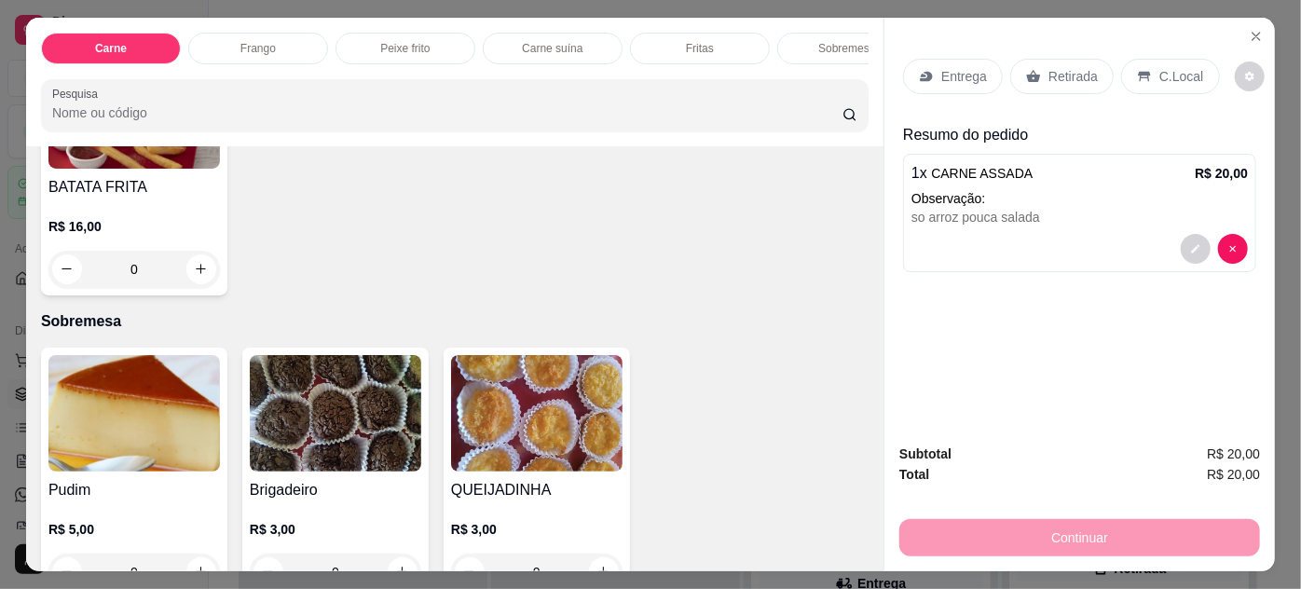
scroll to position [2712, 0]
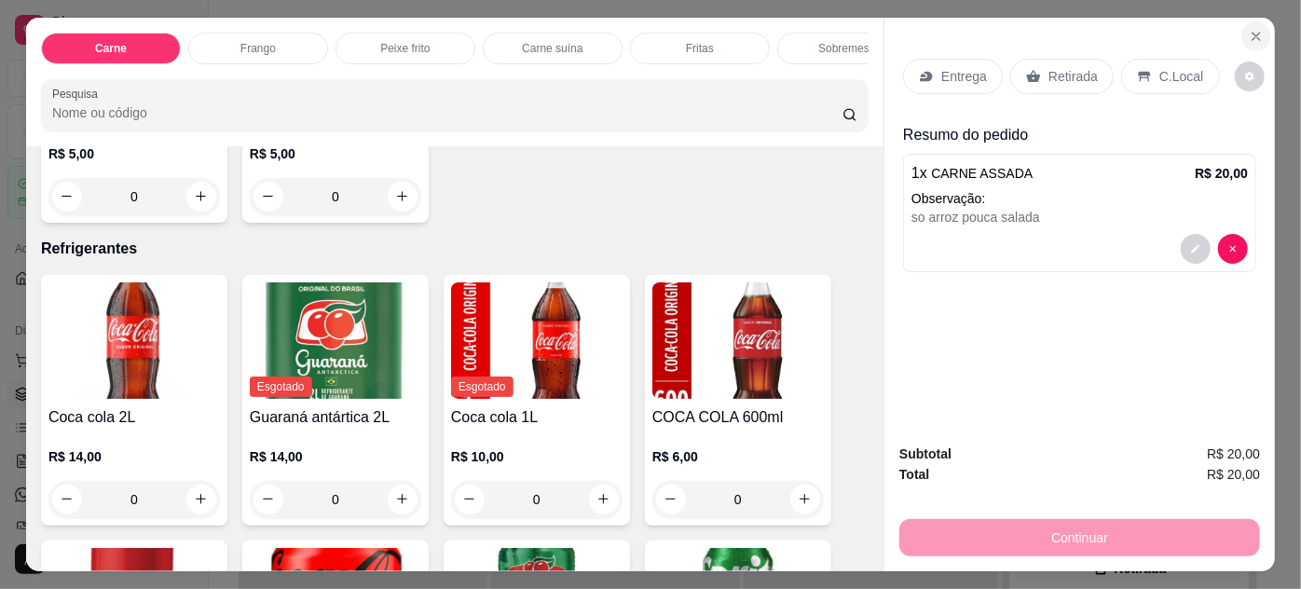
click at [1258, 29] on icon "Close" at bounding box center [1256, 36] width 15 height 15
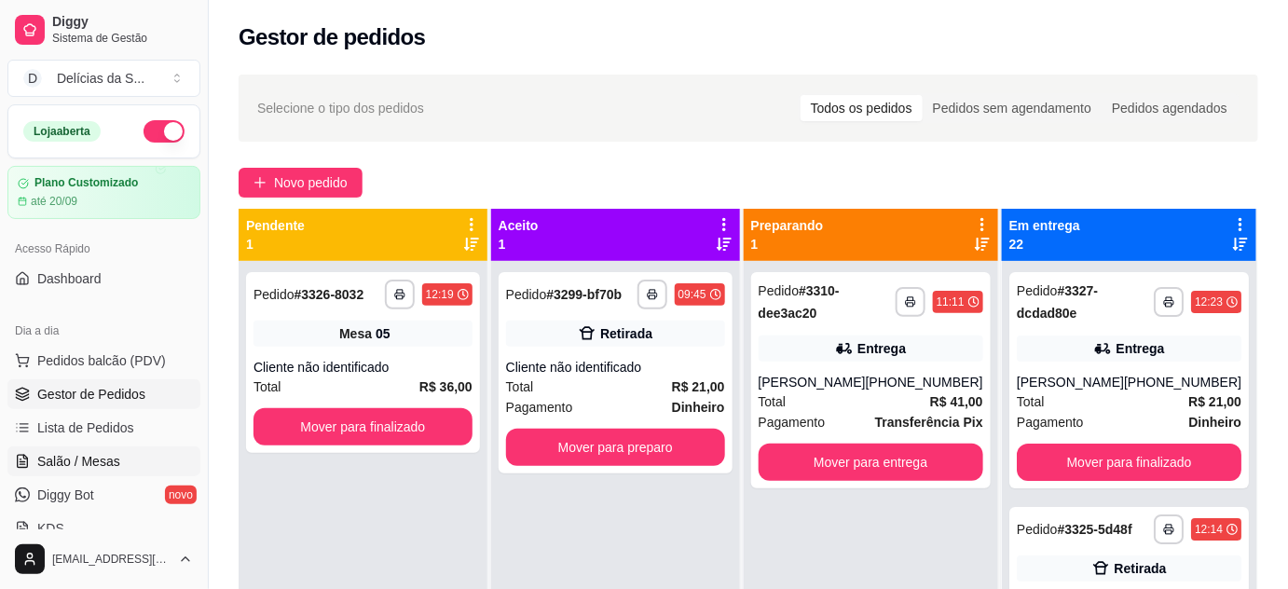
click at [82, 467] on span "Salão / Mesas" at bounding box center [78, 461] width 83 height 19
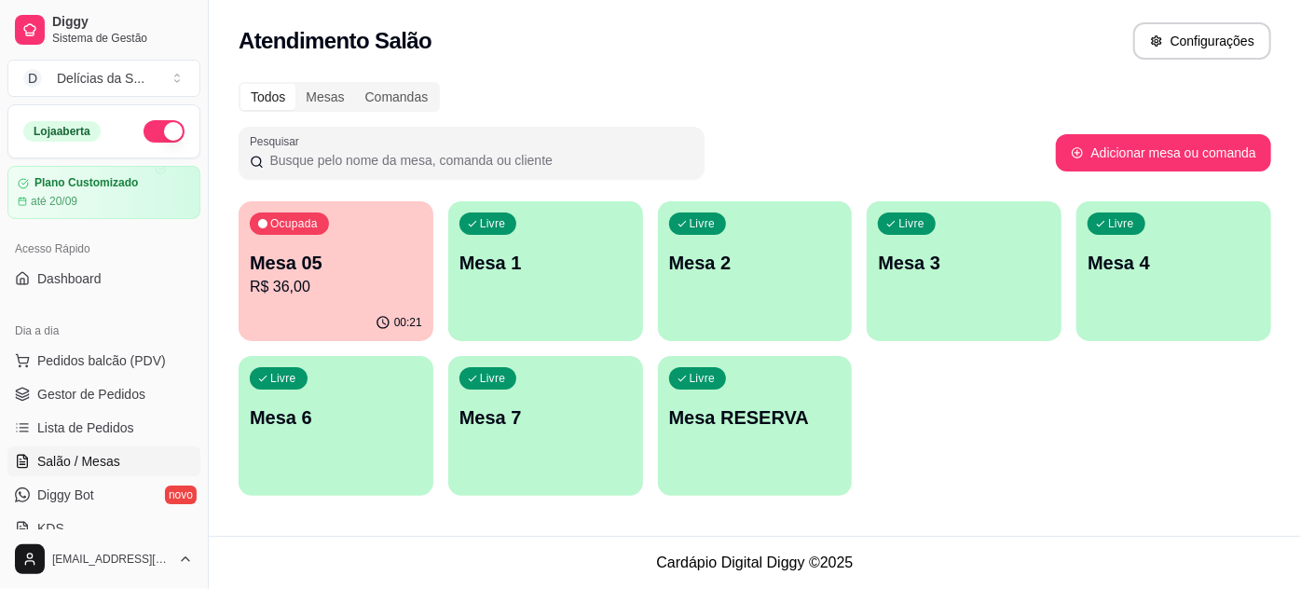
click at [1121, 268] on p "Mesa 4" at bounding box center [1174, 263] width 172 height 26
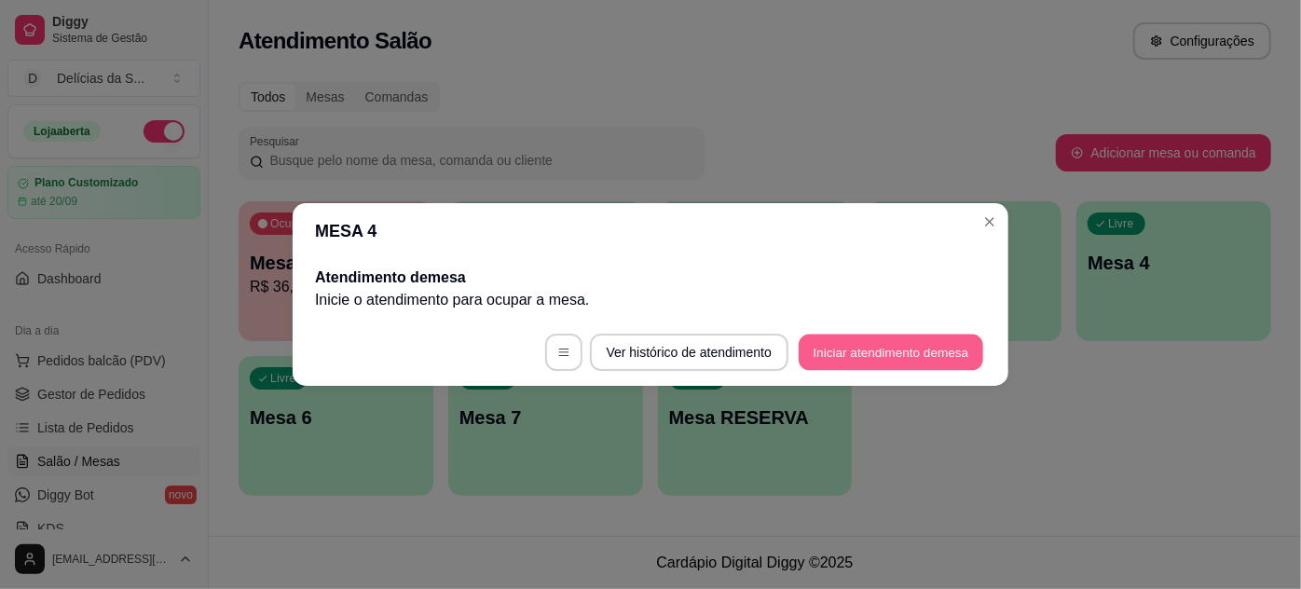
click at [875, 339] on button "Iniciar atendimento de mesa" at bounding box center [891, 353] width 185 height 36
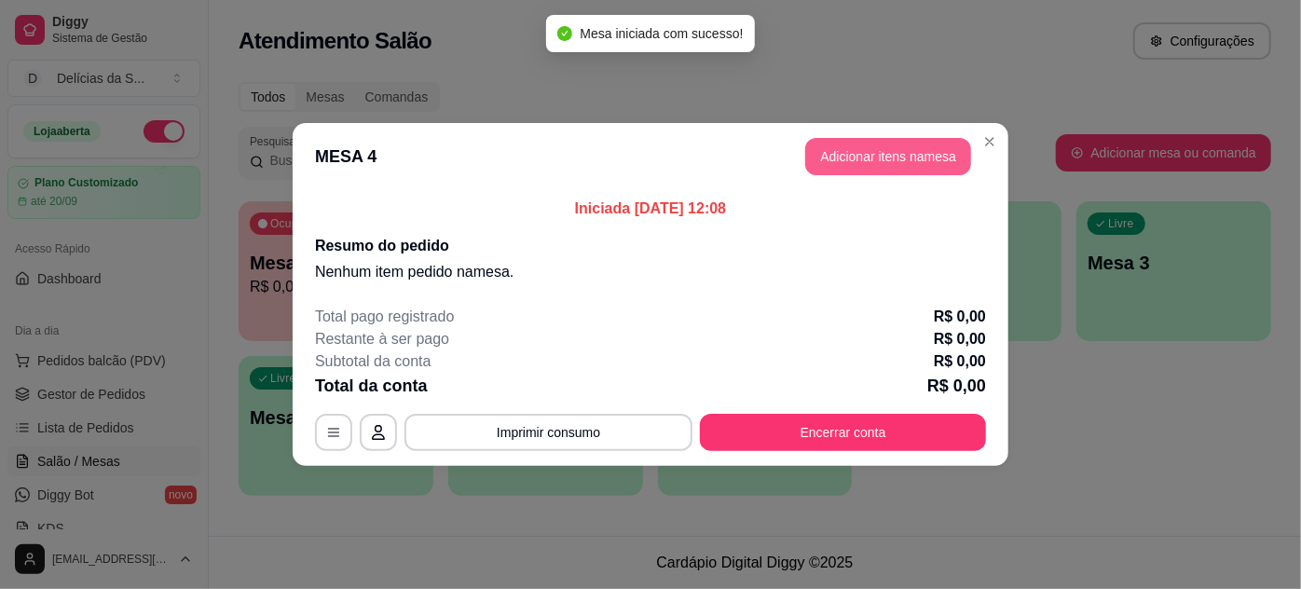
click at [874, 152] on button "Adicionar itens na mesa" at bounding box center [888, 156] width 166 height 37
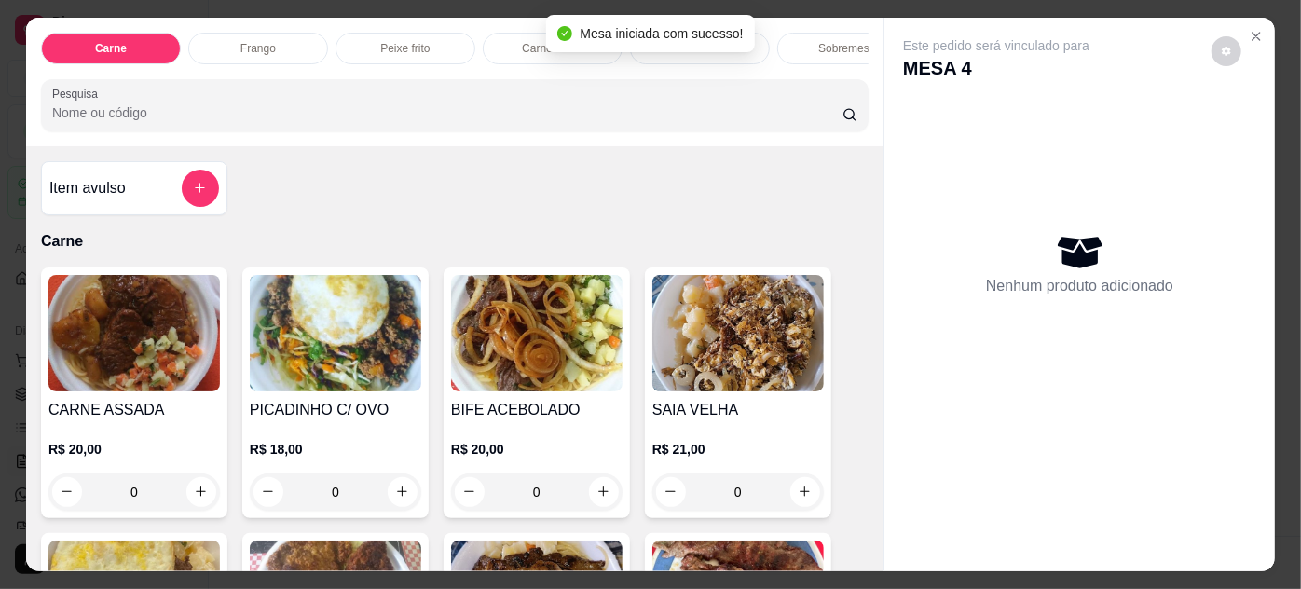
click at [139, 302] on img at bounding box center [134, 333] width 172 height 117
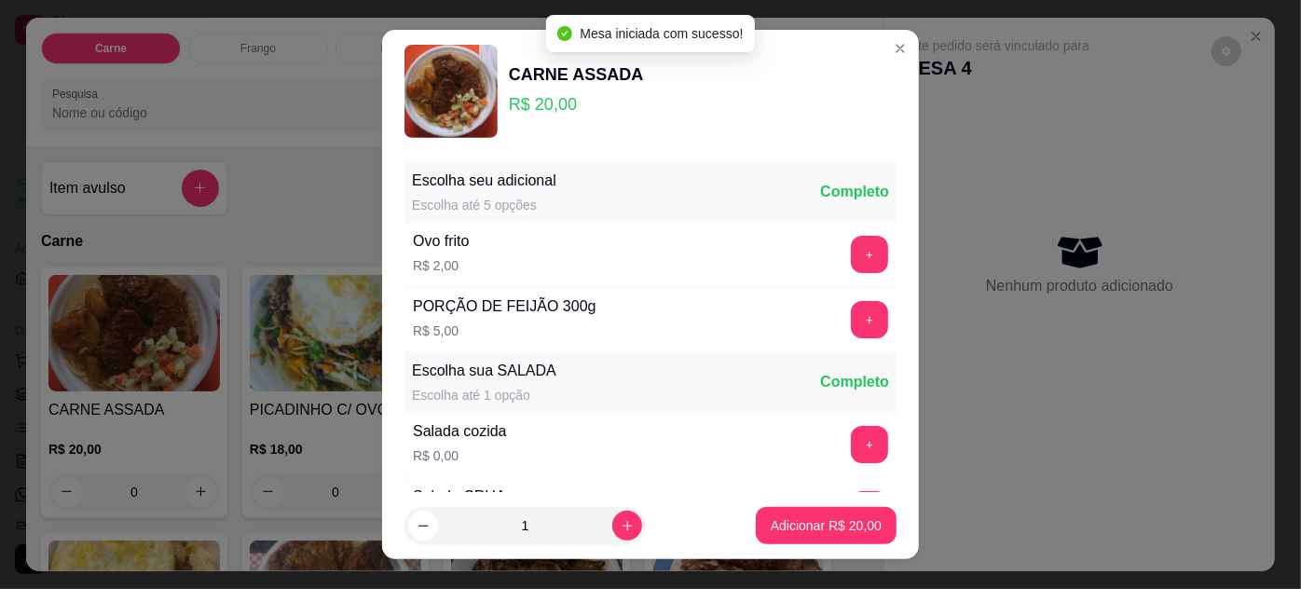
scroll to position [186, 0]
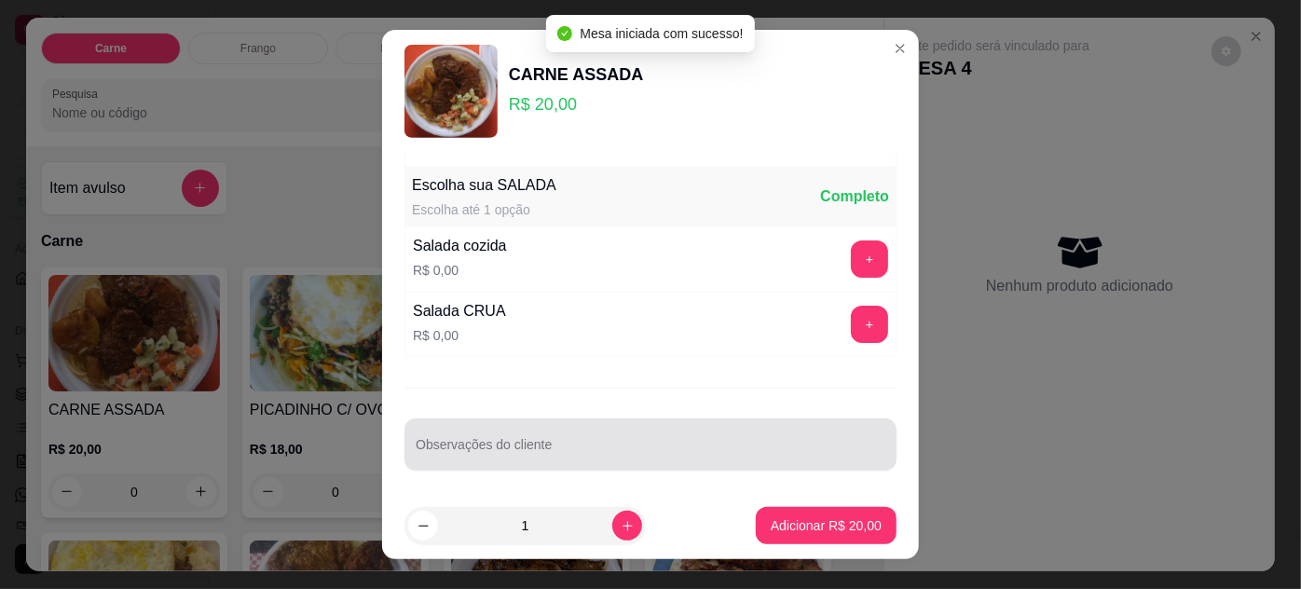
click at [637, 447] on input "Observações do cliente" at bounding box center [651, 452] width 470 height 19
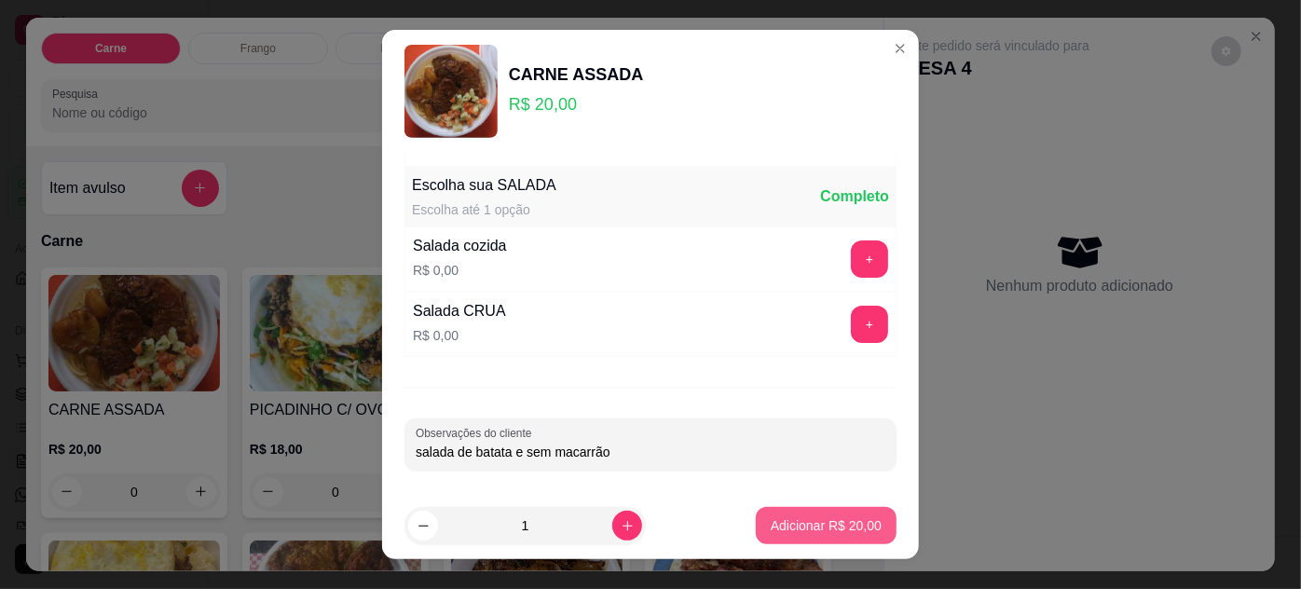
type input "salada de batata e sem macarrão"
click at [817, 524] on p "Adicionar R$ 20,00" at bounding box center [826, 525] width 111 height 19
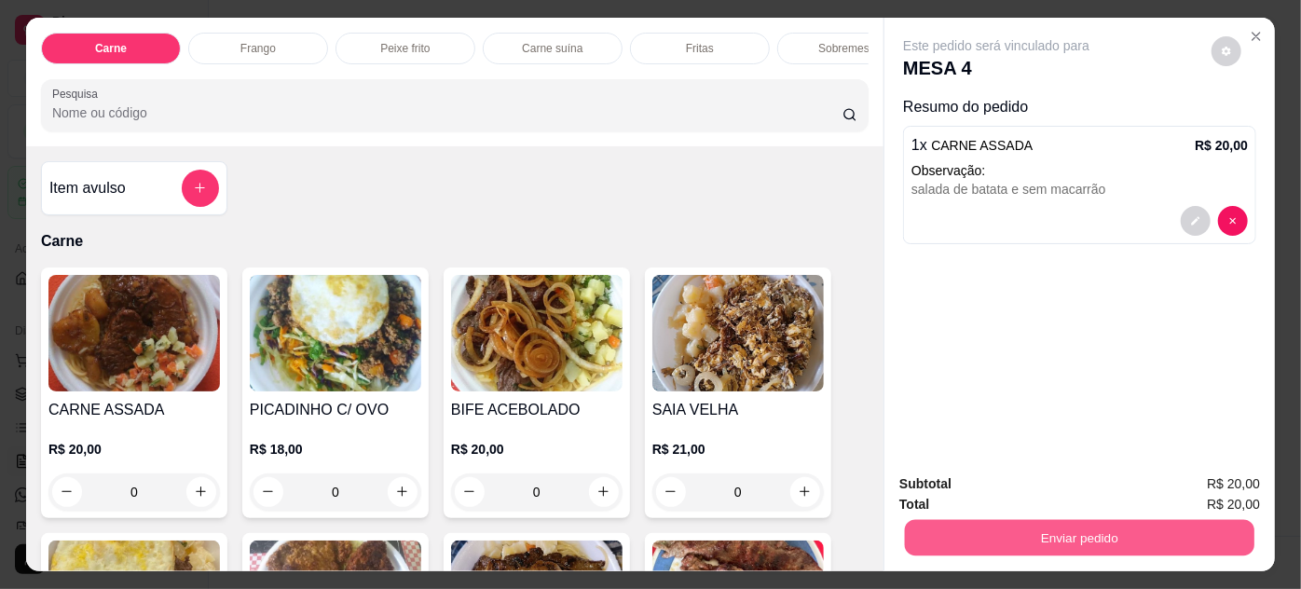
click at [959, 533] on button "Enviar pedido" at bounding box center [1080, 538] width 350 height 36
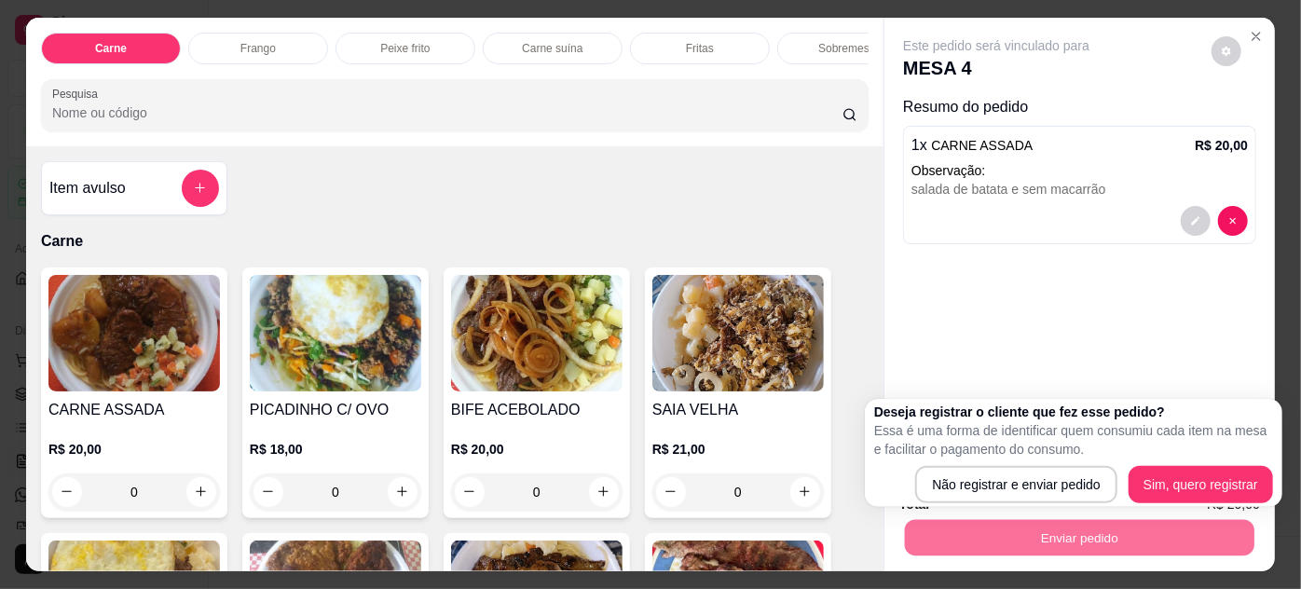
drag, startPoint x: 990, startPoint y: 461, endPoint x: 986, endPoint y: 480, distance: 19.0
click at [989, 469] on div "Deseja registrar o cliente que fez esse pedido? Essa é uma forma de identificar…" at bounding box center [1073, 453] width 399 height 101
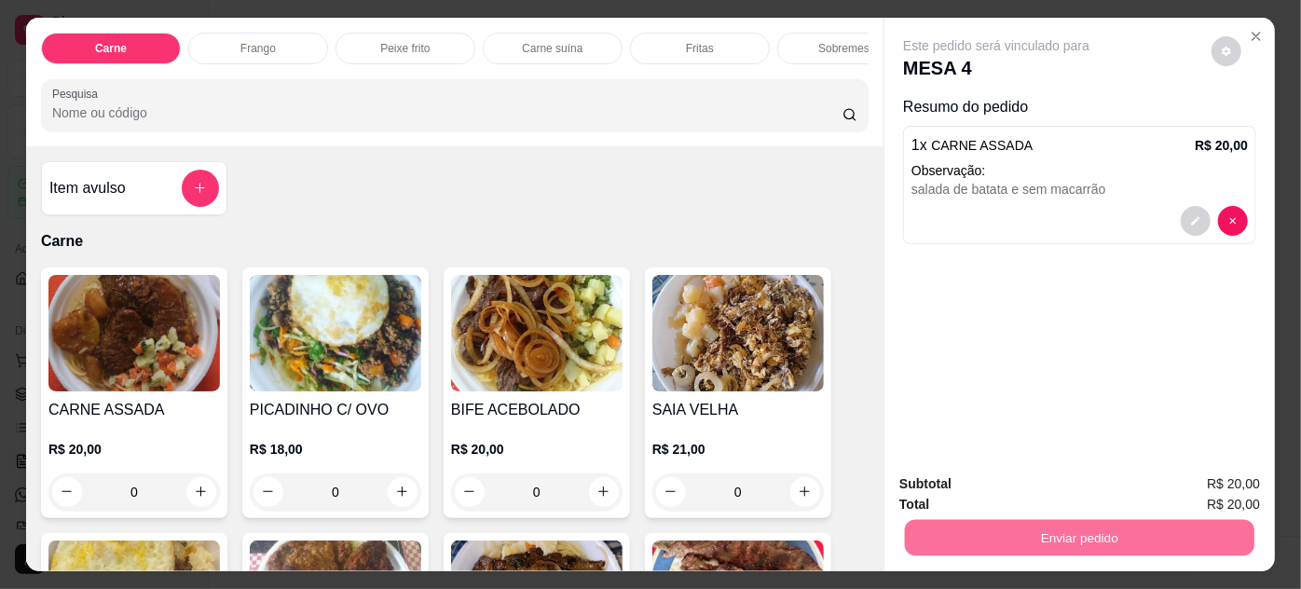
click at [986, 480] on button "Não registrar e enviar pedido" at bounding box center [1019, 485] width 194 height 35
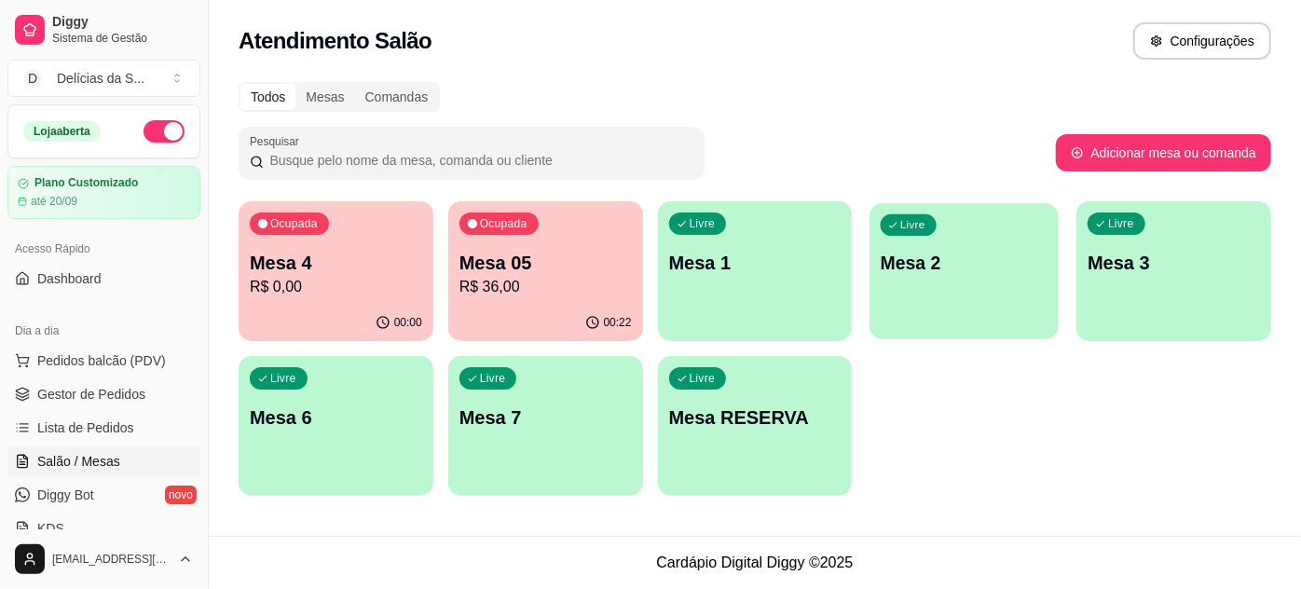
click at [911, 278] on div "Livre Mesa 2" at bounding box center [965, 260] width 189 height 114
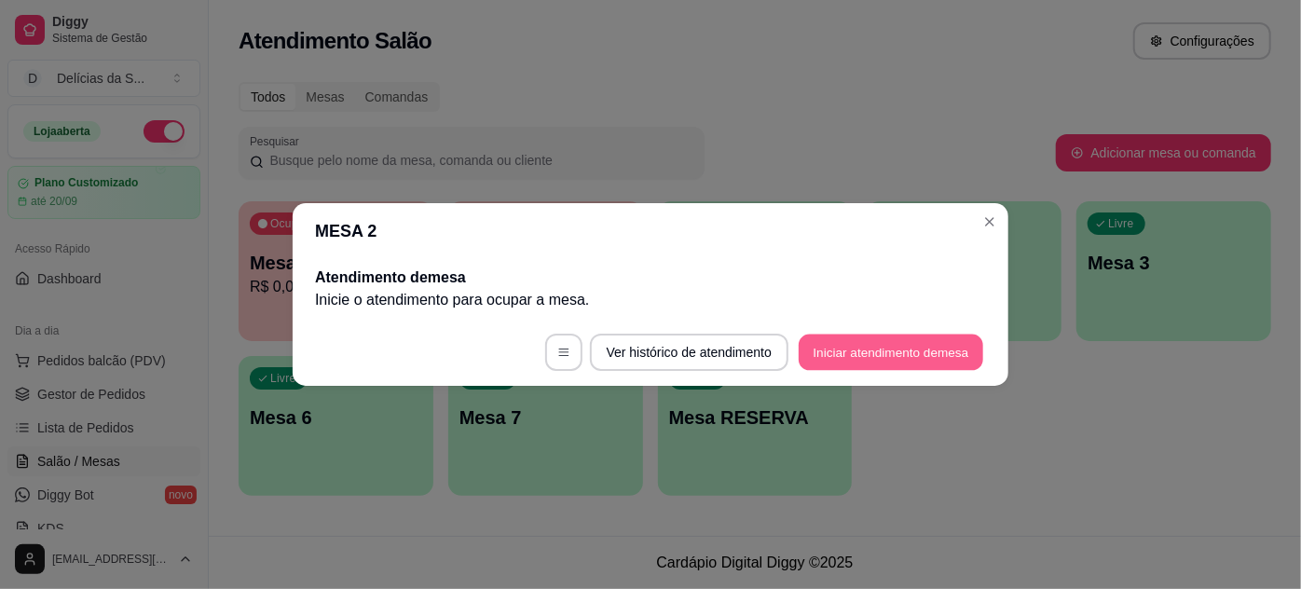
click at [881, 350] on button "Iniciar atendimento de mesa" at bounding box center [891, 353] width 185 height 36
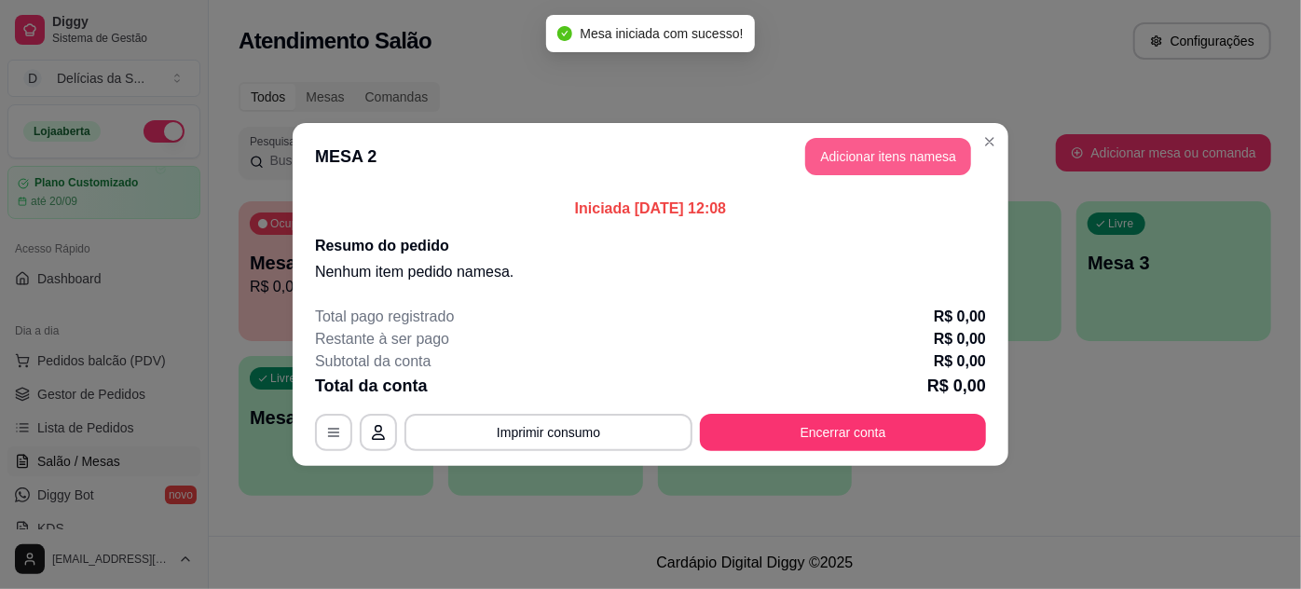
click at [860, 147] on button "Adicionar itens na mesa" at bounding box center [888, 156] width 166 height 37
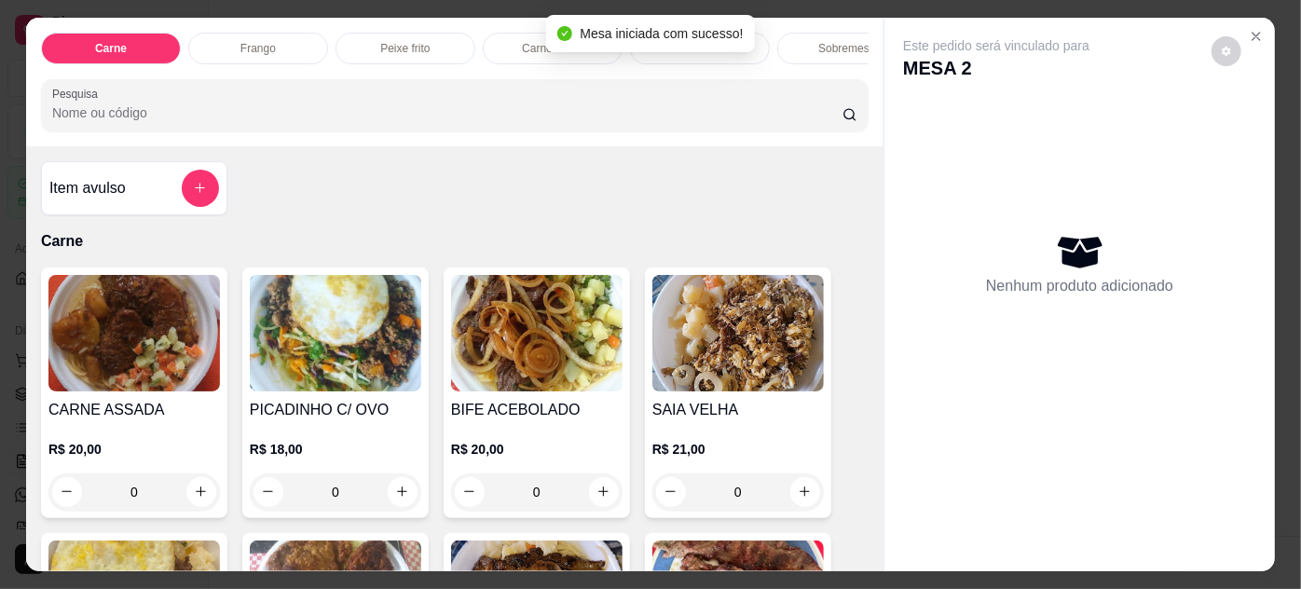
click at [133, 357] on img at bounding box center [134, 333] width 172 height 117
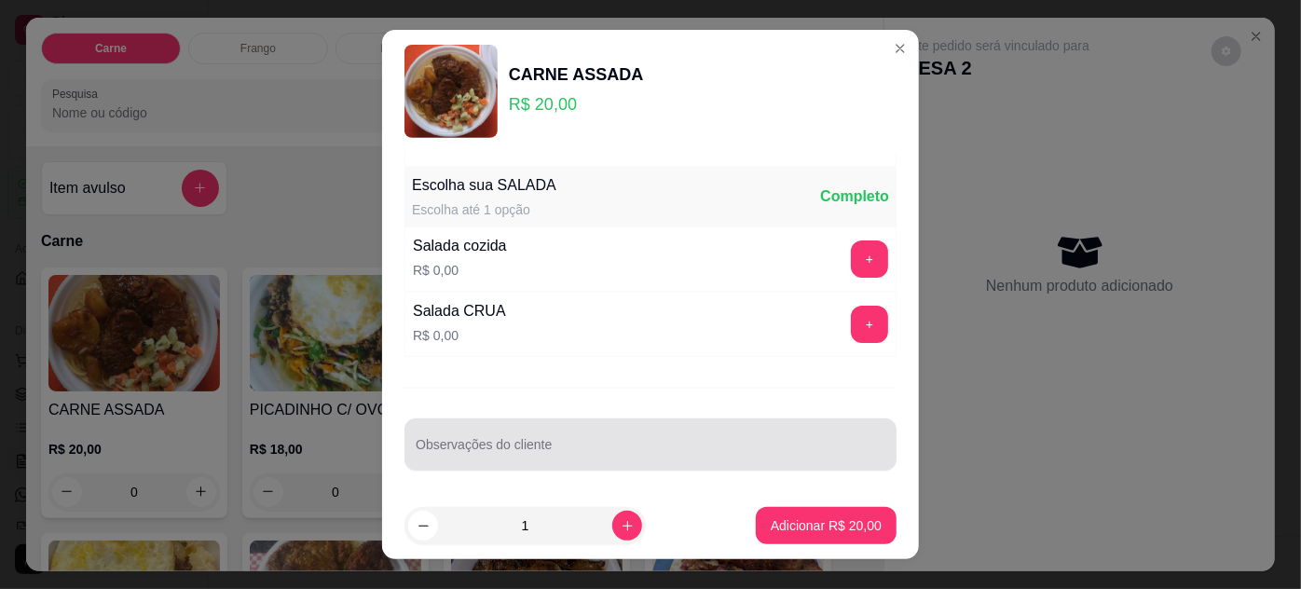
click at [632, 432] on div at bounding box center [651, 444] width 470 height 37
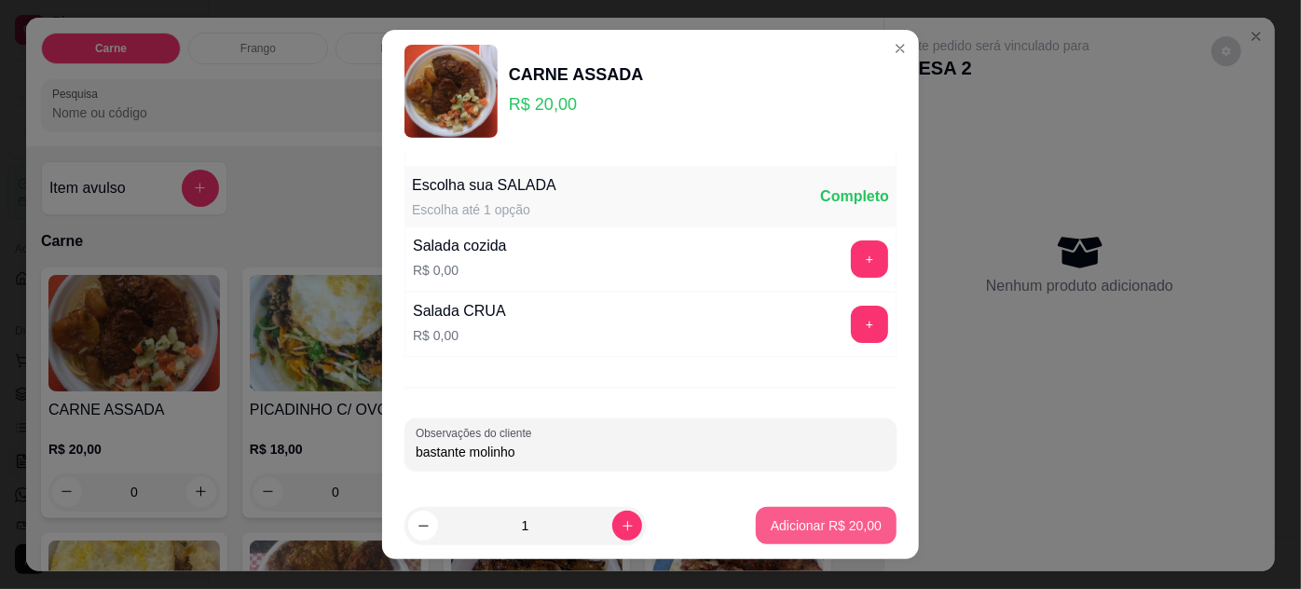
type input "bastante molinho"
click at [815, 541] on button "Adicionar R$ 20,00" at bounding box center [826, 525] width 141 height 37
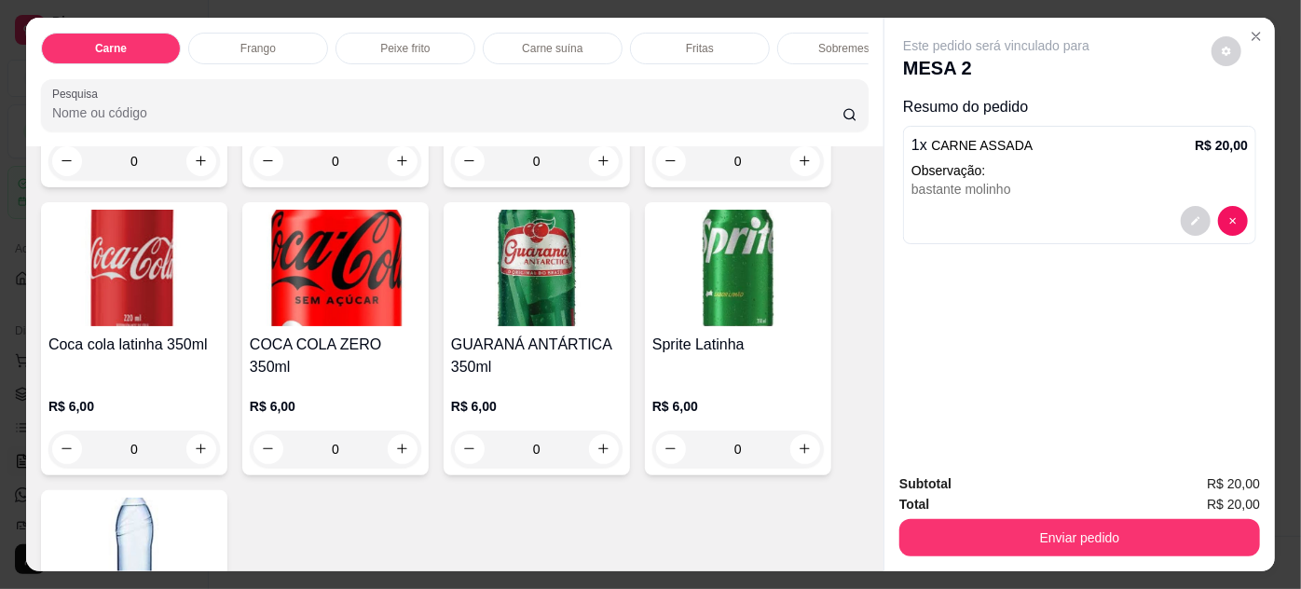
scroll to position [2881, 0]
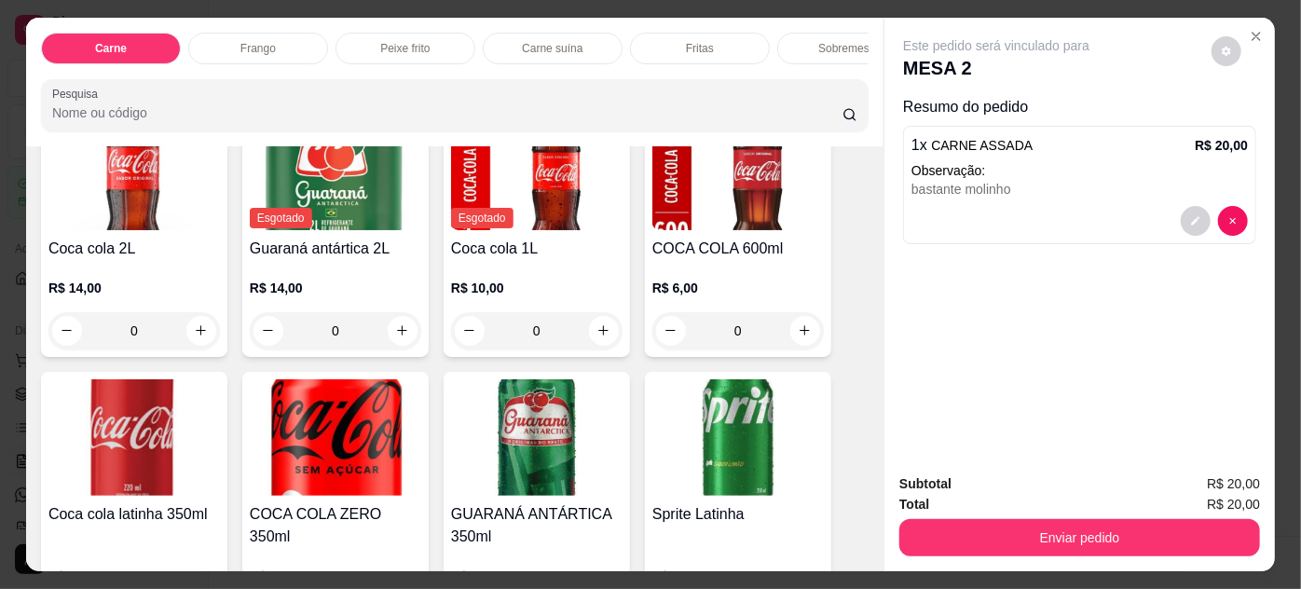
click at [732, 238] on h4 "COCA COLA 600ml" at bounding box center [739, 249] width 172 height 22
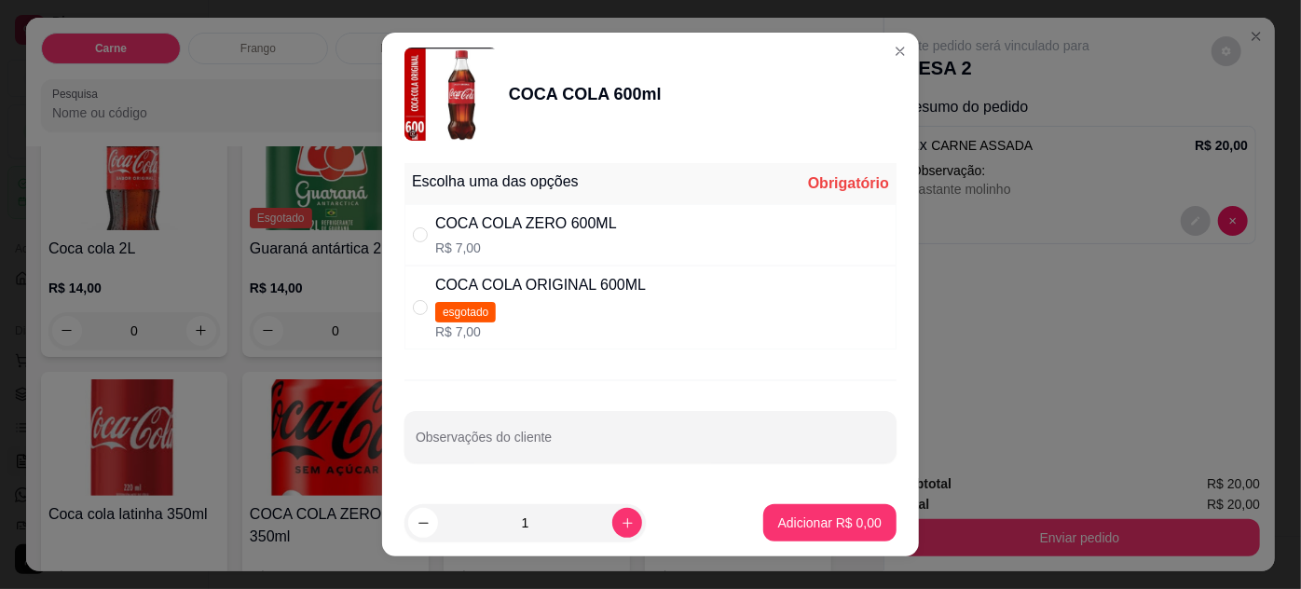
click at [448, 254] on p "R$ 7,00" at bounding box center [526, 248] width 182 height 19
radio input "true"
click at [813, 520] on p "Adicionar R$ 7,00" at bounding box center [829, 523] width 103 height 19
type input "1"
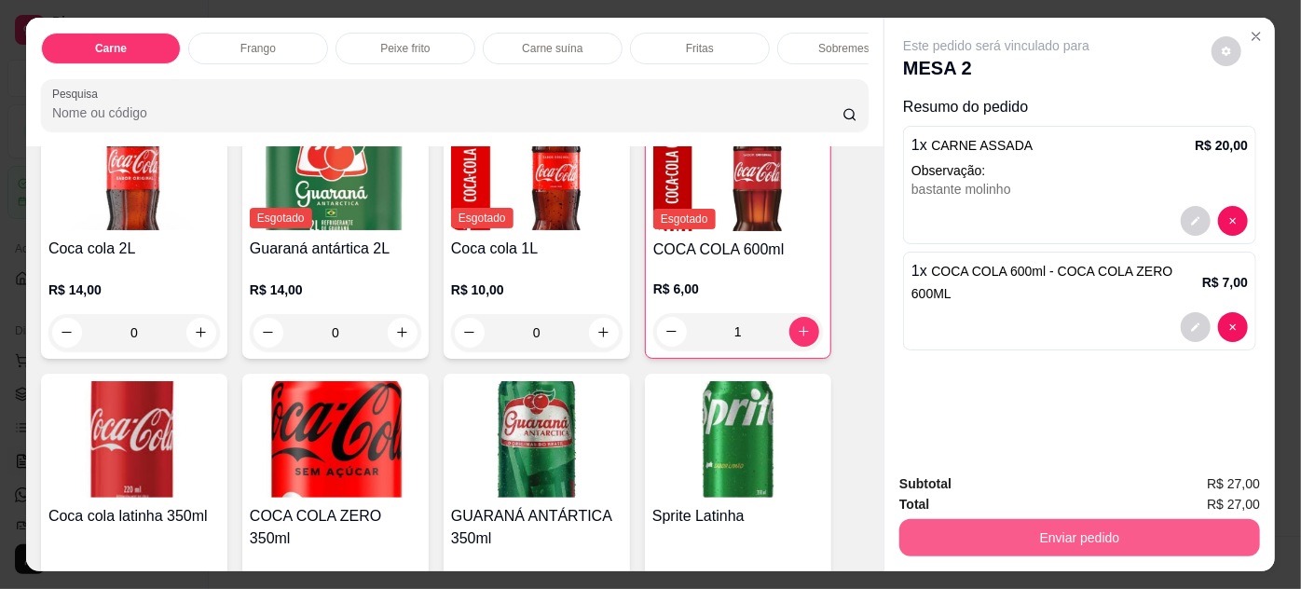
click at [955, 533] on button "Enviar pedido" at bounding box center [1080, 537] width 361 height 37
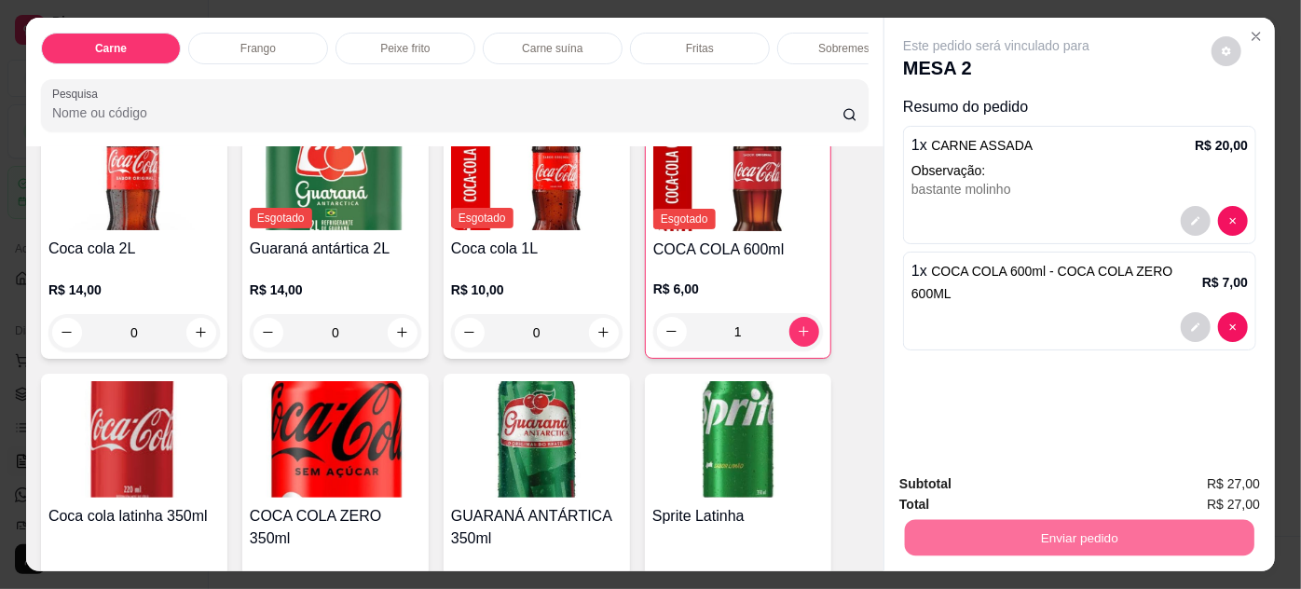
click at [997, 473] on button "Não registrar e enviar pedido" at bounding box center [1019, 485] width 194 height 35
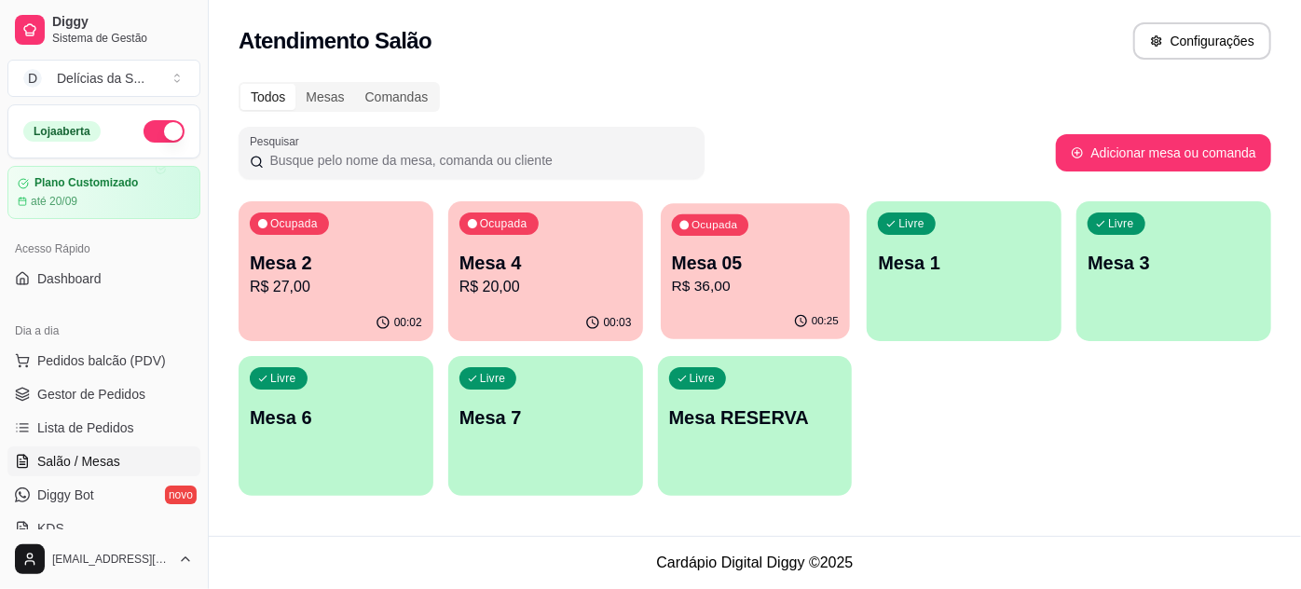
click at [743, 280] on p "R$ 36,00" at bounding box center [754, 286] width 167 height 21
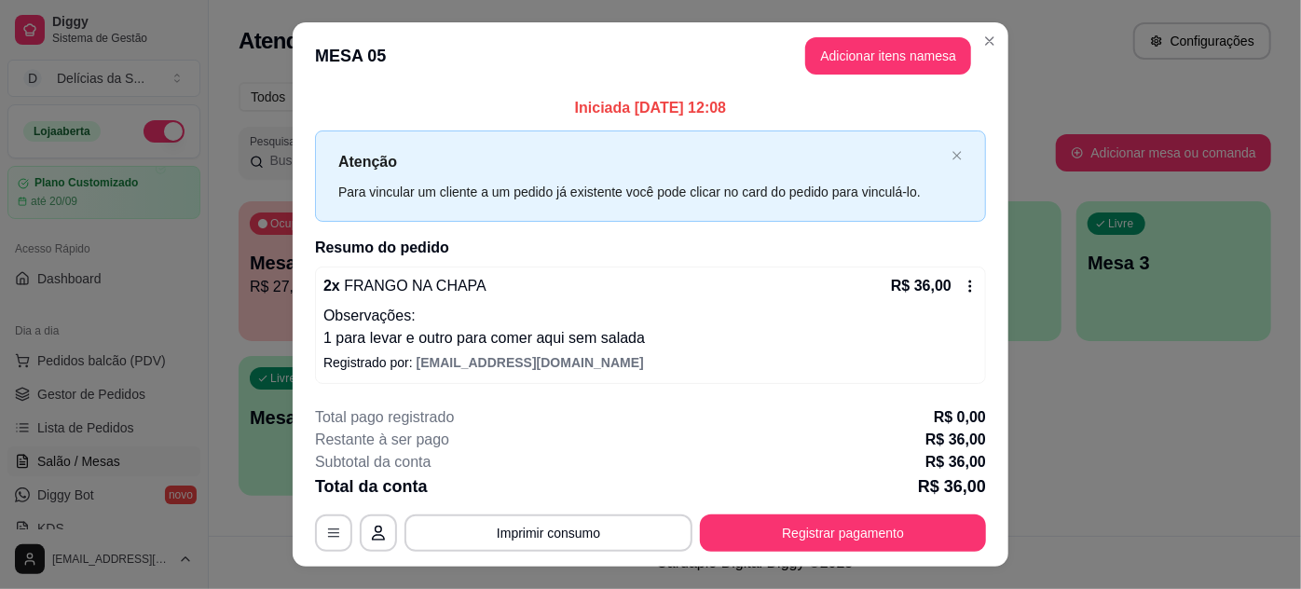
scroll to position [36, 0]
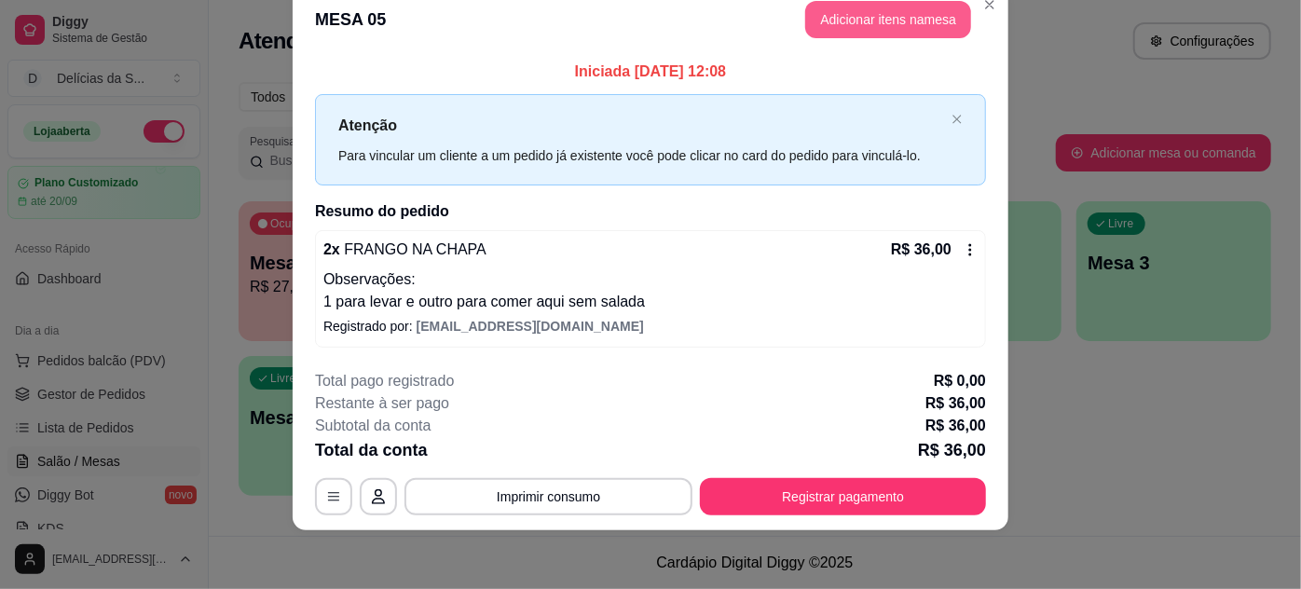
click at [886, 29] on button "Adicionar itens na mesa" at bounding box center [888, 19] width 166 height 37
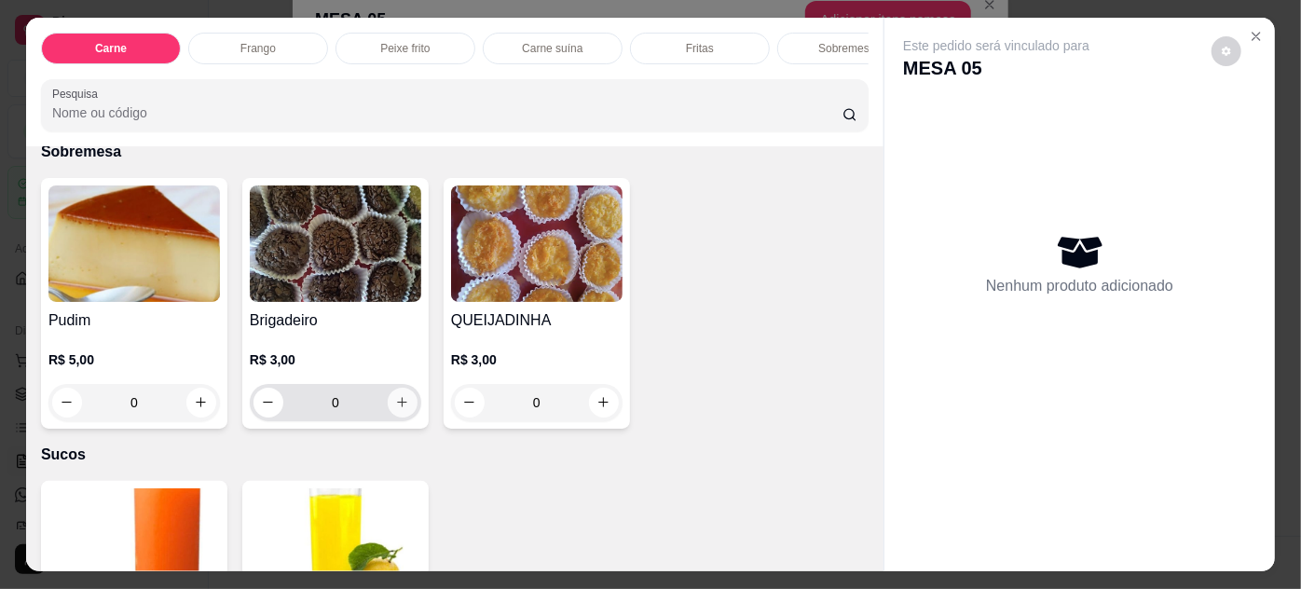
scroll to position [2542, 0]
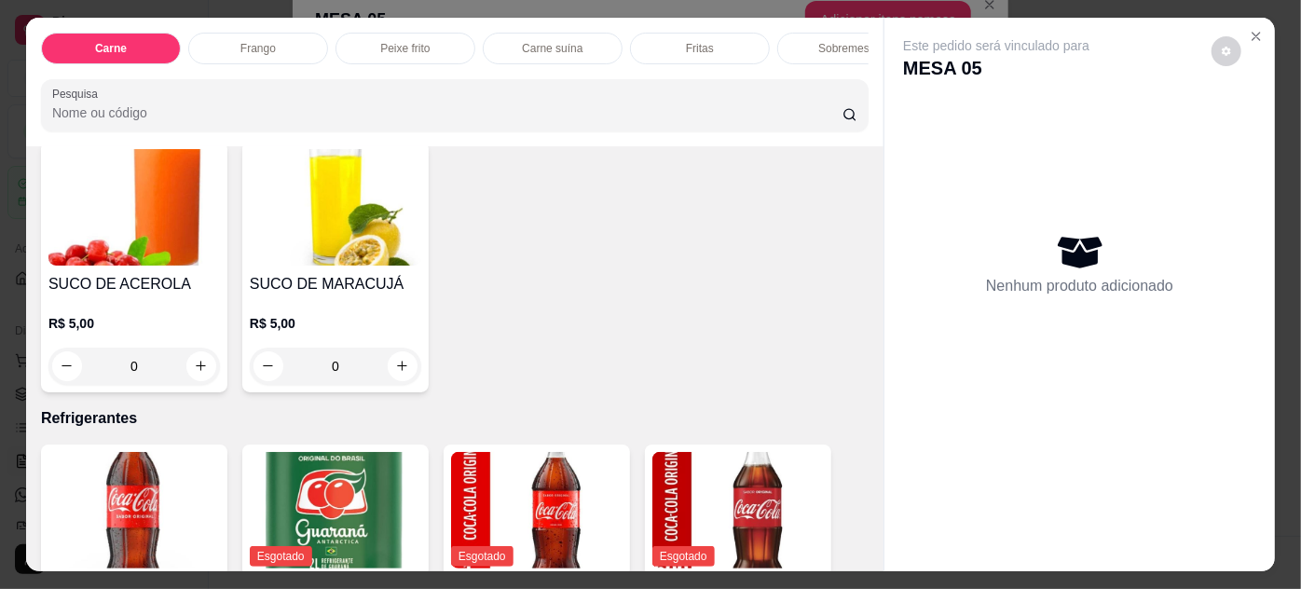
click at [395, 348] on div "0" at bounding box center [336, 366] width 172 height 37
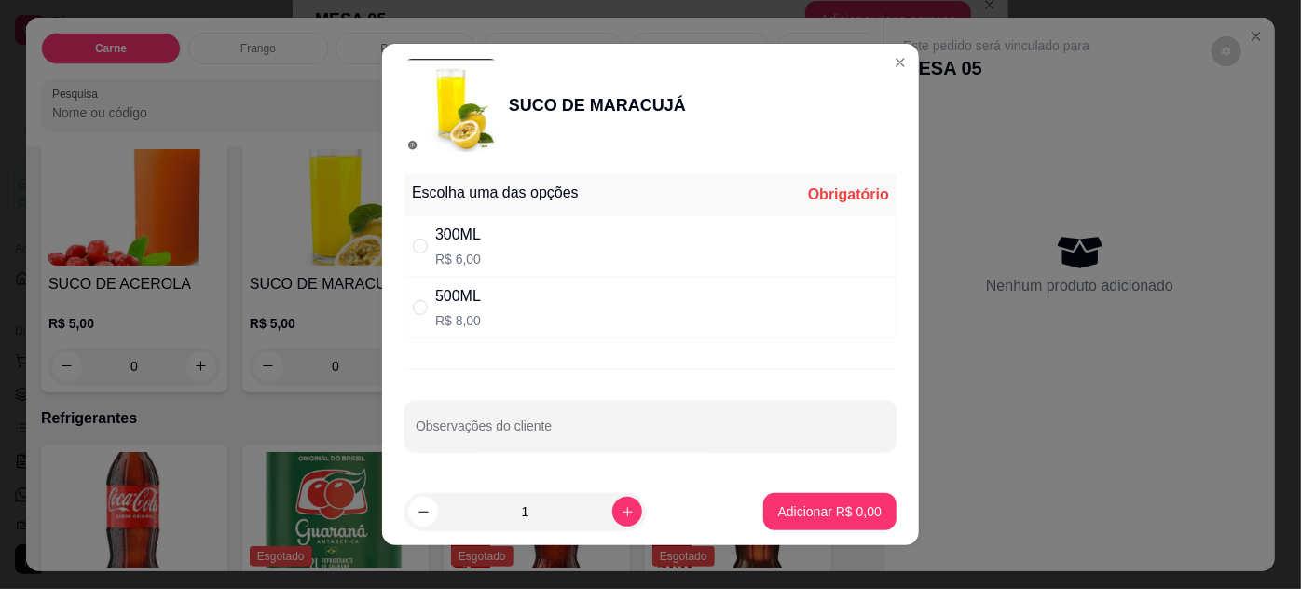
click at [701, 242] on div "300ML R$ 6,00" at bounding box center [651, 246] width 492 height 62
radio input "true"
click at [823, 510] on p "Adicionar R$ 6,00" at bounding box center [829, 511] width 103 height 19
type input "1"
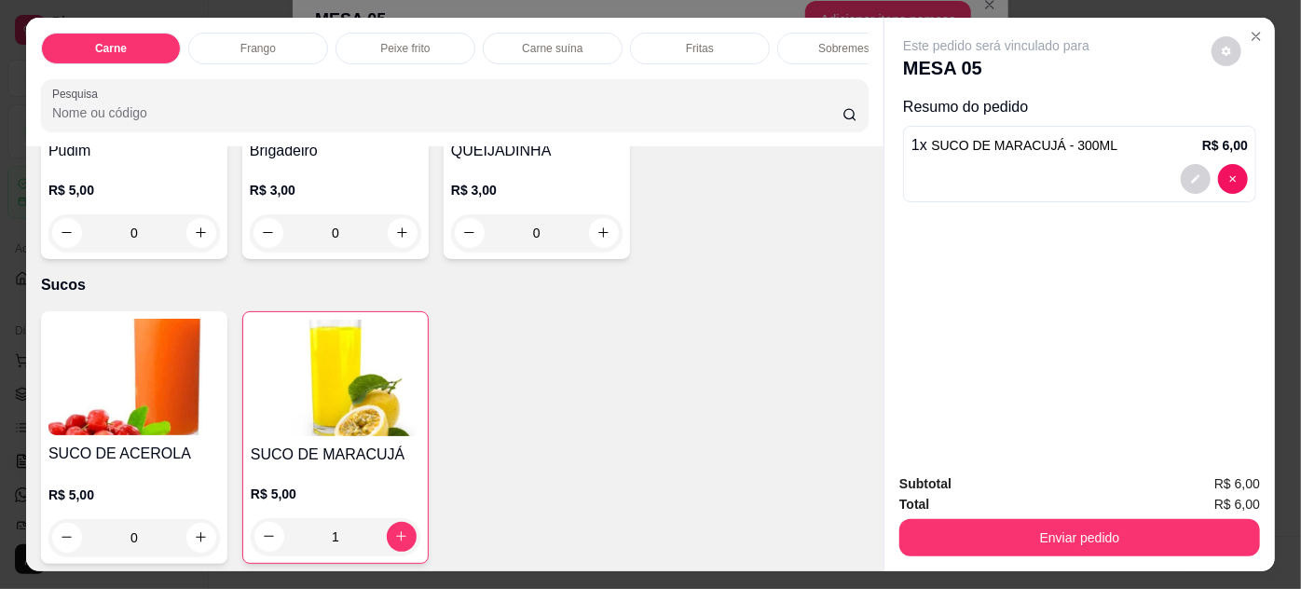
scroll to position [2203, 0]
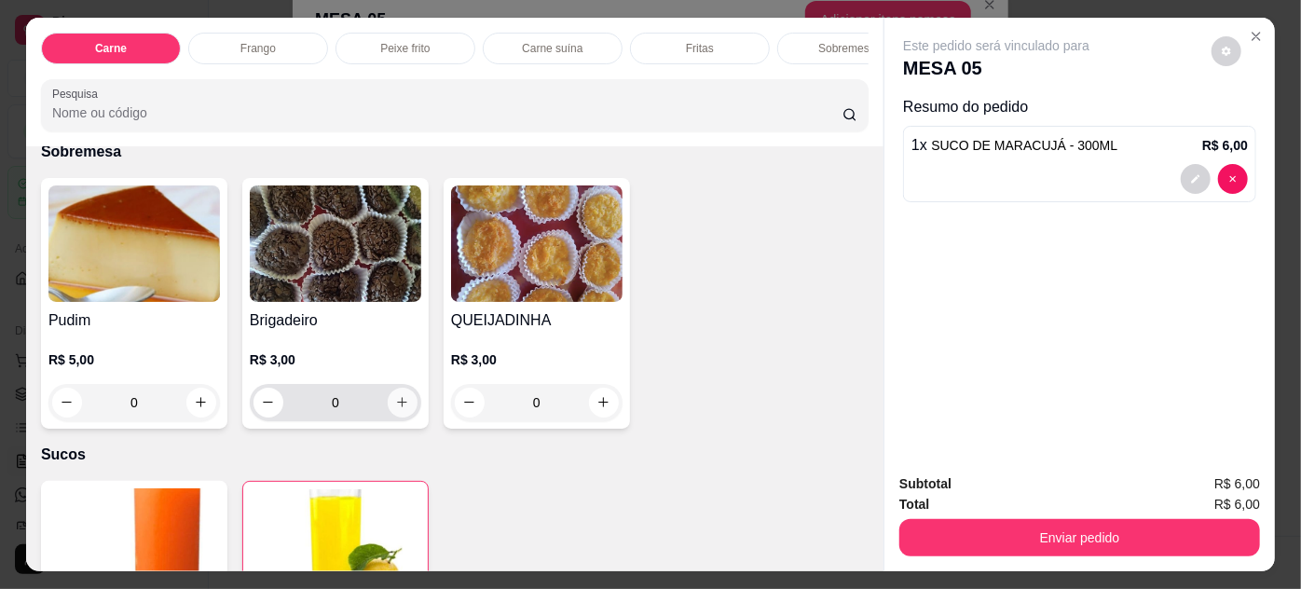
click at [398, 395] on button "increase-product-quantity" at bounding box center [403, 403] width 30 height 30
type input "1"
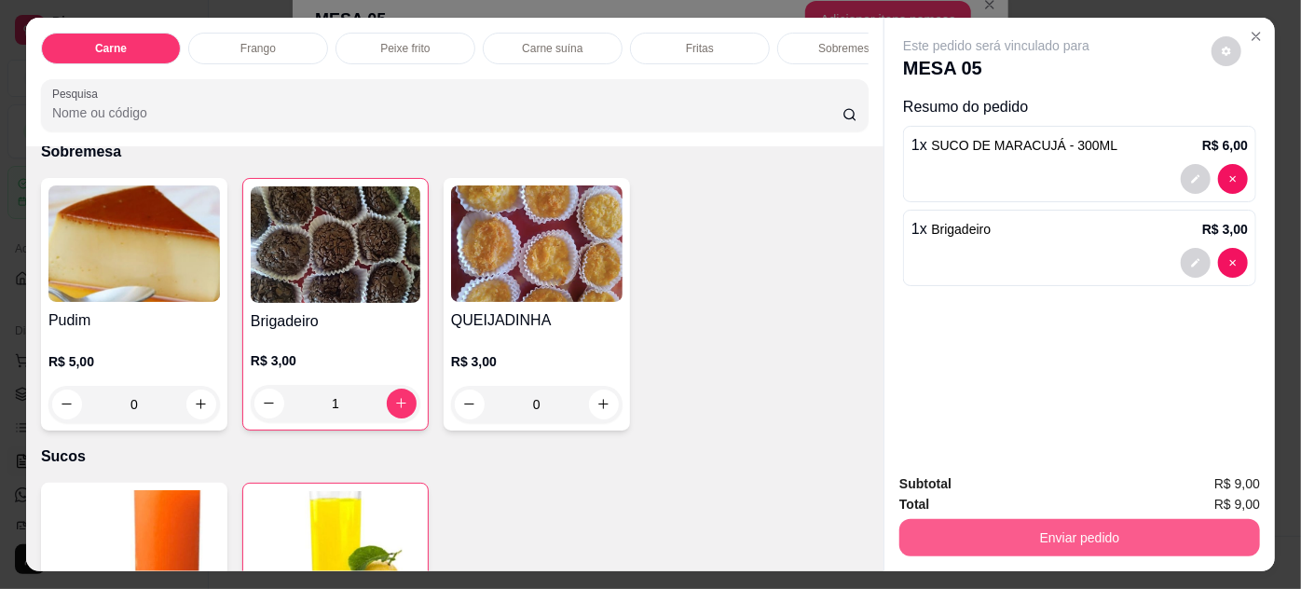
click at [959, 530] on button "Enviar pedido" at bounding box center [1080, 537] width 361 height 37
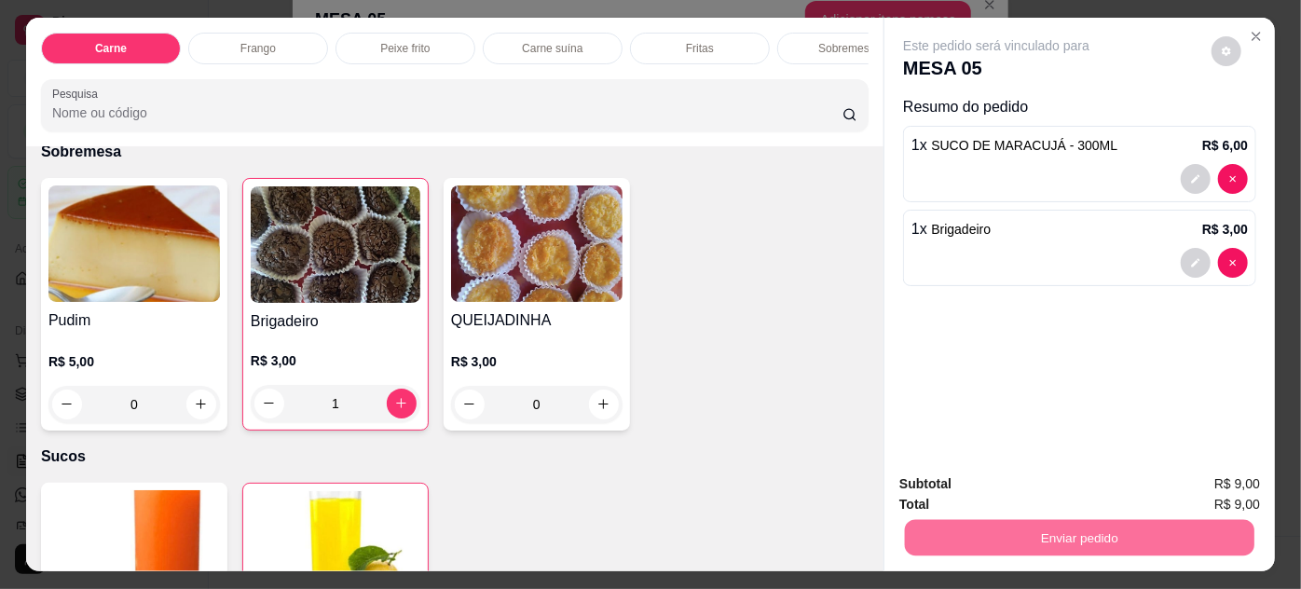
click at [1001, 492] on button "Não registrar e enviar pedido" at bounding box center [1019, 485] width 188 height 34
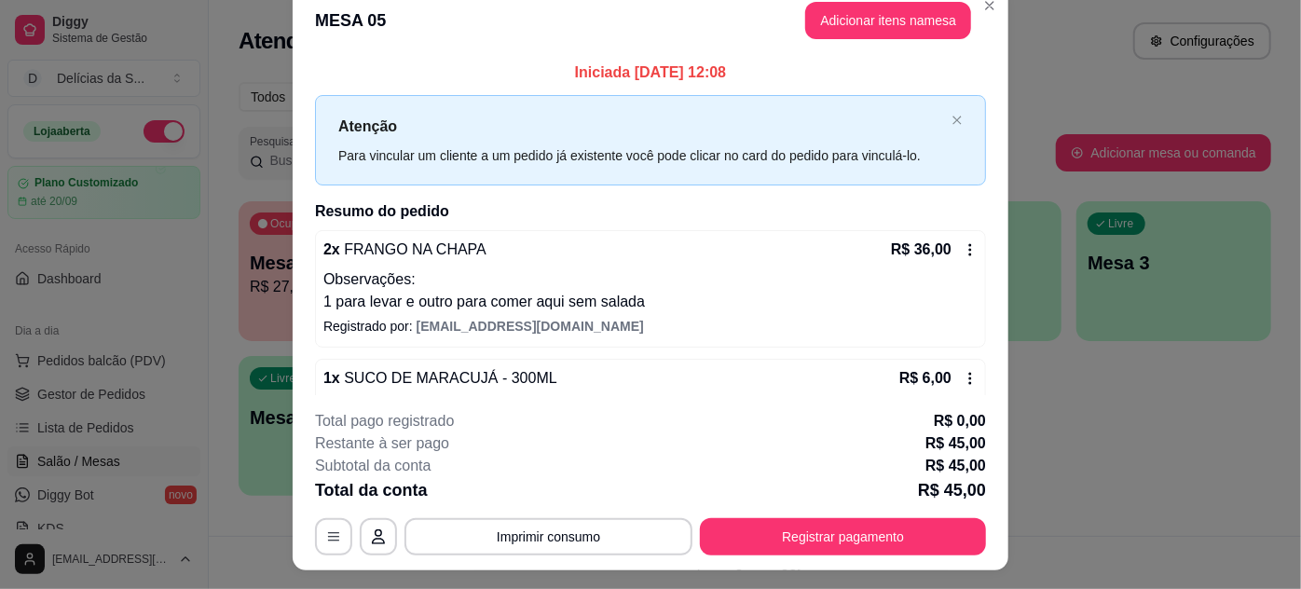
scroll to position [111, 0]
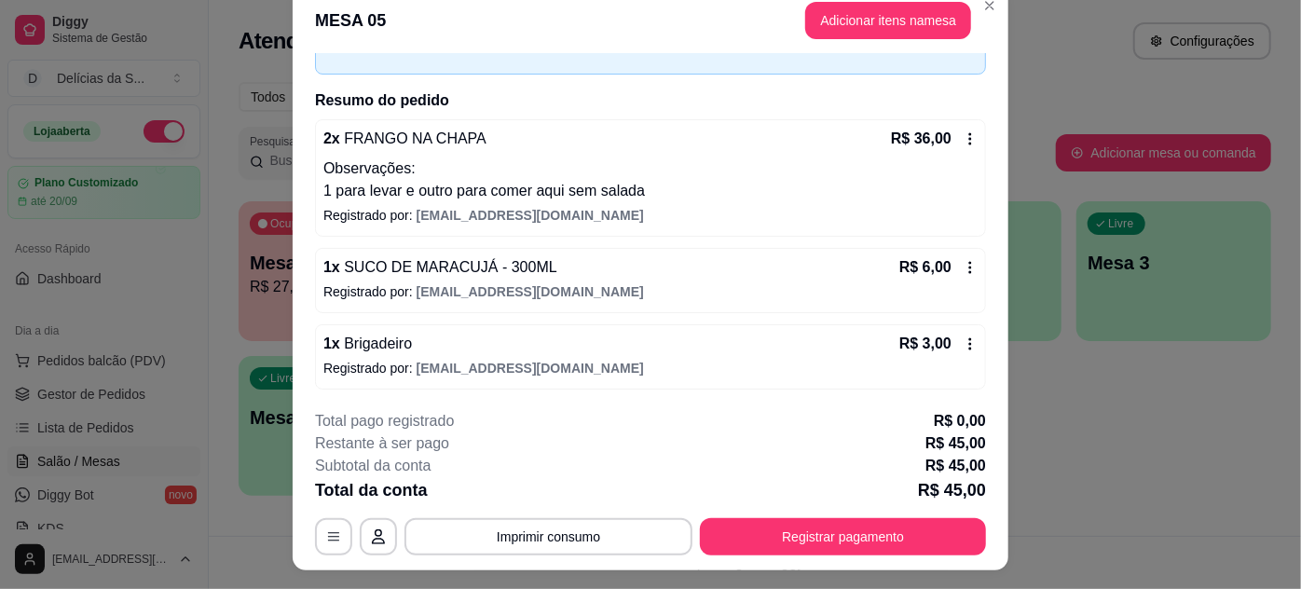
click at [654, 437] on div "Restante à ser pago R$ 45,00" at bounding box center [650, 444] width 671 height 22
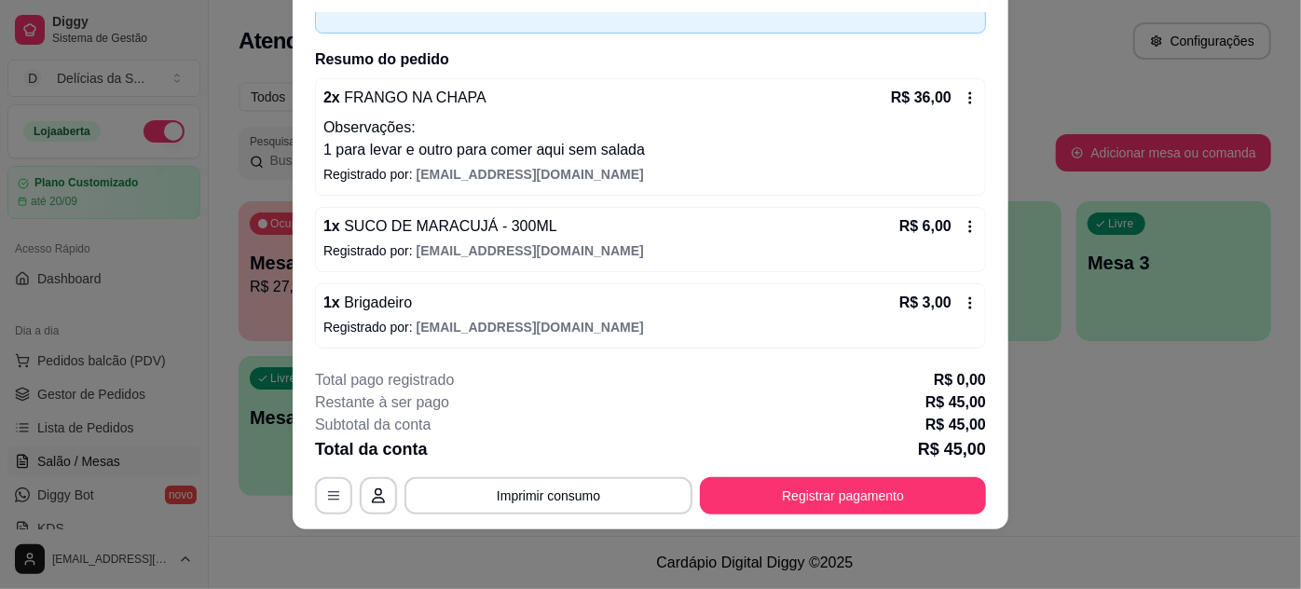
scroll to position [0, 0]
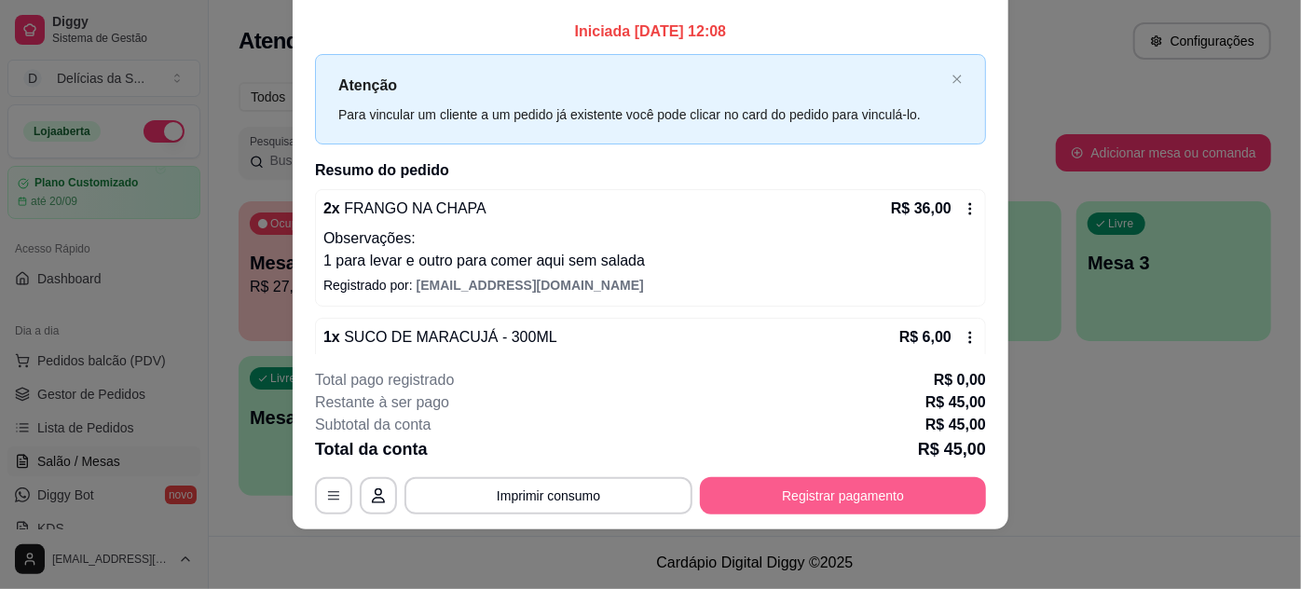
click at [828, 489] on button "Registrar pagamento" at bounding box center [843, 495] width 286 height 37
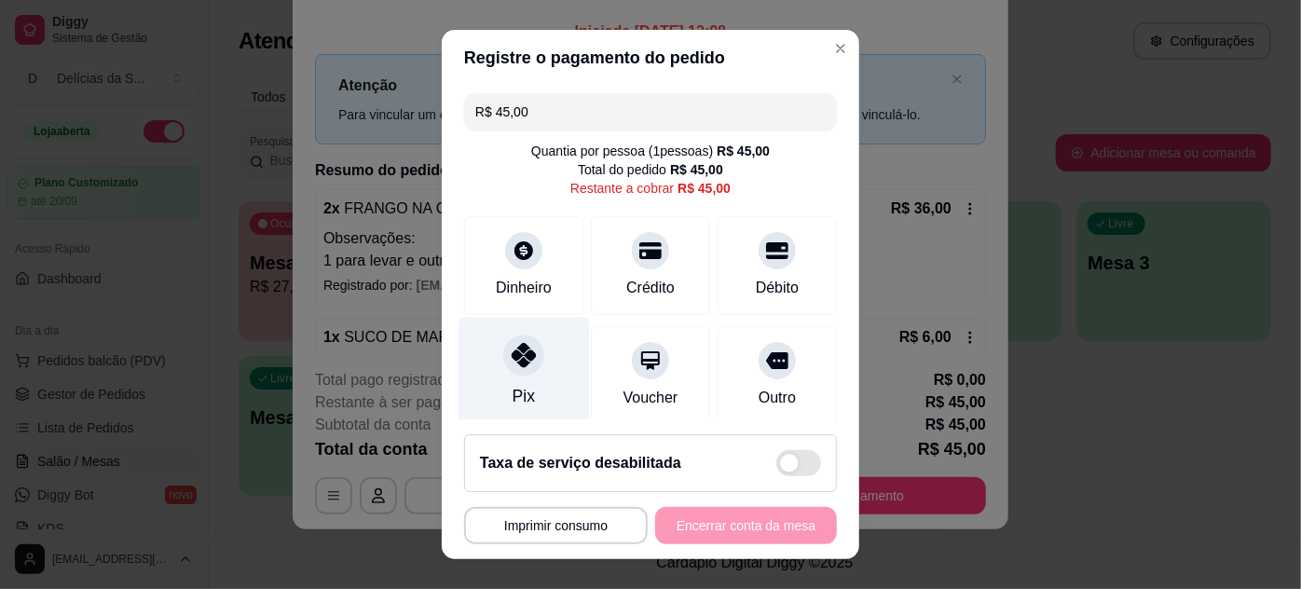
click at [516, 387] on div "Pix" at bounding box center [524, 396] width 22 height 24
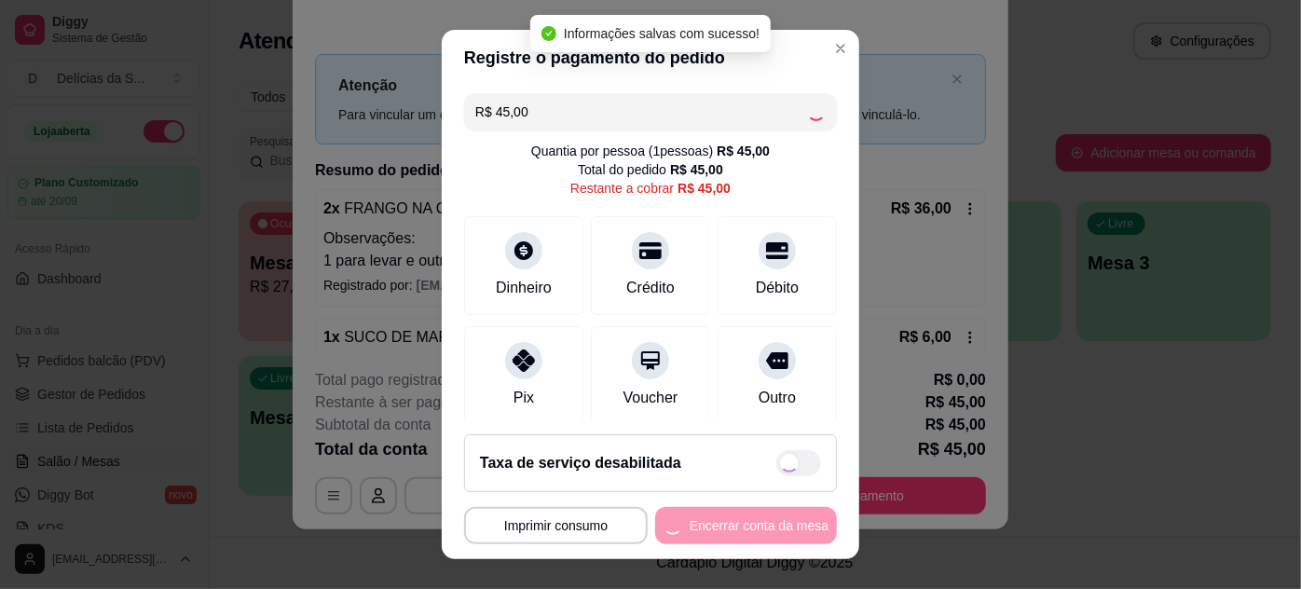
type input "R$ 0,00"
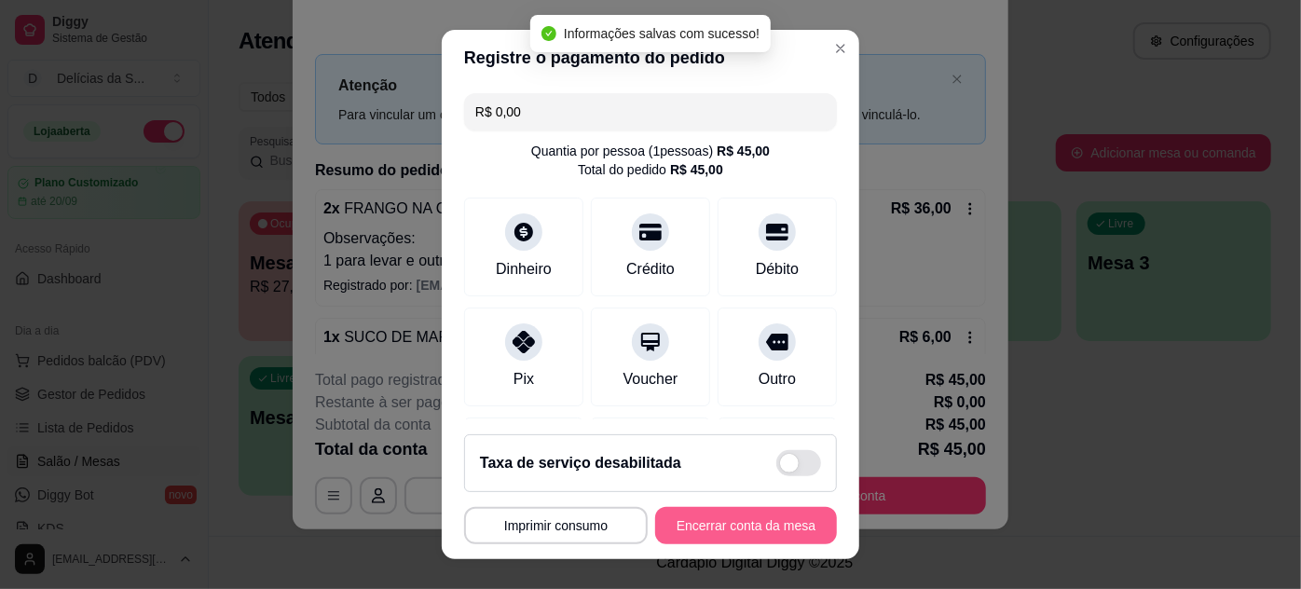
click at [733, 530] on button "Encerrar conta da mesa" at bounding box center [746, 525] width 182 height 37
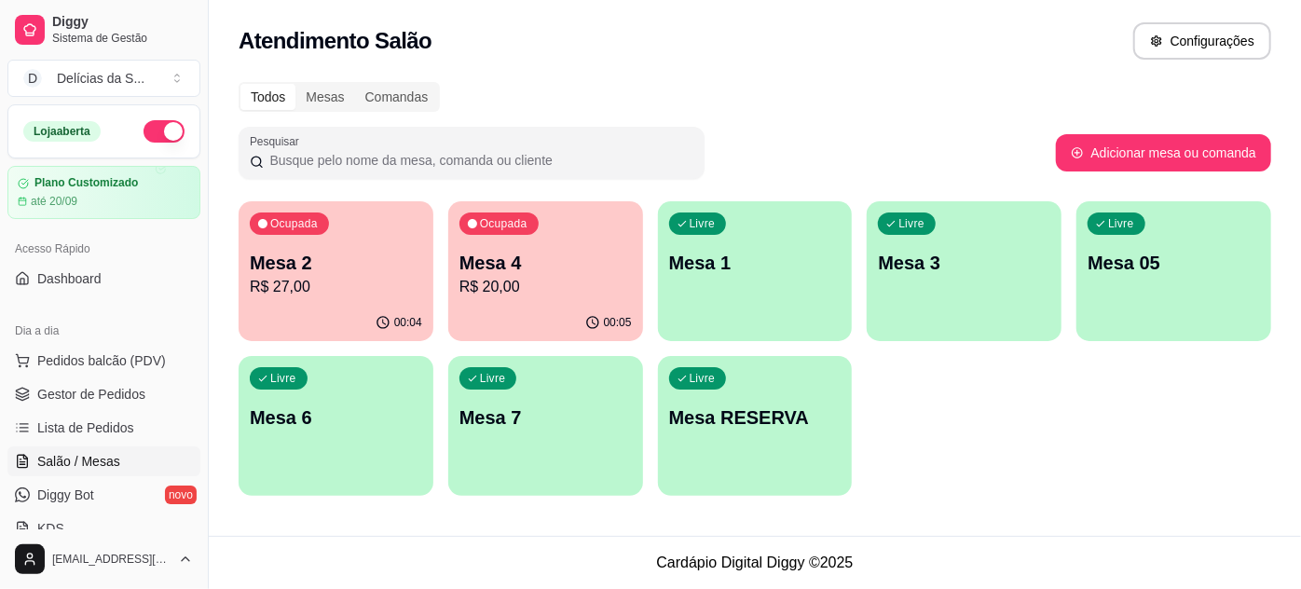
click at [355, 269] on p "Mesa 2" at bounding box center [336, 263] width 172 height 26
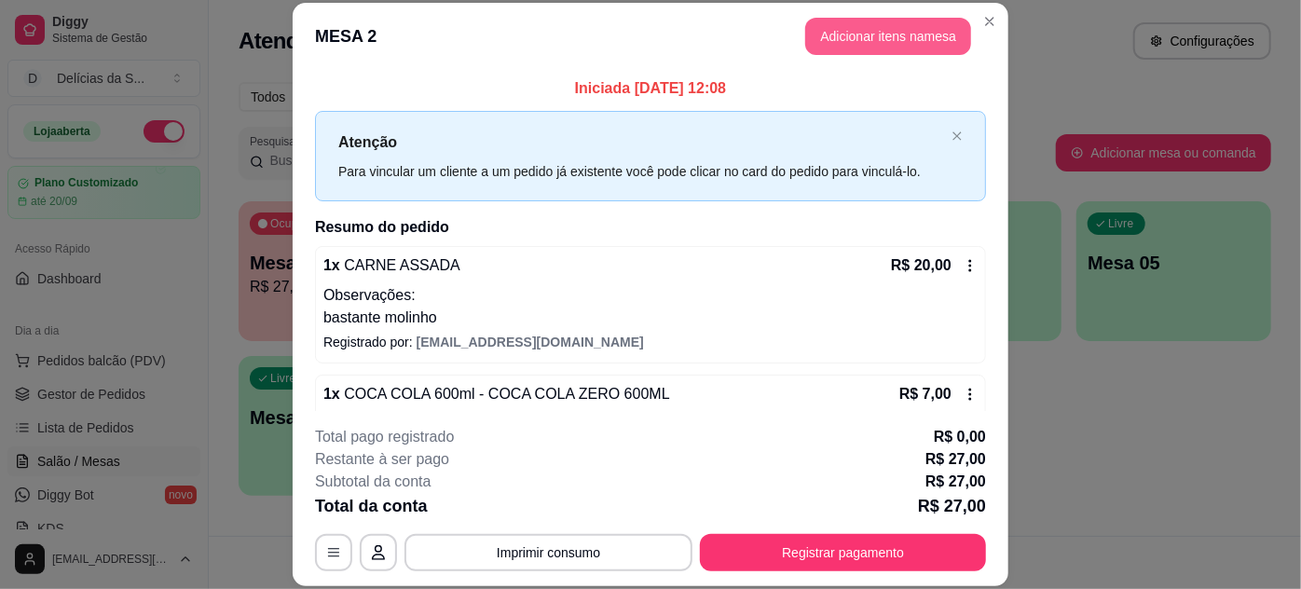
click at [866, 41] on button "Adicionar itens na mesa" at bounding box center [888, 36] width 166 height 37
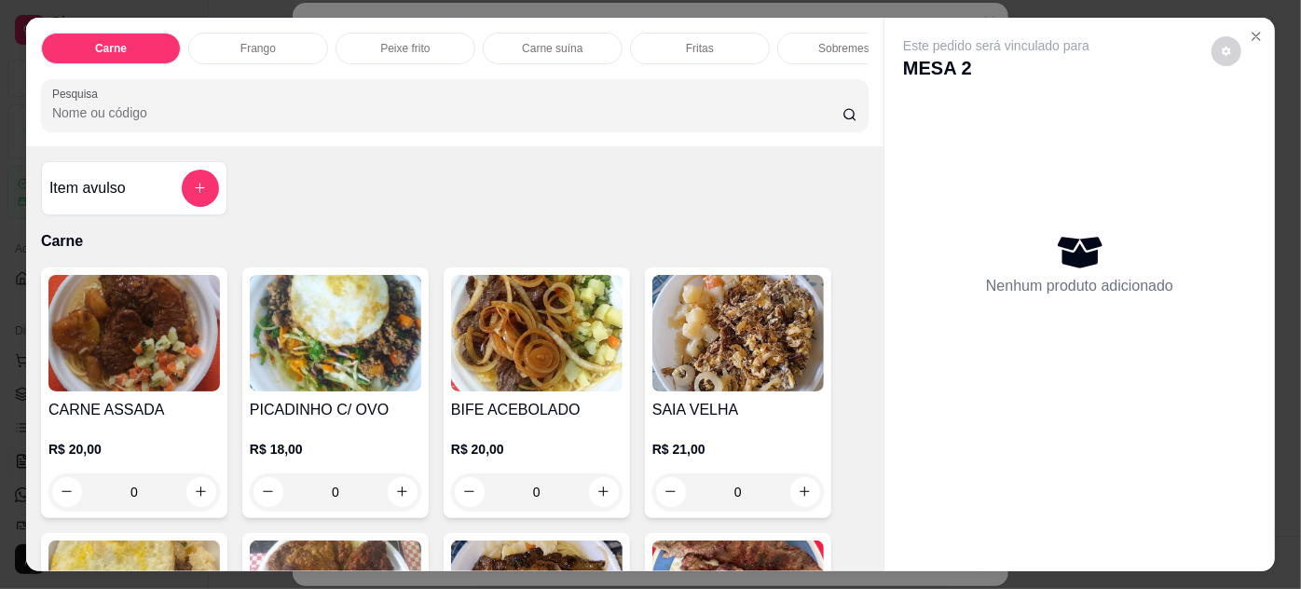
click at [84, 196] on h4 "Item avulso" at bounding box center [87, 188] width 76 height 22
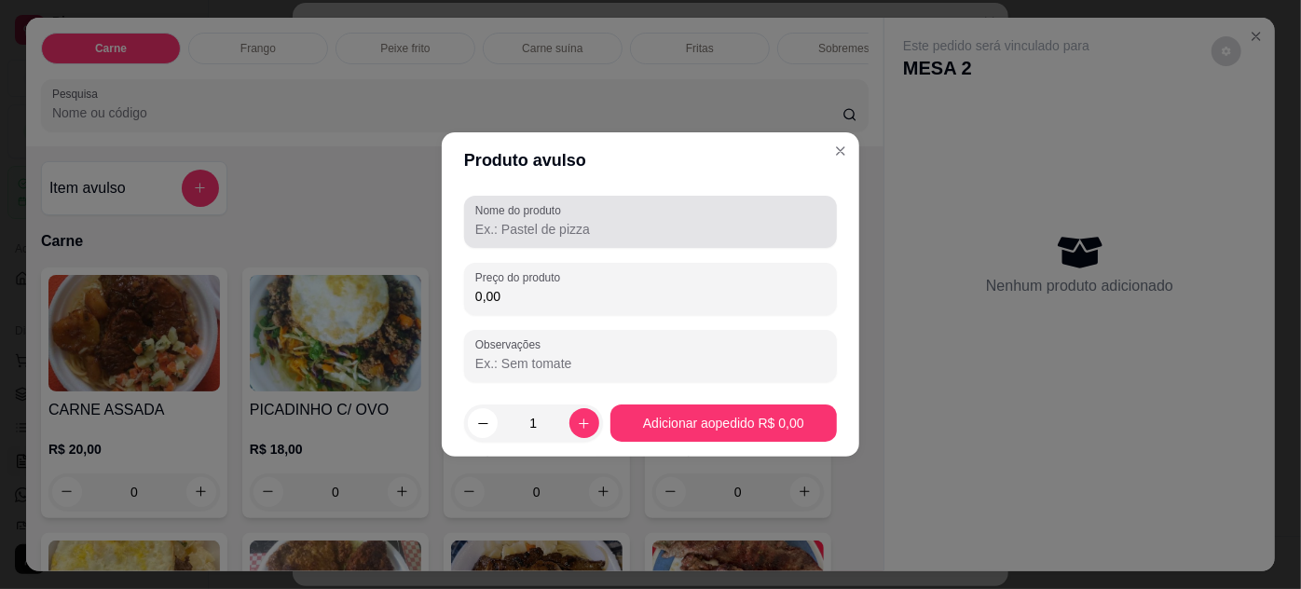
click at [623, 241] on div "Nome do produto" at bounding box center [650, 222] width 373 height 52
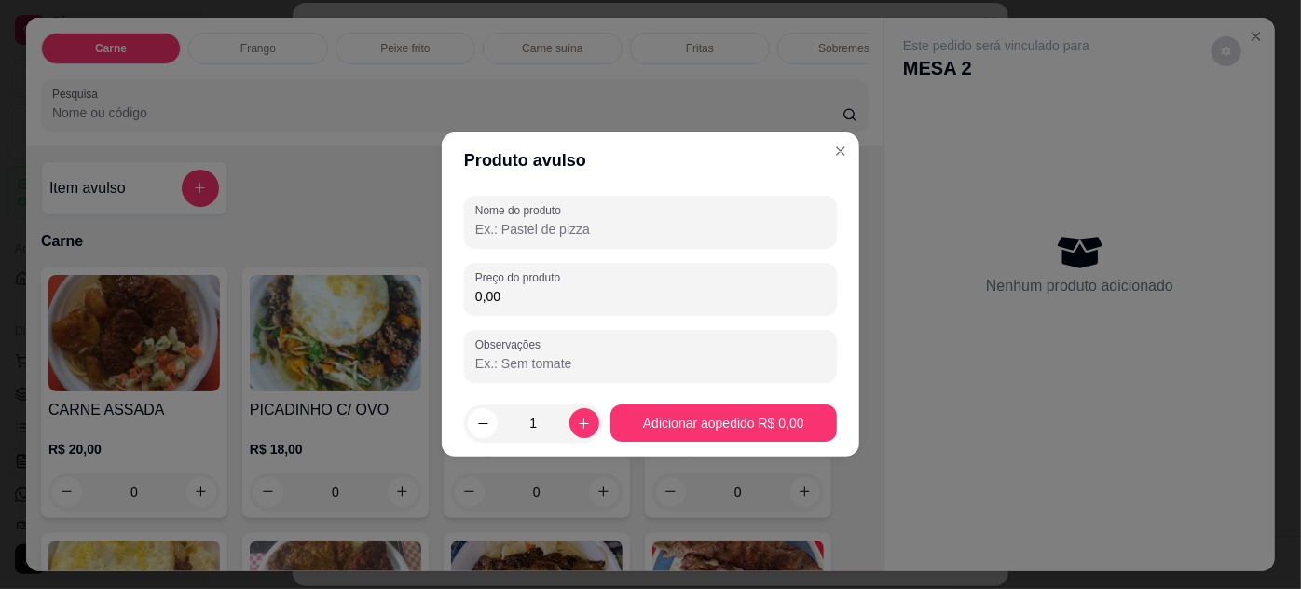
click at [623, 238] on input "Nome do produto" at bounding box center [650, 229] width 351 height 19
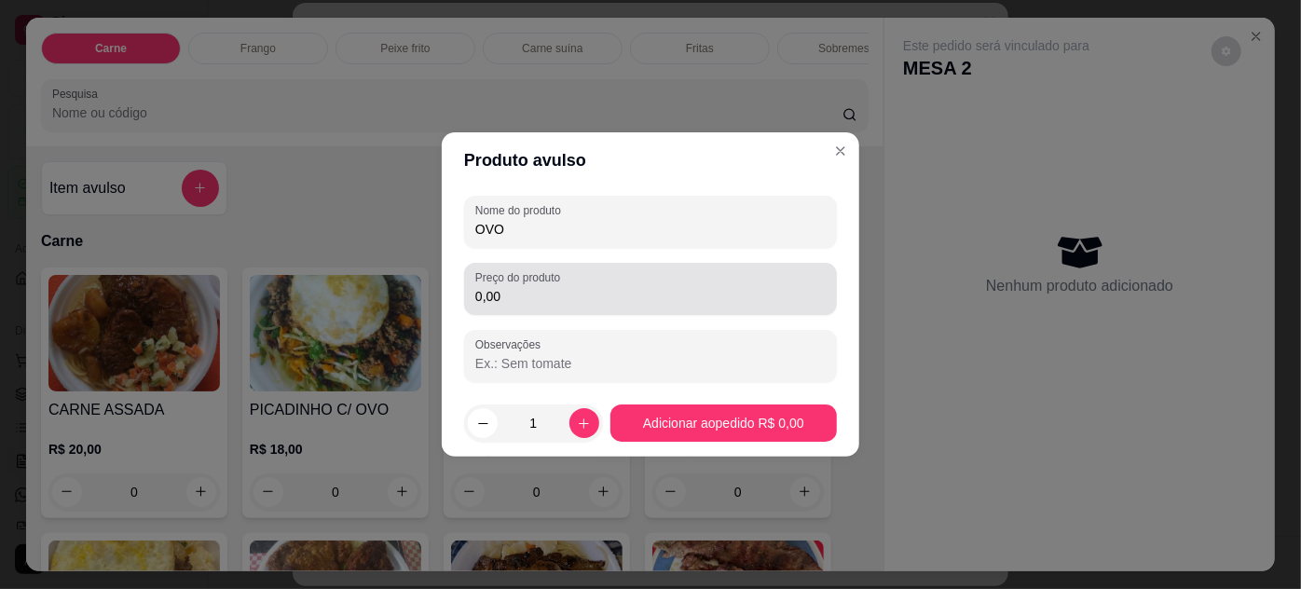
type input "OVO"
click at [612, 306] on div "0,00" at bounding box center [650, 288] width 351 height 37
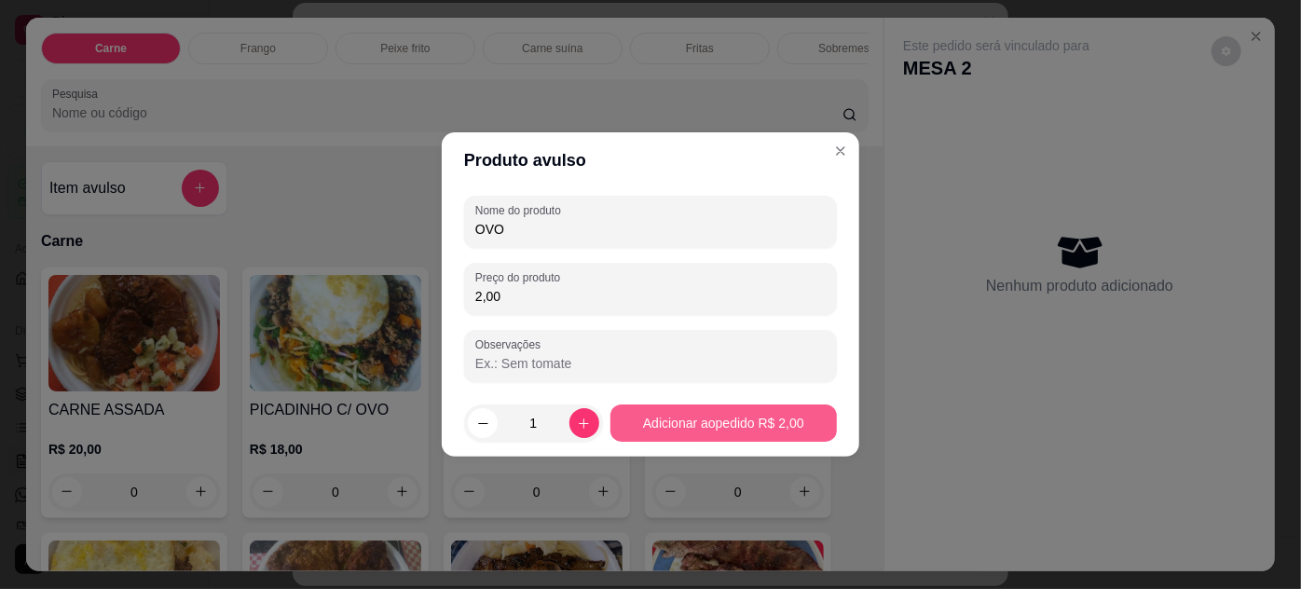
type input "2,00"
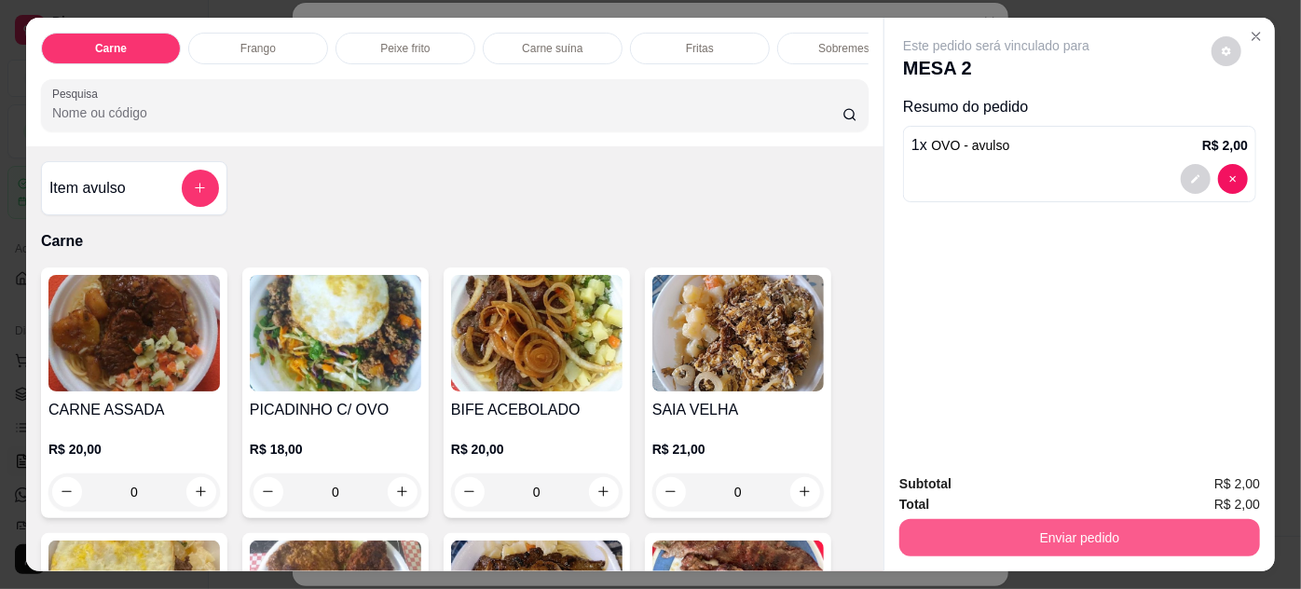
click at [919, 529] on button "Enviar pedido" at bounding box center [1080, 537] width 361 height 37
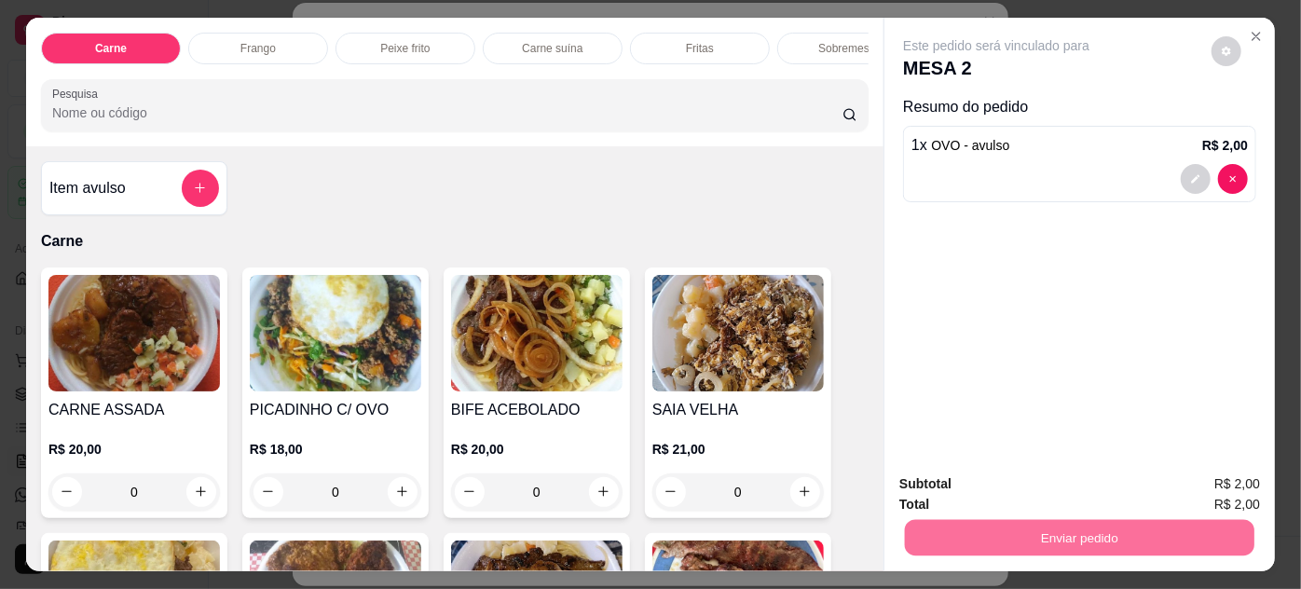
click at [1004, 477] on button "Não registrar e enviar pedido" at bounding box center [1019, 485] width 194 height 35
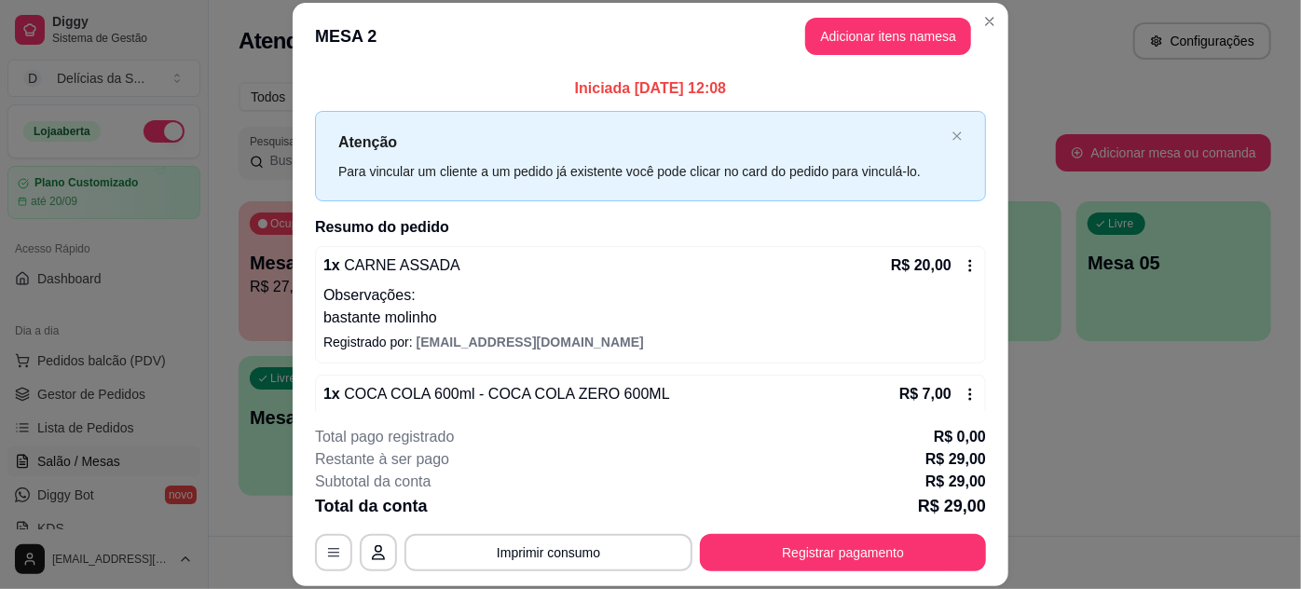
scroll to position [111, 0]
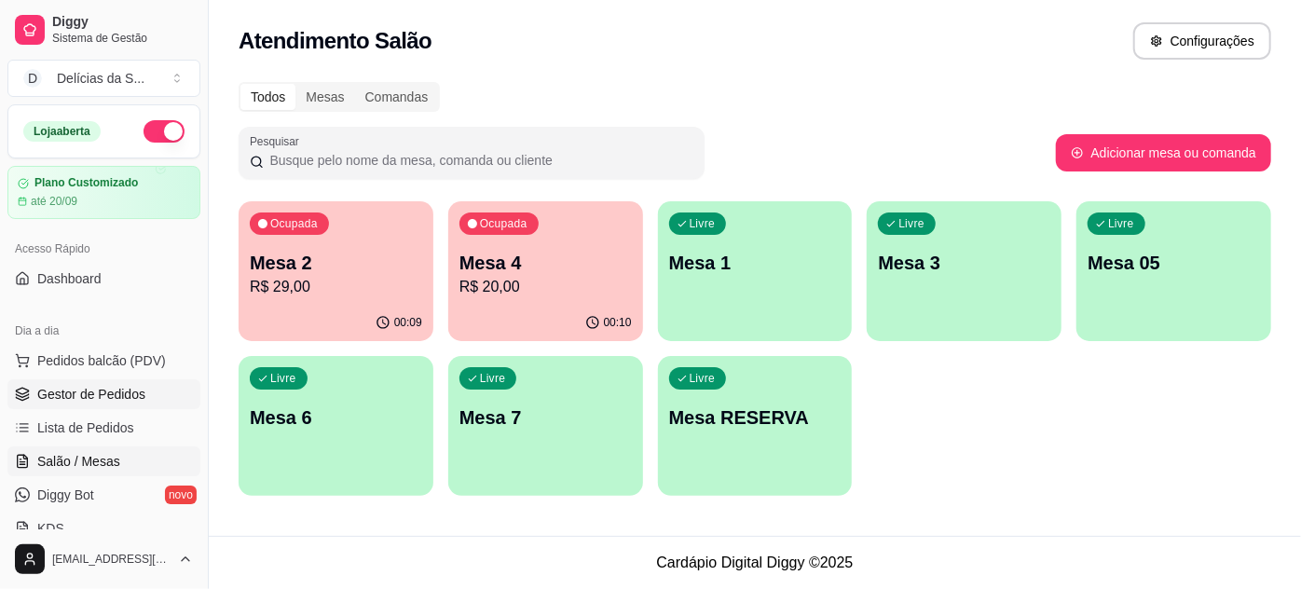
click at [83, 392] on span "Gestor de Pedidos" at bounding box center [91, 394] width 108 height 19
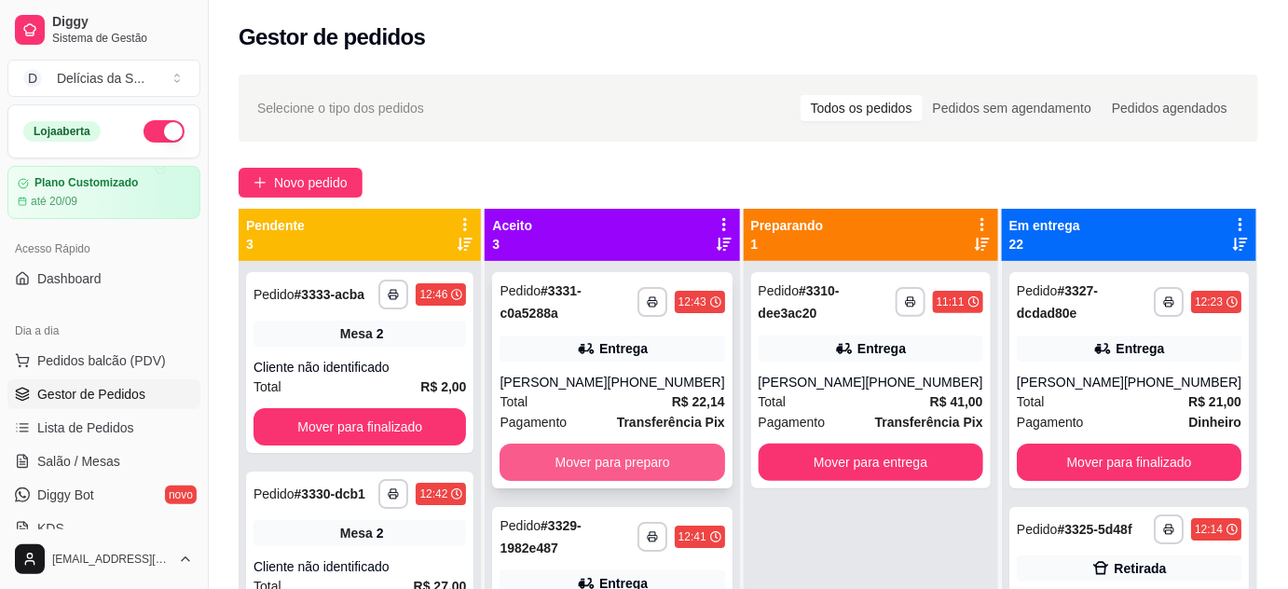
click at [606, 472] on button "Mover para preparo" at bounding box center [612, 462] width 225 height 37
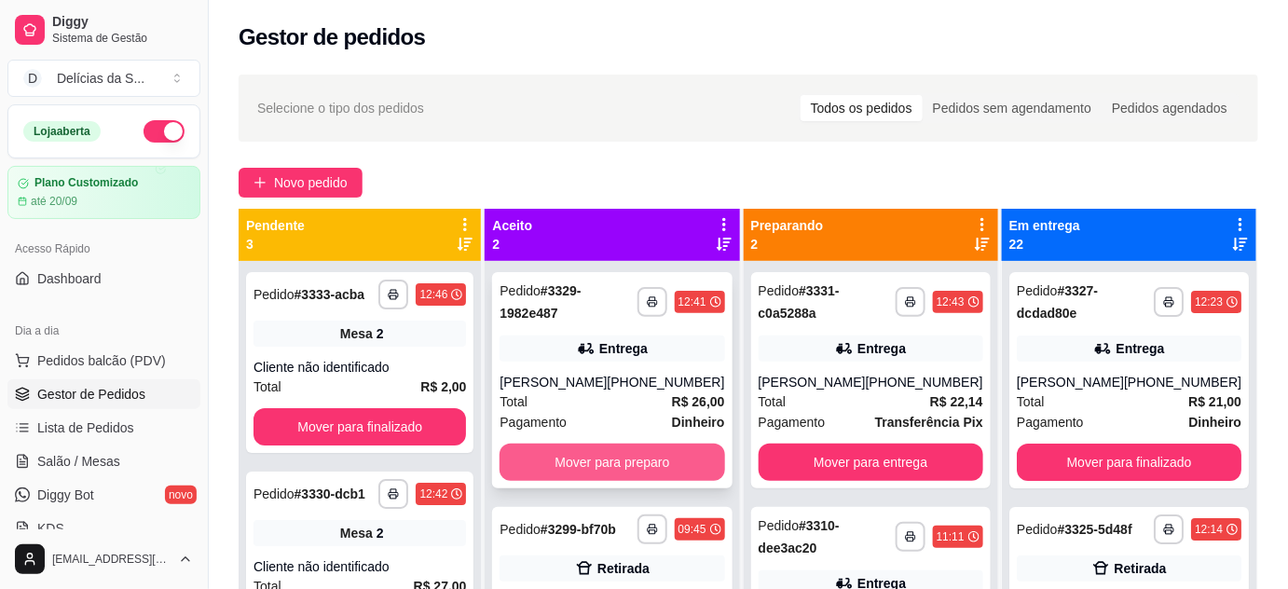
click at [601, 468] on button "Mover para preparo" at bounding box center [612, 462] width 225 height 37
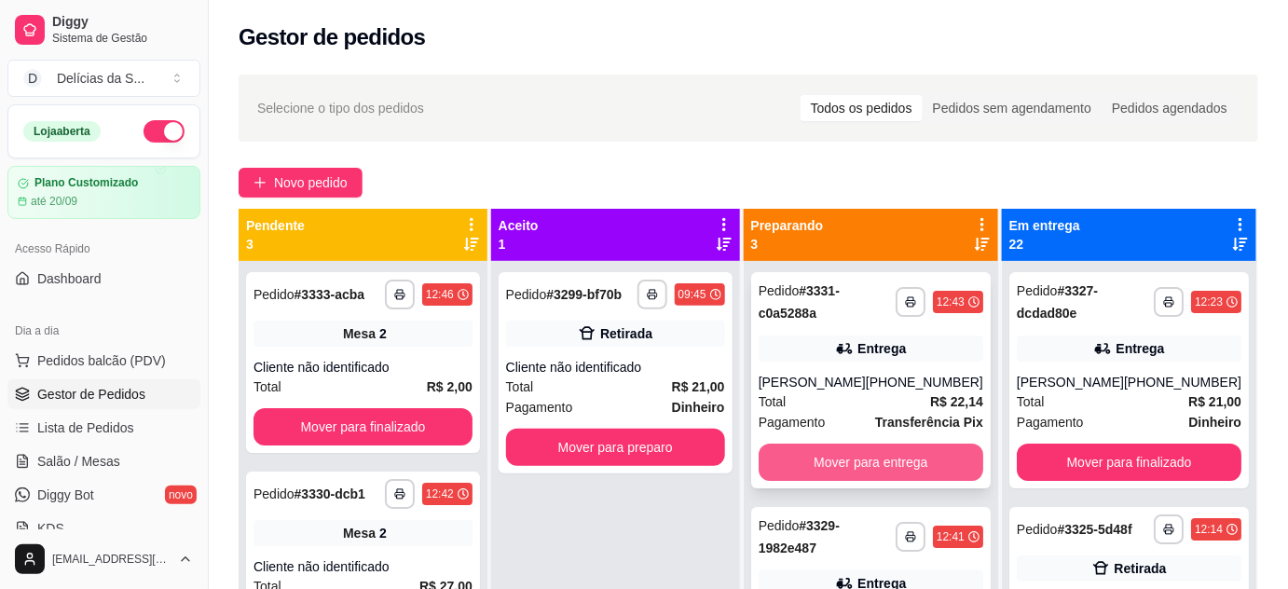
click at [844, 457] on button "Mover para entrega" at bounding box center [871, 462] width 225 height 37
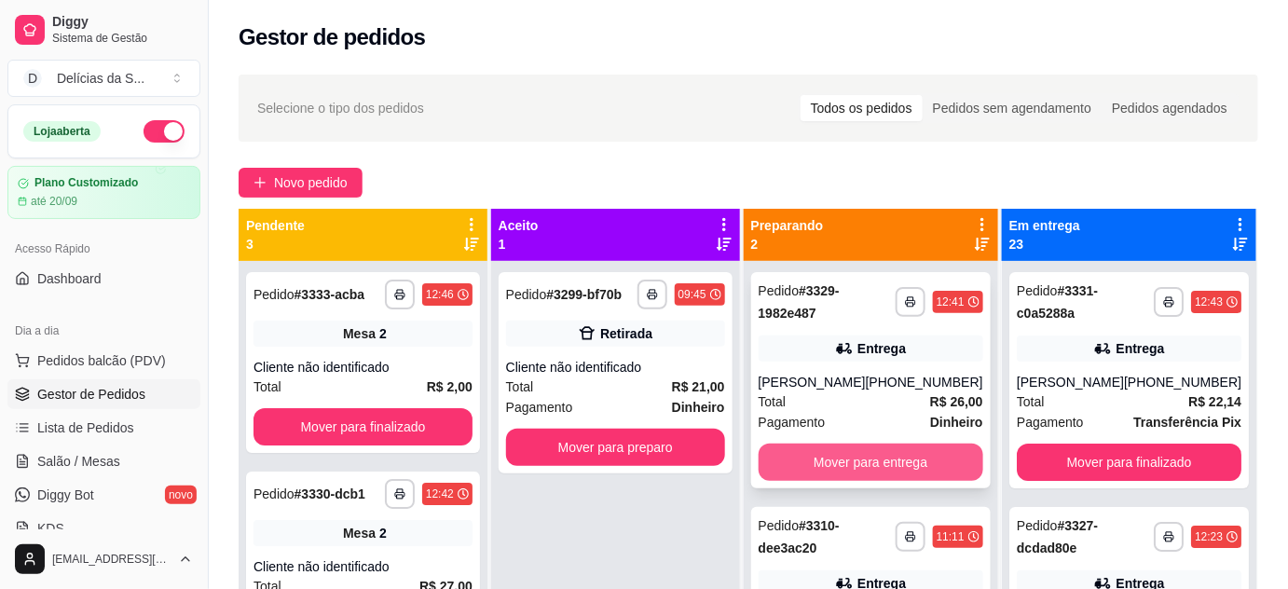
click at [837, 459] on button "Mover para entrega" at bounding box center [871, 462] width 225 height 37
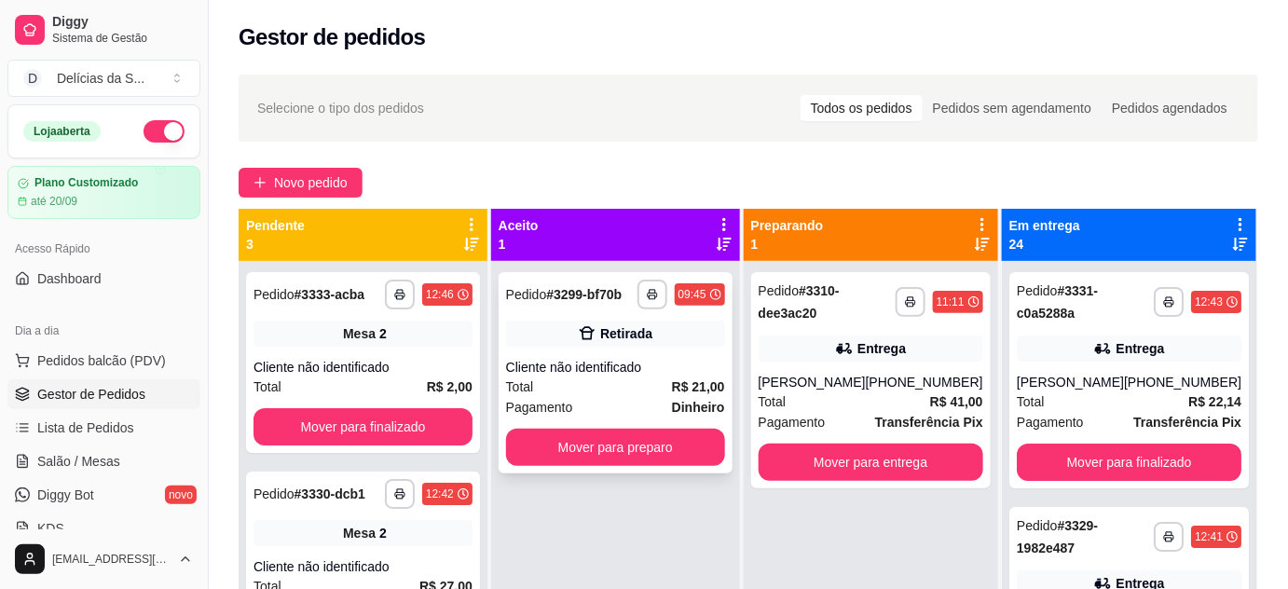
click at [656, 394] on div "Total R$ 21,00" at bounding box center [615, 387] width 219 height 21
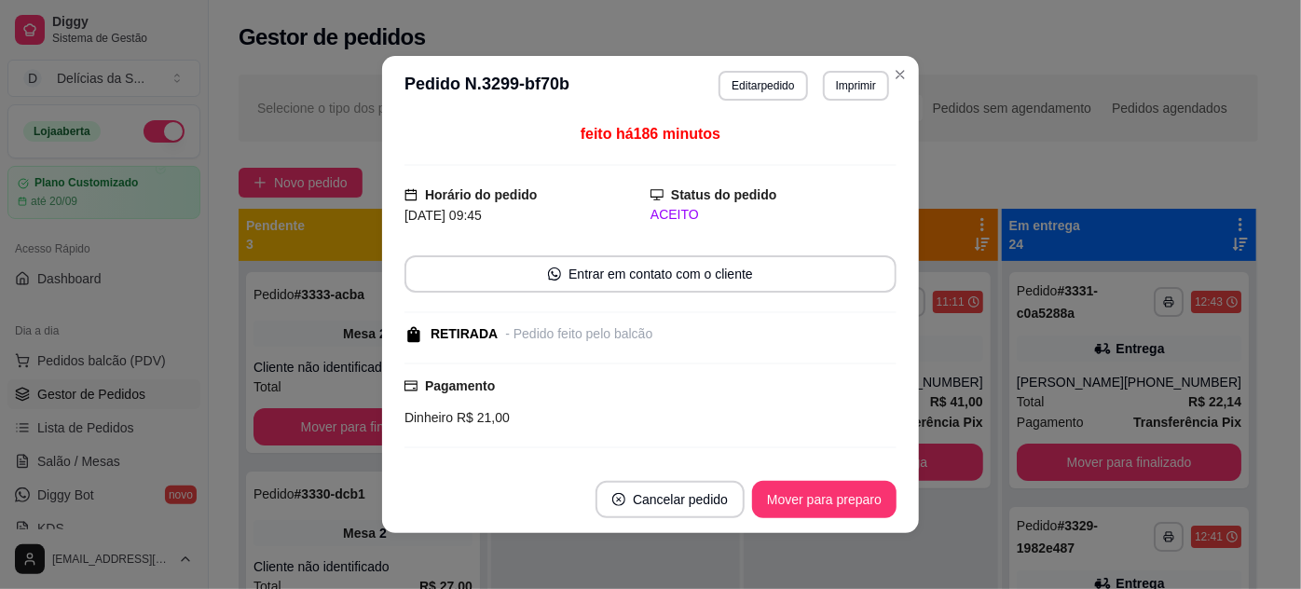
scroll to position [192, 0]
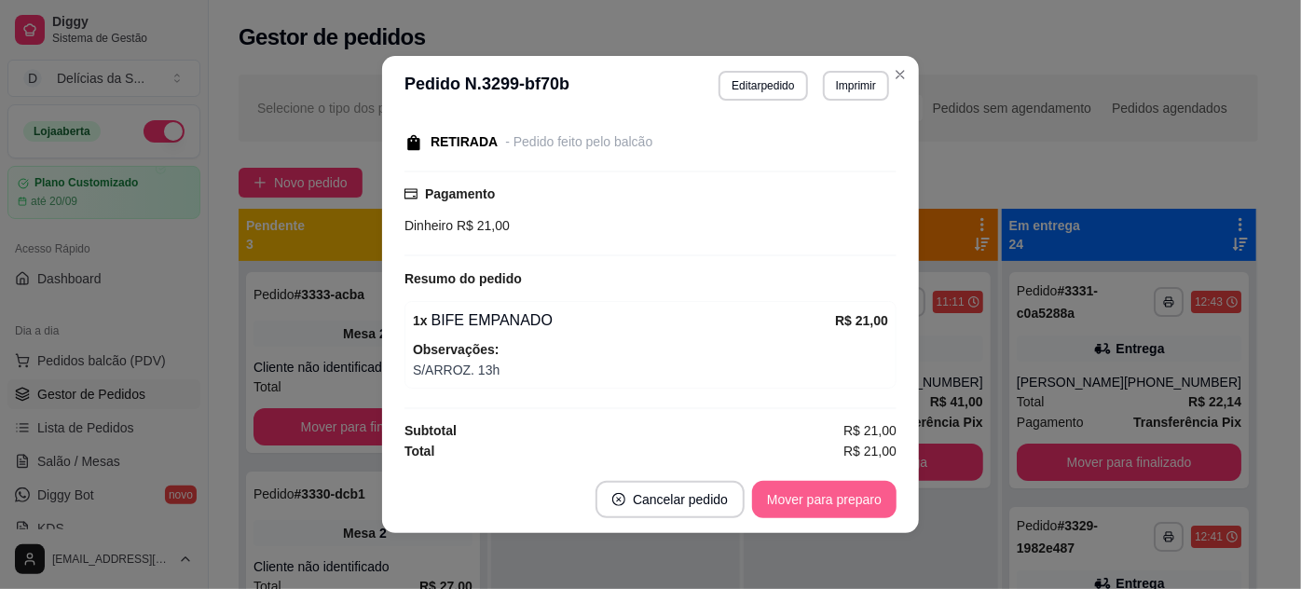
click at [824, 498] on button "Mover para preparo" at bounding box center [824, 499] width 145 height 37
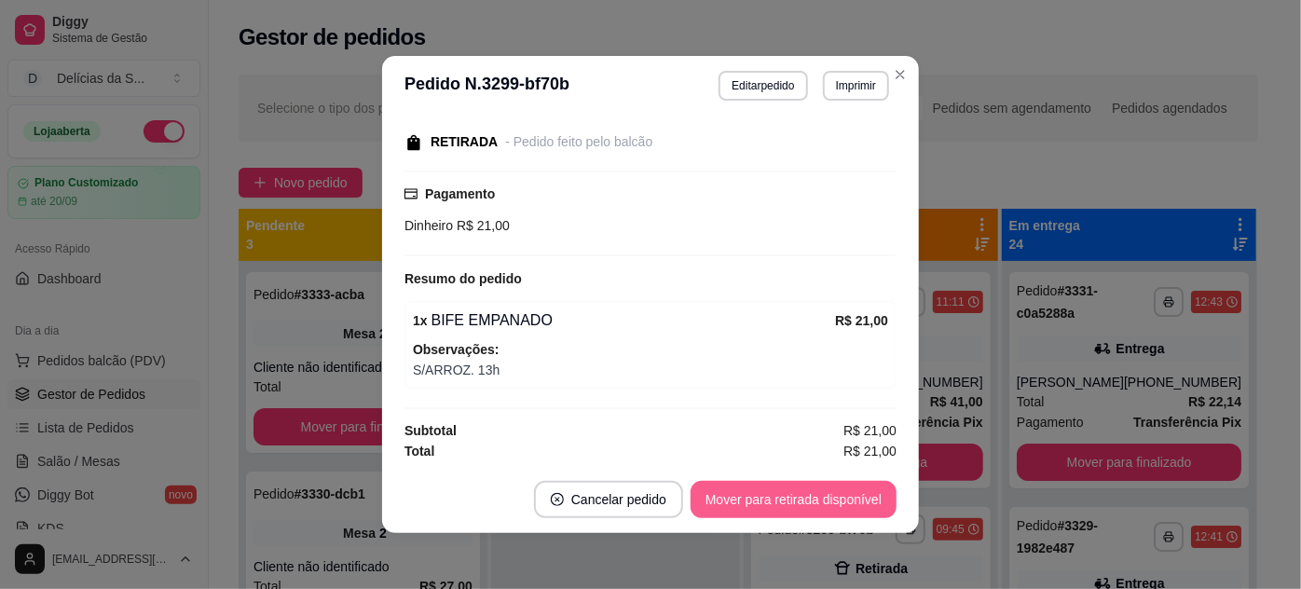
click at [824, 503] on button "Mover para retirada disponível" at bounding box center [794, 499] width 206 height 37
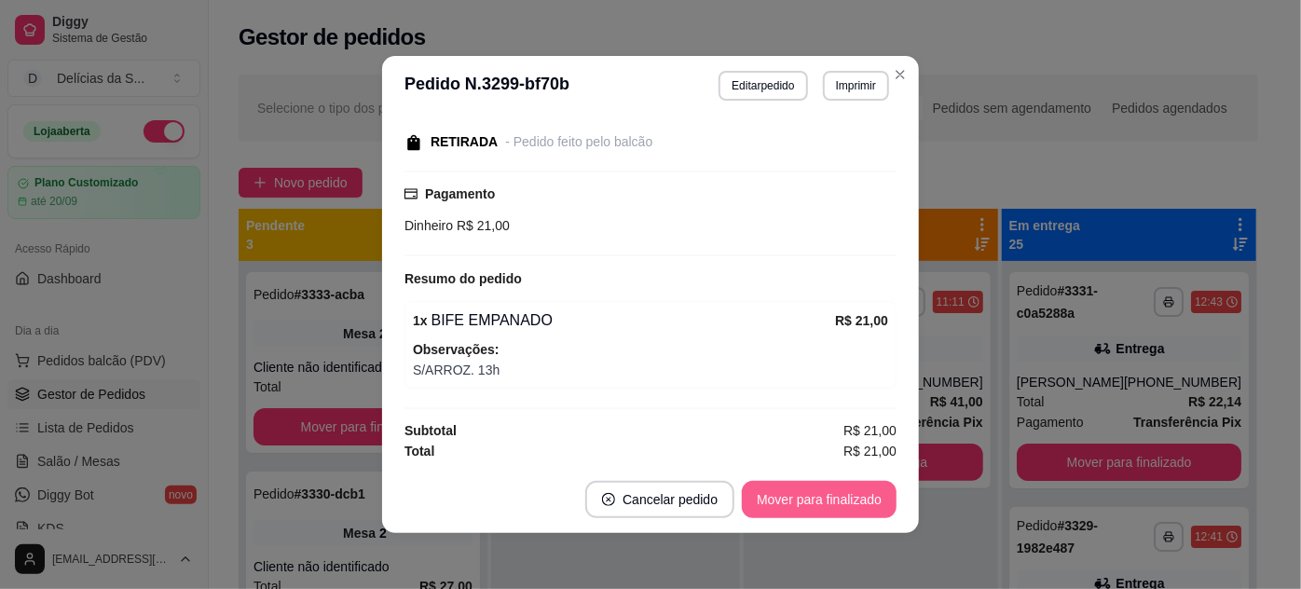
click at [820, 499] on button "Mover para finalizado" at bounding box center [819, 499] width 155 height 37
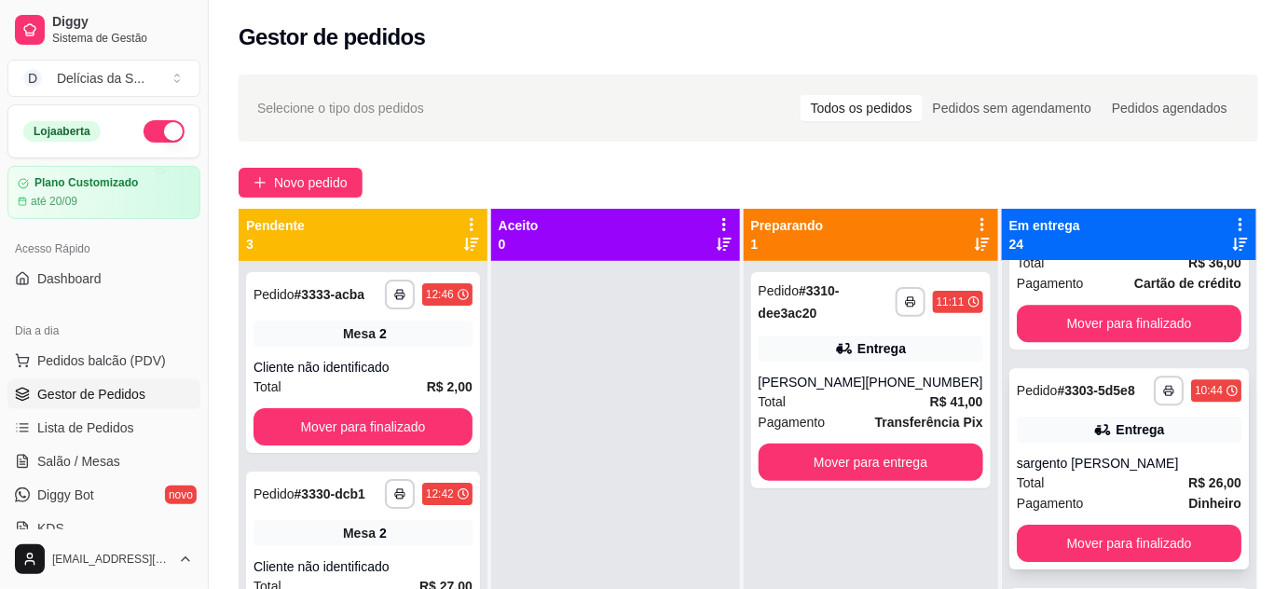
scroll to position [4957, 0]
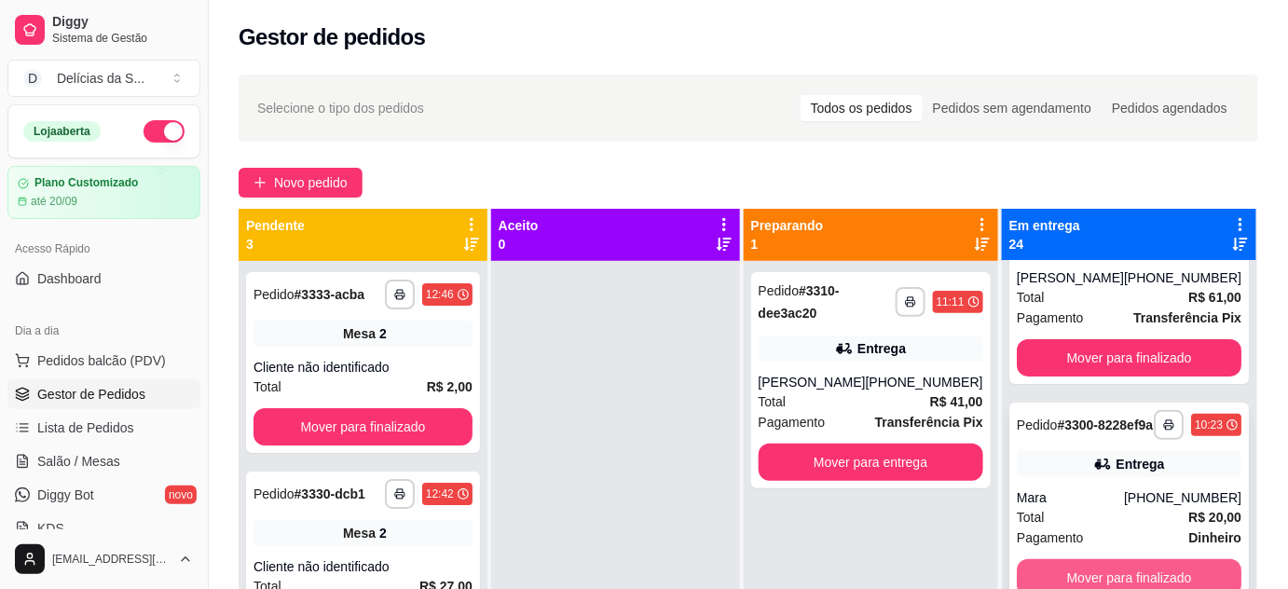
click at [1126, 566] on button "Mover para finalizado" at bounding box center [1129, 577] width 225 height 37
click at [1126, 564] on button "Mover para finalizado" at bounding box center [1129, 577] width 225 height 37
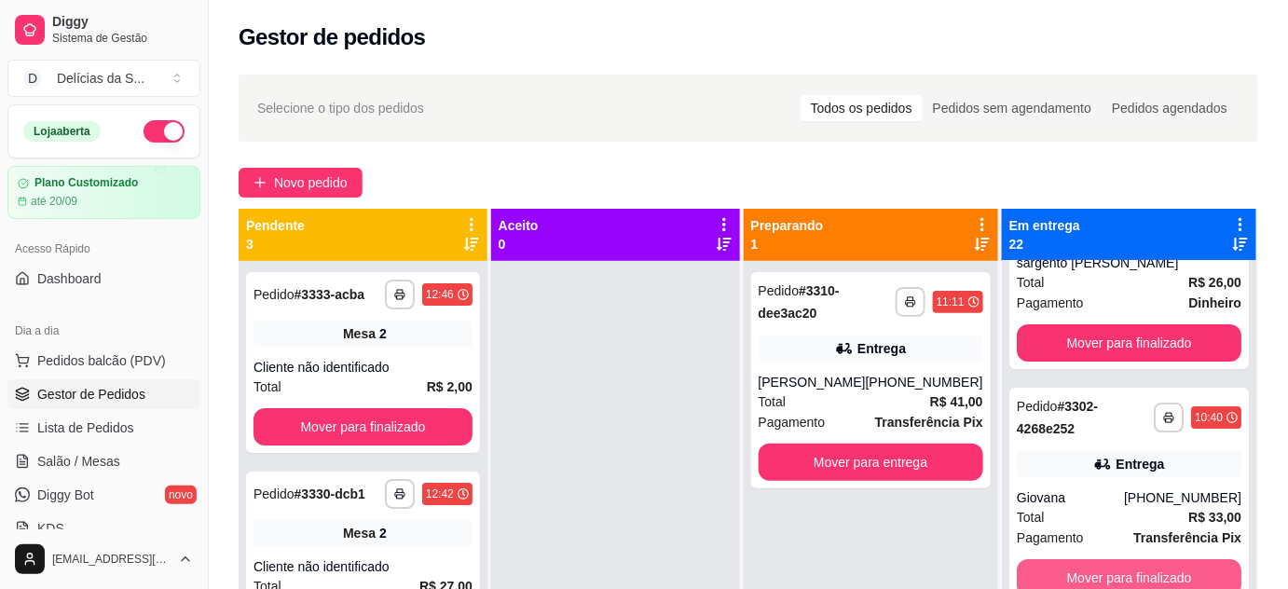
click at [1126, 564] on button "Mover para finalizado" at bounding box center [1129, 577] width 225 height 37
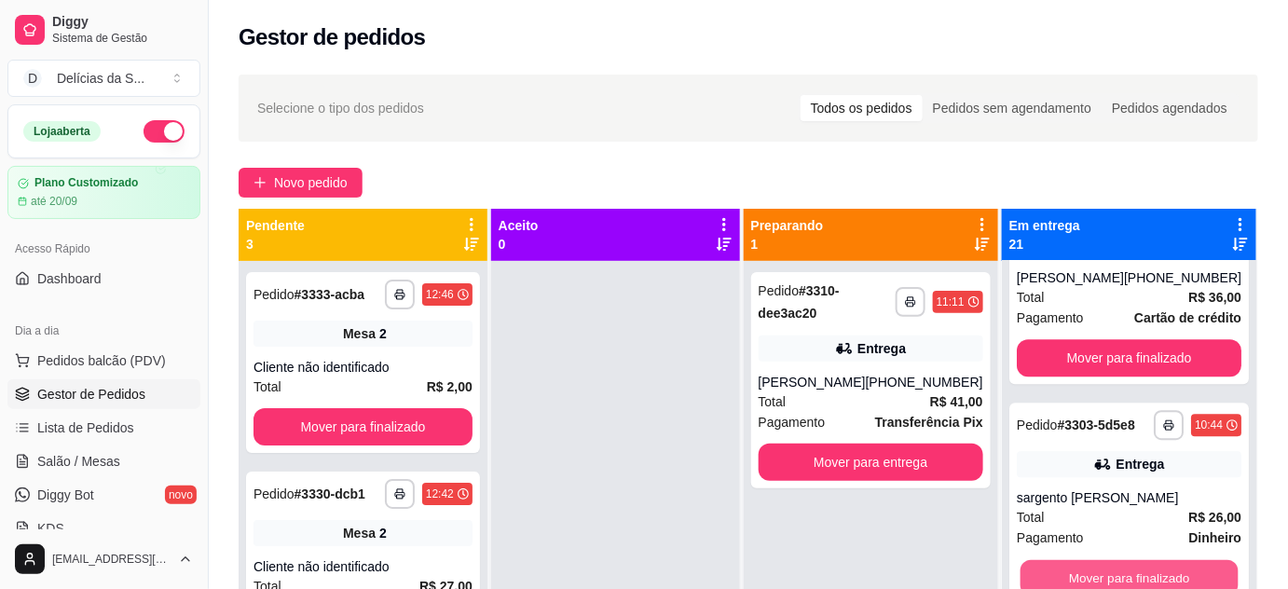
click at [1126, 563] on button "Mover para finalizado" at bounding box center [1129, 578] width 218 height 36
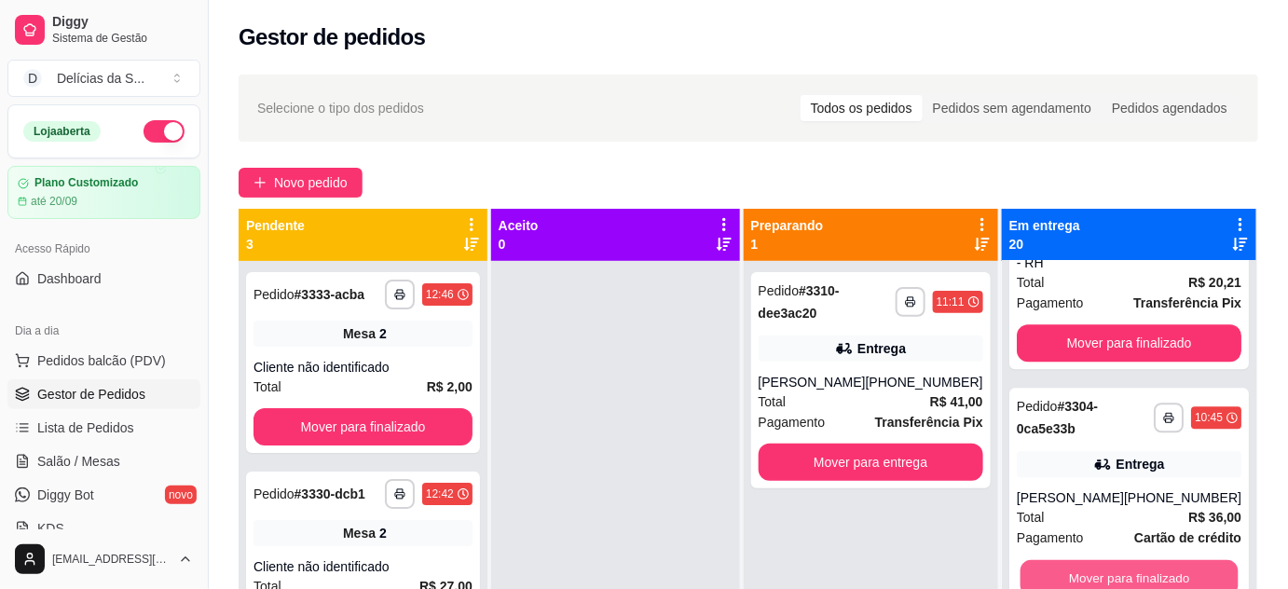
click at [1126, 563] on button "Mover para finalizado" at bounding box center [1129, 578] width 218 height 36
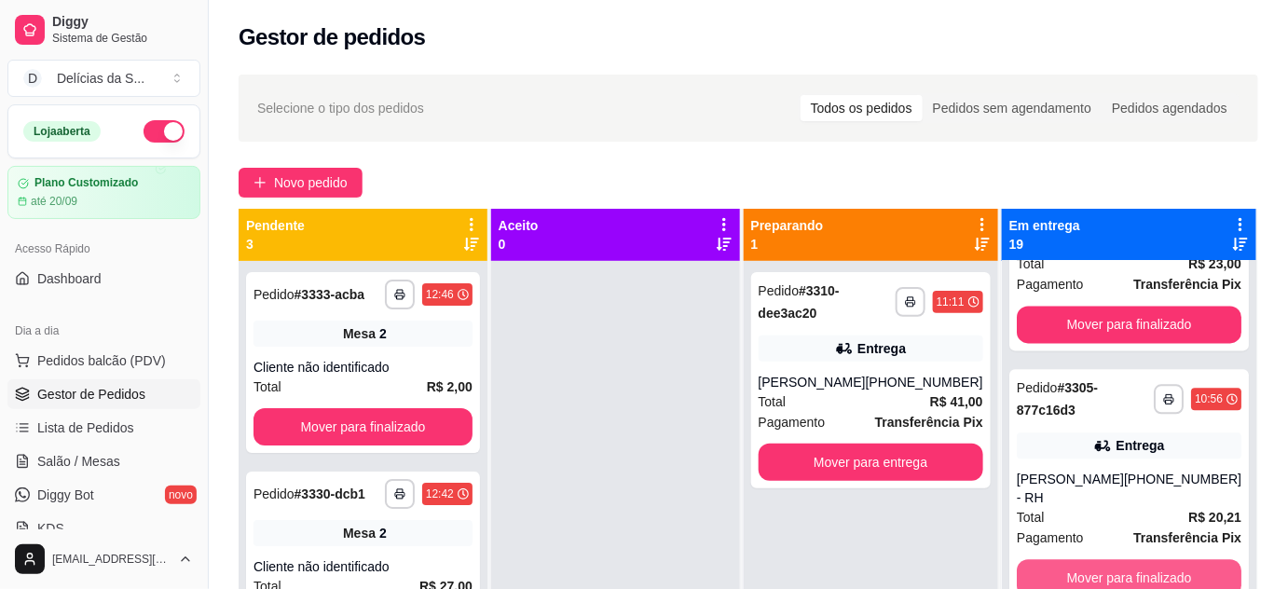
click at [1126, 563] on button "Mover para finalizado" at bounding box center [1129, 577] width 225 height 37
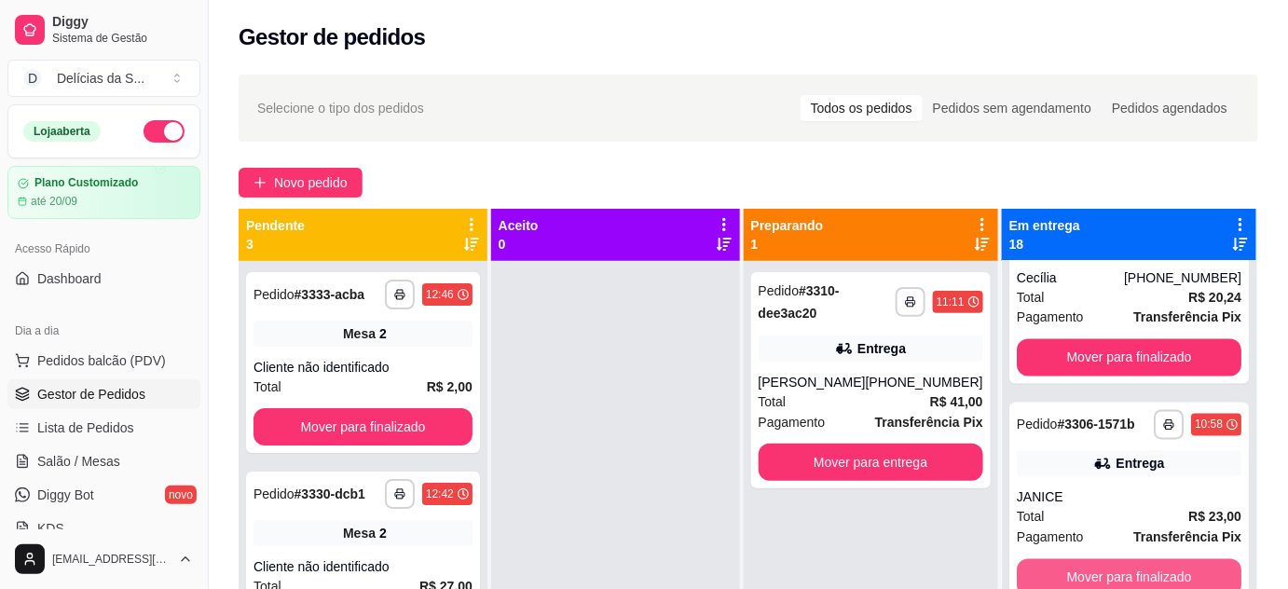
click at [1126, 563] on button "Mover para finalizado" at bounding box center [1129, 577] width 225 height 37
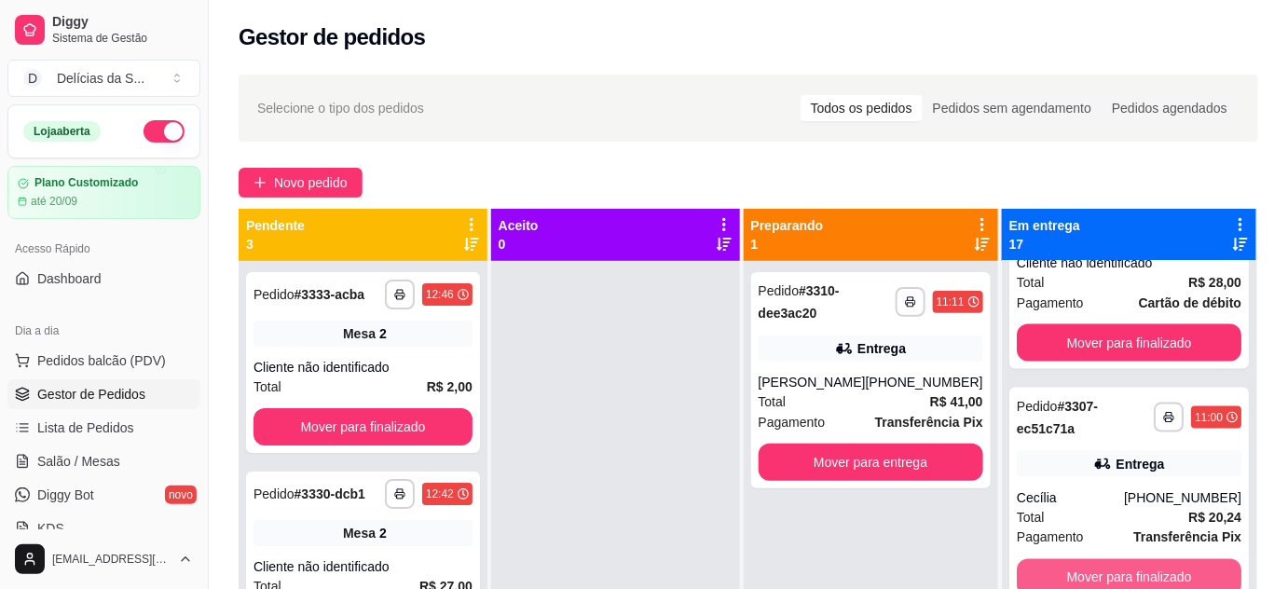
scroll to position [3341, 0]
click at [1126, 563] on button "Mover para finalizado" at bounding box center [1129, 578] width 218 height 36
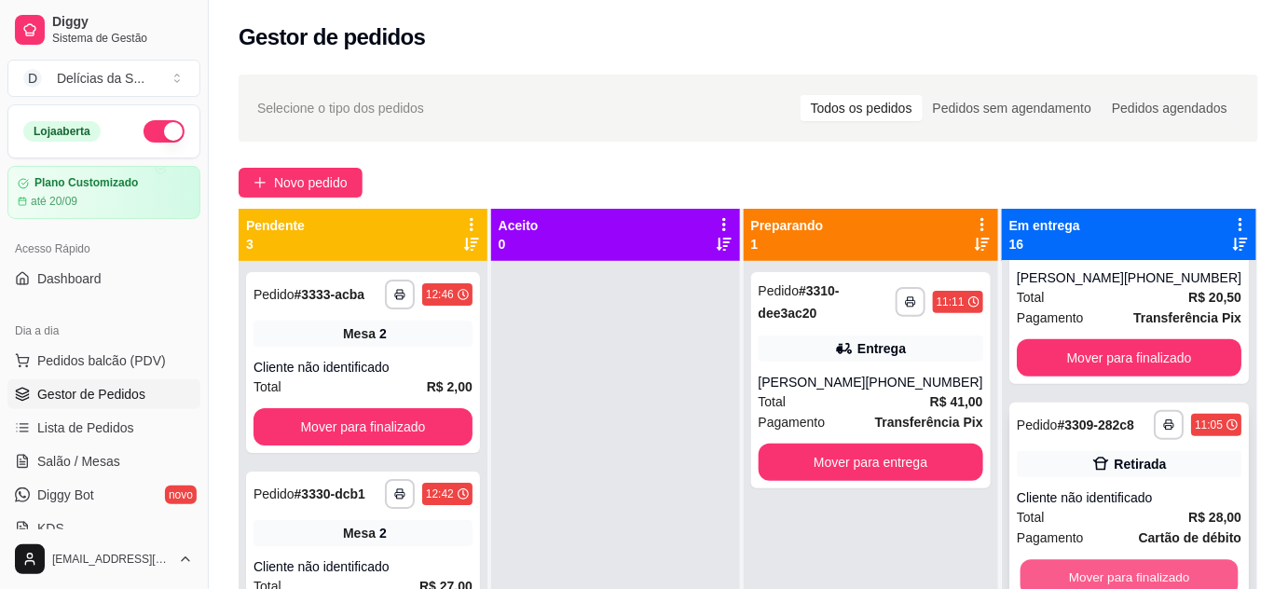
click at [1126, 562] on button "Mover para finalizado" at bounding box center [1129, 578] width 218 height 36
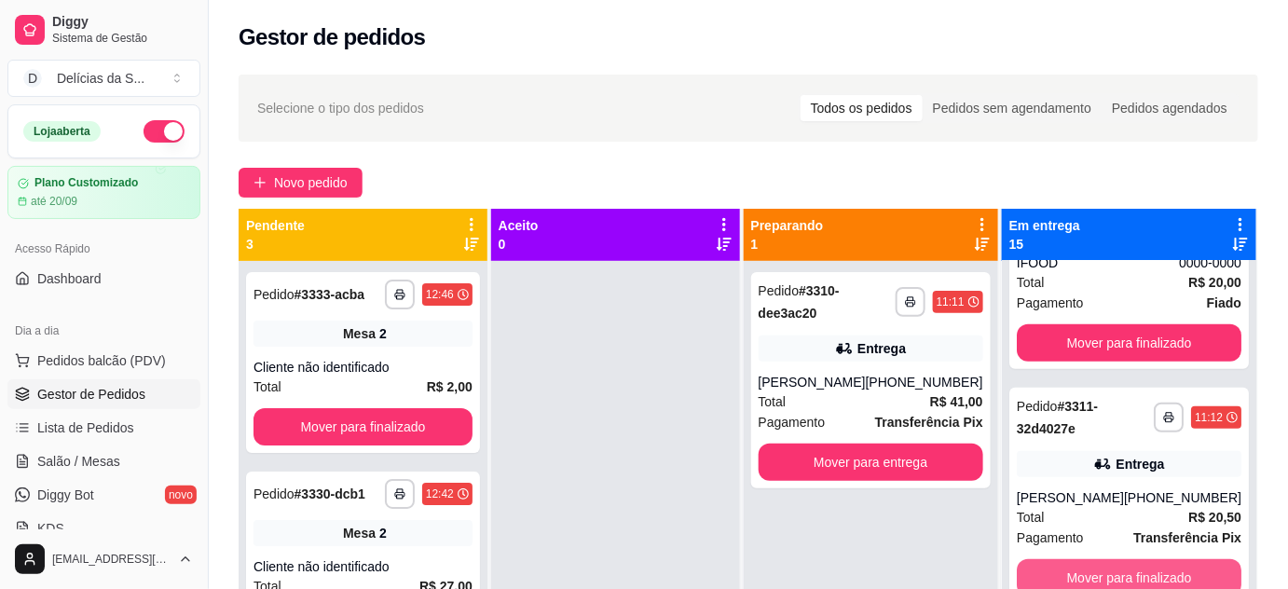
click at [1126, 562] on button "Mover para finalizado" at bounding box center [1129, 577] width 225 height 37
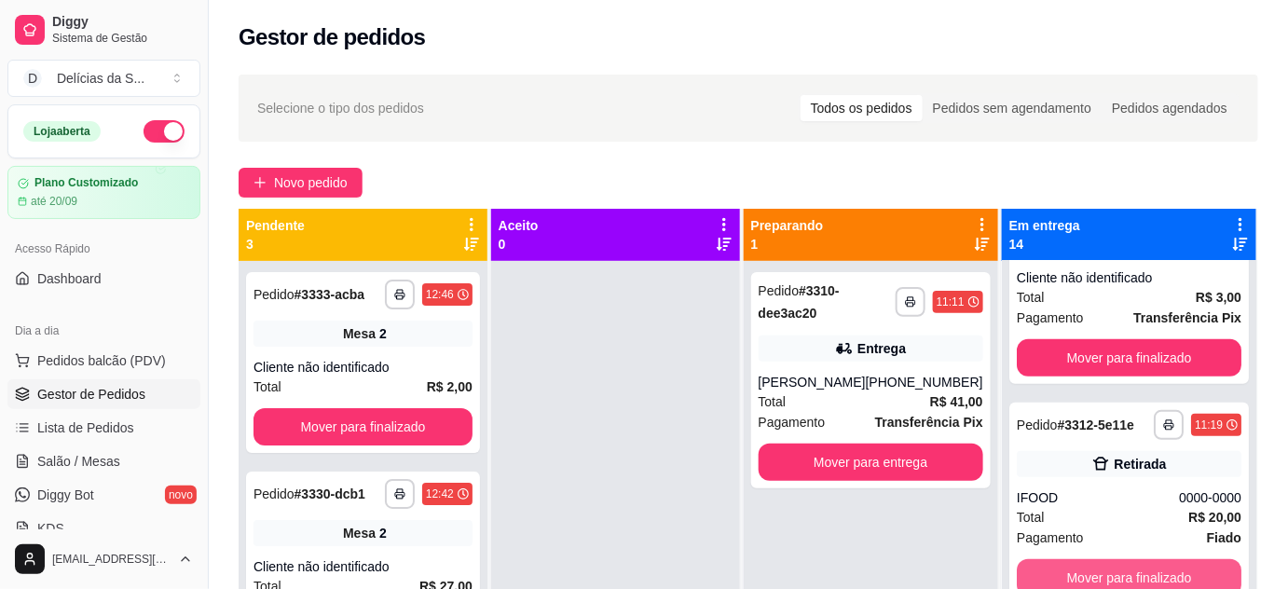
scroll to position [2635, 0]
click at [1126, 562] on button "Mover para finalizado" at bounding box center [1129, 578] width 218 height 36
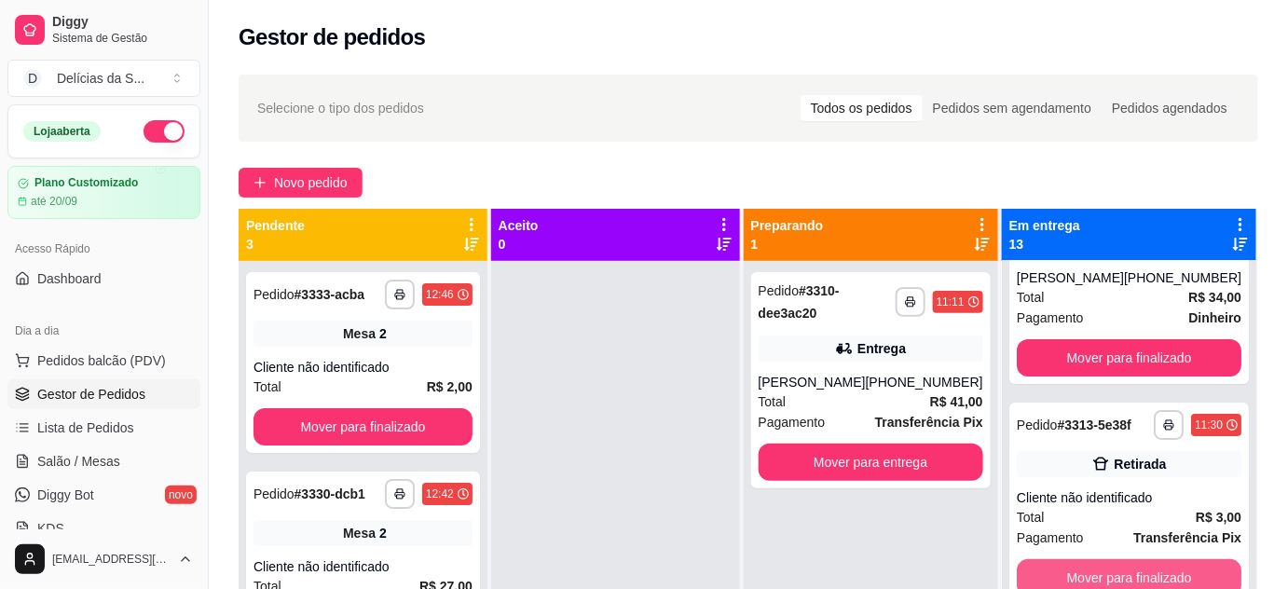
scroll to position [2415, 0]
click at [1126, 561] on button "Mover para finalizado" at bounding box center [1129, 577] width 225 height 37
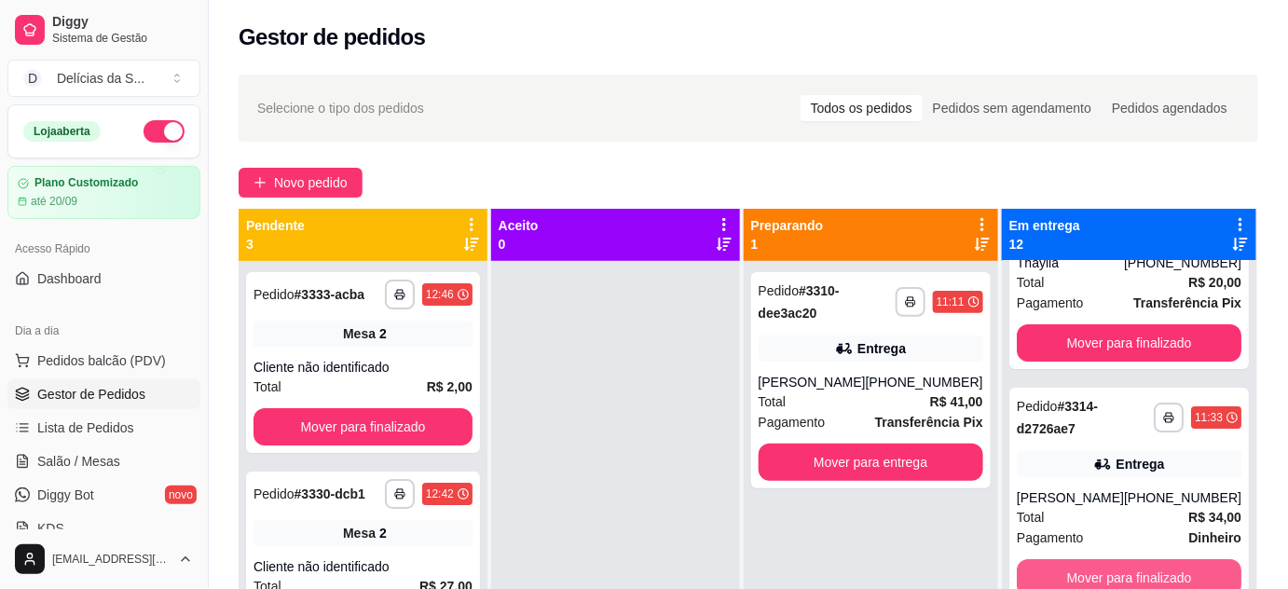
scroll to position [2195, 0]
click at [1126, 561] on button "Mover para finalizado" at bounding box center [1129, 578] width 218 height 36
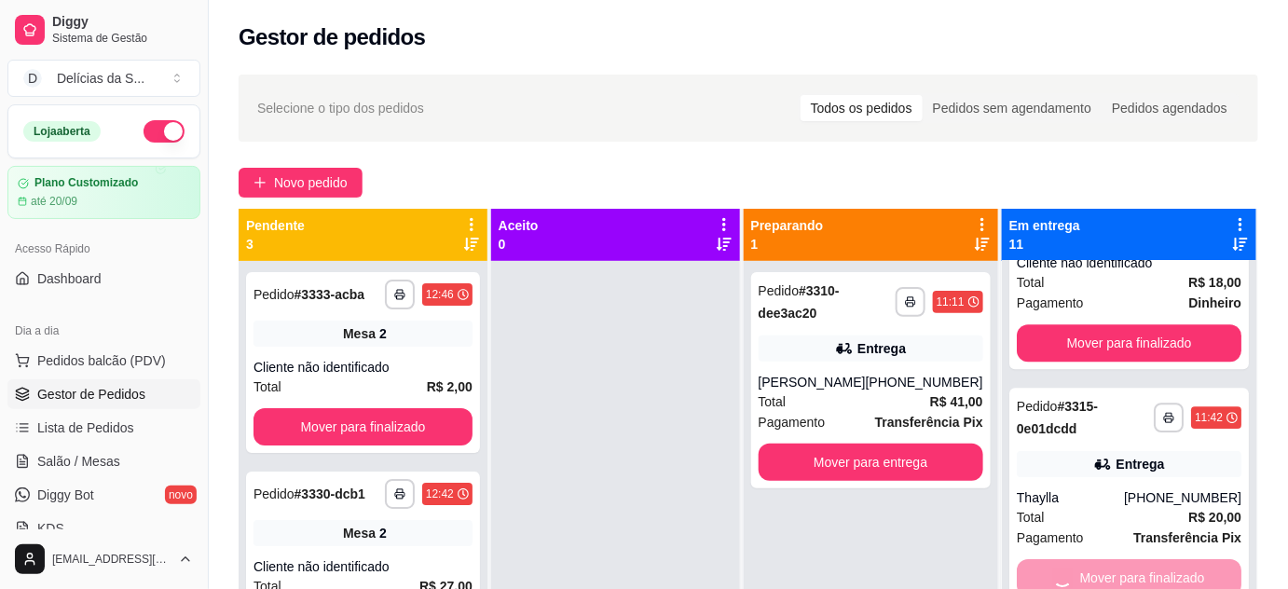
scroll to position [1725, 0]
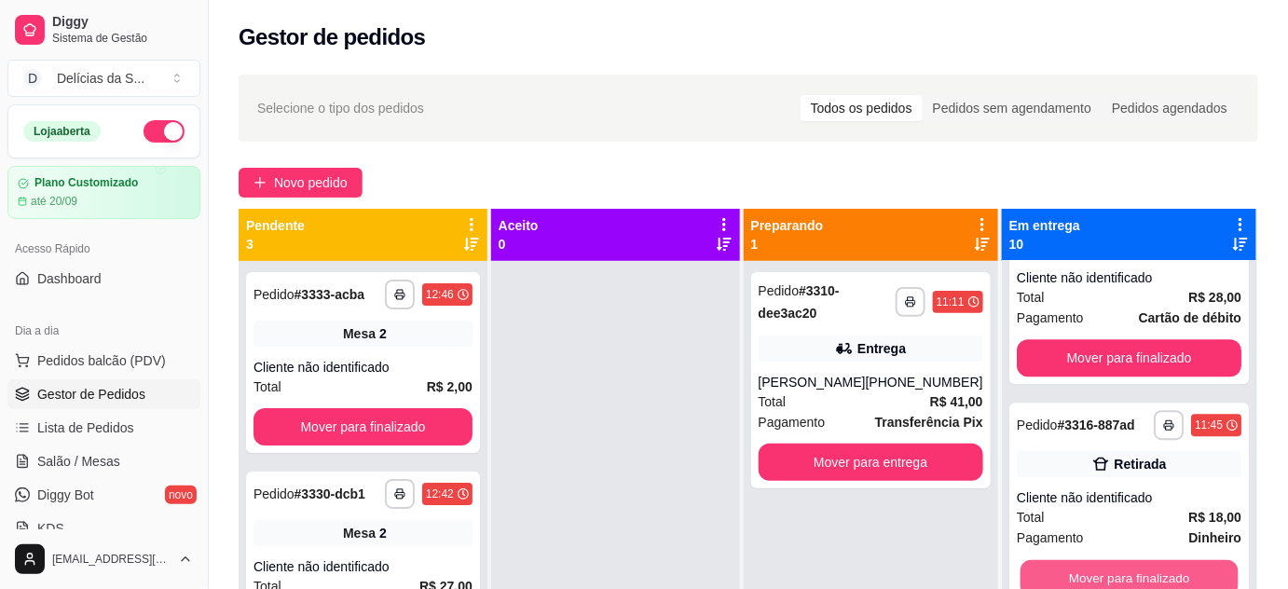
click at [1126, 561] on button "Mover para finalizado" at bounding box center [1129, 578] width 218 height 36
click at [1126, 561] on button "Mover para finalizado" at bounding box center [1129, 577] width 225 height 37
click at [1126, 561] on button "Mover para finalizado" at bounding box center [1129, 578] width 218 height 36
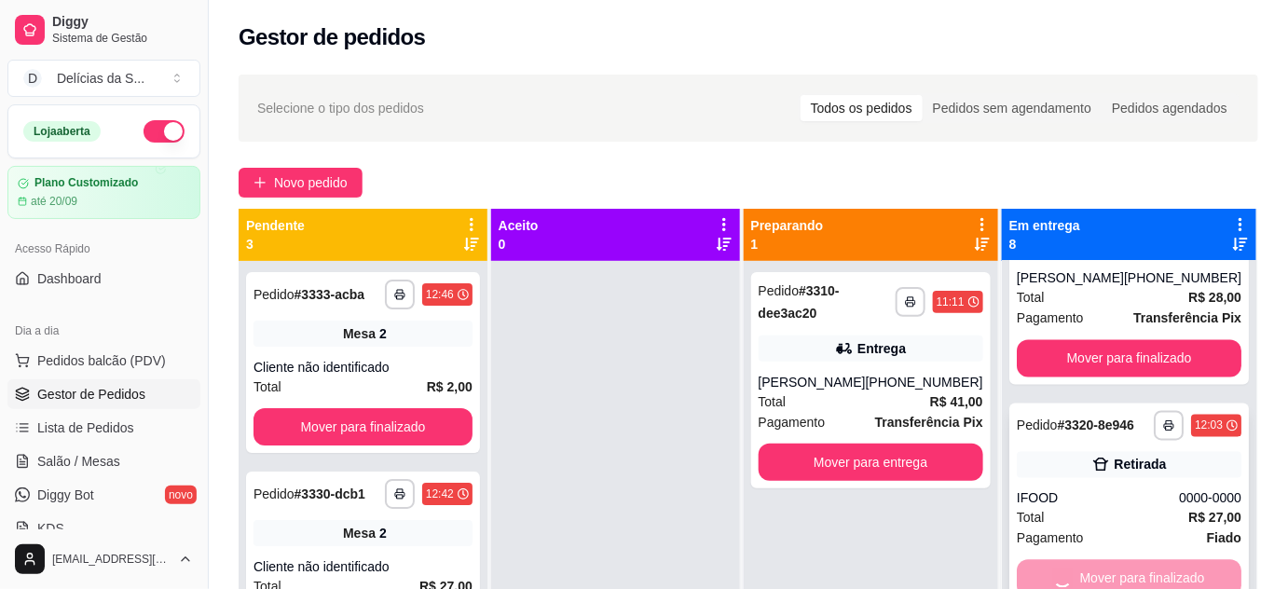
scroll to position [1049, 0]
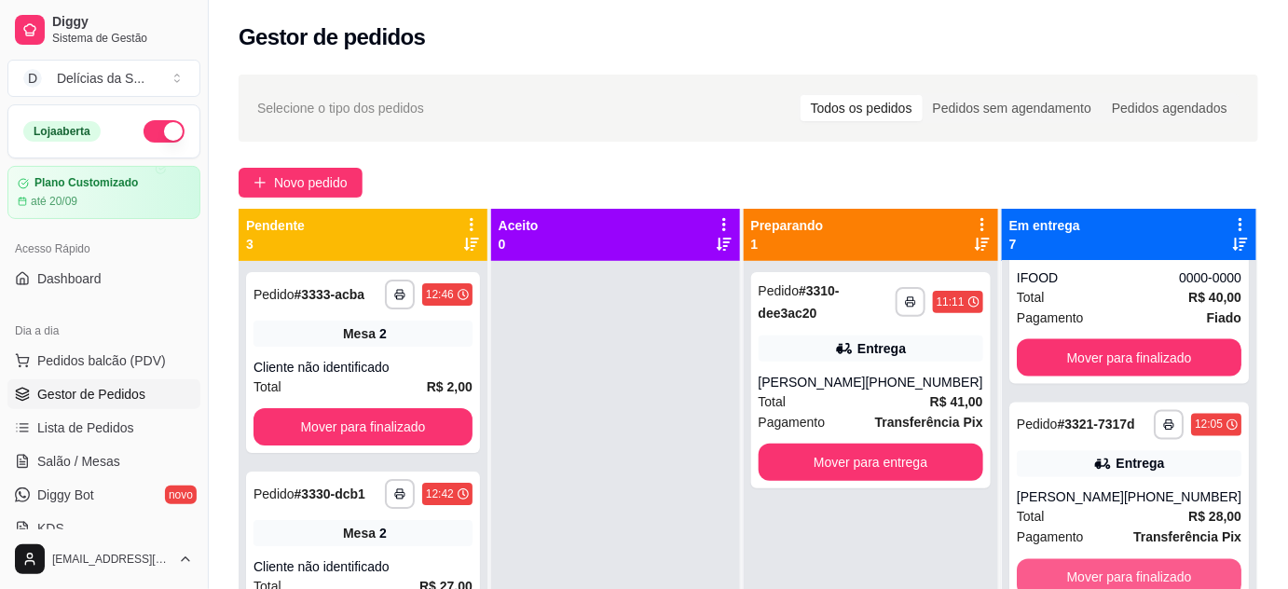
click at [1126, 561] on button "Mover para finalizado" at bounding box center [1129, 577] width 225 height 37
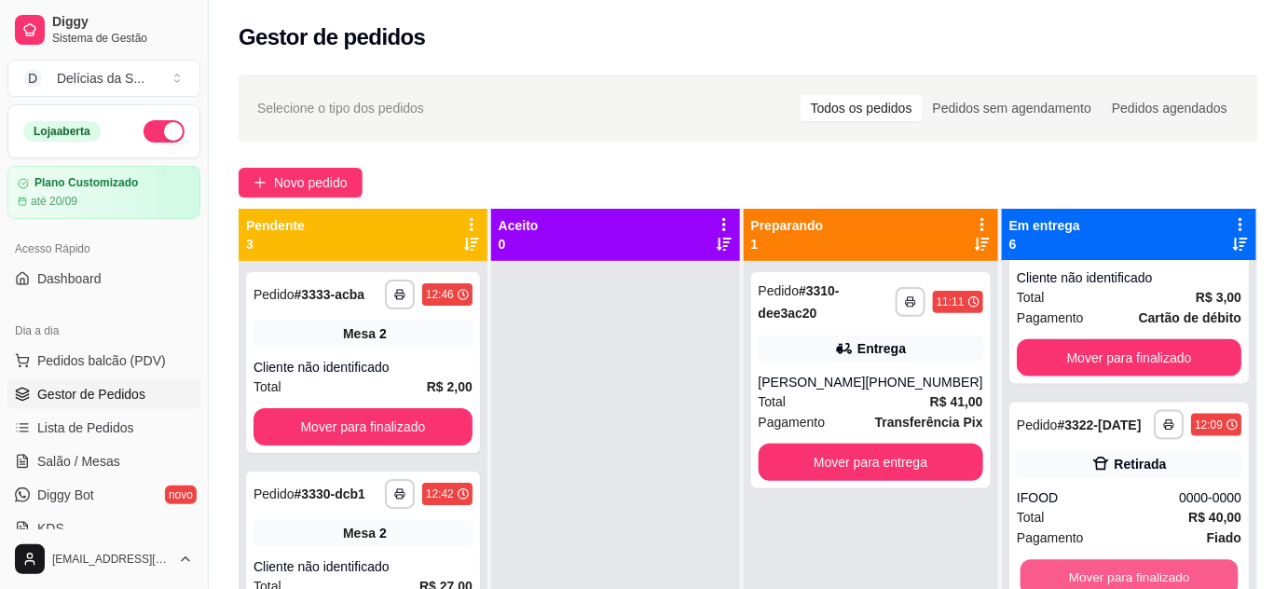
click at [1126, 561] on button "Mover para finalizado" at bounding box center [1129, 578] width 218 height 36
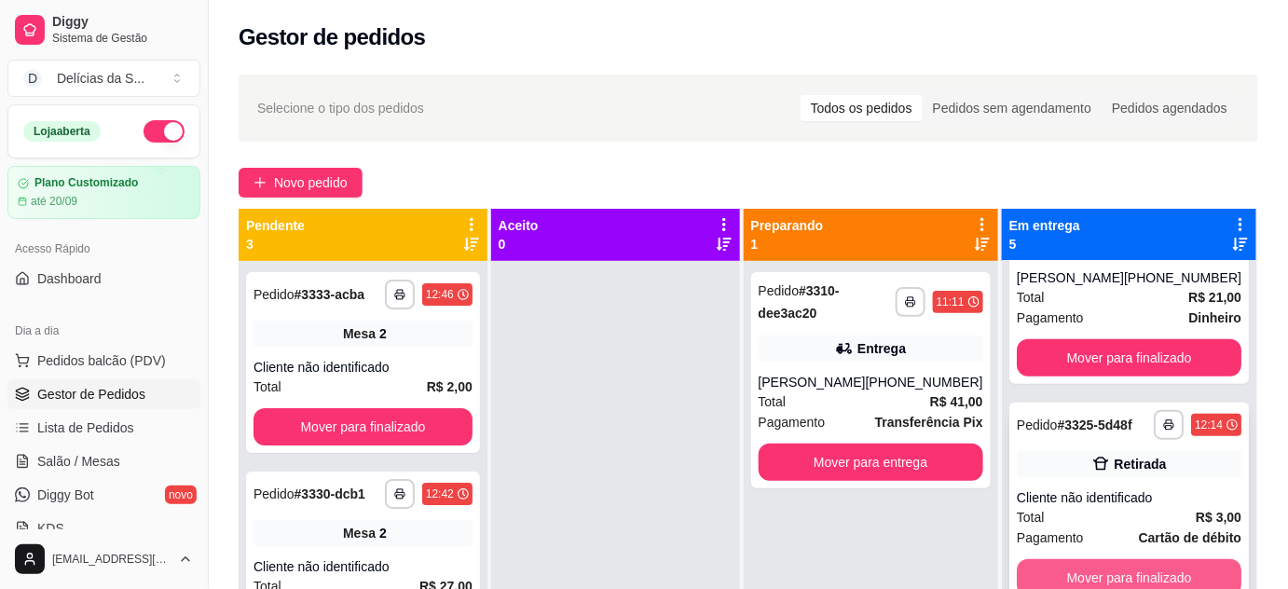
click at [1126, 560] on button "Mover para finalizado" at bounding box center [1129, 577] width 225 height 37
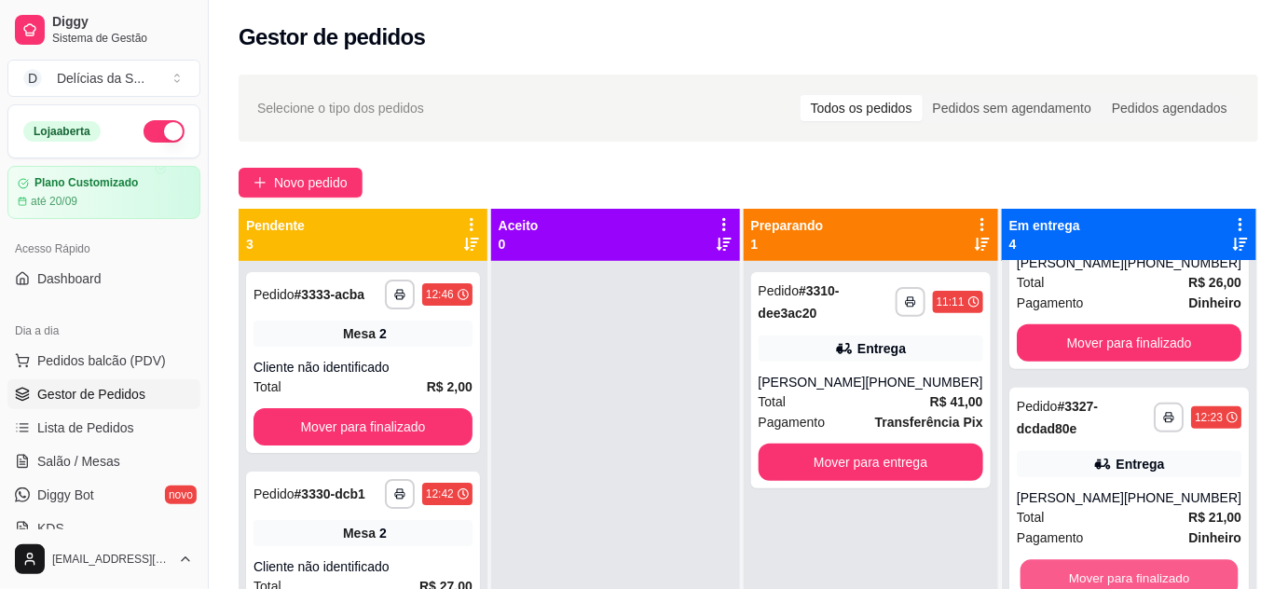
click at [1126, 560] on button "Mover para finalizado" at bounding box center [1129, 578] width 218 height 36
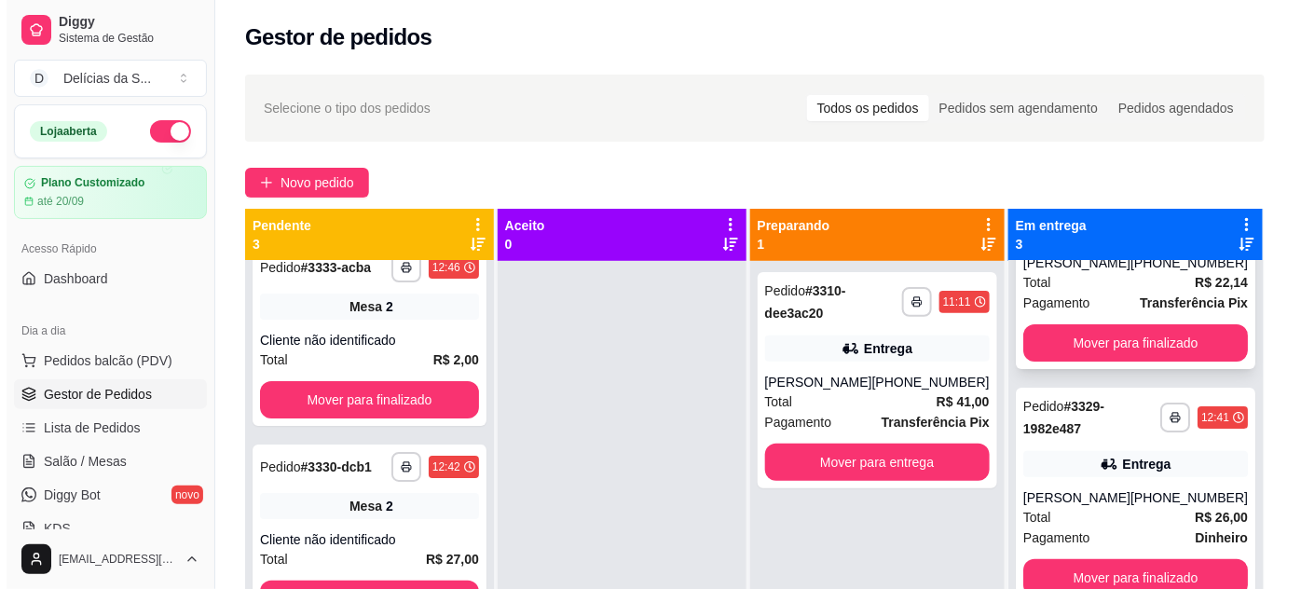
scroll to position [0, 0]
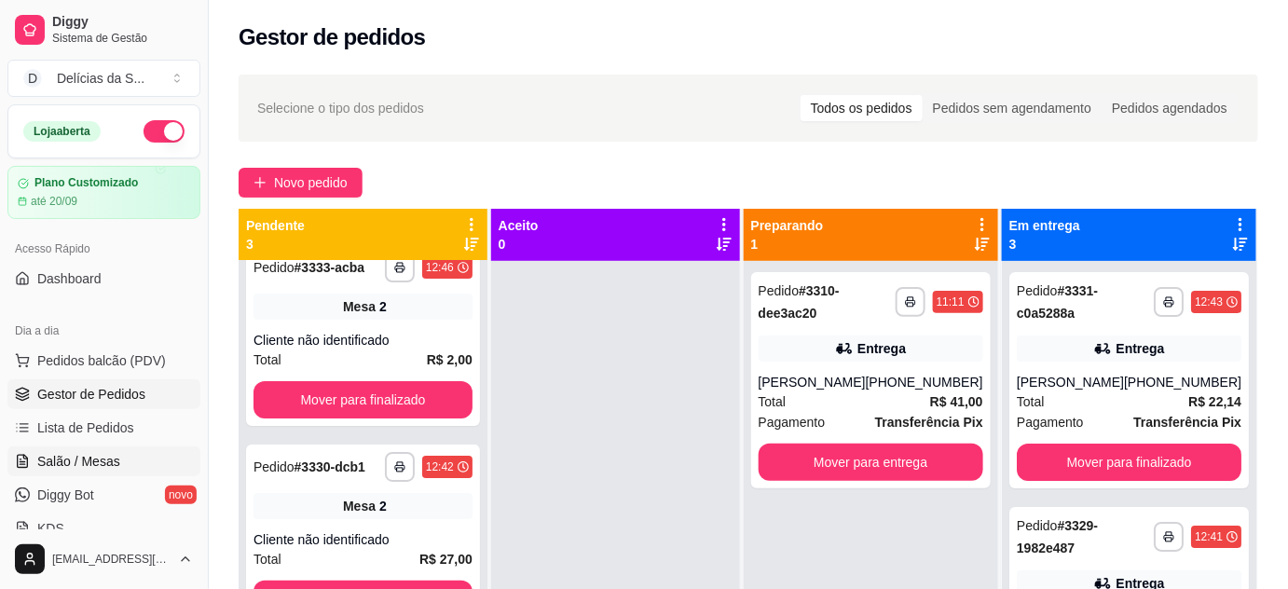
click at [87, 461] on span "Salão / Mesas" at bounding box center [78, 461] width 83 height 19
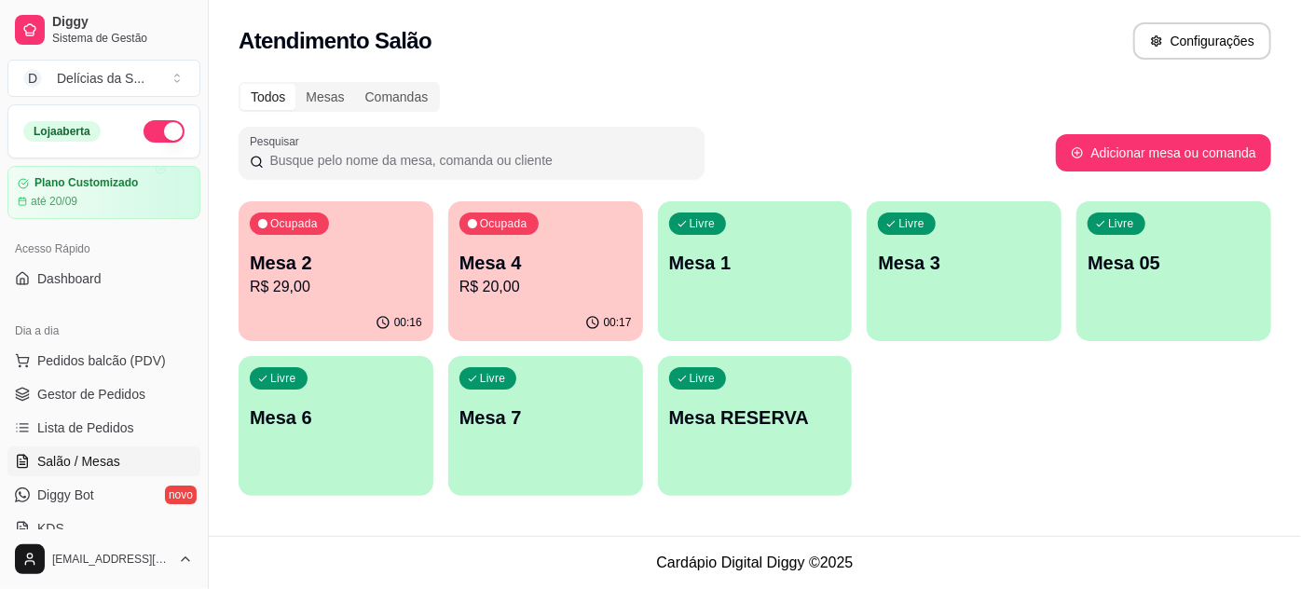
click at [494, 293] on p "R$ 20,00" at bounding box center [546, 287] width 172 height 22
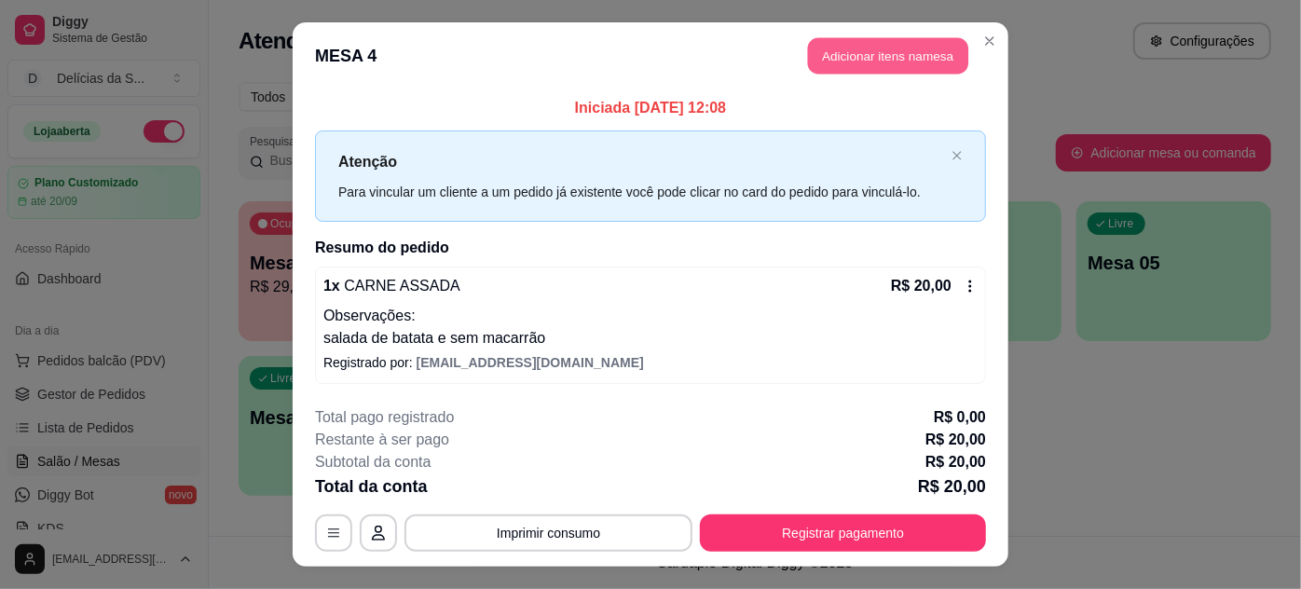
click at [860, 54] on button "Adicionar itens na mesa" at bounding box center [888, 56] width 160 height 36
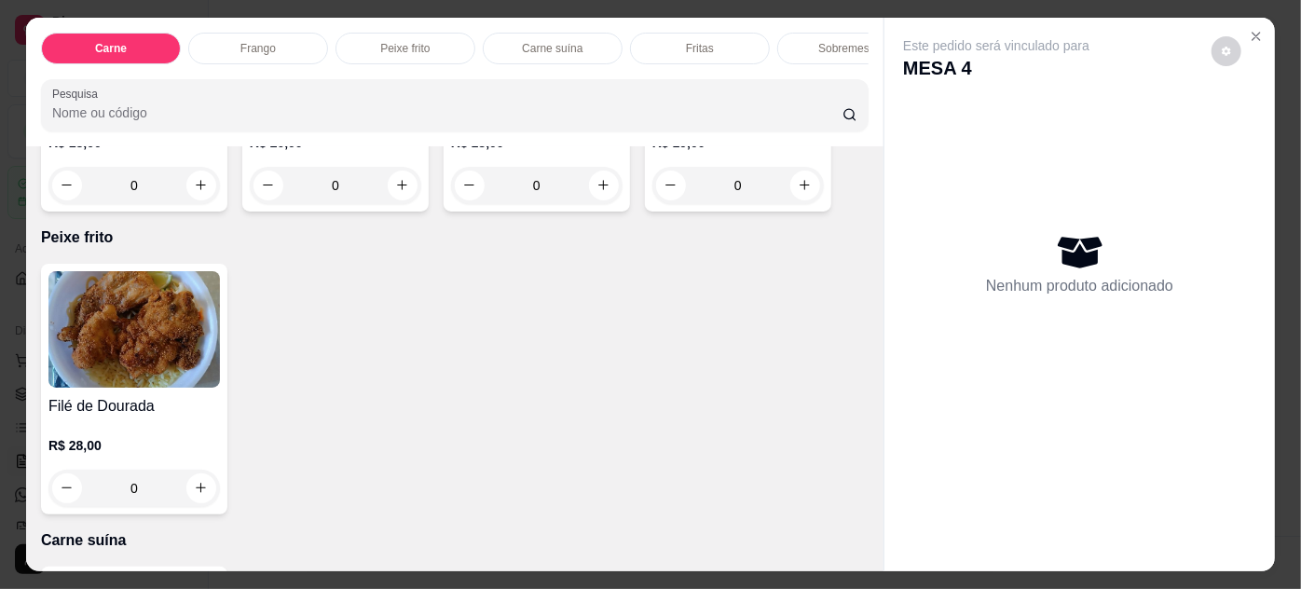
scroll to position [2373, 0]
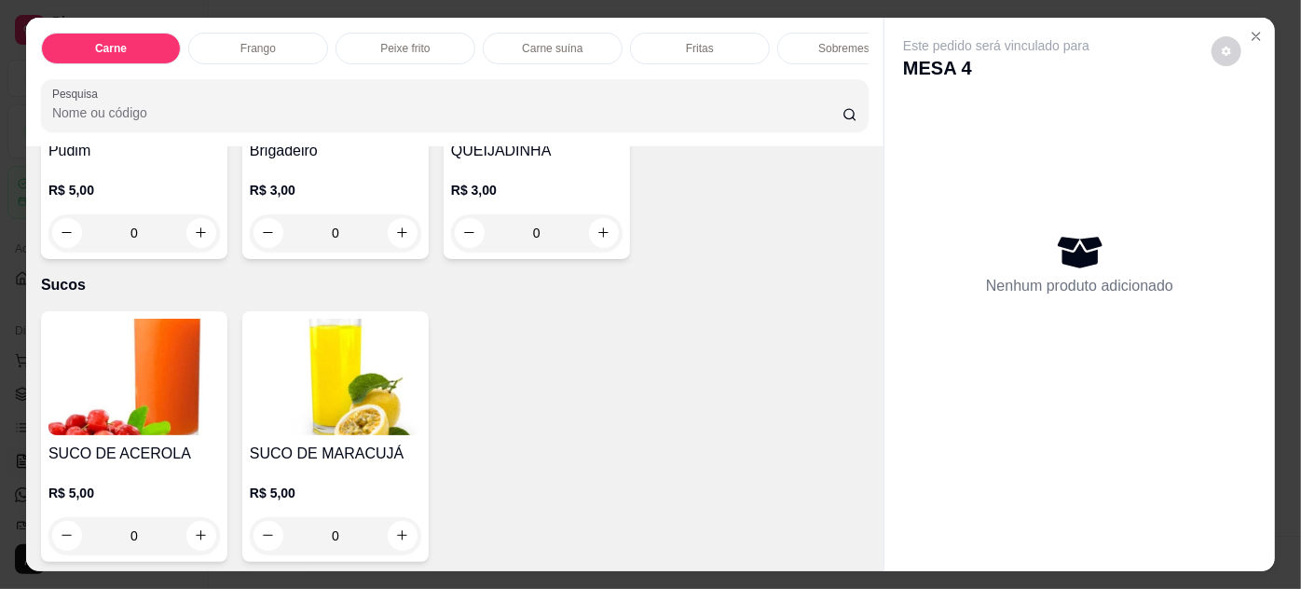
click at [154, 409] on img at bounding box center [134, 377] width 172 height 117
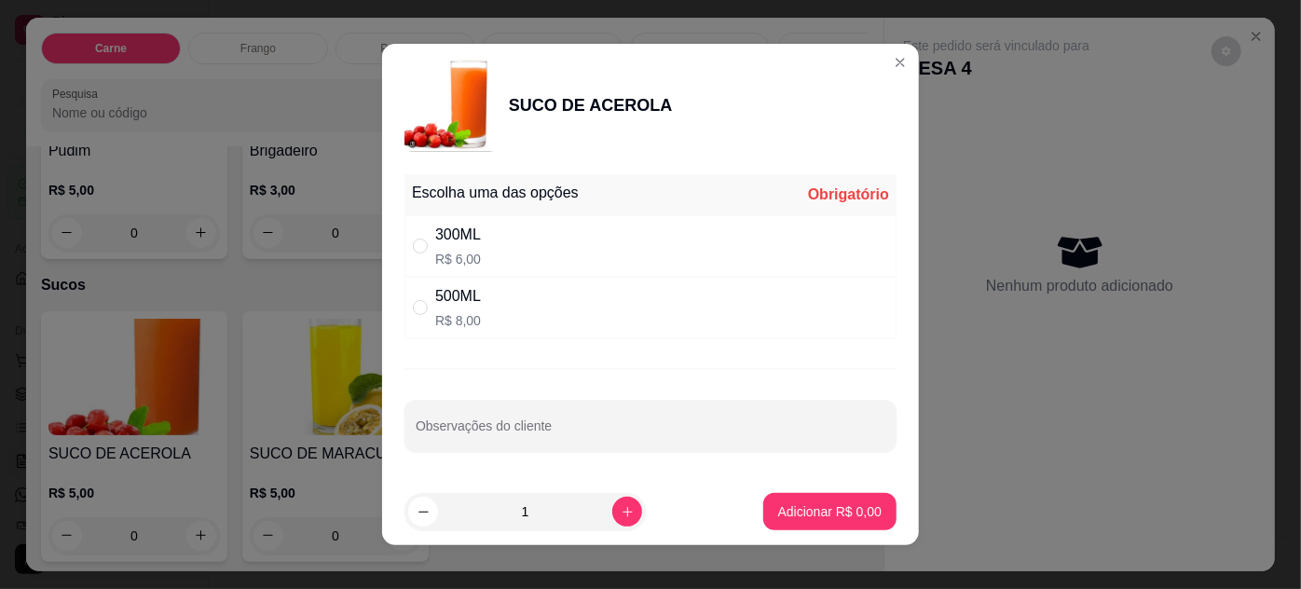
click at [549, 249] on div "300ML R$ 6,00" at bounding box center [651, 246] width 492 height 62
radio input "true"
click at [805, 499] on button "Adicionar R$ 6,00" at bounding box center [830, 511] width 133 height 37
type input "1"
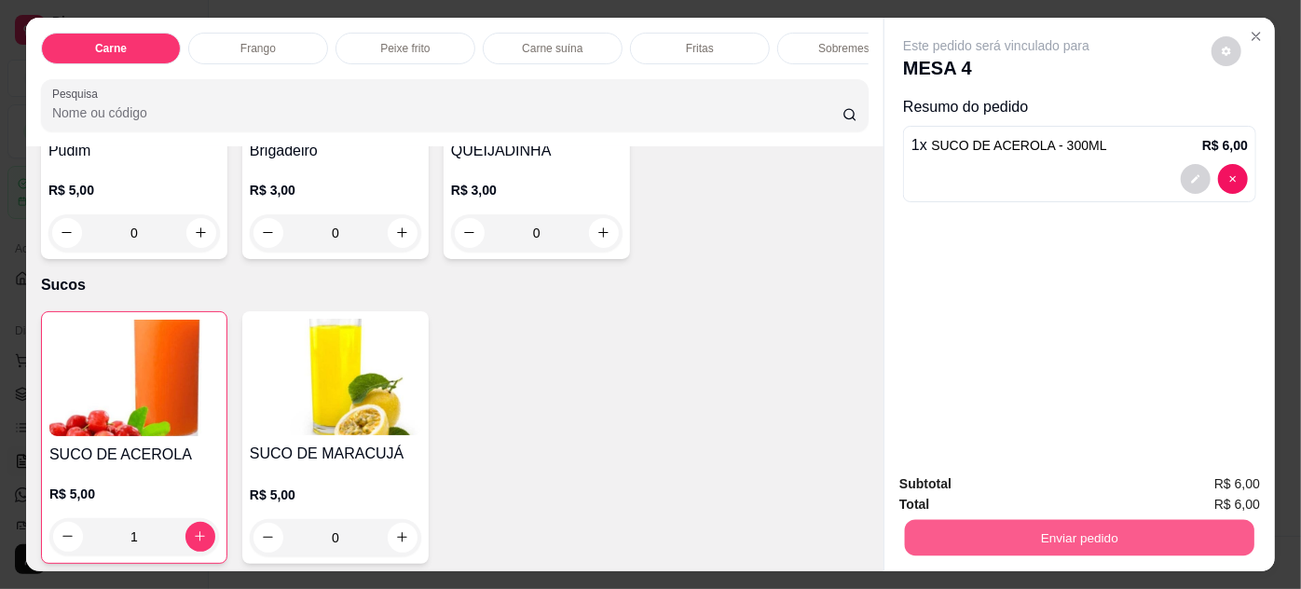
click at [960, 525] on button "Enviar pedido" at bounding box center [1080, 538] width 350 height 36
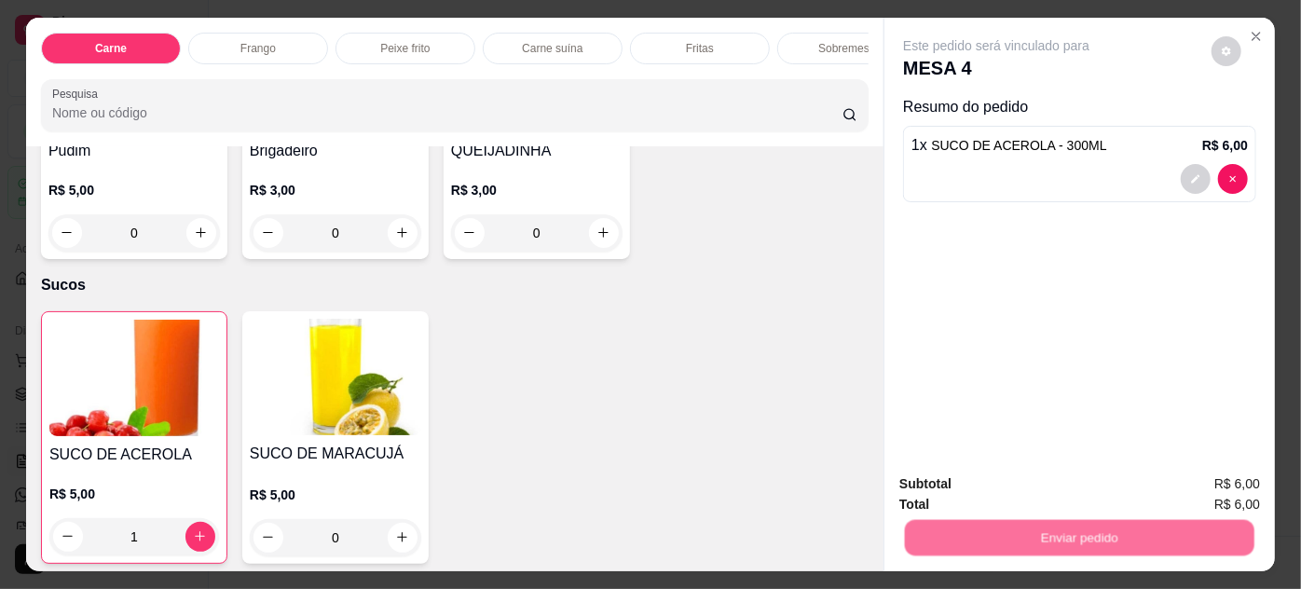
click at [984, 473] on button "Não registrar e enviar pedido" at bounding box center [1019, 485] width 188 height 34
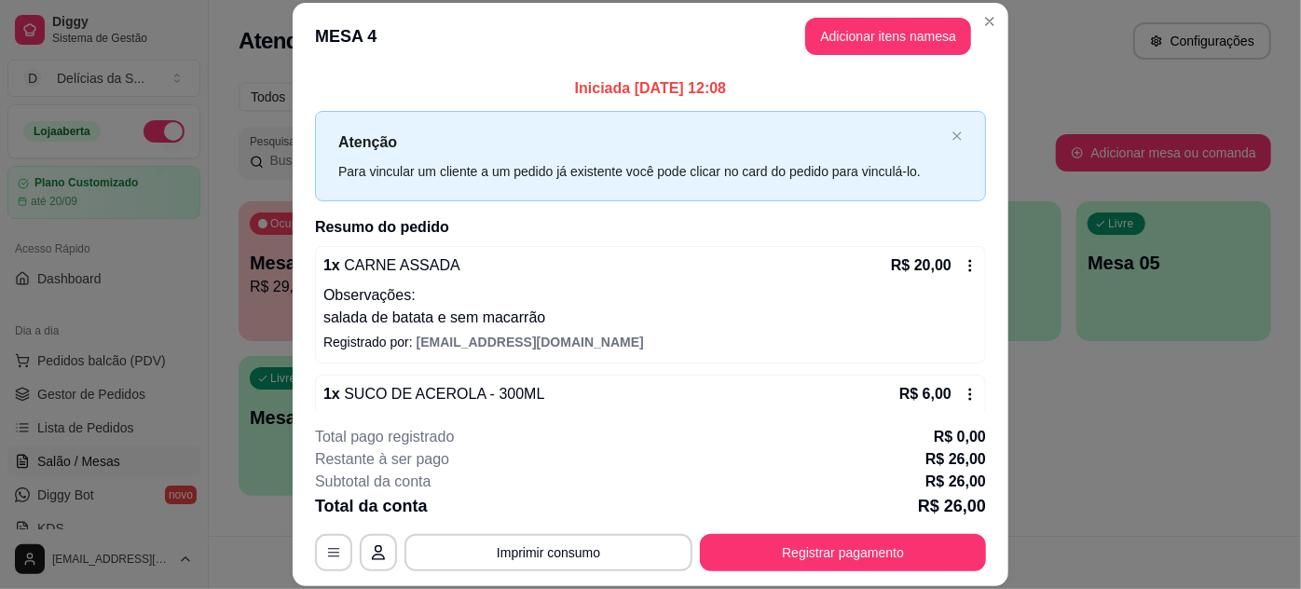
scroll to position [34, 0]
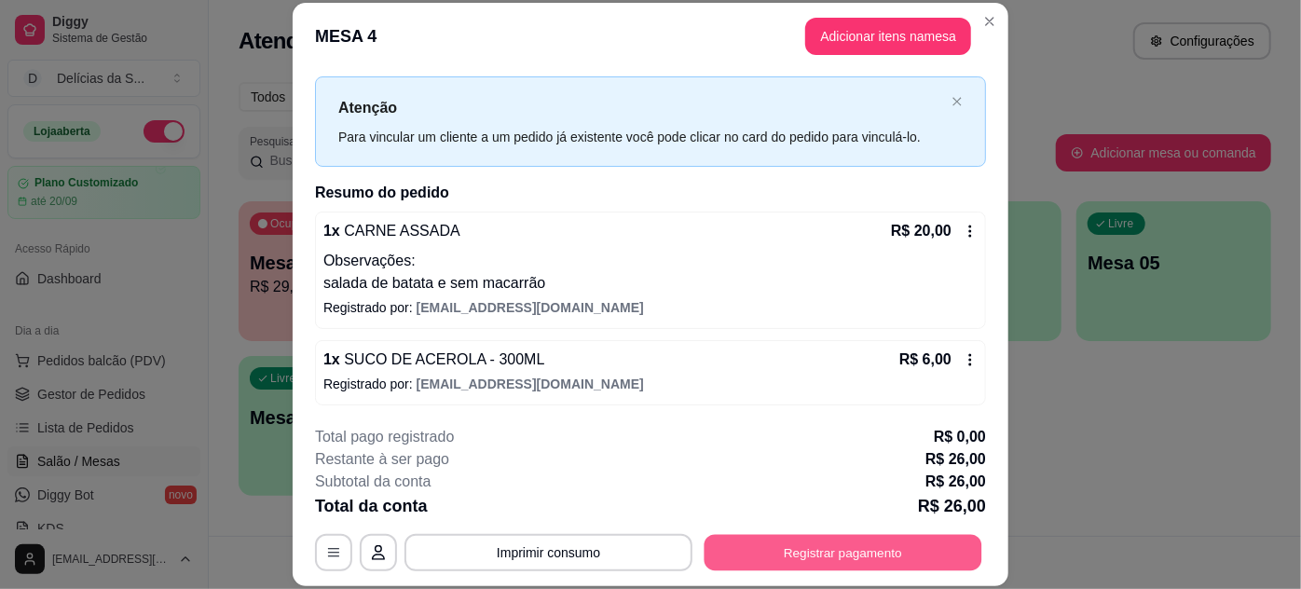
click at [782, 561] on button "Registrar pagamento" at bounding box center [844, 552] width 278 height 36
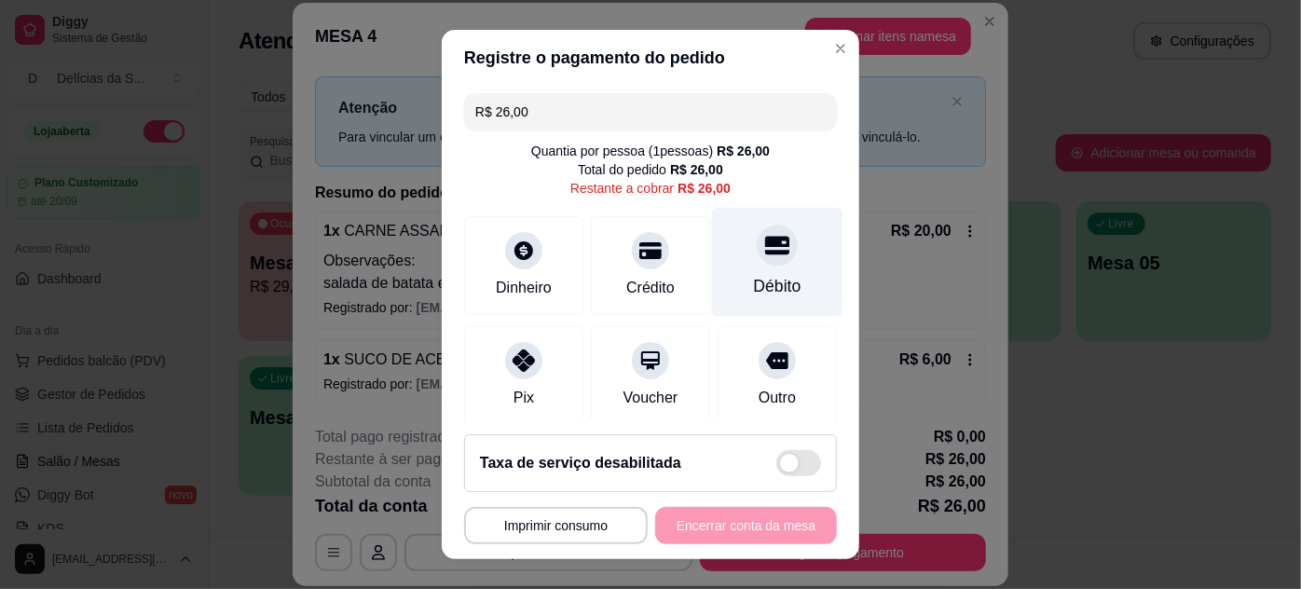
click at [732, 305] on div "Débito" at bounding box center [777, 261] width 131 height 109
type input "R$ 0,00"
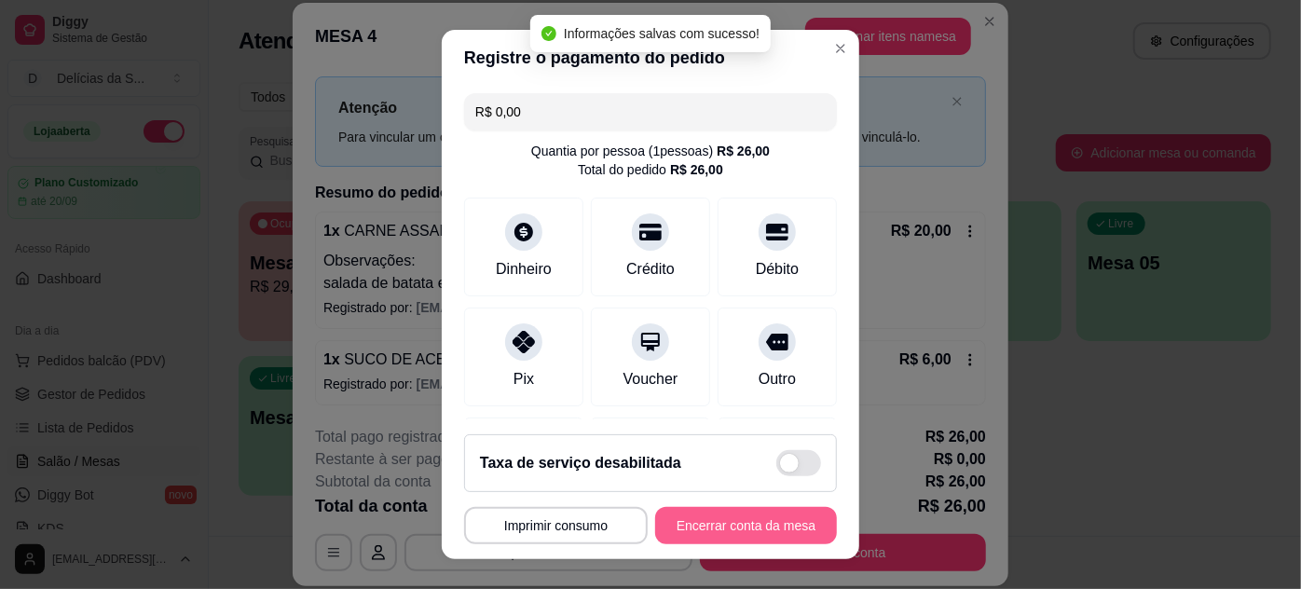
click at [738, 526] on button "Encerrar conta da mesa" at bounding box center [746, 525] width 182 height 37
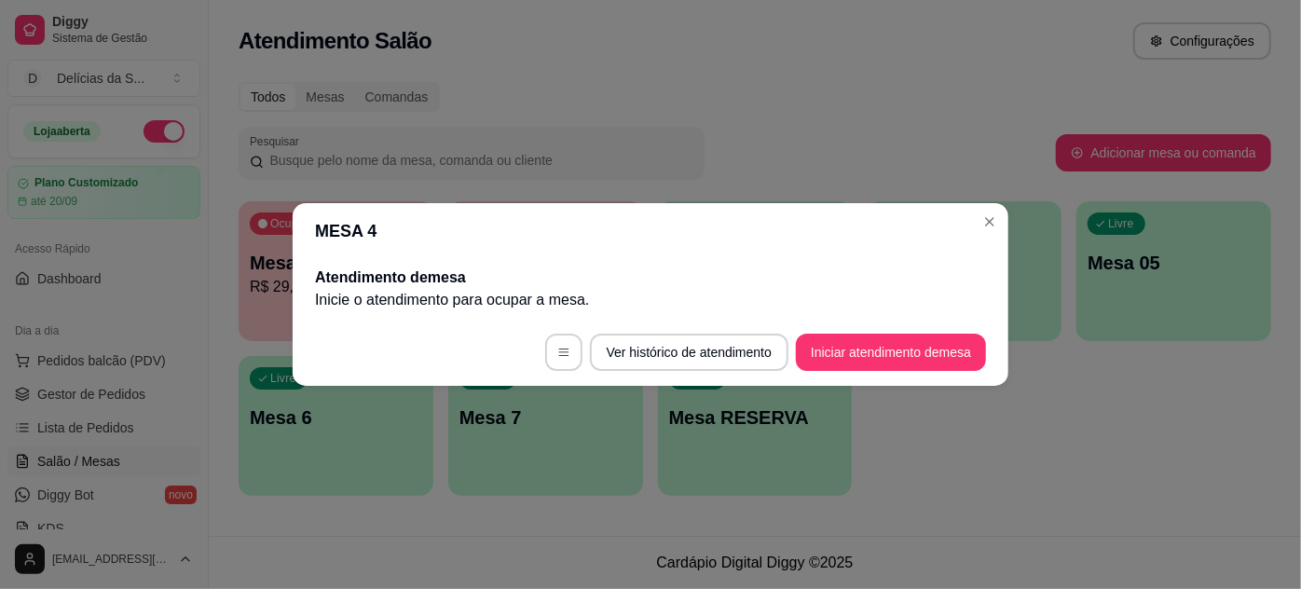
scroll to position [0, 0]
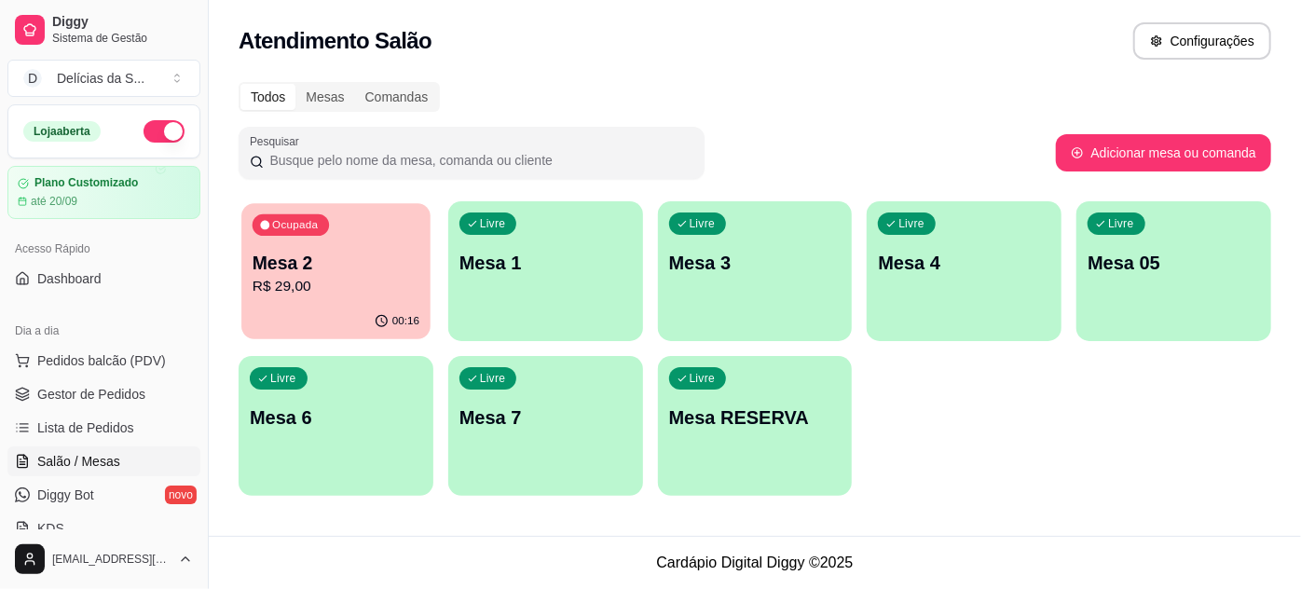
click at [296, 296] on p "R$ 29,00" at bounding box center [336, 286] width 167 height 21
click at [94, 354] on span "Pedidos balcão (PDV)" at bounding box center [101, 360] width 129 height 19
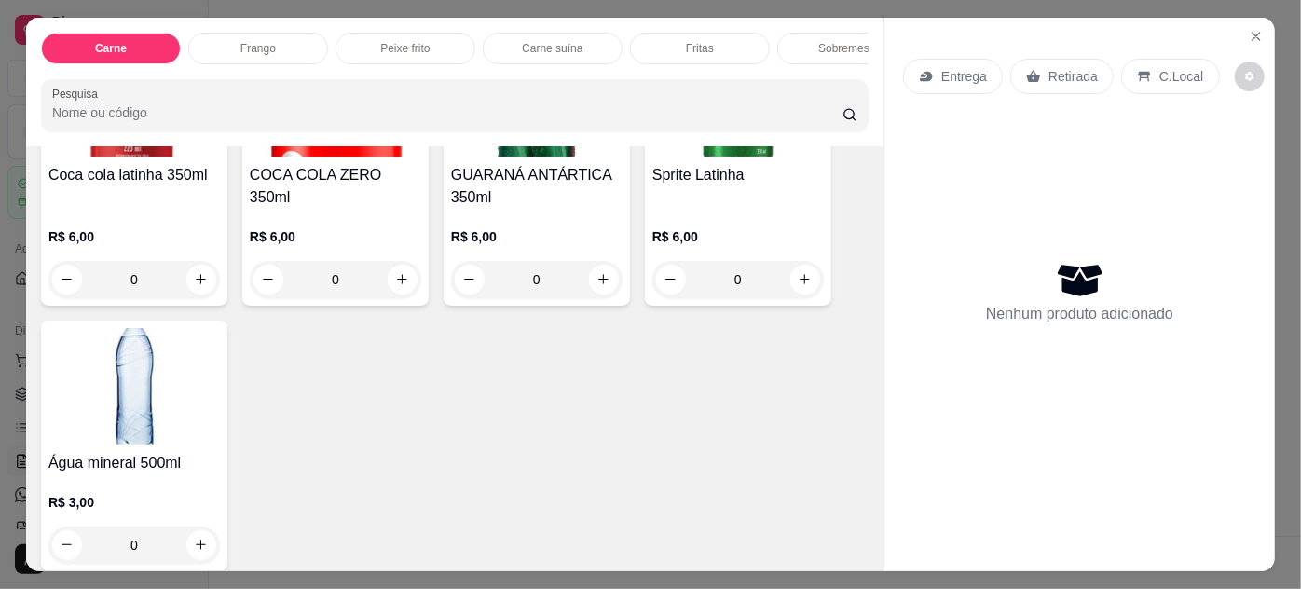
scroll to position [2881, 0]
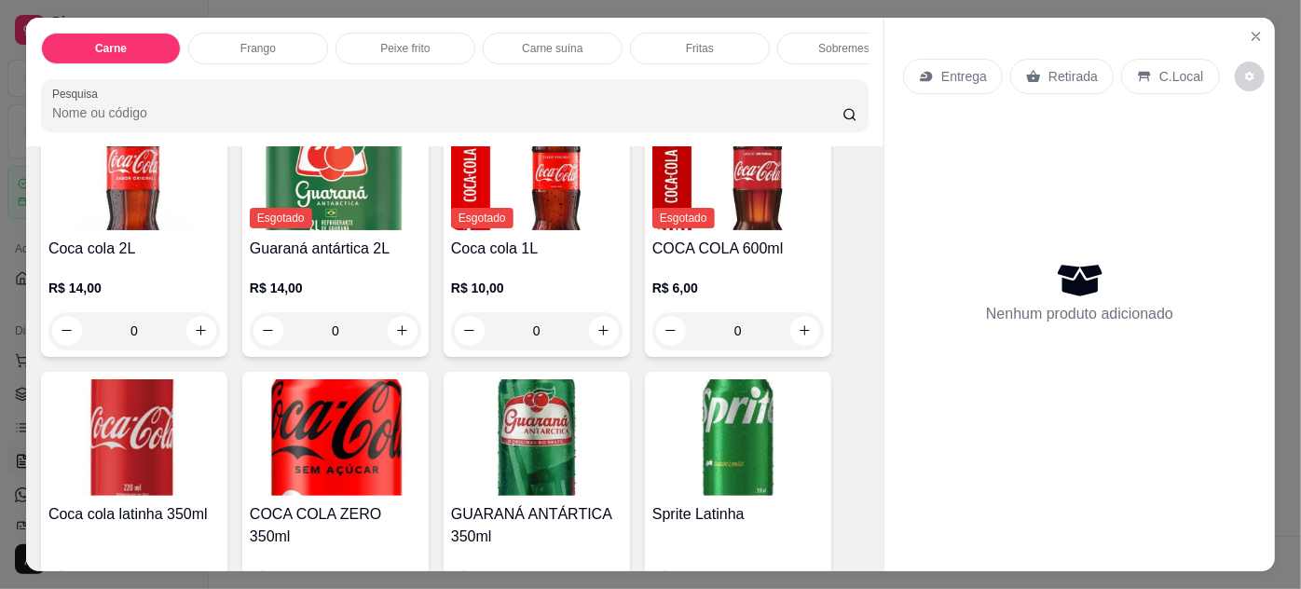
click at [171, 424] on img at bounding box center [134, 437] width 172 height 117
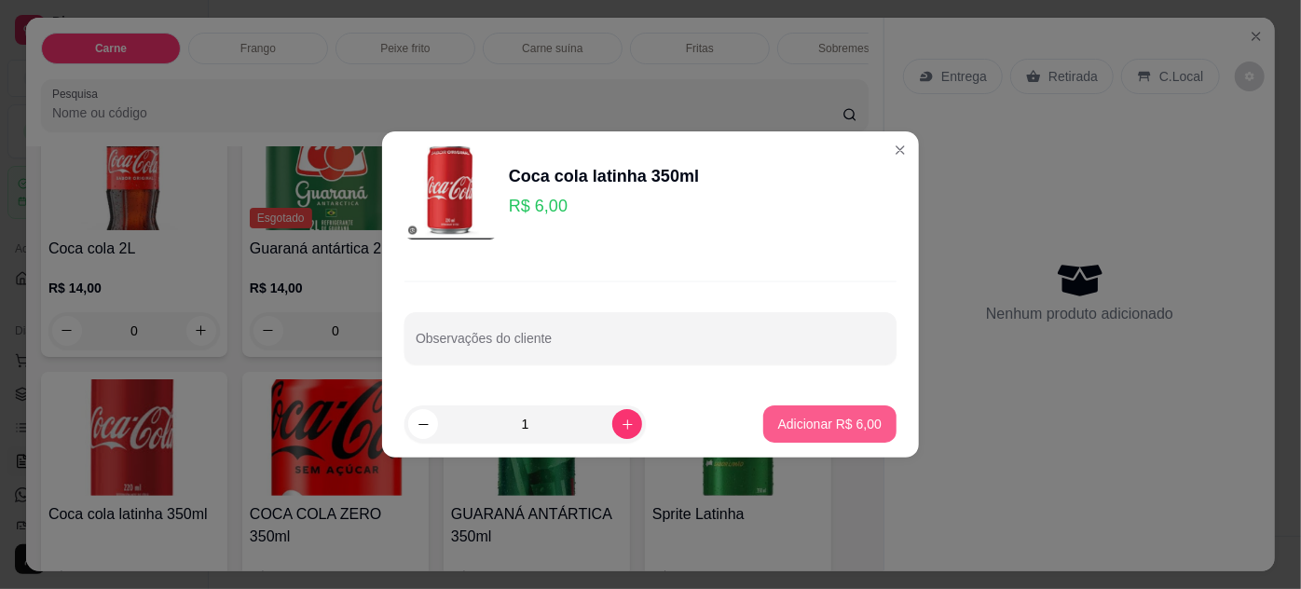
click at [787, 414] on button "Adicionar R$ 6,00" at bounding box center [830, 424] width 133 height 37
type input "1"
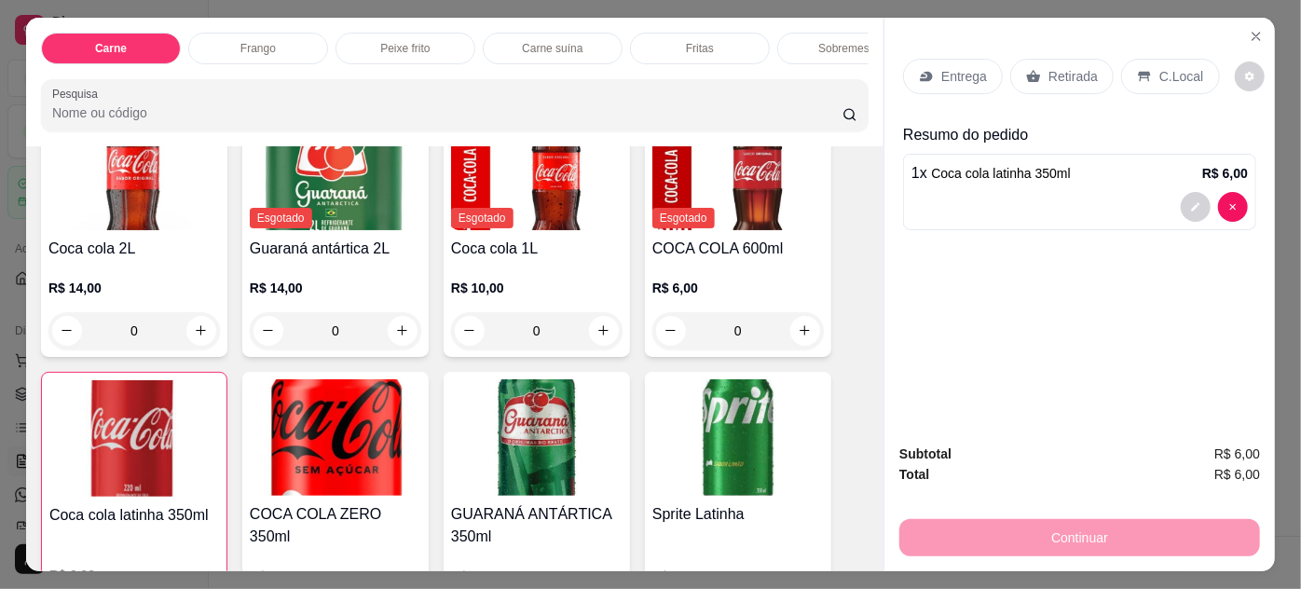
click at [1063, 70] on p "Retirada" at bounding box center [1073, 76] width 49 height 19
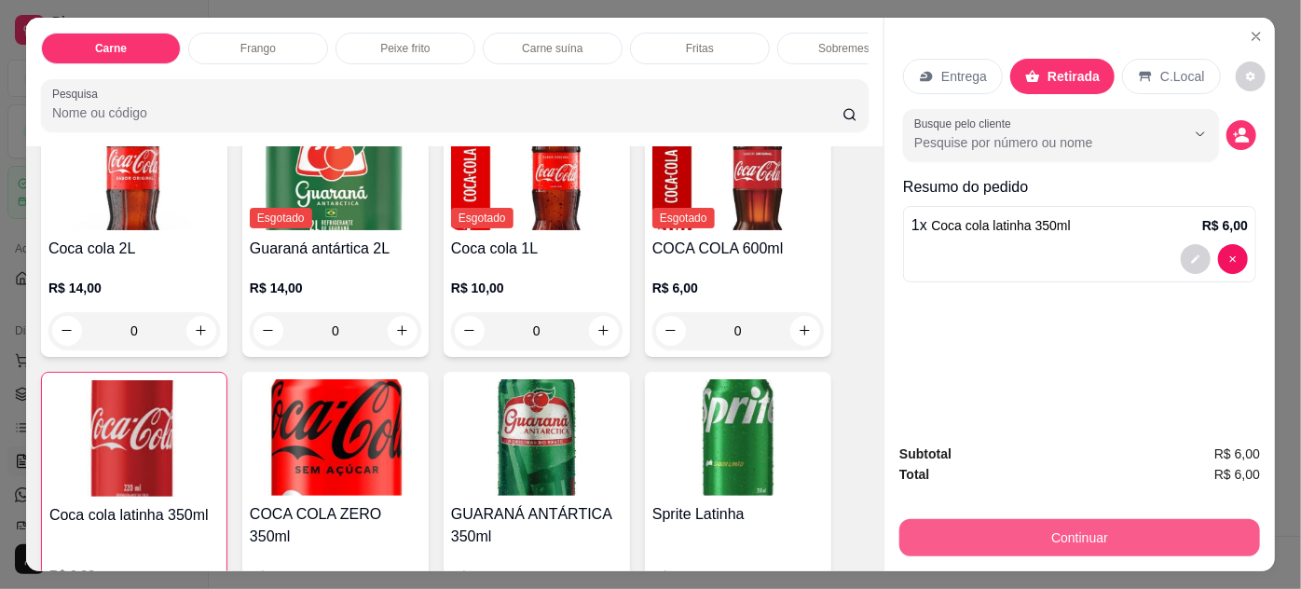
click at [999, 525] on button "Continuar" at bounding box center [1080, 537] width 361 height 37
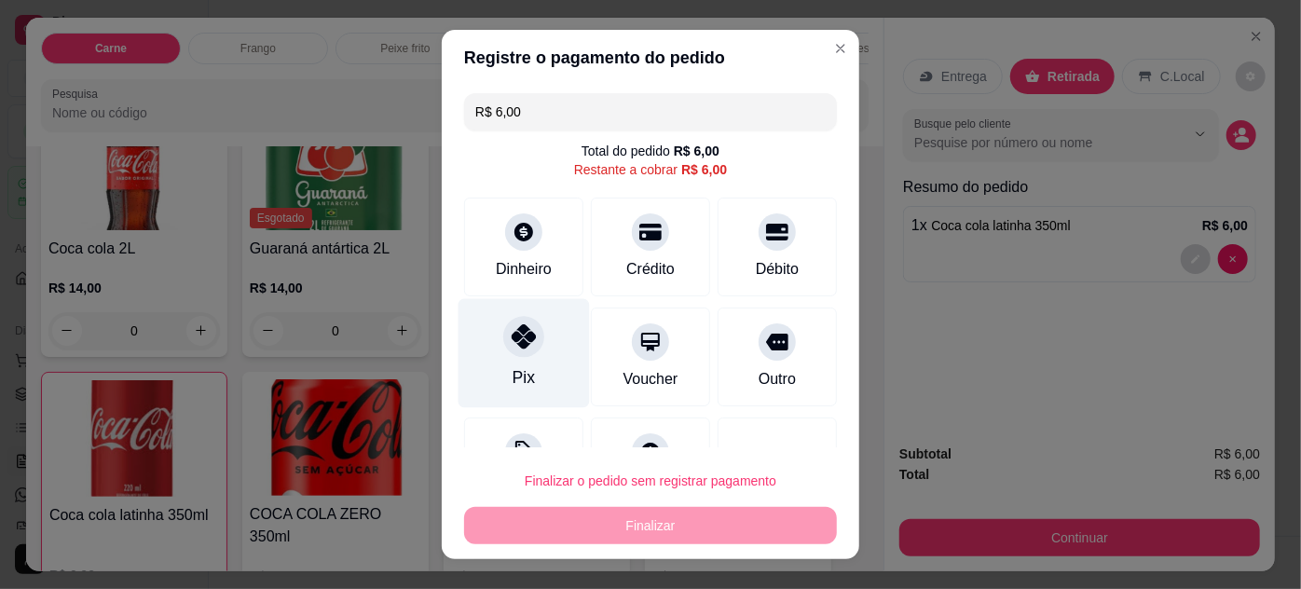
click at [509, 357] on div "Pix" at bounding box center [524, 352] width 131 height 109
type input "R$ 0,00"
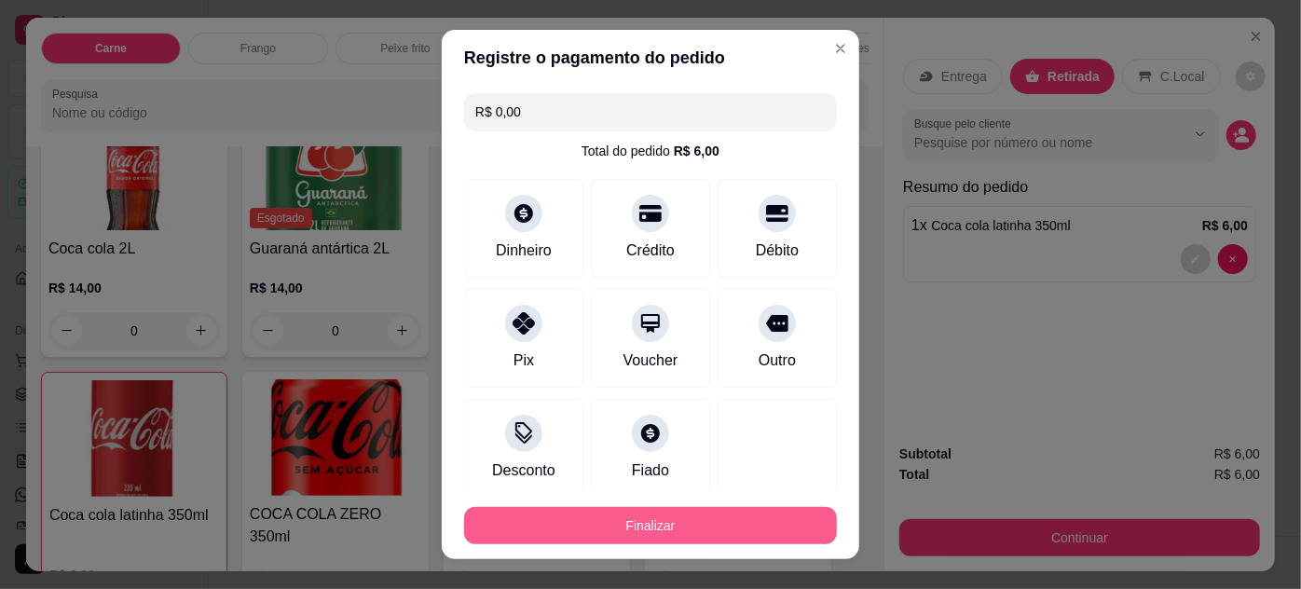
click at [725, 516] on button "Finalizar" at bounding box center [650, 525] width 373 height 37
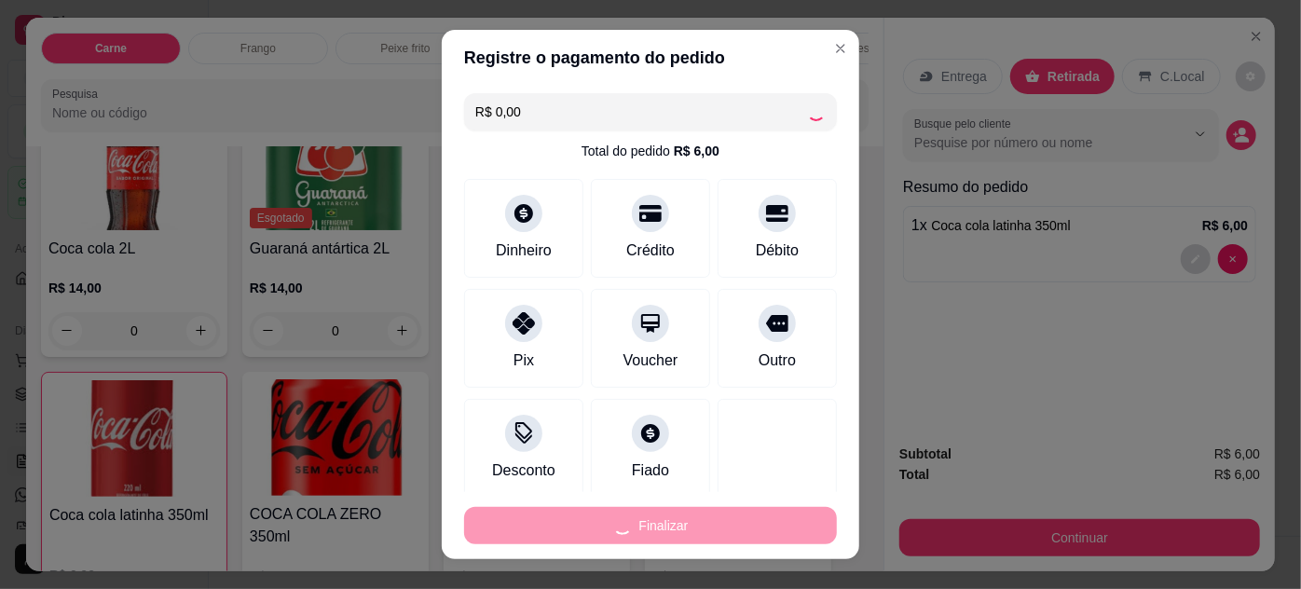
type input "0"
type input "-R$ 6,00"
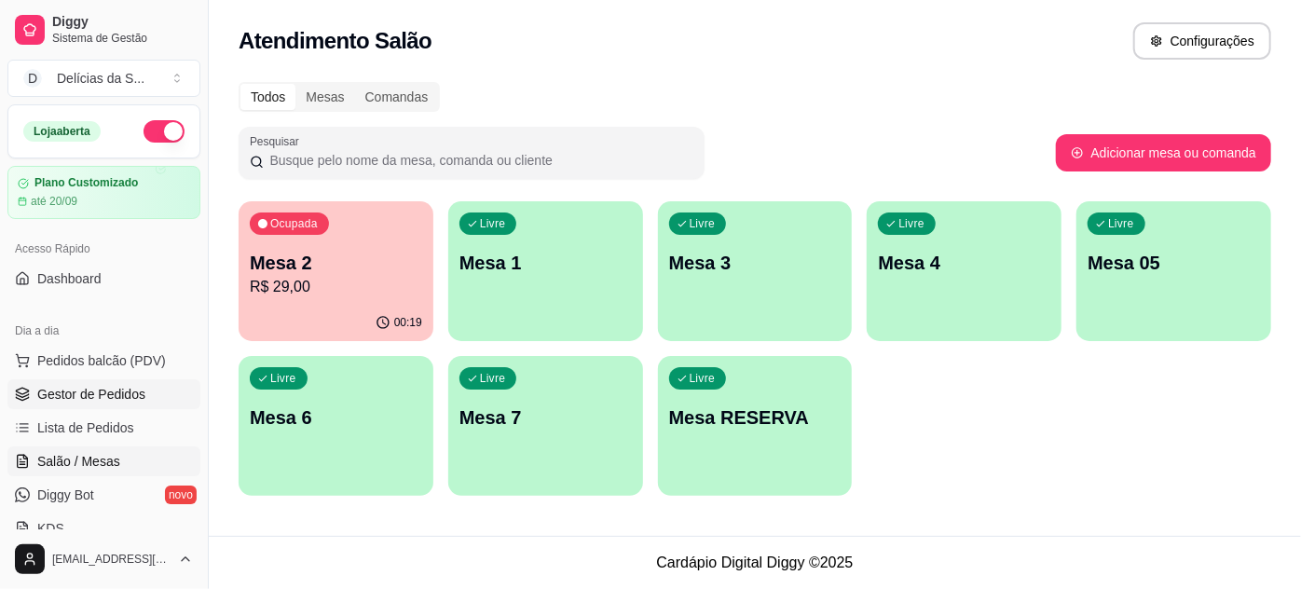
click at [71, 399] on span "Gestor de Pedidos" at bounding box center [91, 394] width 108 height 19
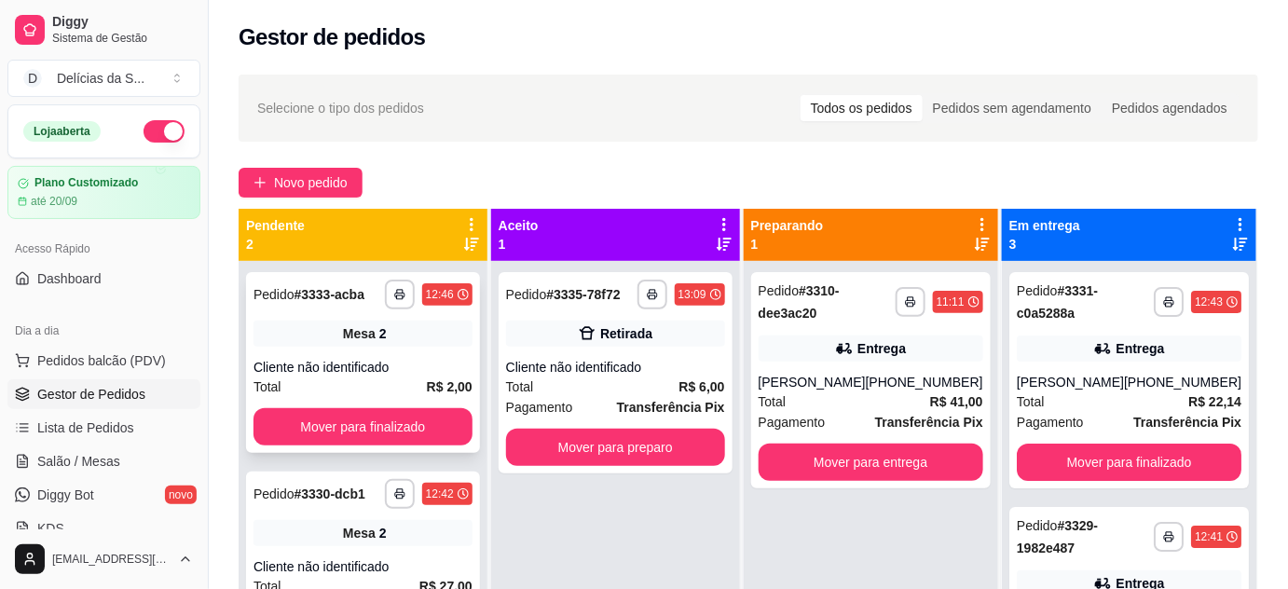
click at [348, 351] on div "**********" at bounding box center [363, 362] width 234 height 181
click at [563, 407] on span "Pagamento" at bounding box center [539, 407] width 67 height 21
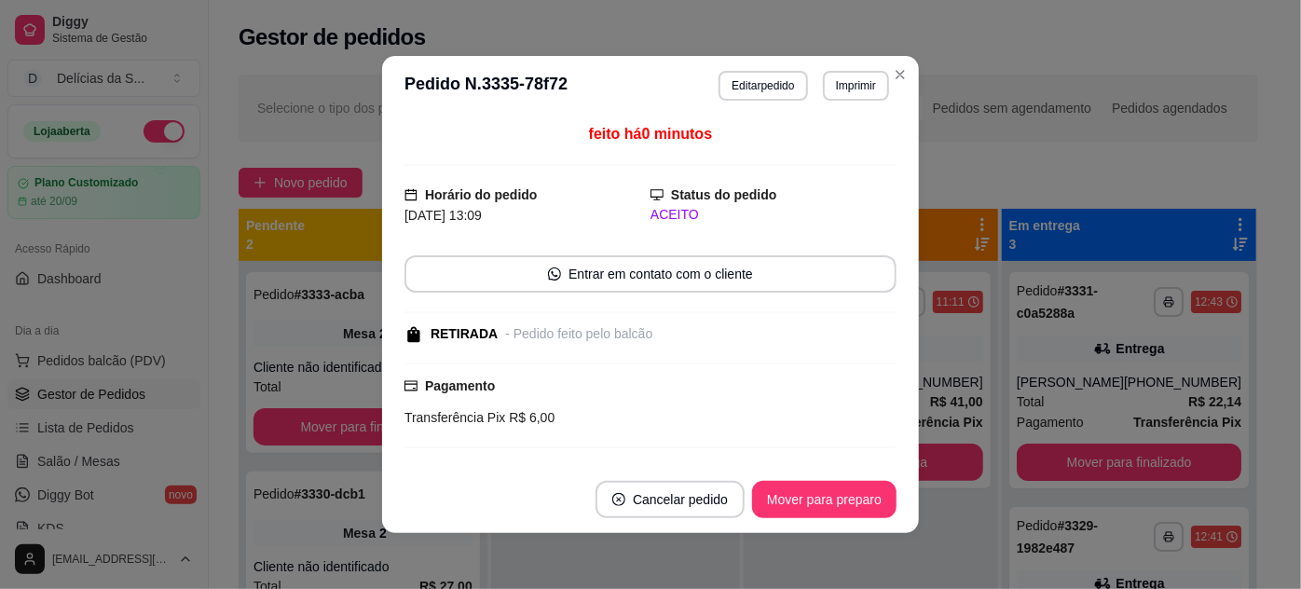
scroll to position [144, 0]
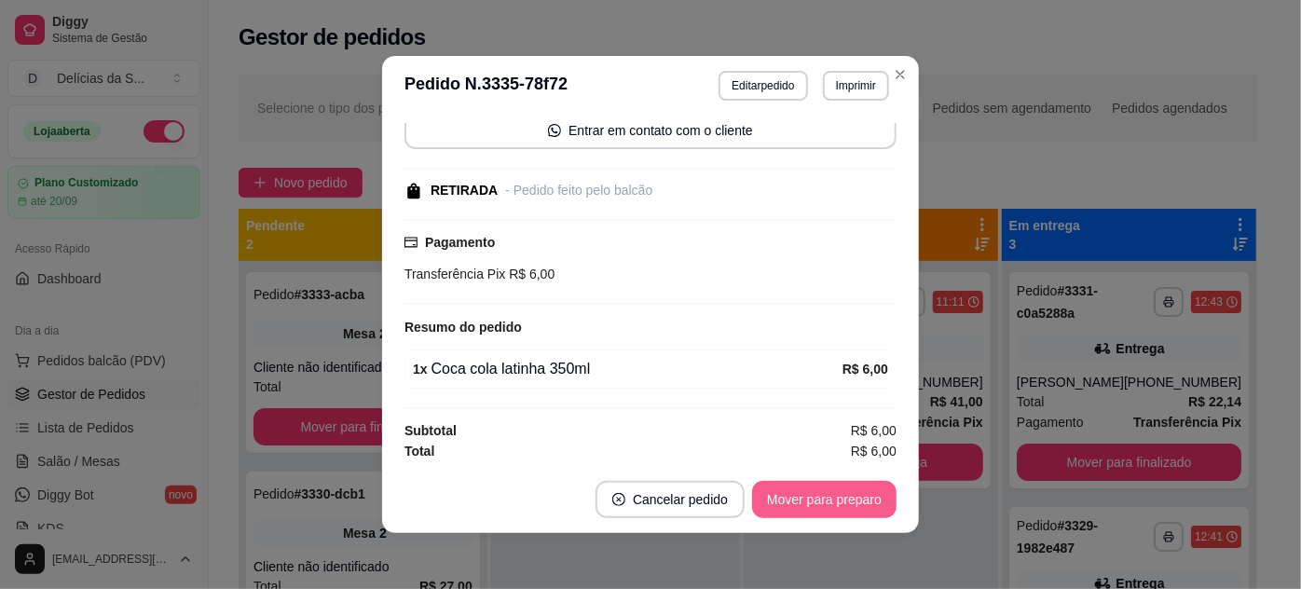
click at [788, 492] on button "Mover para preparo" at bounding box center [824, 499] width 145 height 37
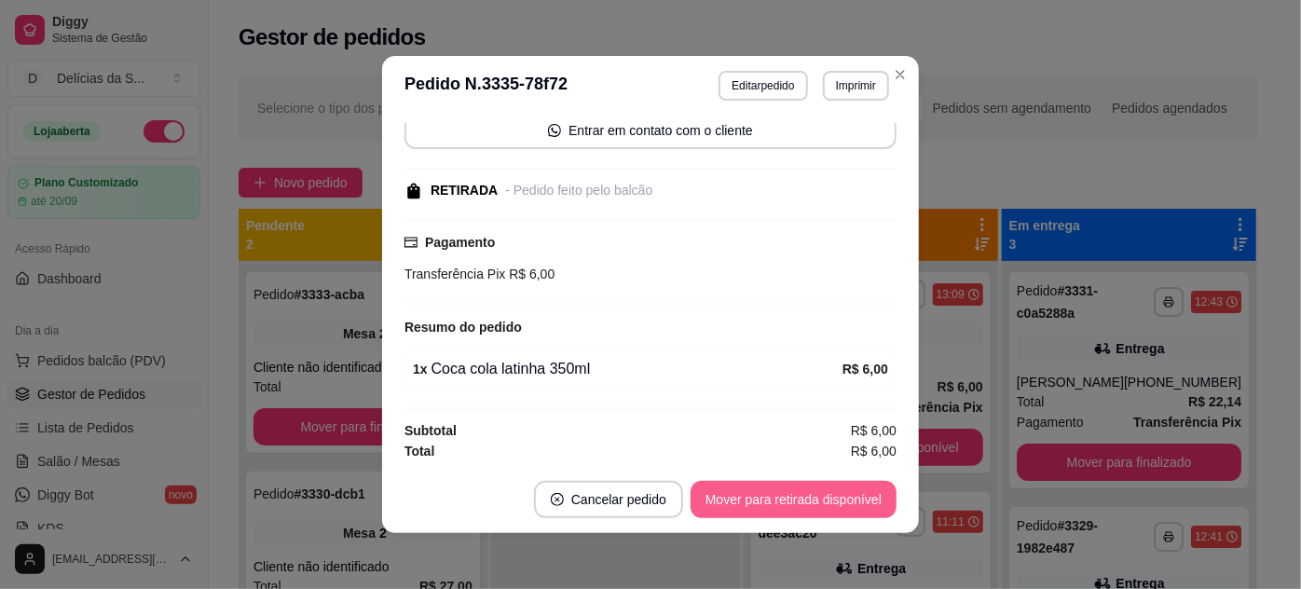
click at [807, 502] on button "Mover para retirada disponível" at bounding box center [794, 499] width 206 height 37
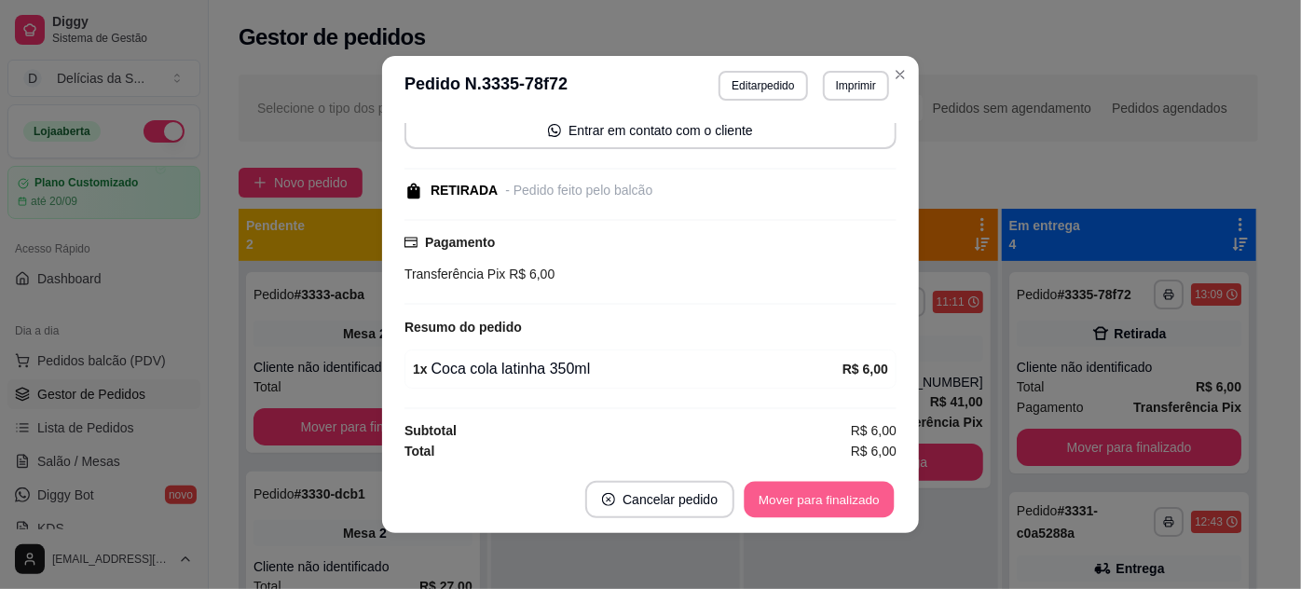
click at [807, 501] on button "Mover para finalizado" at bounding box center [820, 500] width 150 height 36
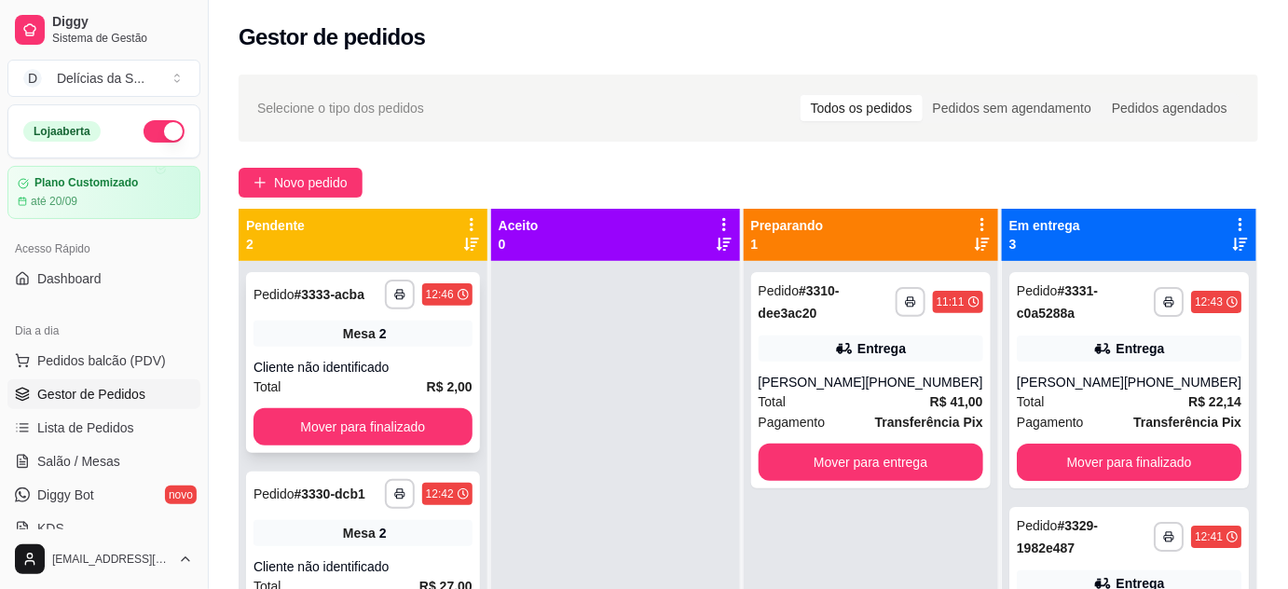
click at [381, 361] on div "Cliente não identificado" at bounding box center [363, 367] width 219 height 19
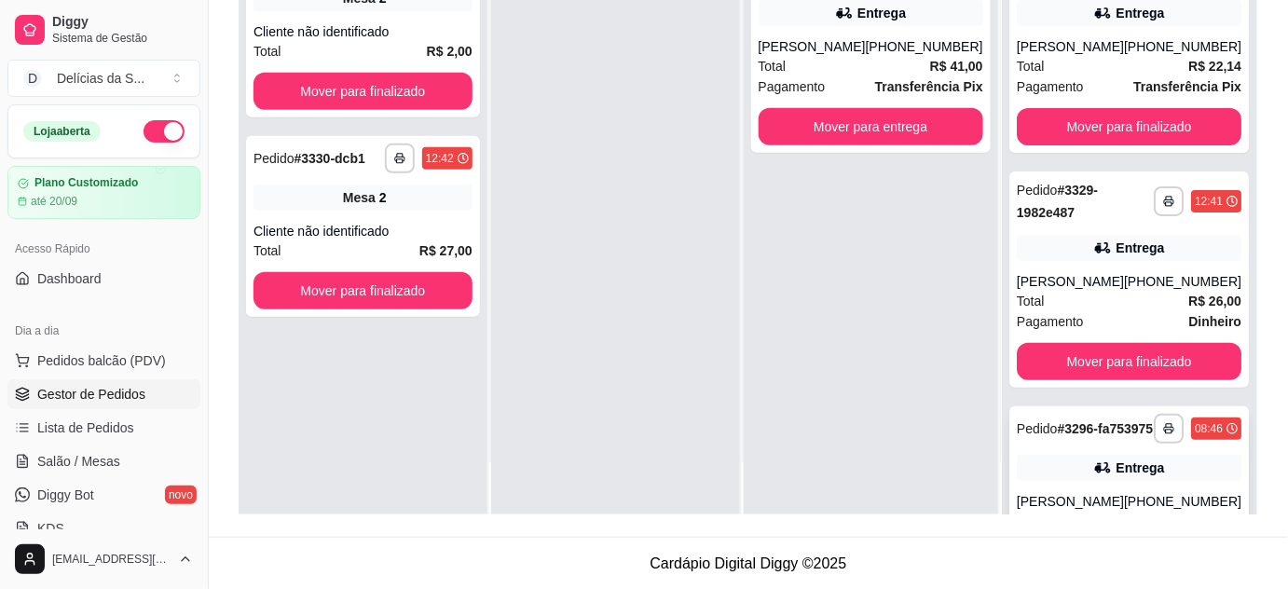
scroll to position [154, 0]
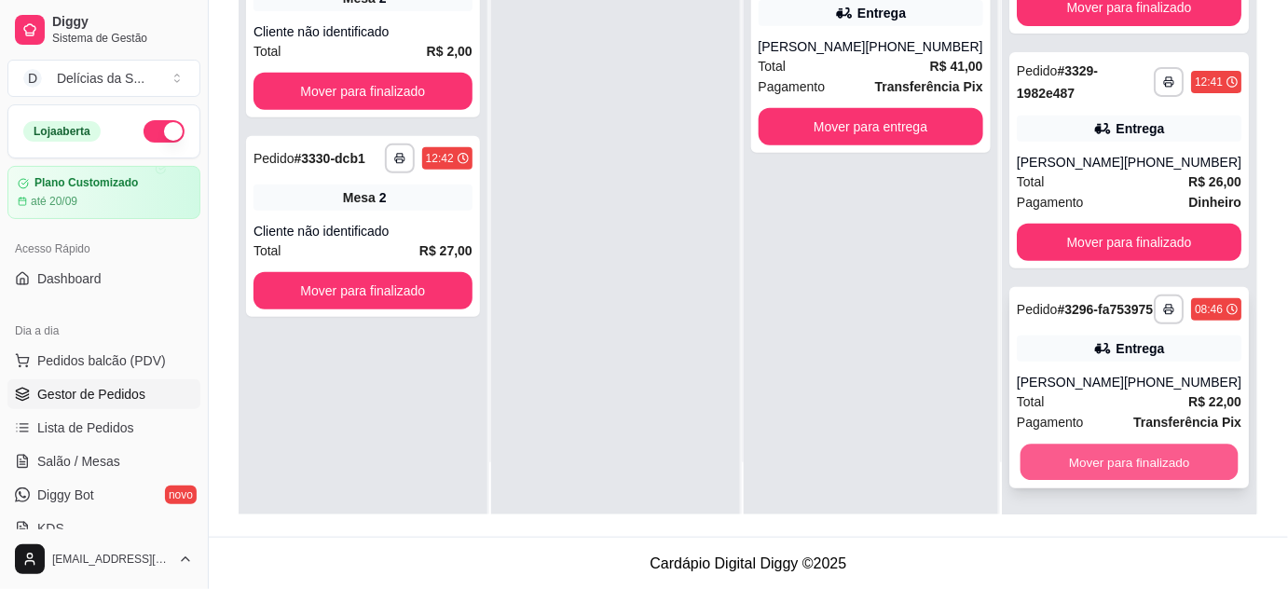
click at [1128, 466] on button "Mover para finalizado" at bounding box center [1129, 463] width 218 height 36
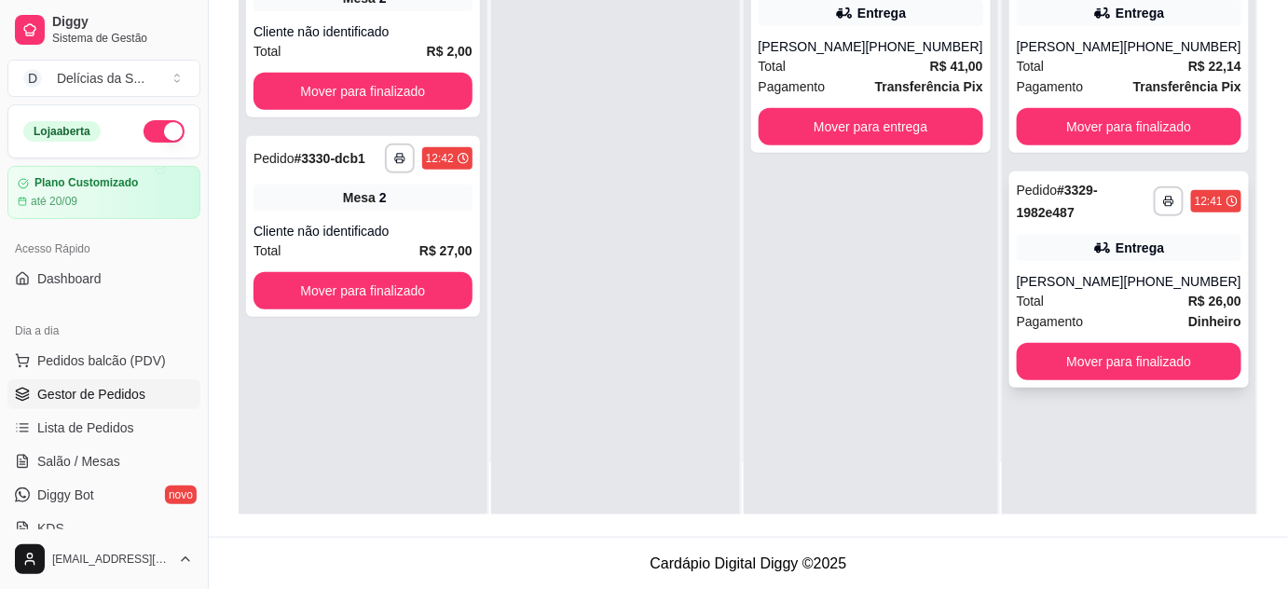
scroll to position [0, 0]
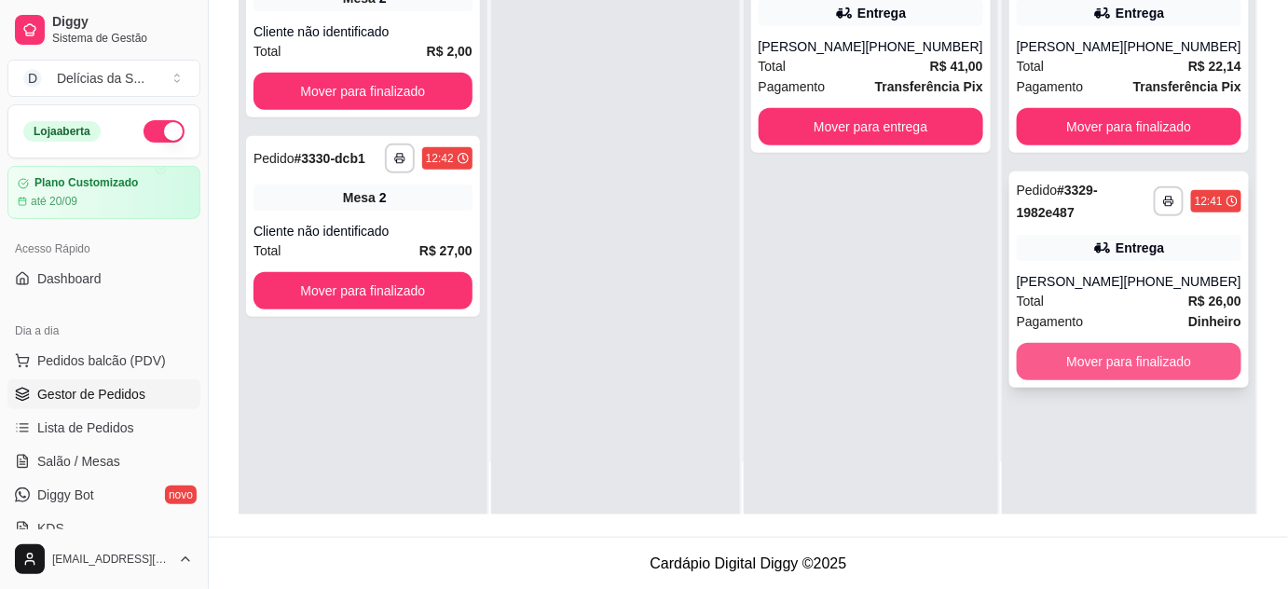
click at [1096, 358] on button "Mover para finalizado" at bounding box center [1129, 361] width 225 height 37
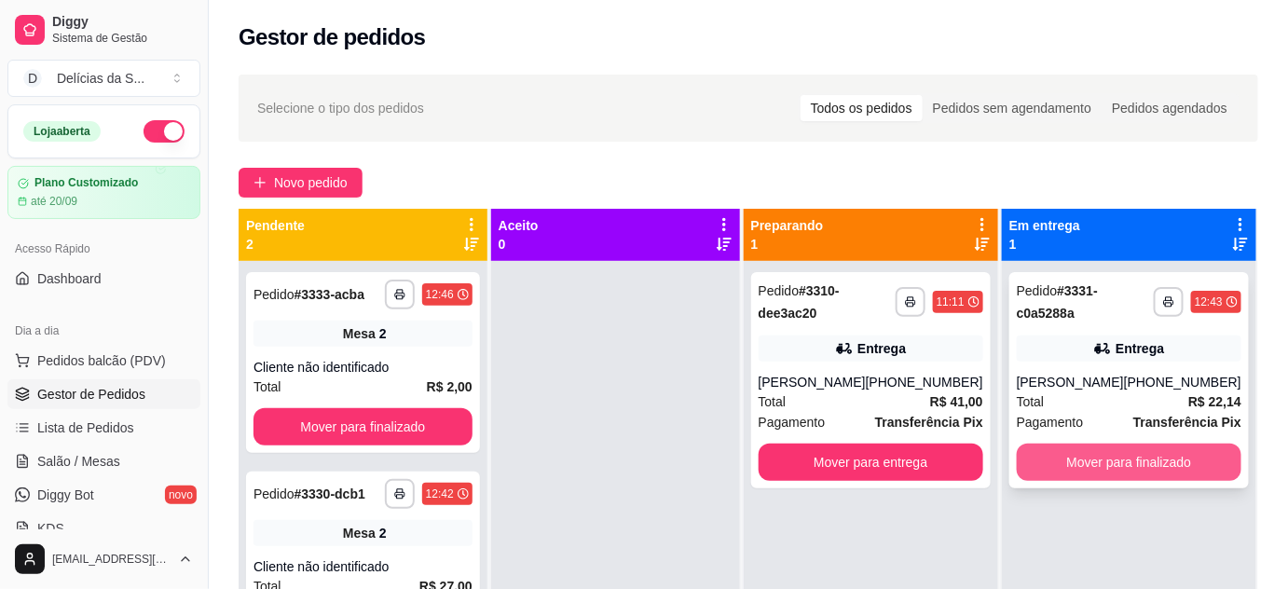
click at [1094, 457] on button "Mover para finalizado" at bounding box center [1129, 462] width 225 height 37
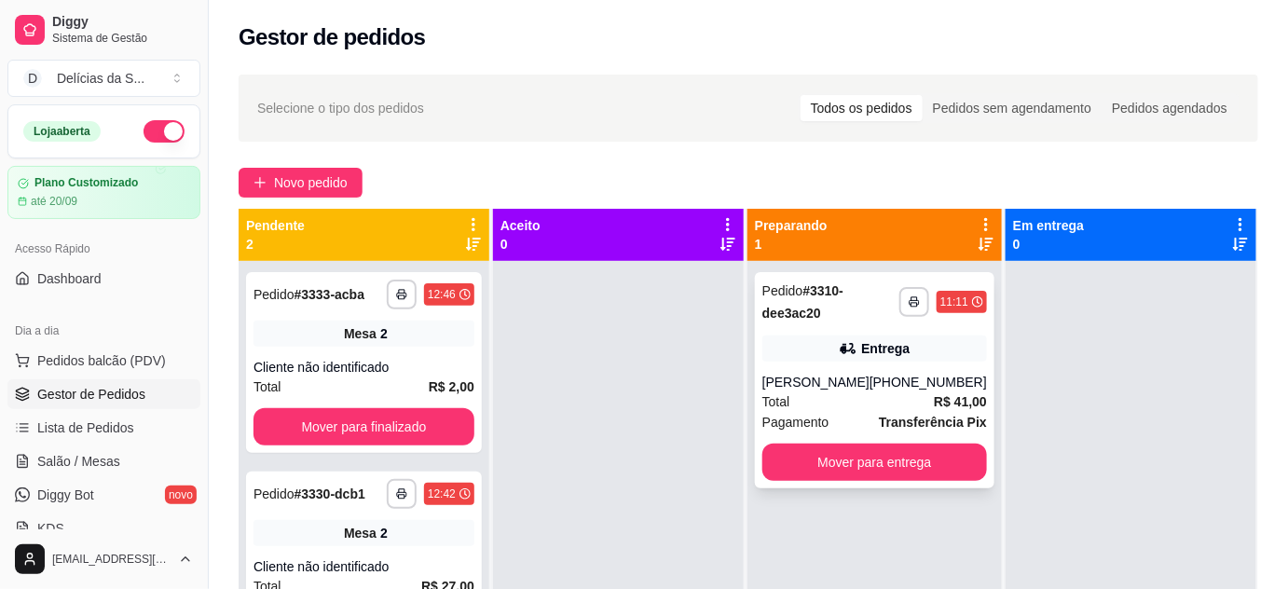
click at [860, 393] on div "Total R$ 41,00" at bounding box center [875, 402] width 225 height 21
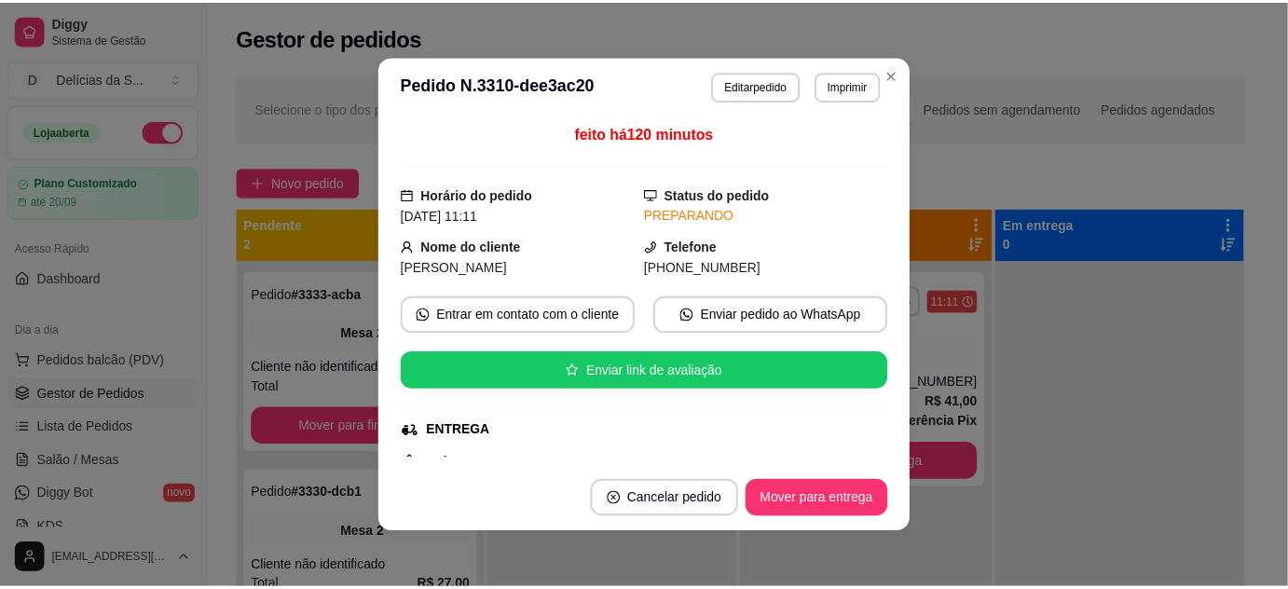
scroll to position [464, 0]
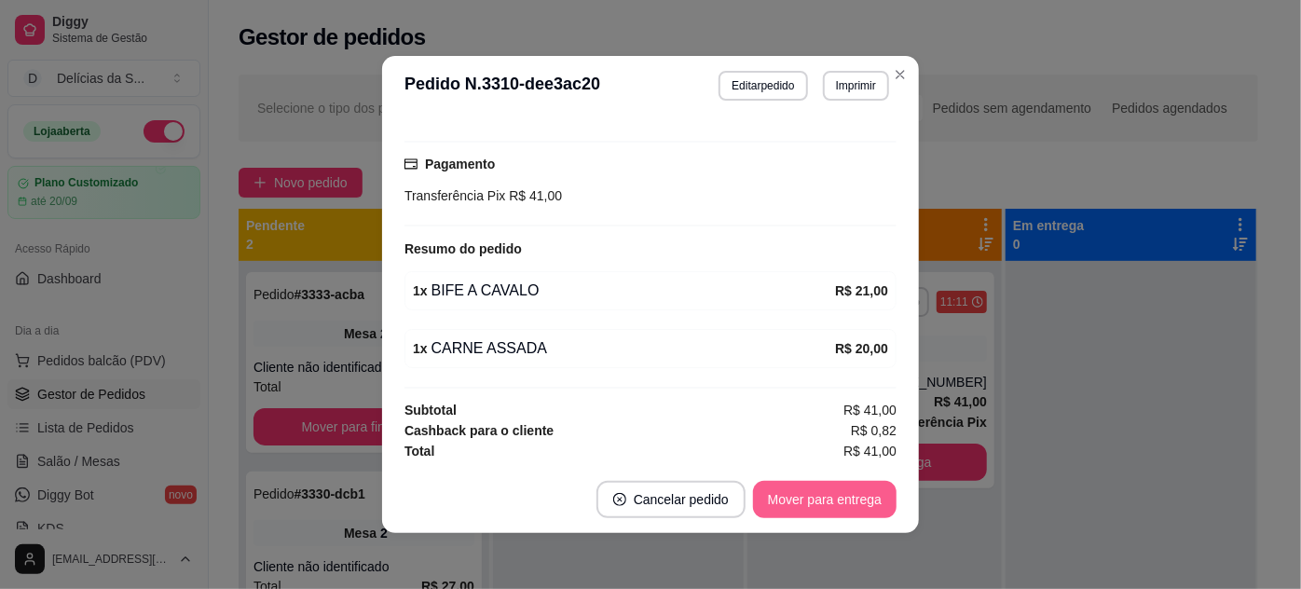
click at [849, 502] on button "Mover para entrega" at bounding box center [825, 499] width 144 height 37
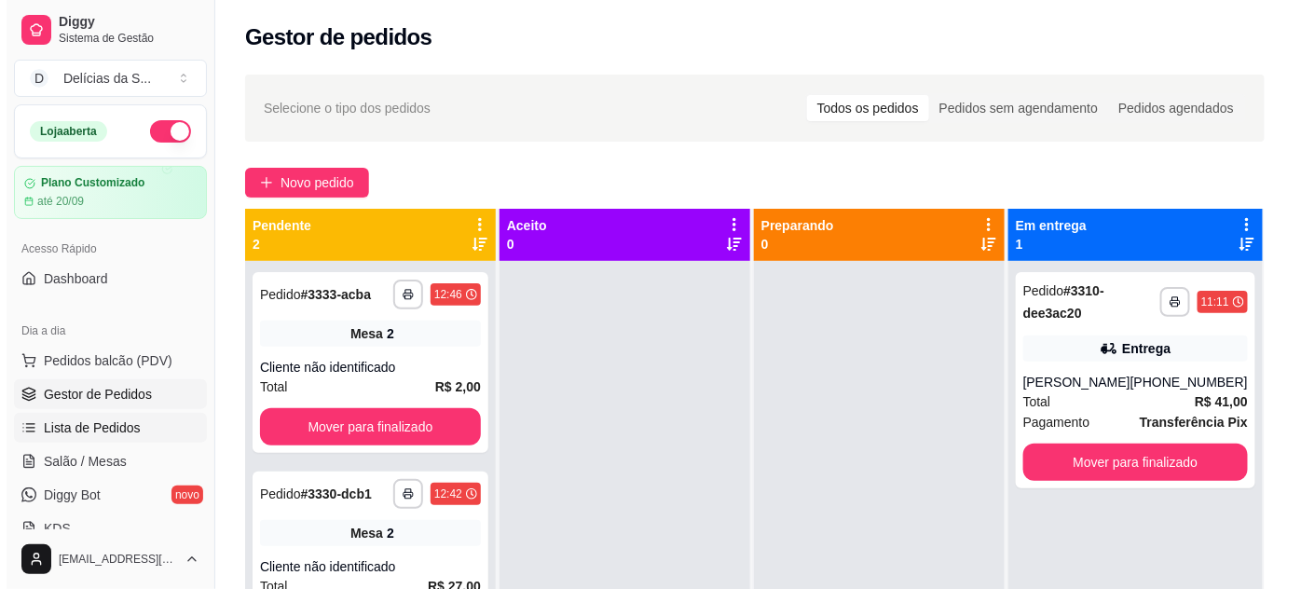
scroll to position [169, 0]
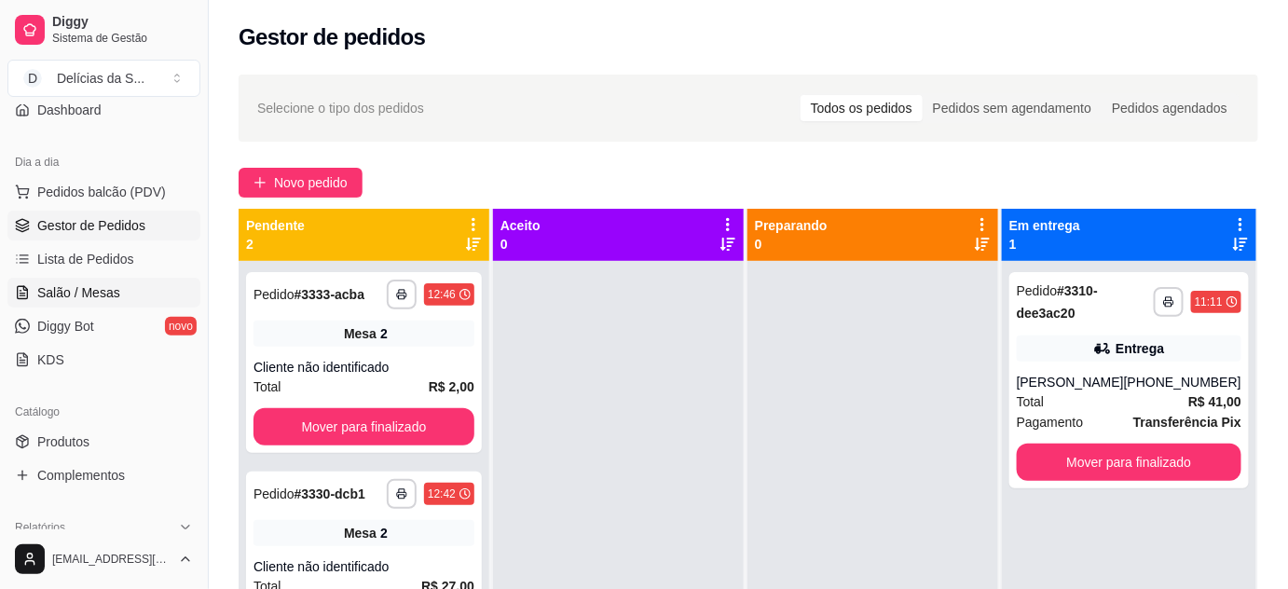
click at [79, 300] on link "Salão / Mesas" at bounding box center [103, 293] width 193 height 30
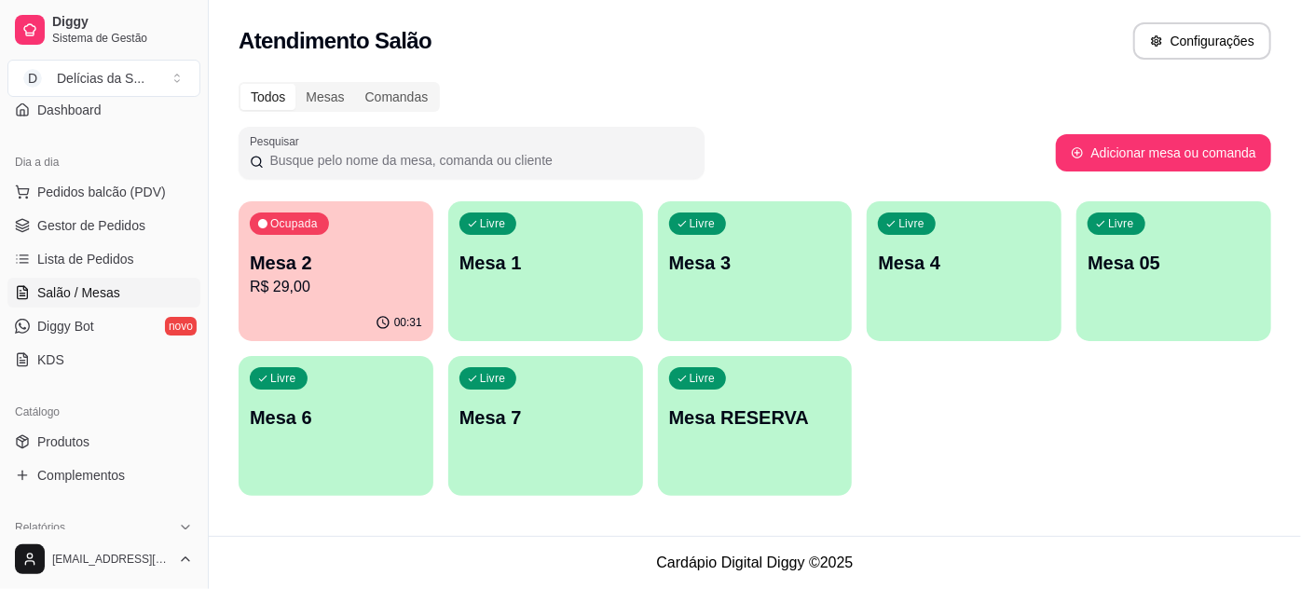
click at [361, 267] on p "Mesa 2" at bounding box center [336, 263] width 172 height 26
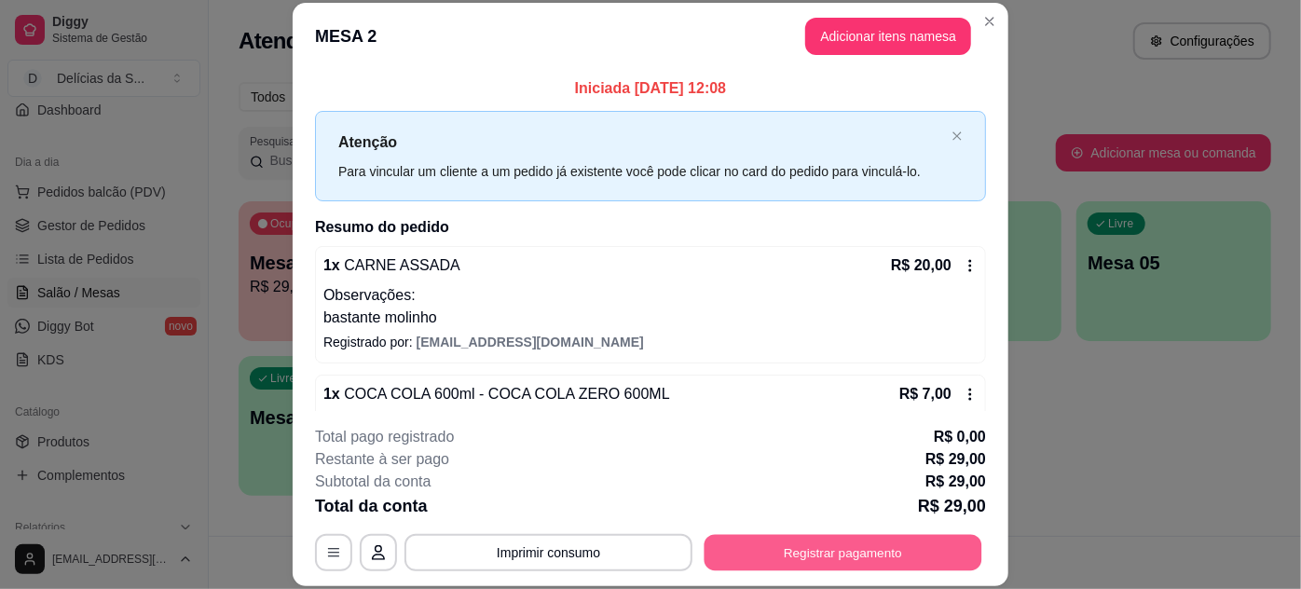
click at [791, 557] on button "Registrar pagamento" at bounding box center [844, 552] width 278 height 36
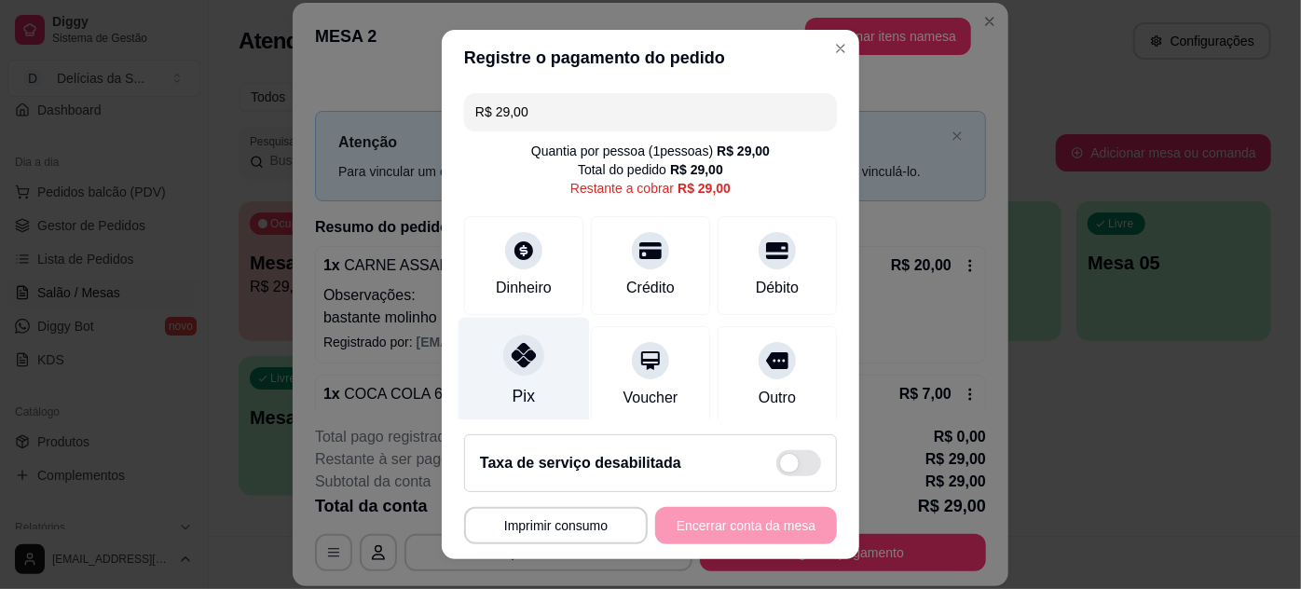
click at [516, 366] on icon at bounding box center [524, 355] width 24 height 24
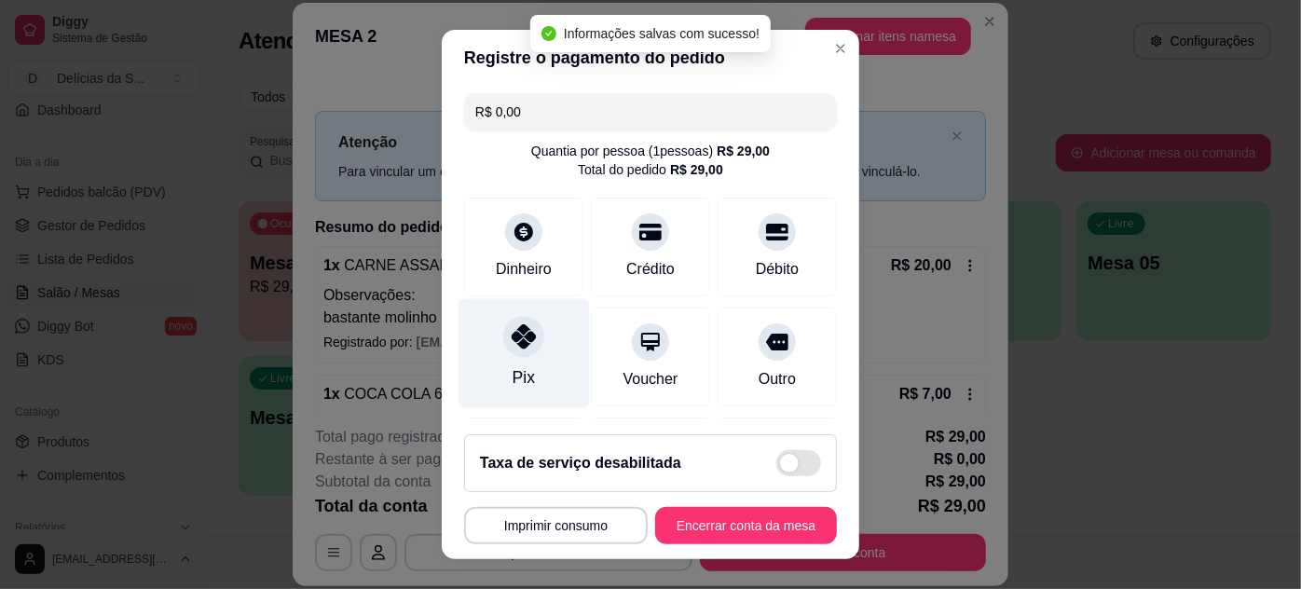
type input "R$ 0,00"
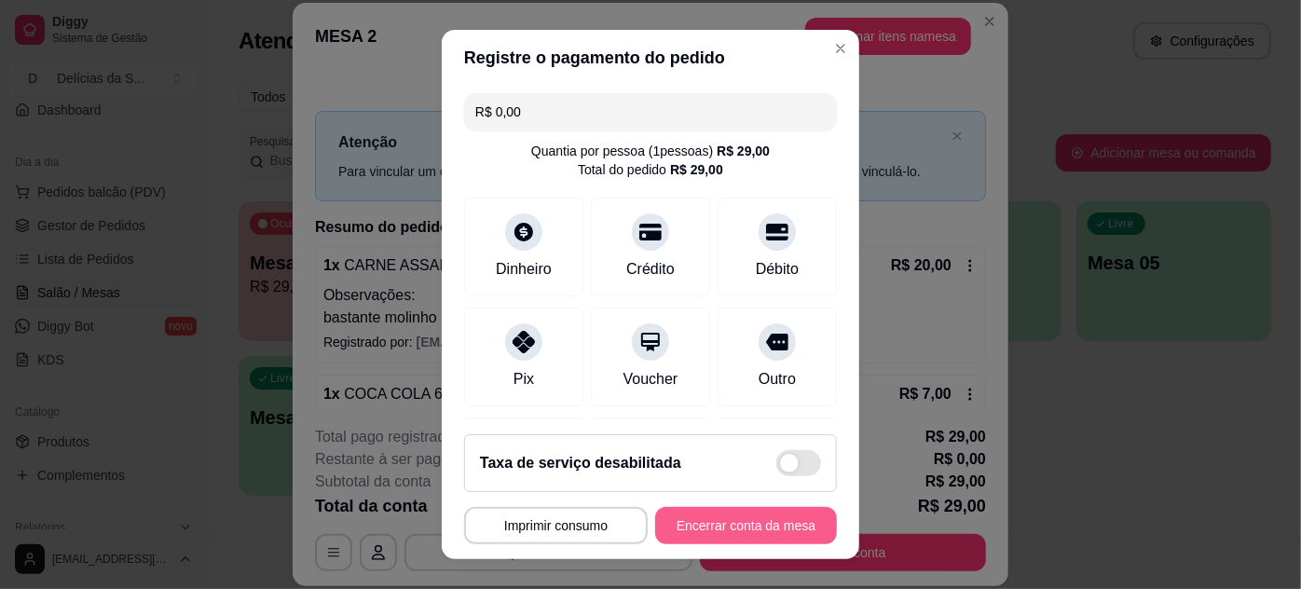
click at [742, 513] on button "Encerrar conta da mesa" at bounding box center [746, 525] width 182 height 37
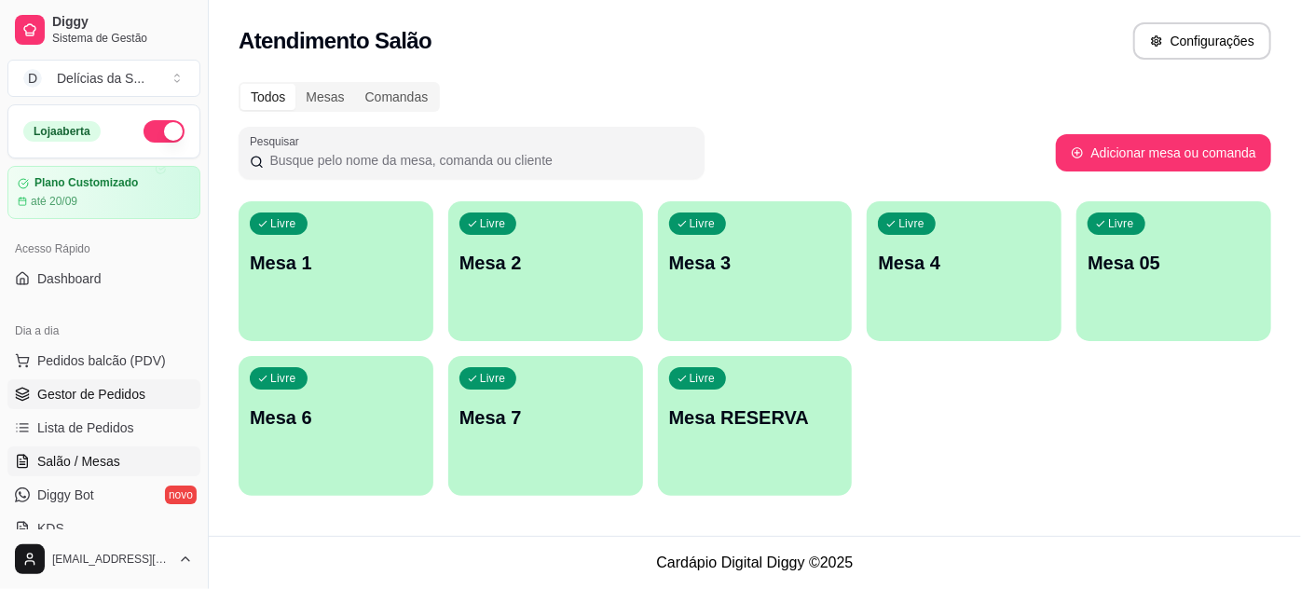
click at [117, 390] on span "Gestor de Pedidos" at bounding box center [91, 394] width 108 height 19
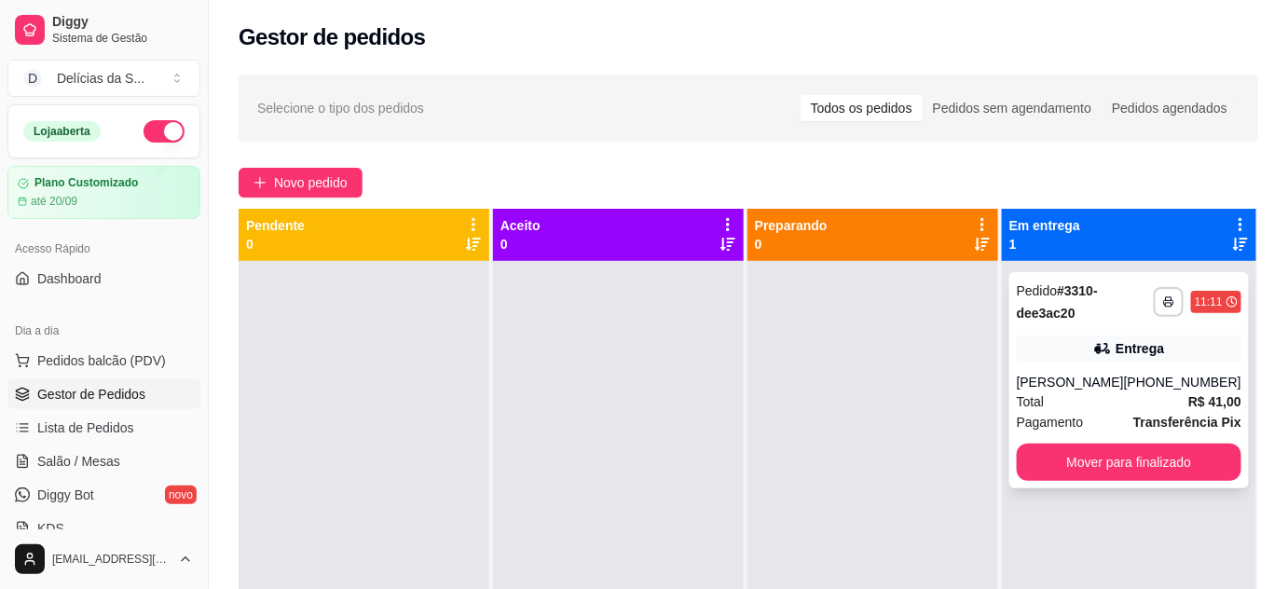
click at [1092, 412] on div "Pagamento Transferência Pix" at bounding box center [1129, 422] width 225 height 21
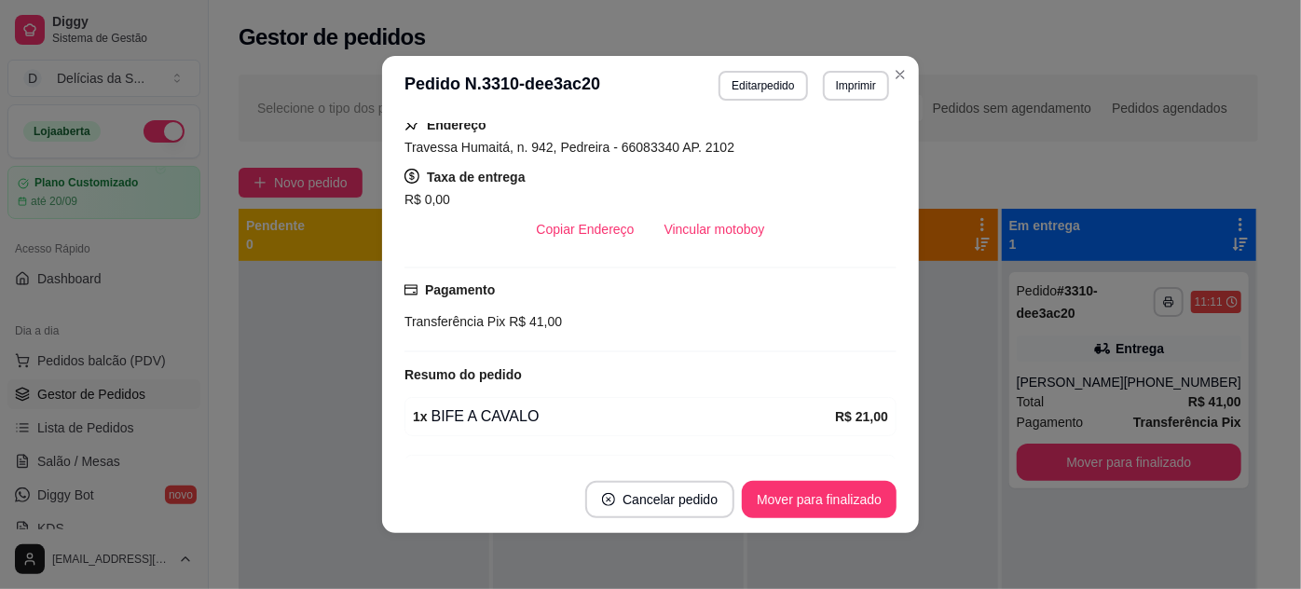
scroll to position [169, 0]
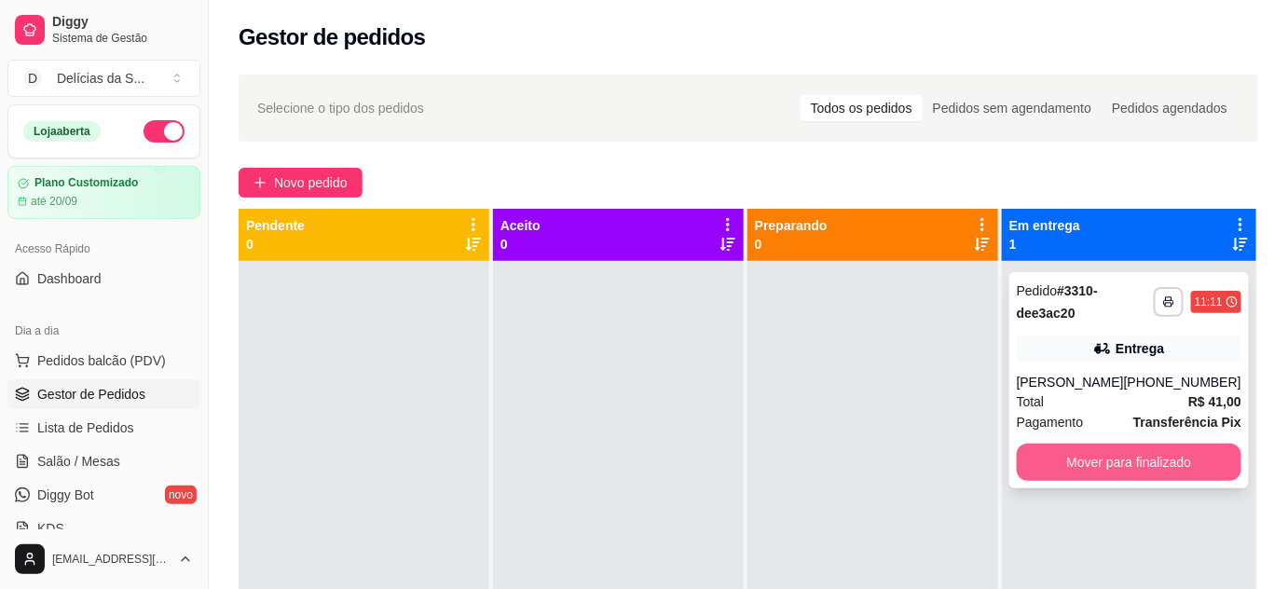
click at [1095, 461] on button "Mover para finalizado" at bounding box center [1129, 462] width 225 height 37
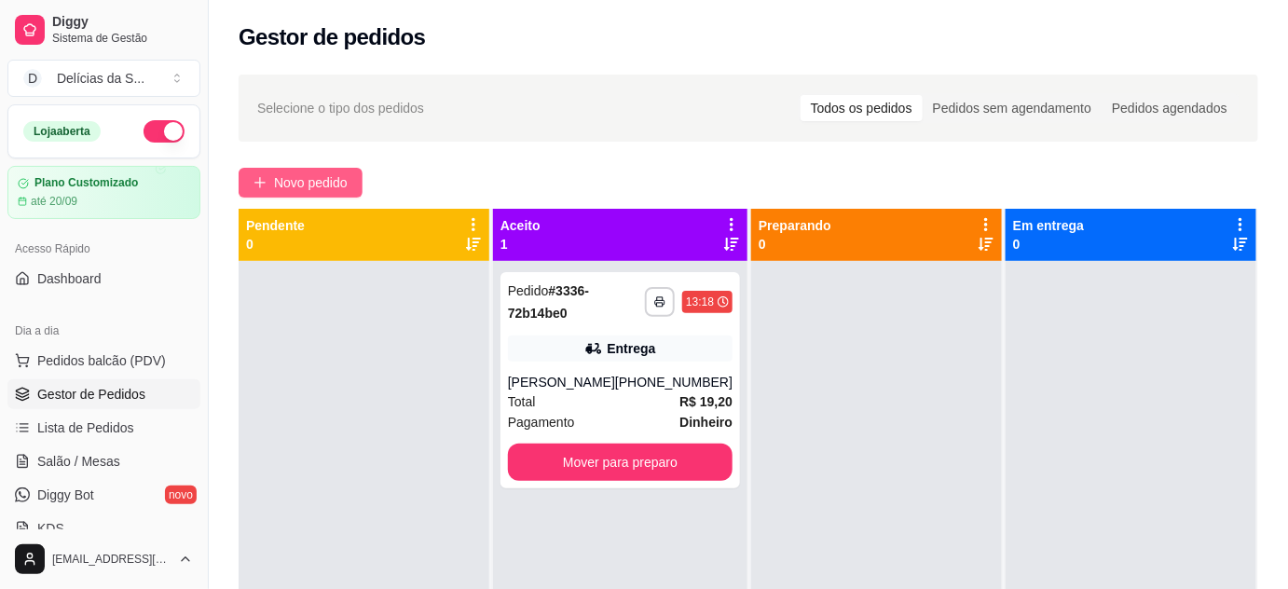
click at [294, 183] on span "Novo pedido" at bounding box center [311, 182] width 74 height 21
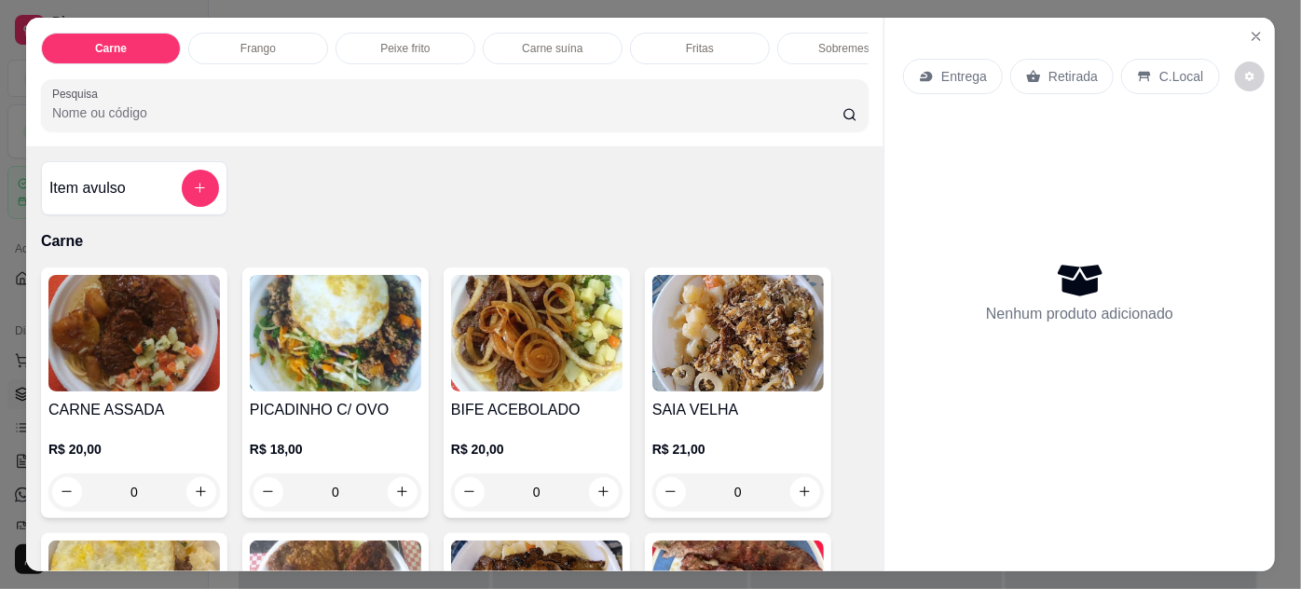
click at [329, 386] on img at bounding box center [336, 333] width 172 height 117
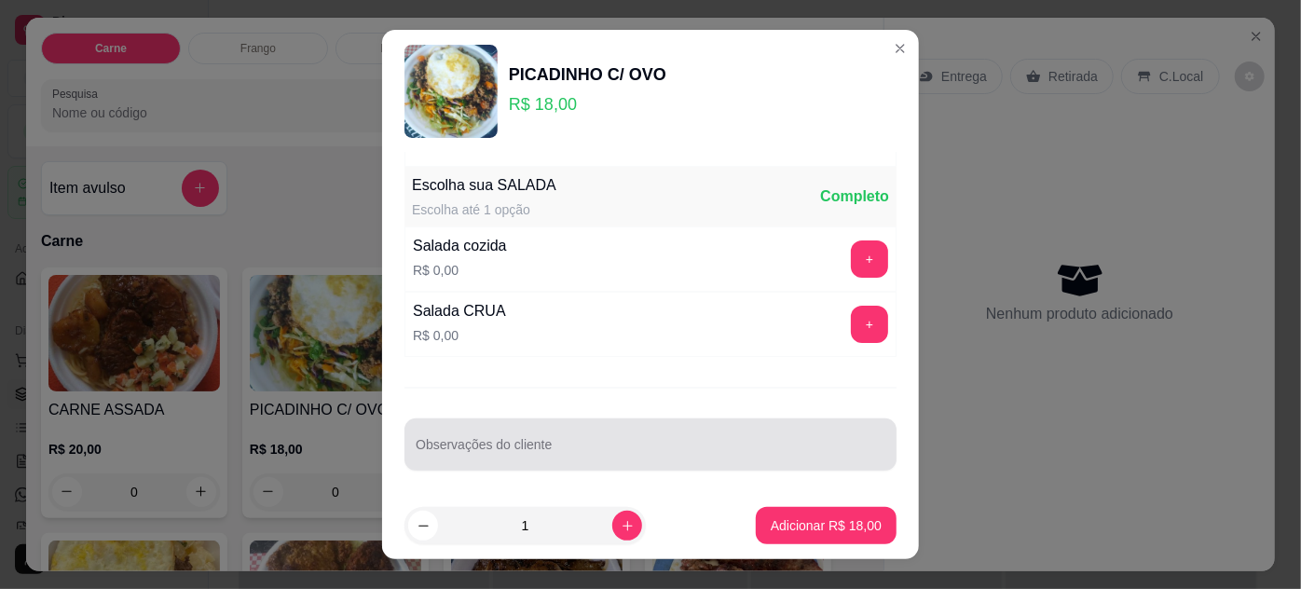
click at [682, 448] on input "Observações do cliente" at bounding box center [651, 452] width 470 height 19
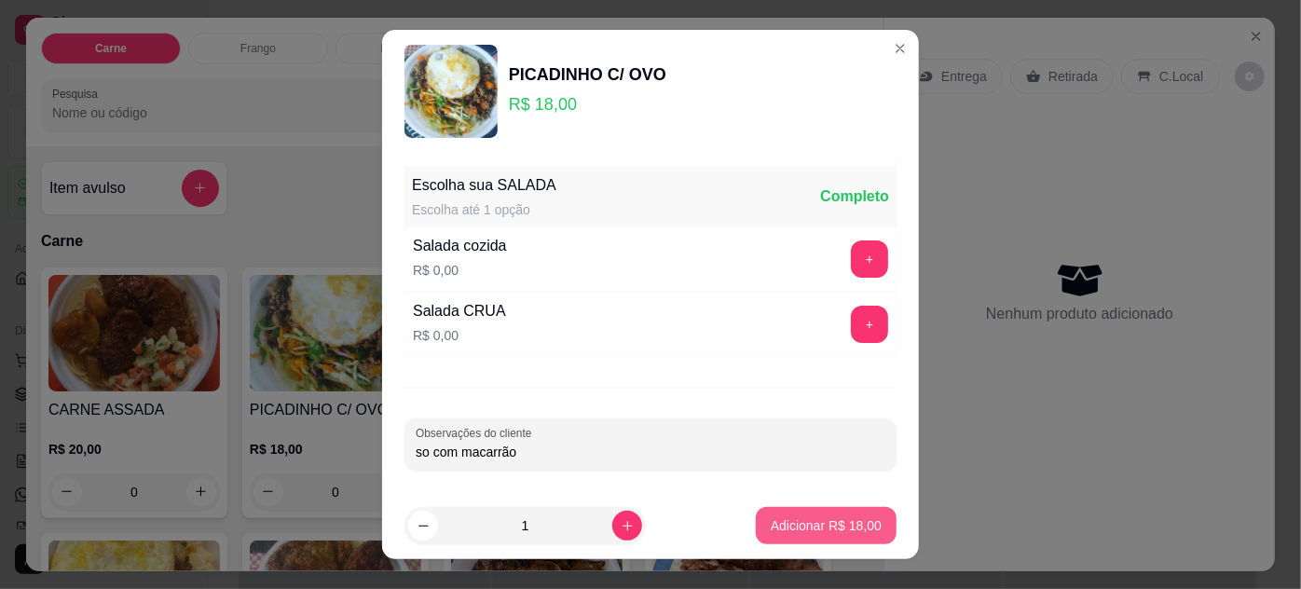
type input "so com macarrão"
click at [782, 529] on p "Adicionar R$ 18,00" at bounding box center [827, 526] width 108 height 18
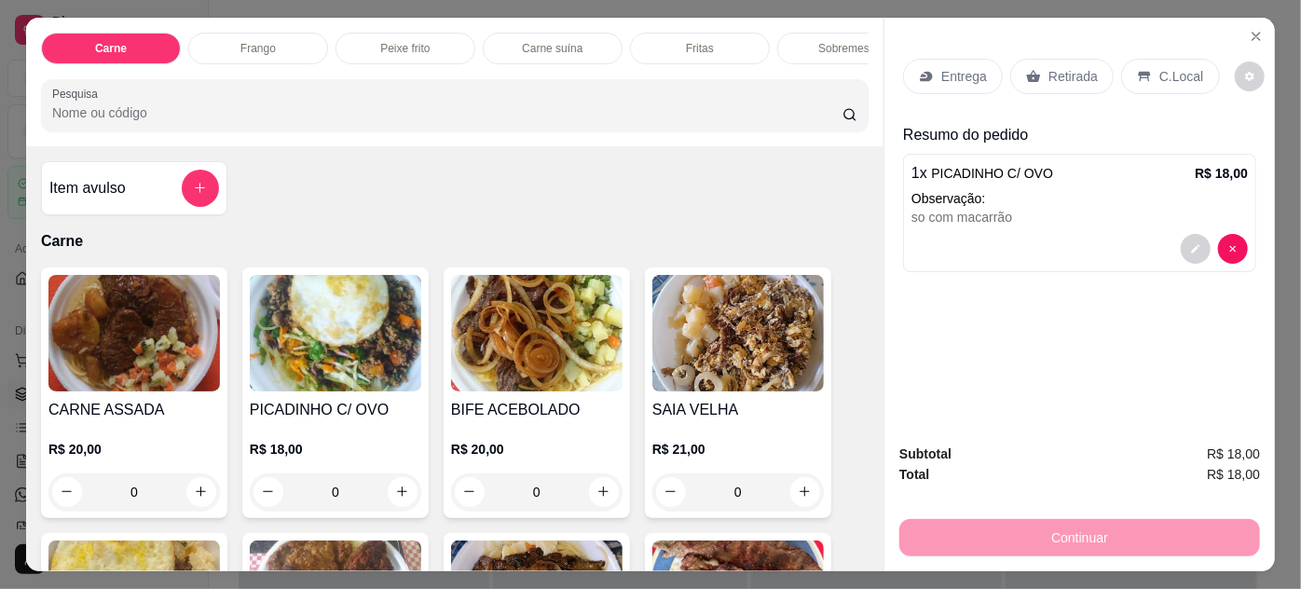
click at [1066, 75] on p "Retirada" at bounding box center [1073, 76] width 49 height 19
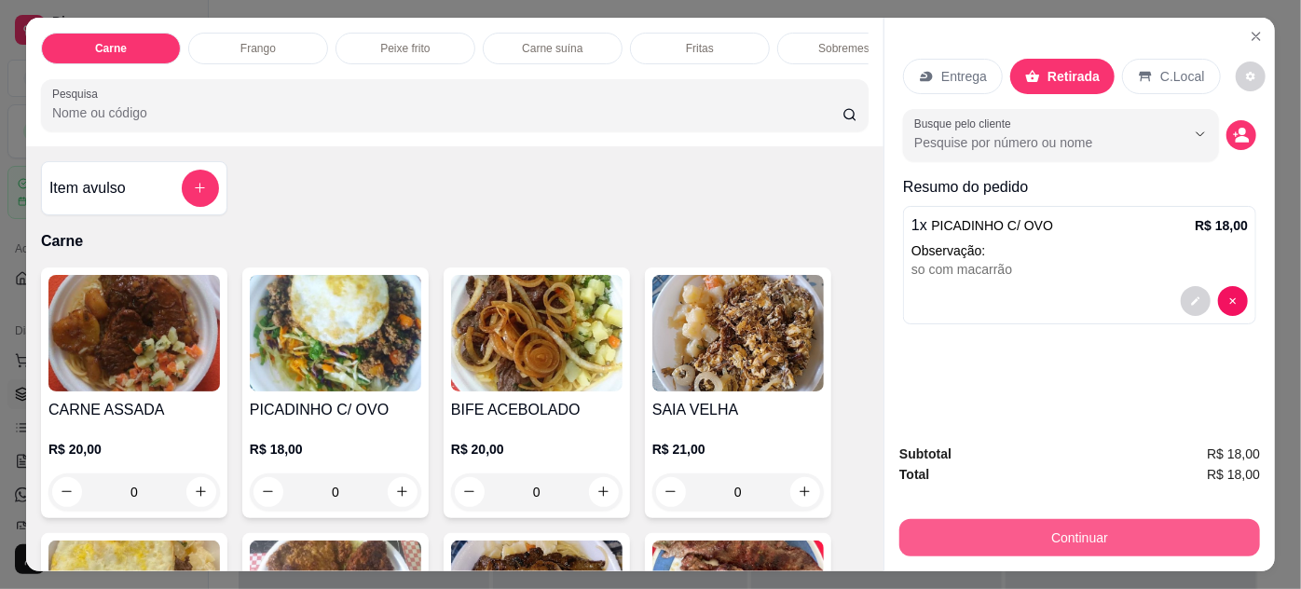
click at [992, 536] on button "Continuar" at bounding box center [1080, 537] width 361 height 37
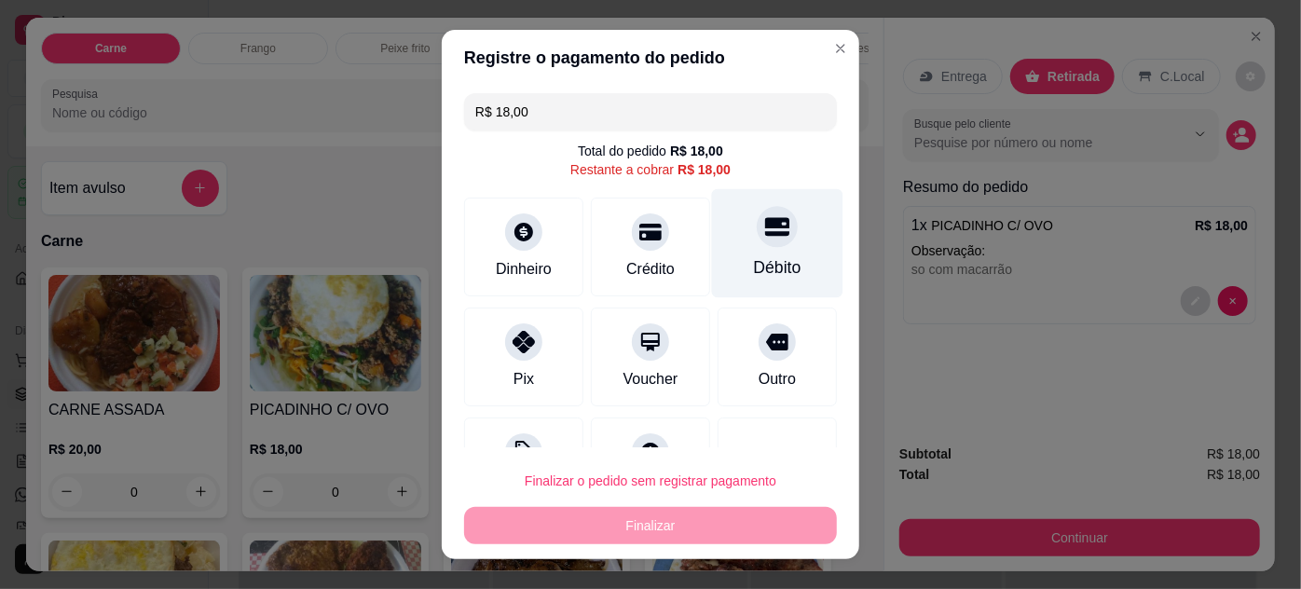
click at [754, 259] on div "Débito" at bounding box center [778, 267] width 48 height 24
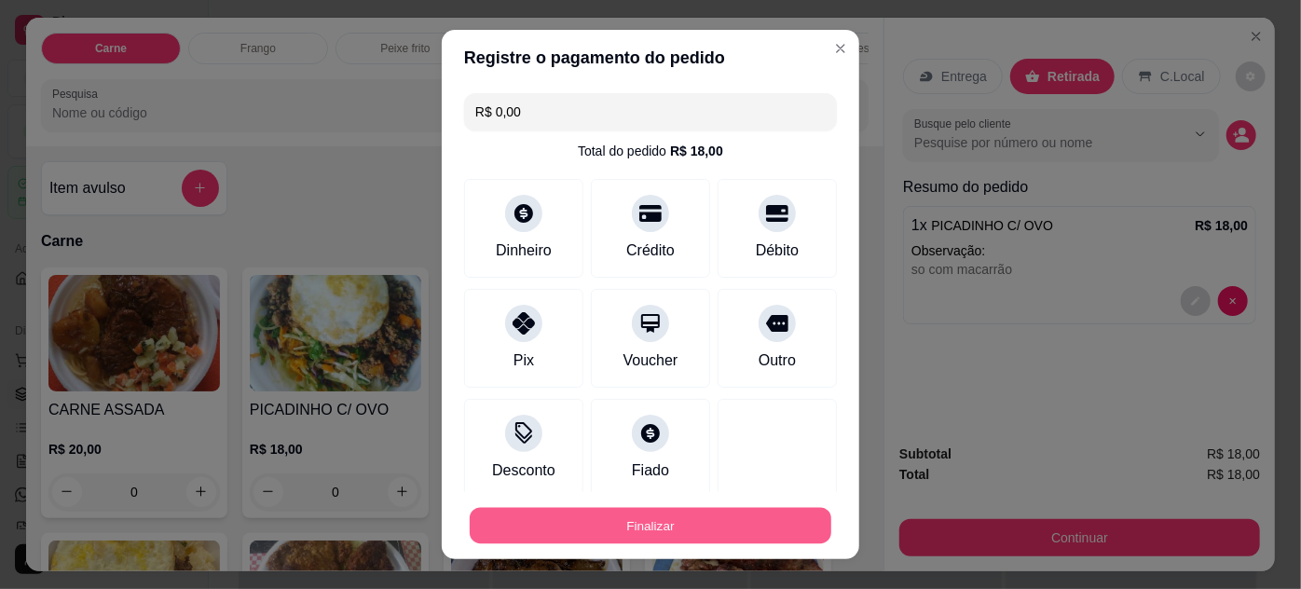
click at [730, 524] on button "Finalizar" at bounding box center [651, 526] width 362 height 36
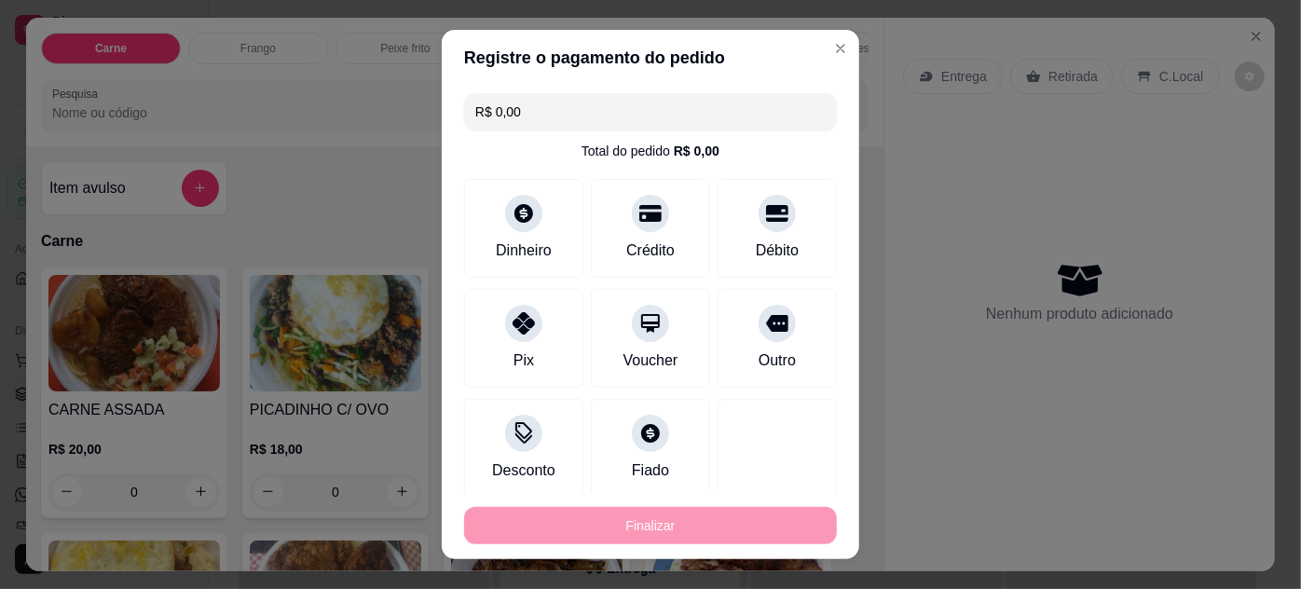
type input "-R$ 18,00"
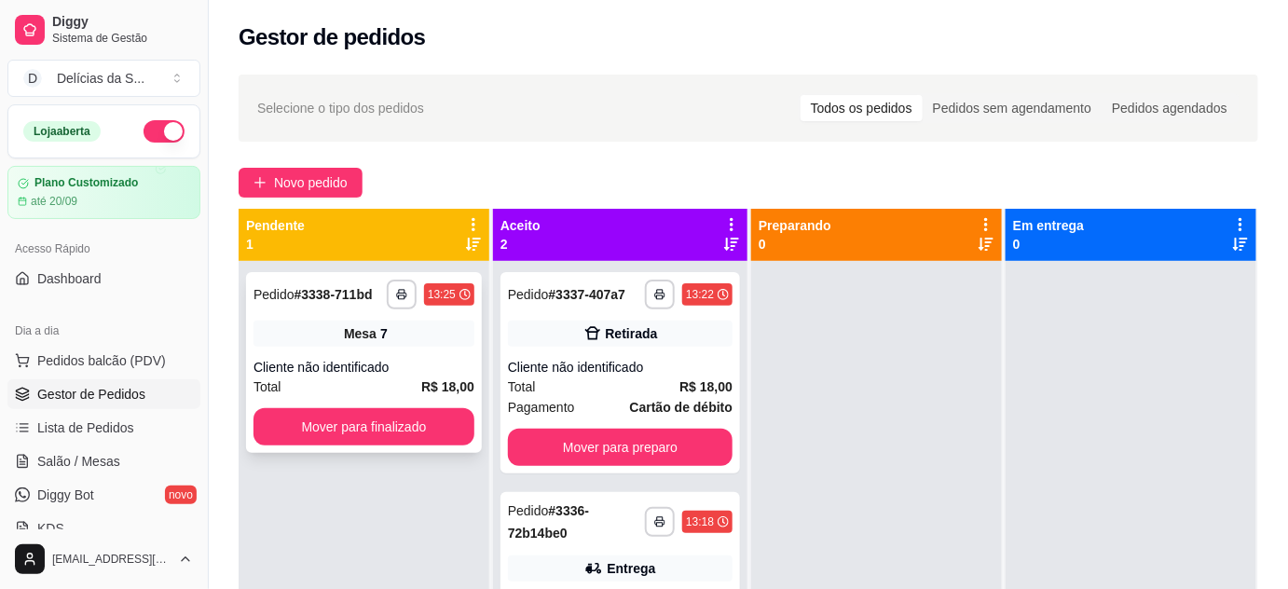
click at [375, 360] on div "Cliente não identificado" at bounding box center [364, 367] width 221 height 19
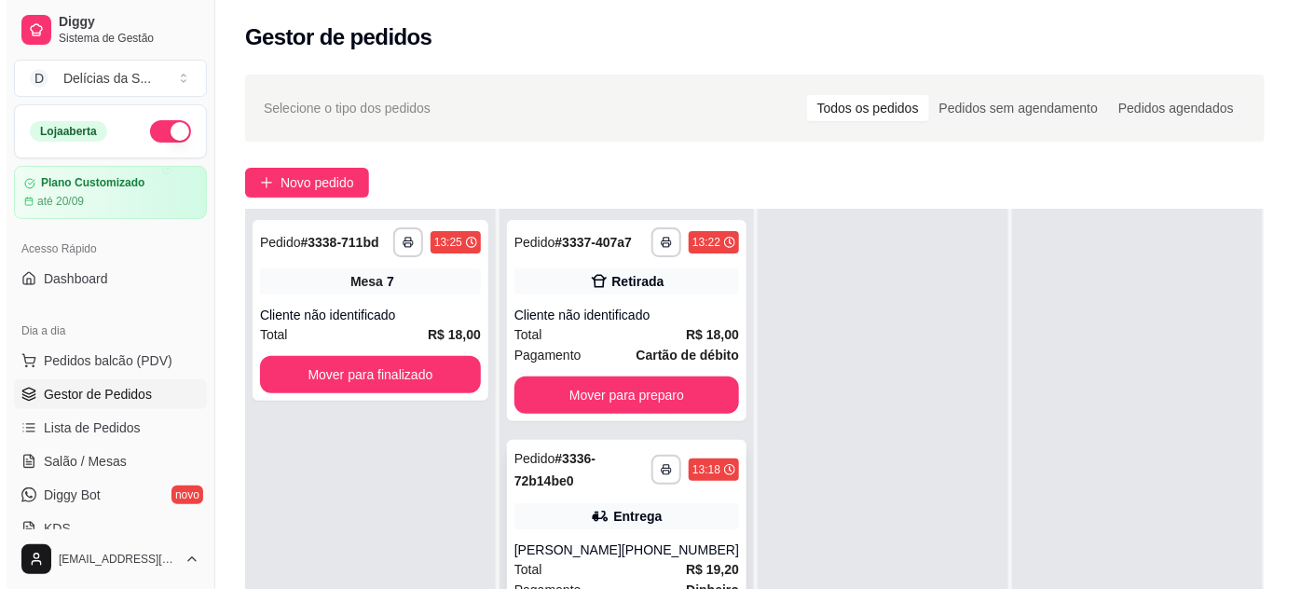
scroll to position [169, 0]
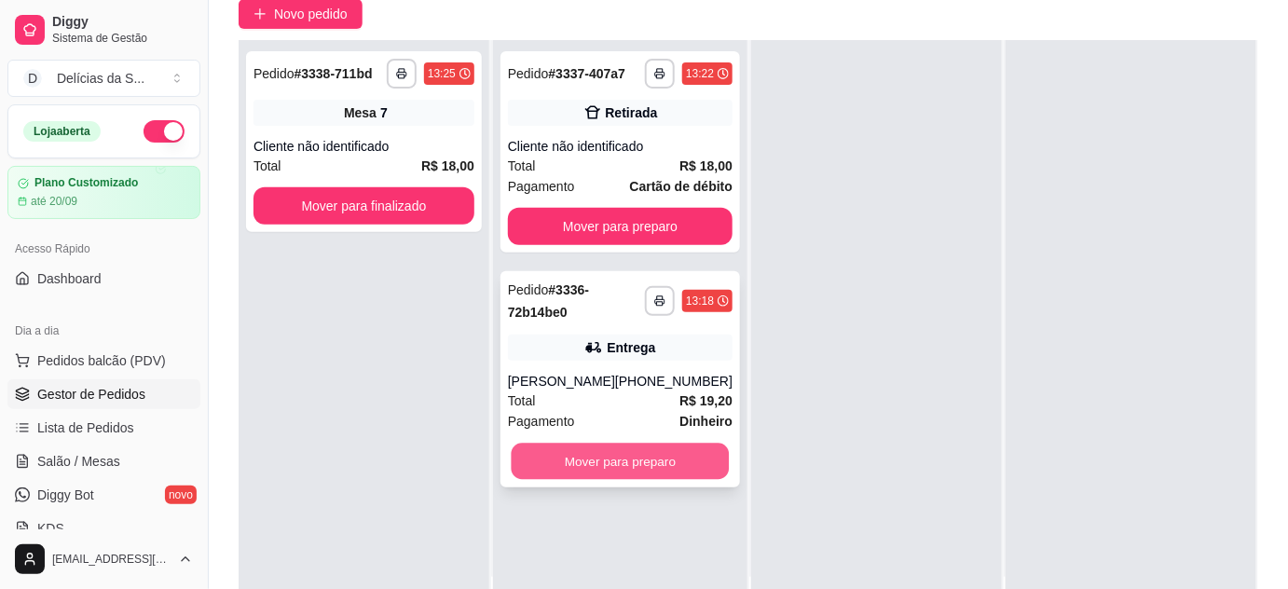
click at [612, 454] on button "Mover para preparo" at bounding box center [621, 462] width 218 height 36
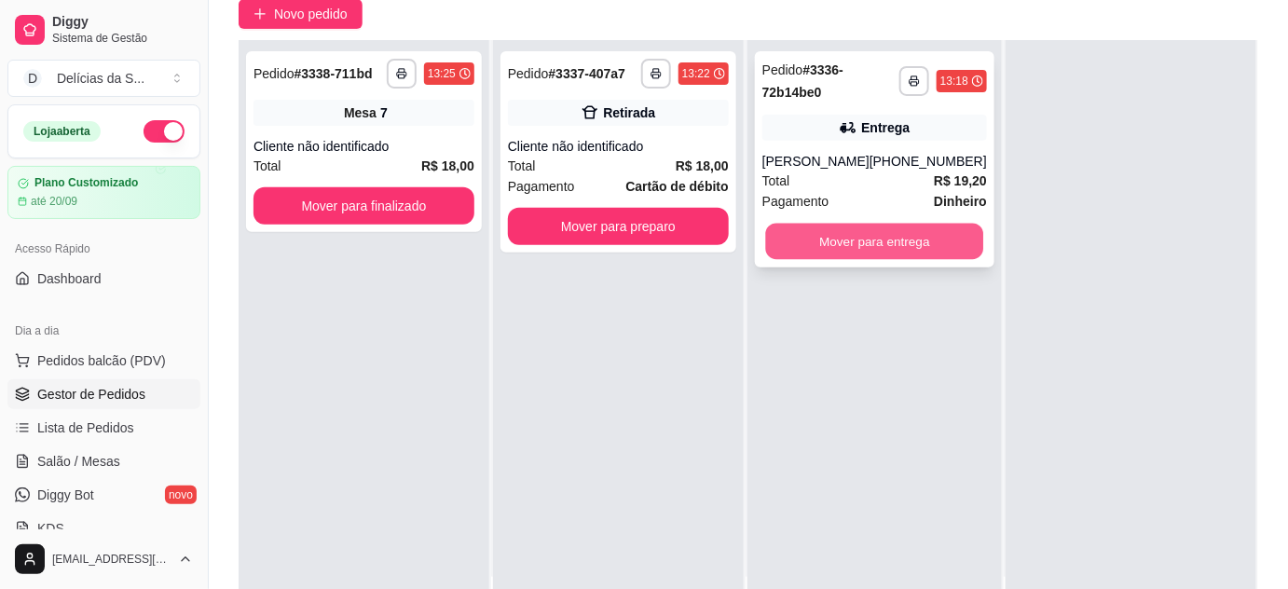
click at [837, 239] on button "Mover para entrega" at bounding box center [874, 242] width 218 height 36
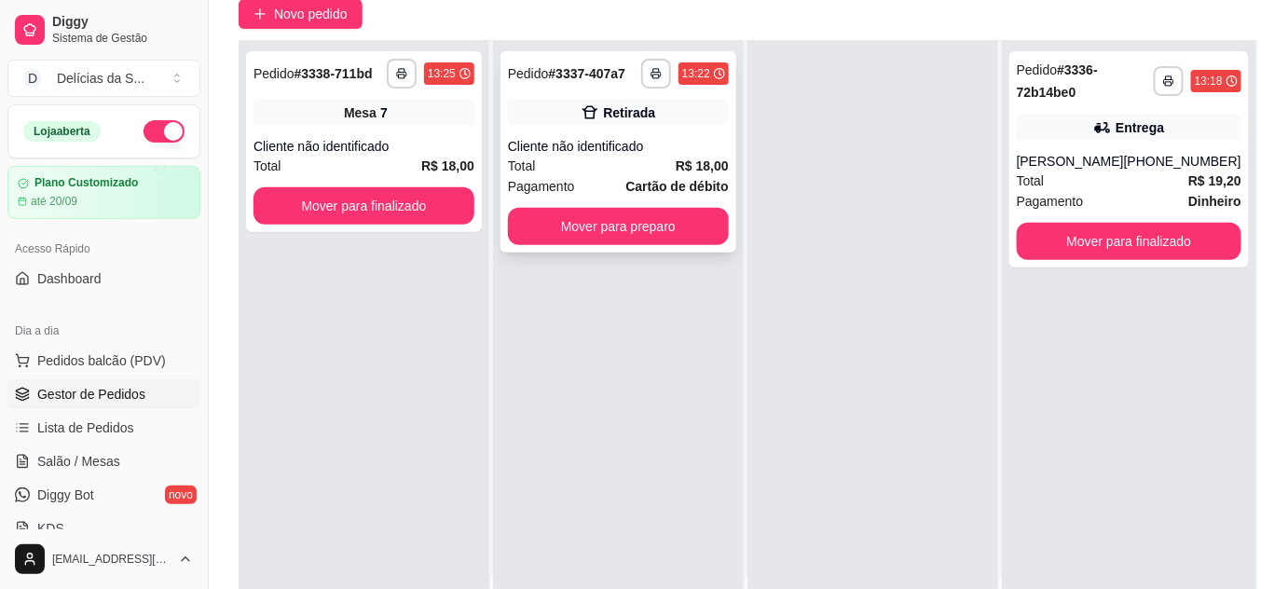
click at [569, 137] on div "Cliente não identificado" at bounding box center [618, 146] width 221 height 19
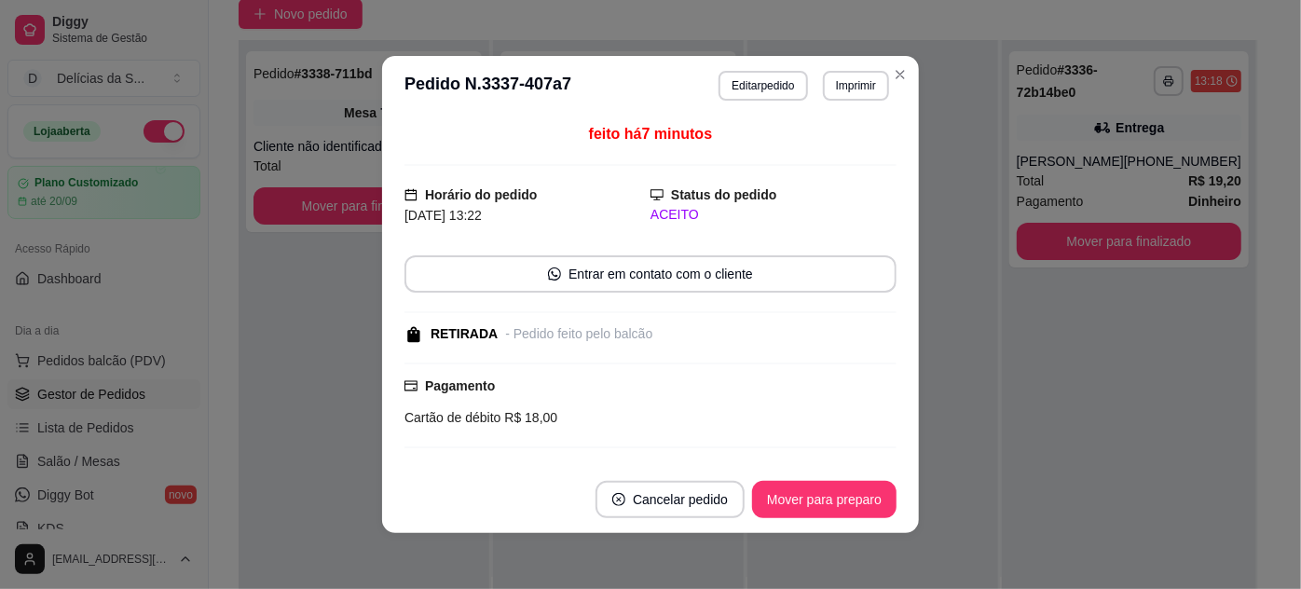
scroll to position [192, 0]
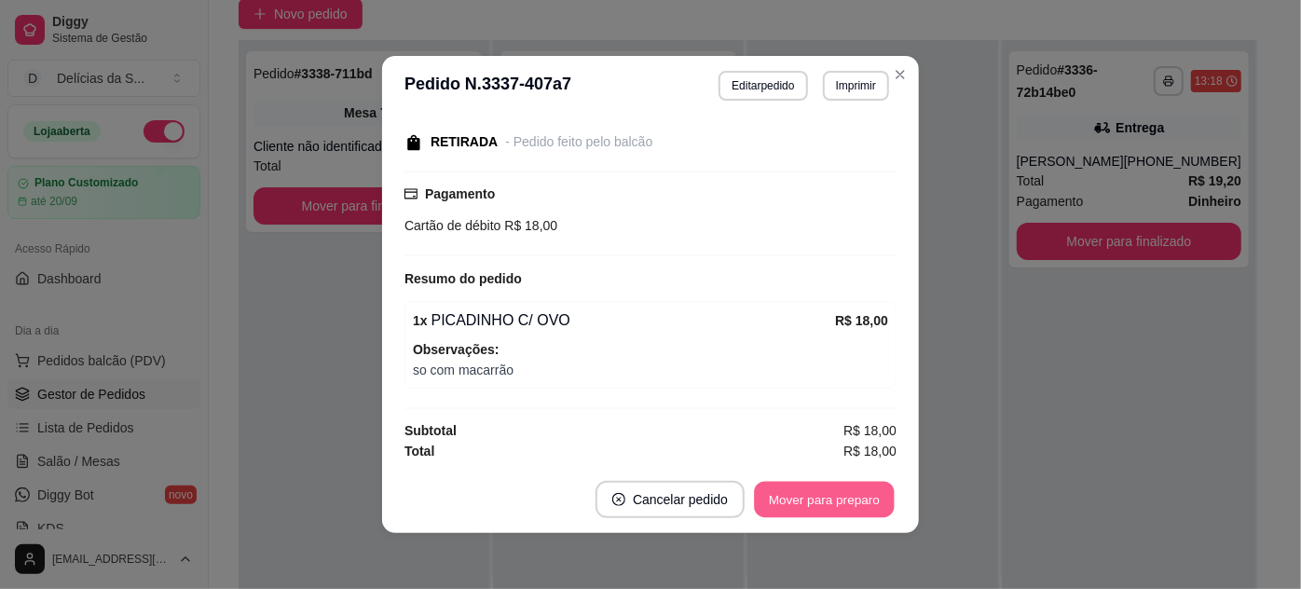
click at [815, 496] on button "Mover para preparo" at bounding box center [824, 500] width 140 height 36
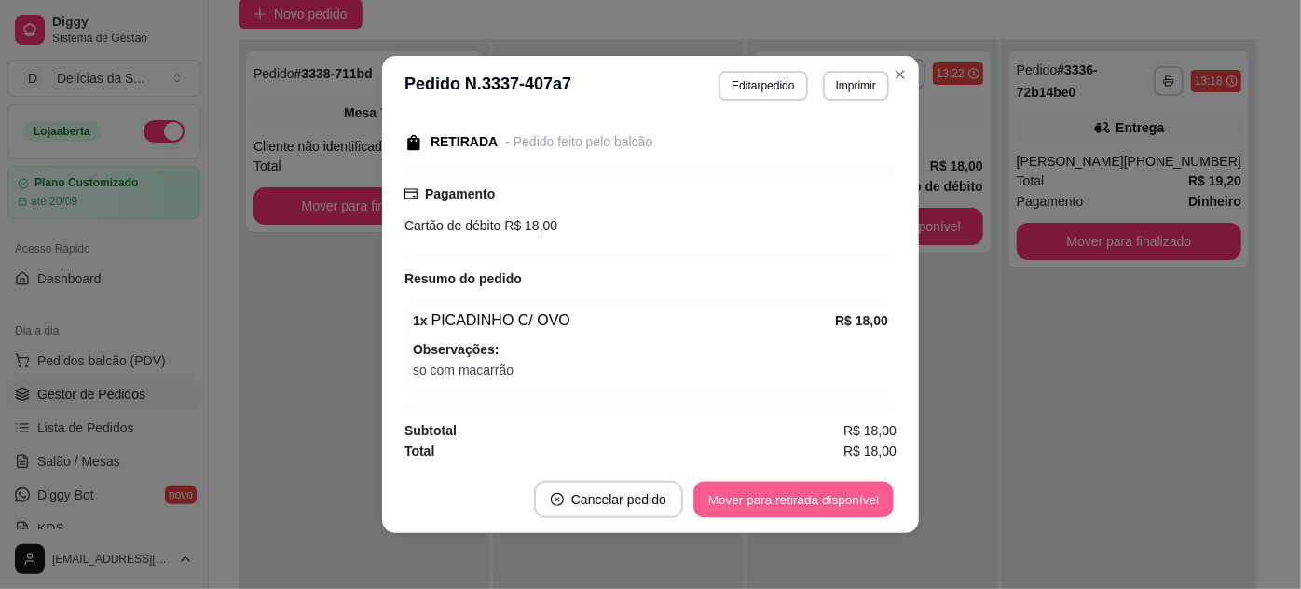
click at [815, 496] on button "Mover para retirada disponível" at bounding box center [794, 500] width 200 height 36
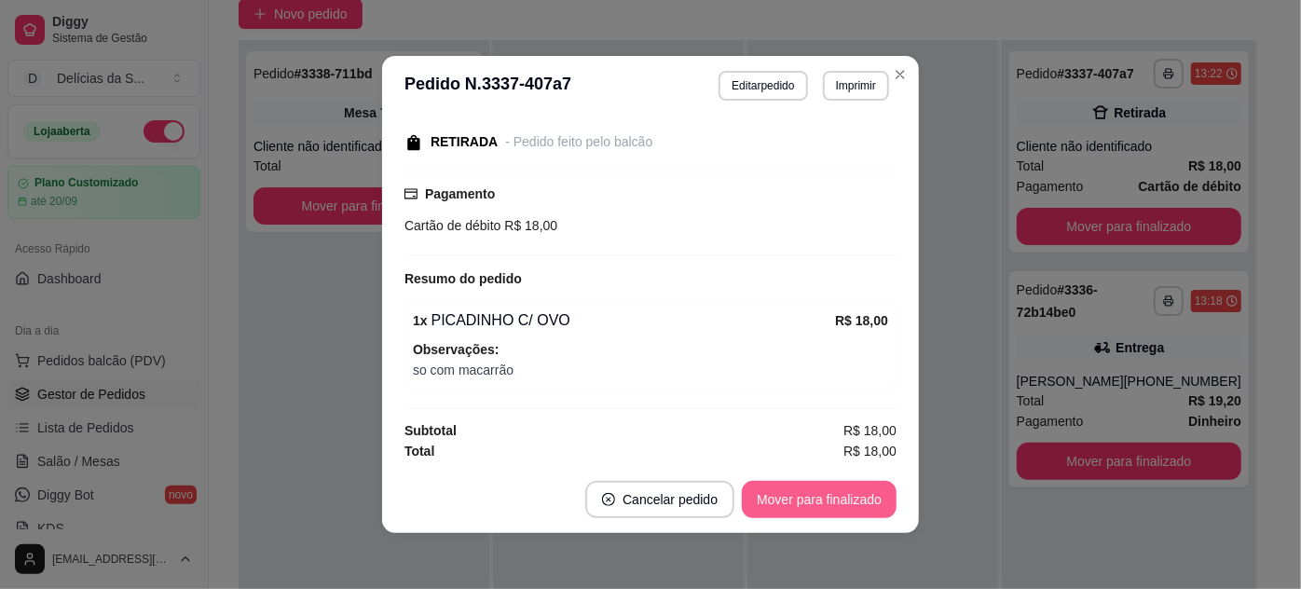
click at [815, 496] on button "Mover para finalizado" at bounding box center [819, 499] width 155 height 37
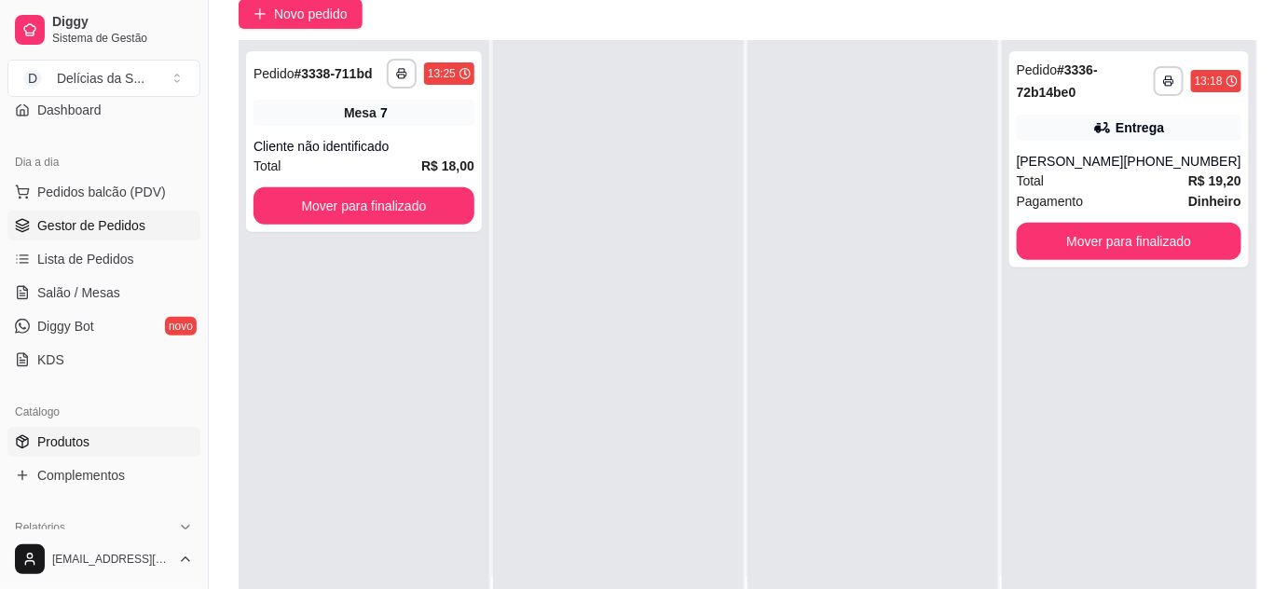
scroll to position [338, 0]
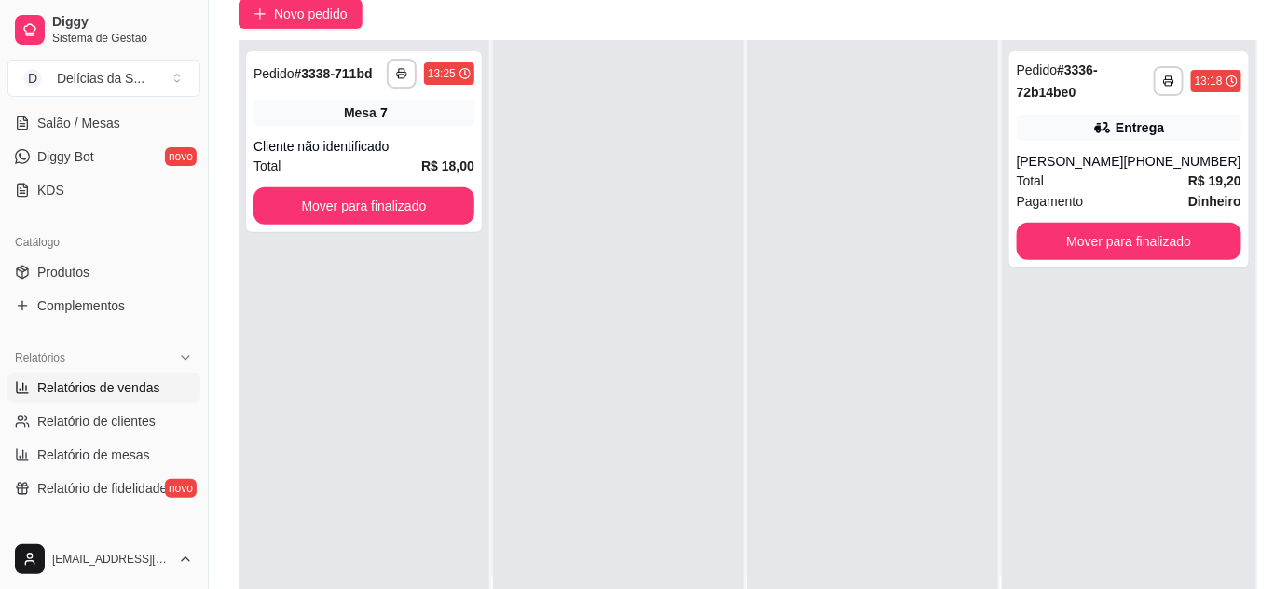
click at [92, 382] on span "Relatórios de vendas" at bounding box center [98, 387] width 123 height 19
select select "ALL"
select select "0"
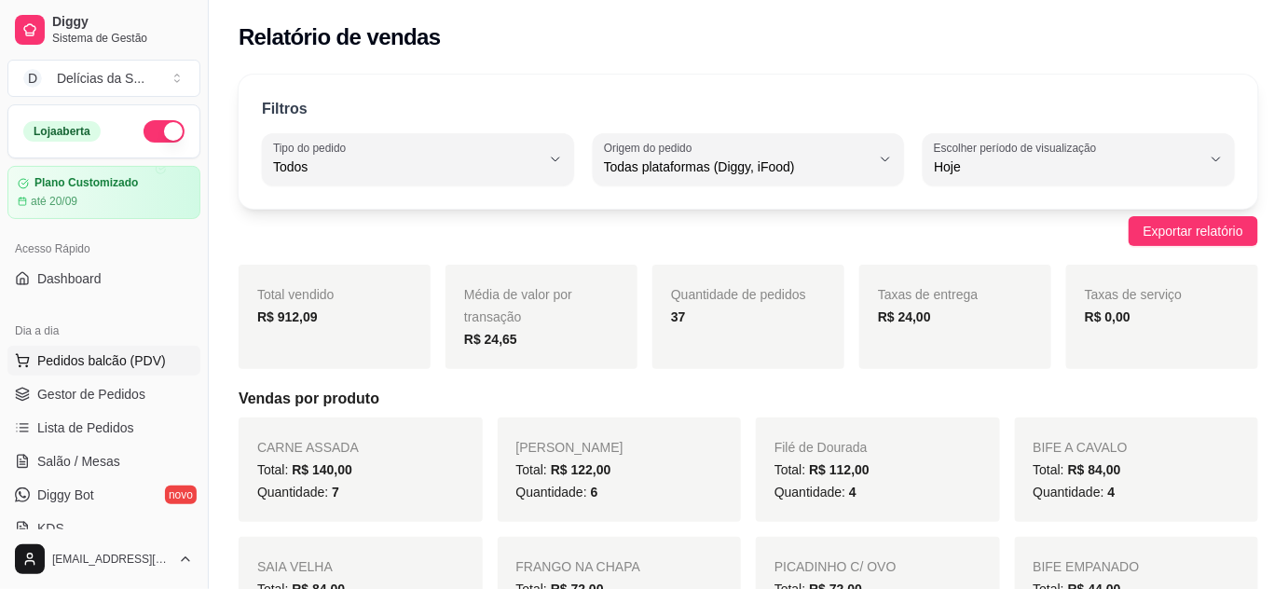
click at [107, 364] on span "Pedidos balcão (PDV)" at bounding box center [101, 360] width 129 height 19
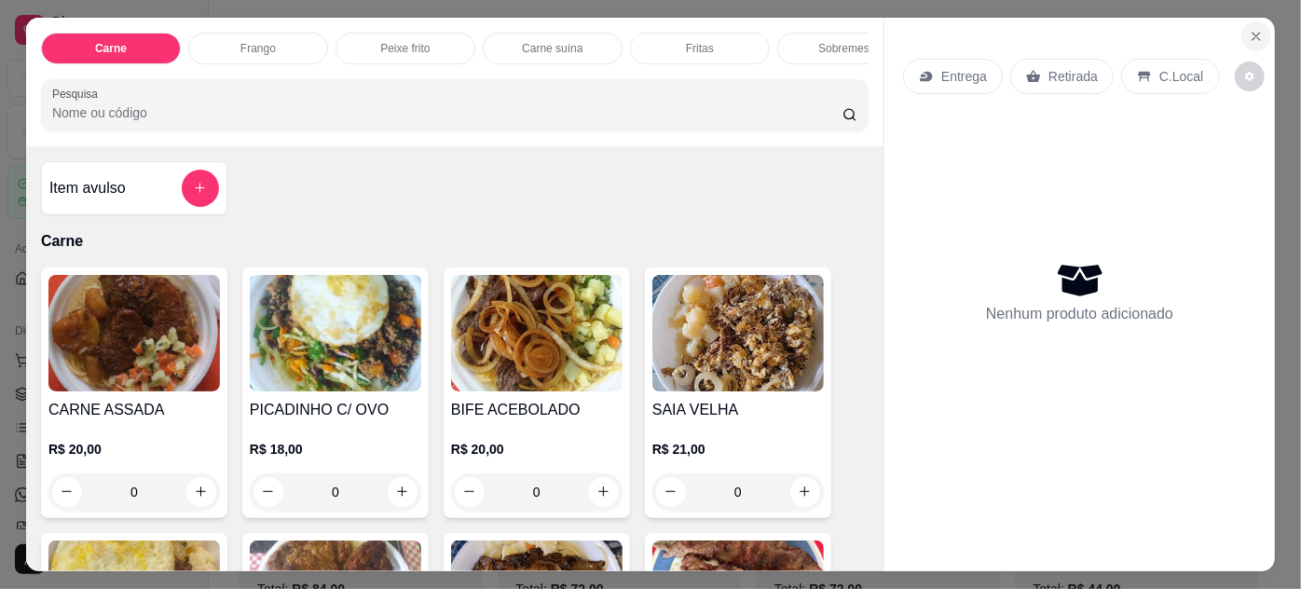
click at [1256, 29] on icon "Close" at bounding box center [1256, 36] width 15 height 15
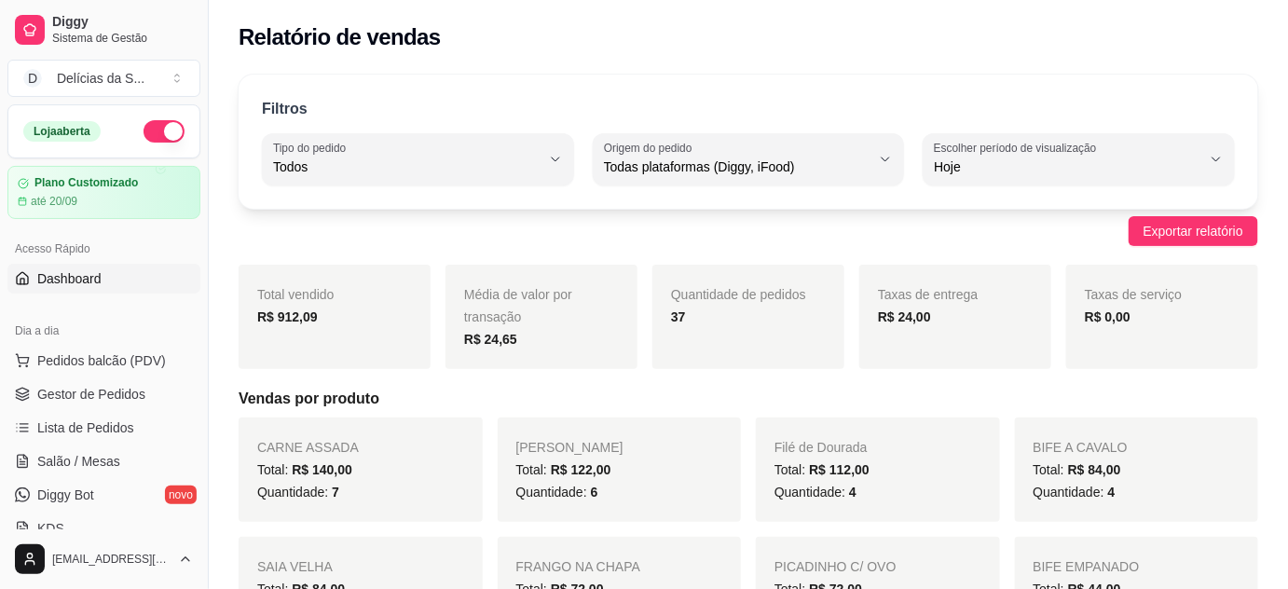
click at [87, 280] on span "Dashboard" at bounding box center [69, 278] width 64 height 19
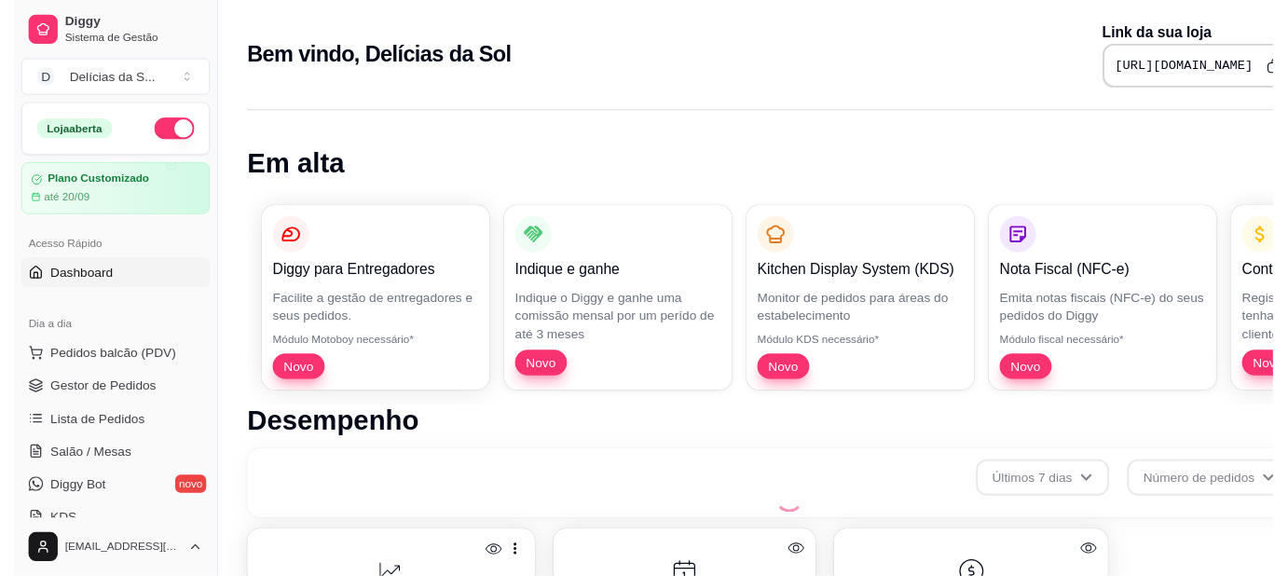
scroll to position [738, 0]
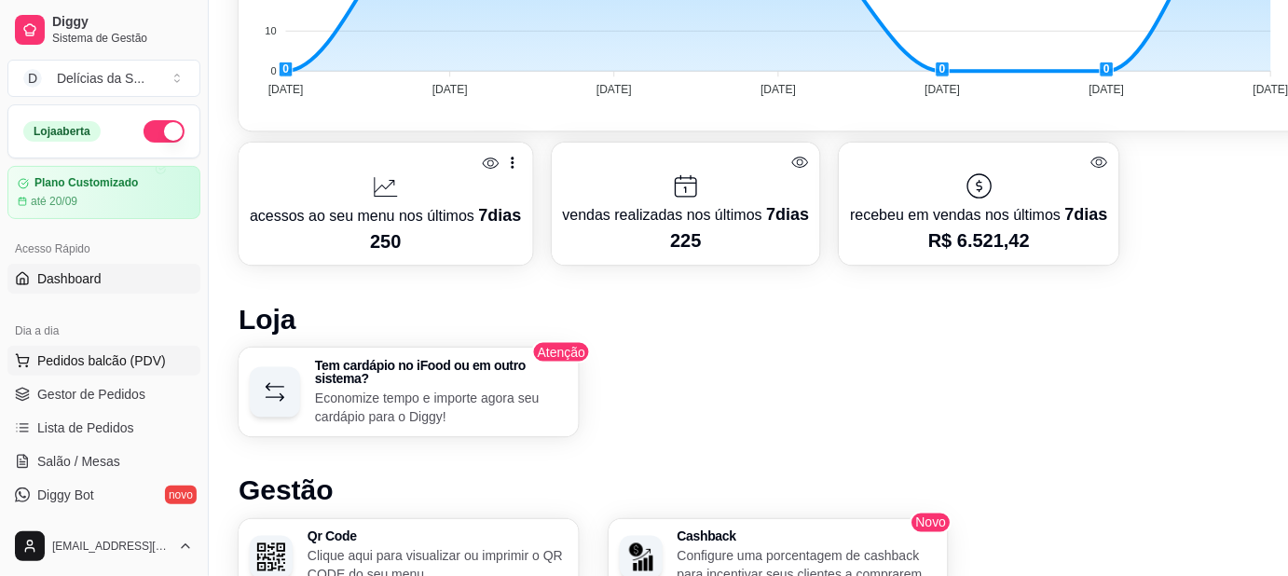
click at [122, 353] on span "Pedidos balcão (PDV)" at bounding box center [101, 360] width 129 height 19
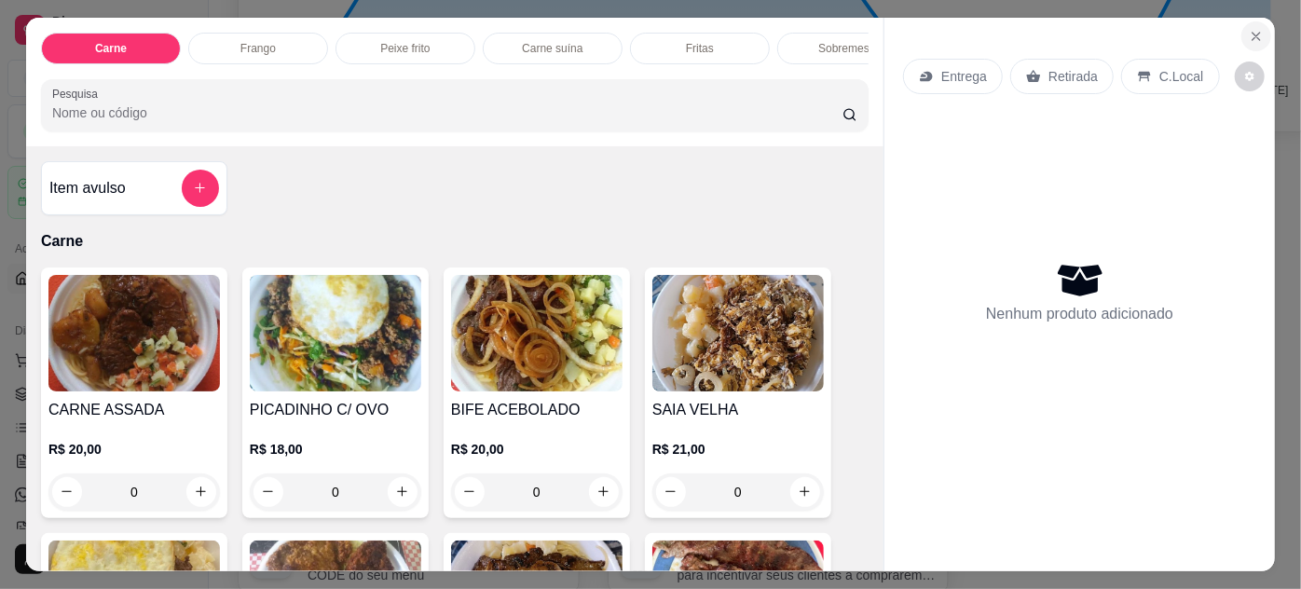
click at [1254, 34] on icon "Close" at bounding box center [1256, 36] width 15 height 15
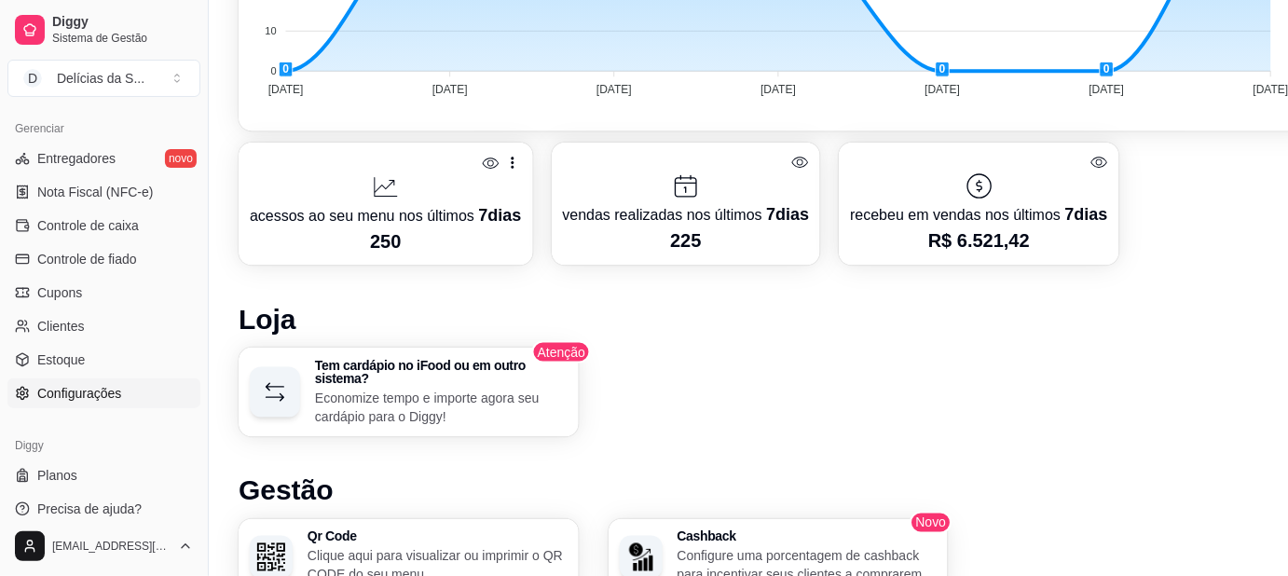
scroll to position [582, 0]
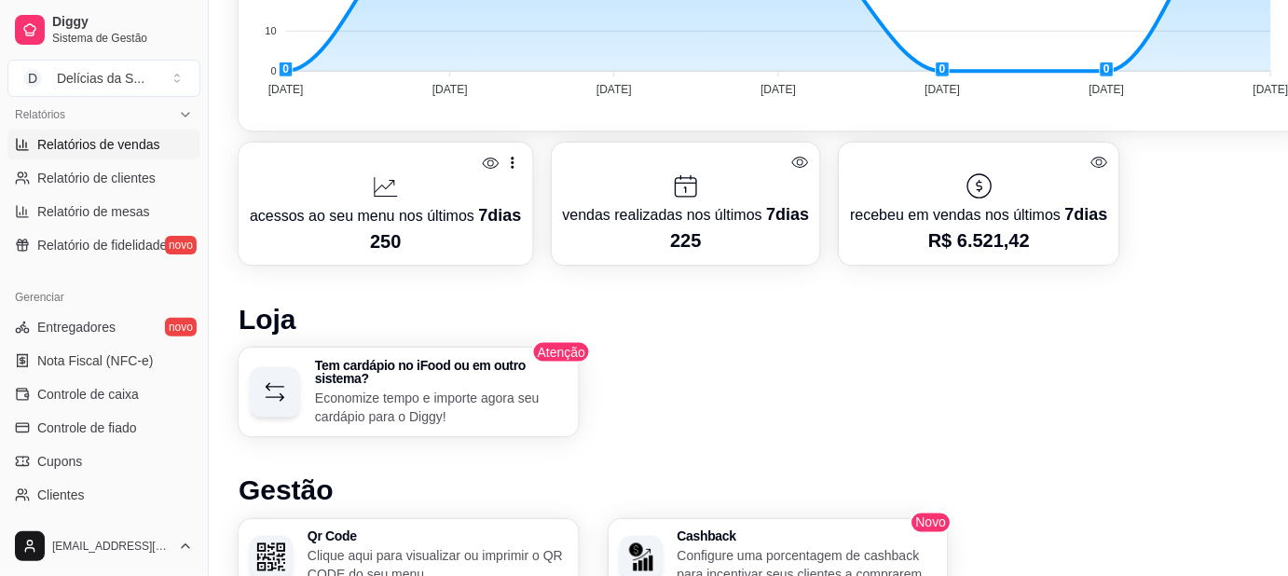
click at [79, 131] on link "Relatórios de vendas" at bounding box center [103, 145] width 193 height 30
select select "ALL"
select select "0"
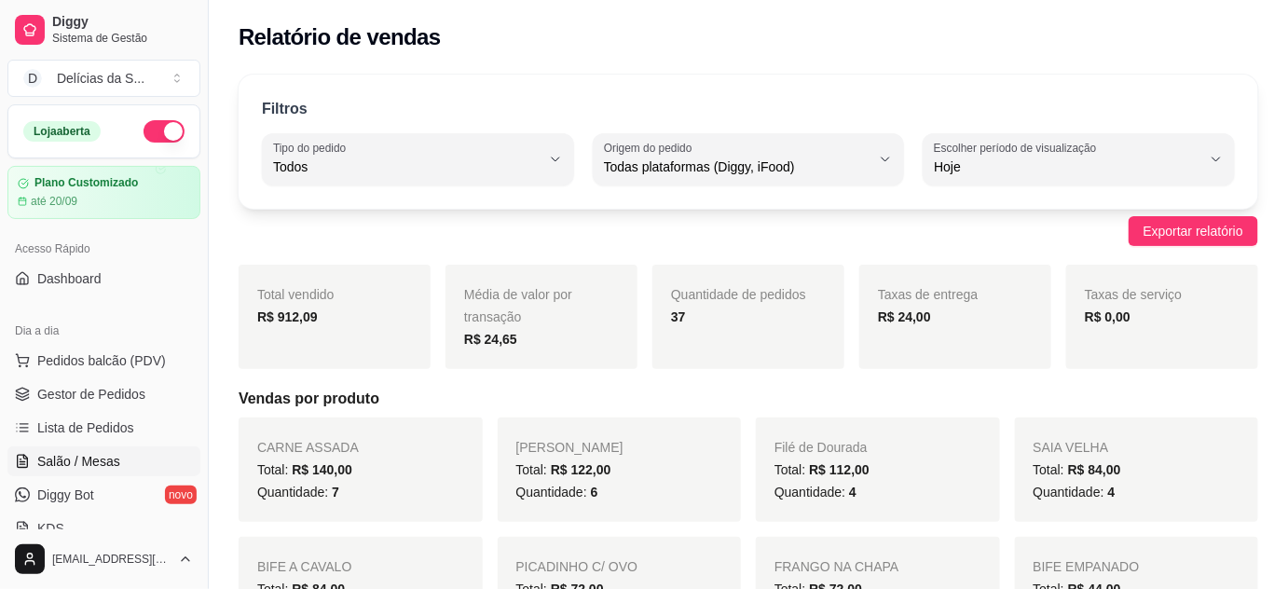
click at [64, 459] on span "Salão / Mesas" at bounding box center [78, 461] width 83 height 19
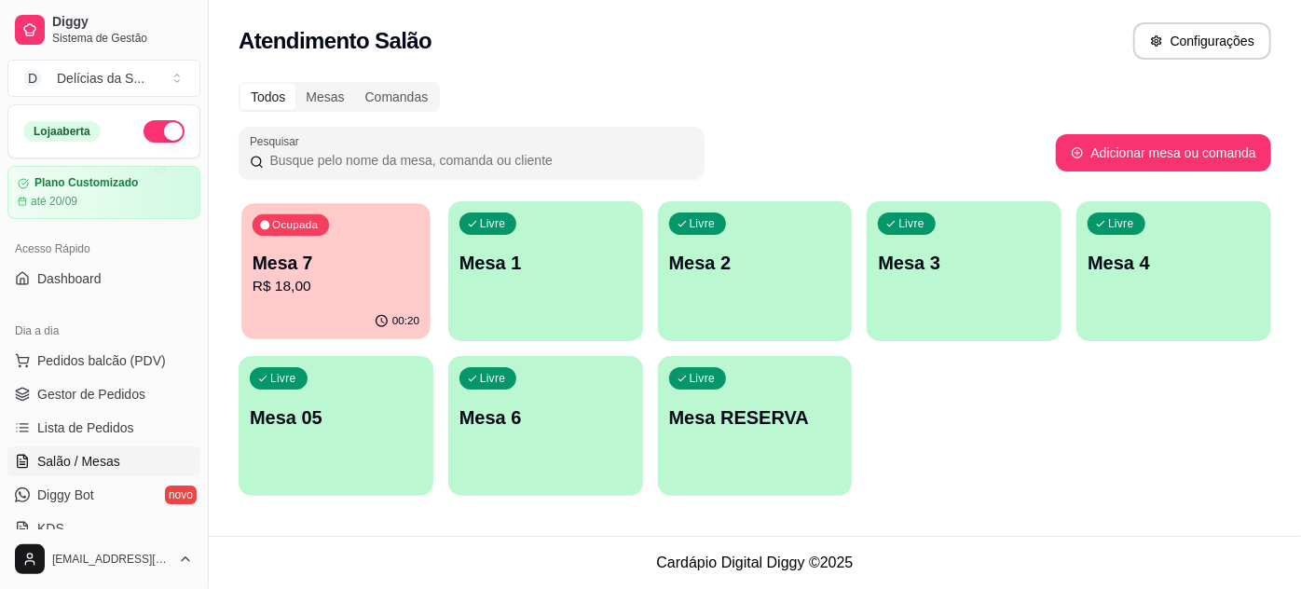
click at [360, 272] on p "Mesa 7" at bounding box center [336, 263] width 167 height 25
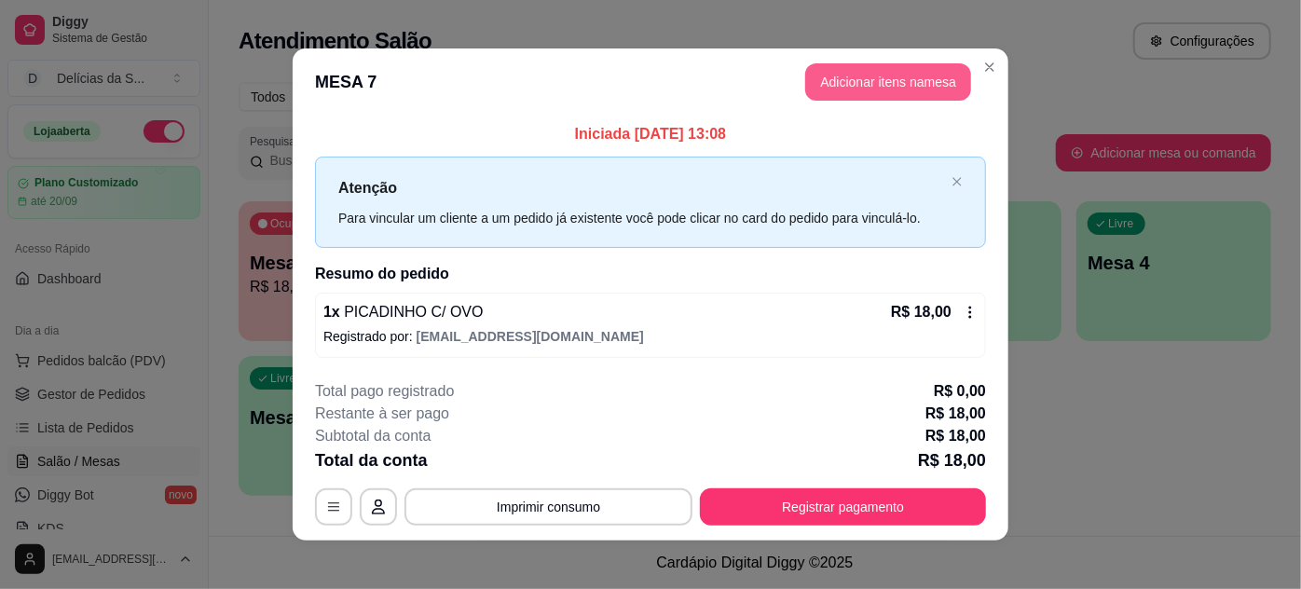
click at [882, 89] on button "Adicionar itens na mesa" at bounding box center [888, 81] width 166 height 37
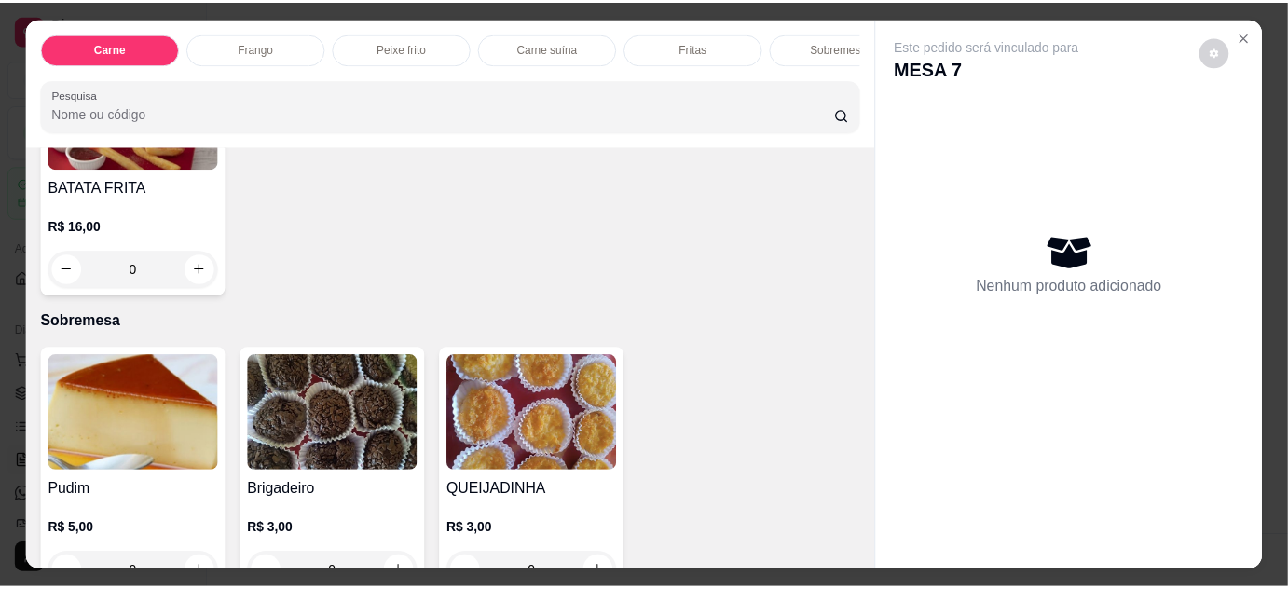
scroll to position [2203, 0]
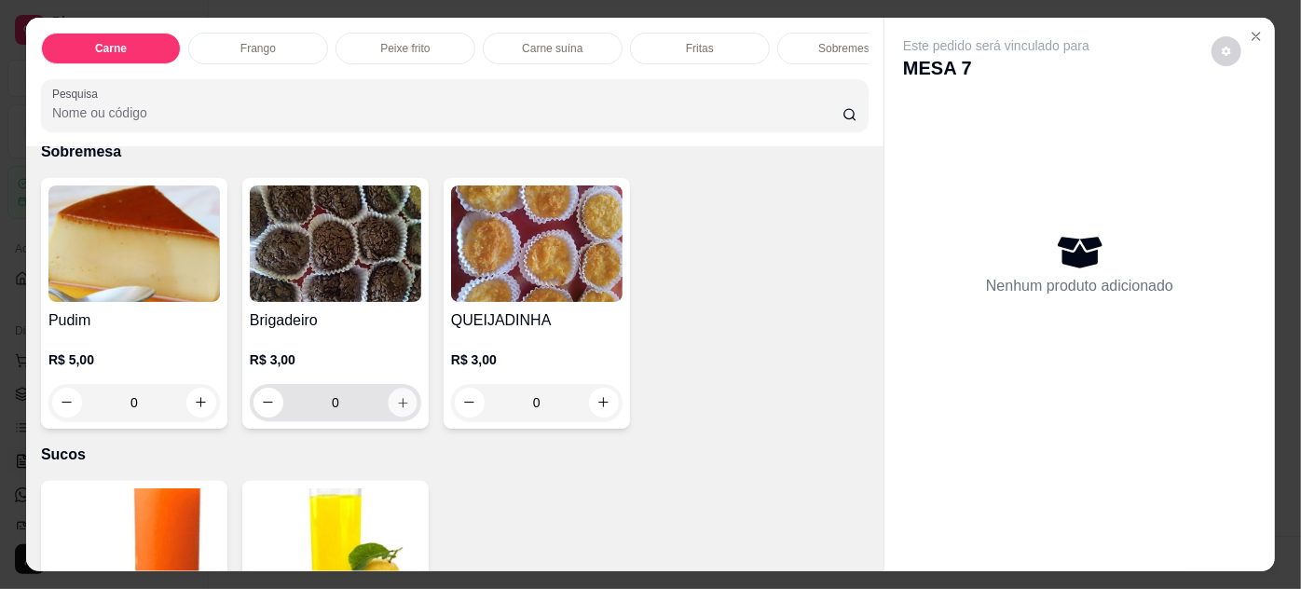
click at [406, 390] on button "increase-product-quantity" at bounding box center [402, 402] width 29 height 29
type input "1"
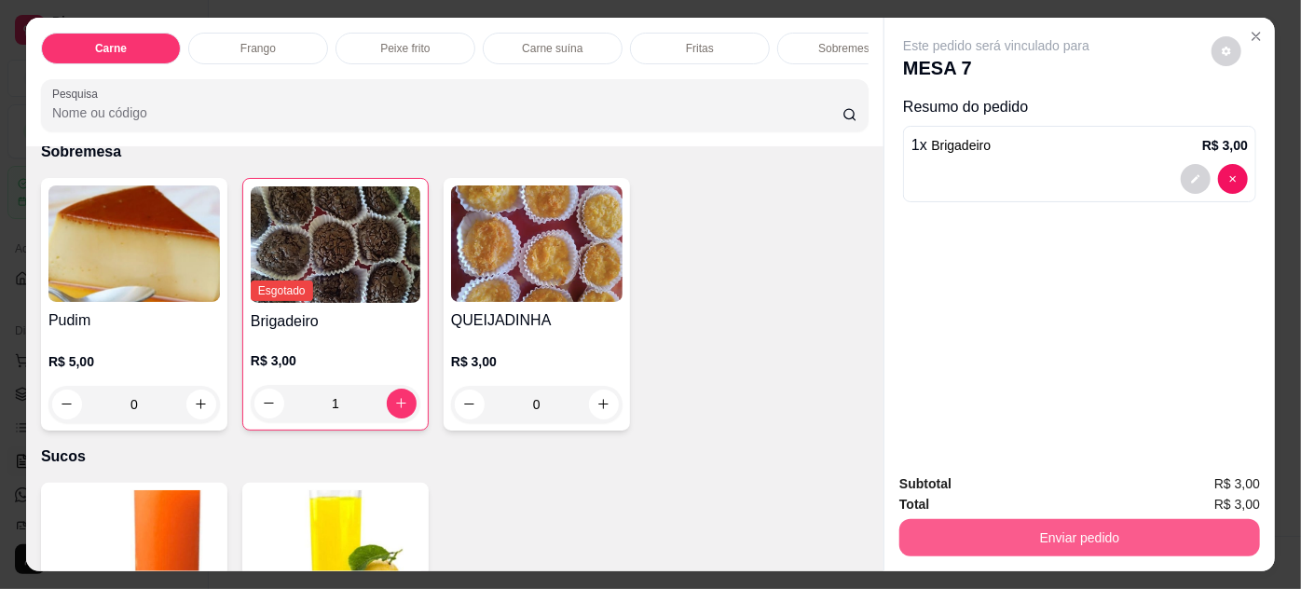
click at [988, 533] on button "Enviar pedido" at bounding box center [1080, 537] width 361 height 37
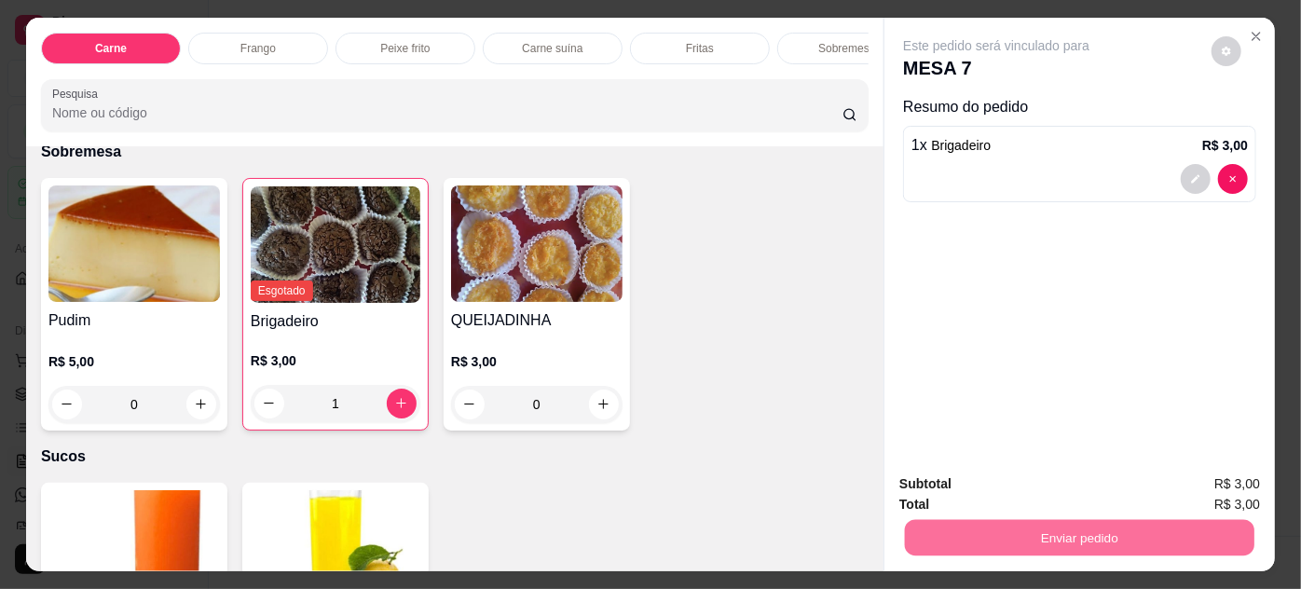
click at [1009, 492] on button "Não registrar e enviar pedido" at bounding box center [1019, 485] width 194 height 35
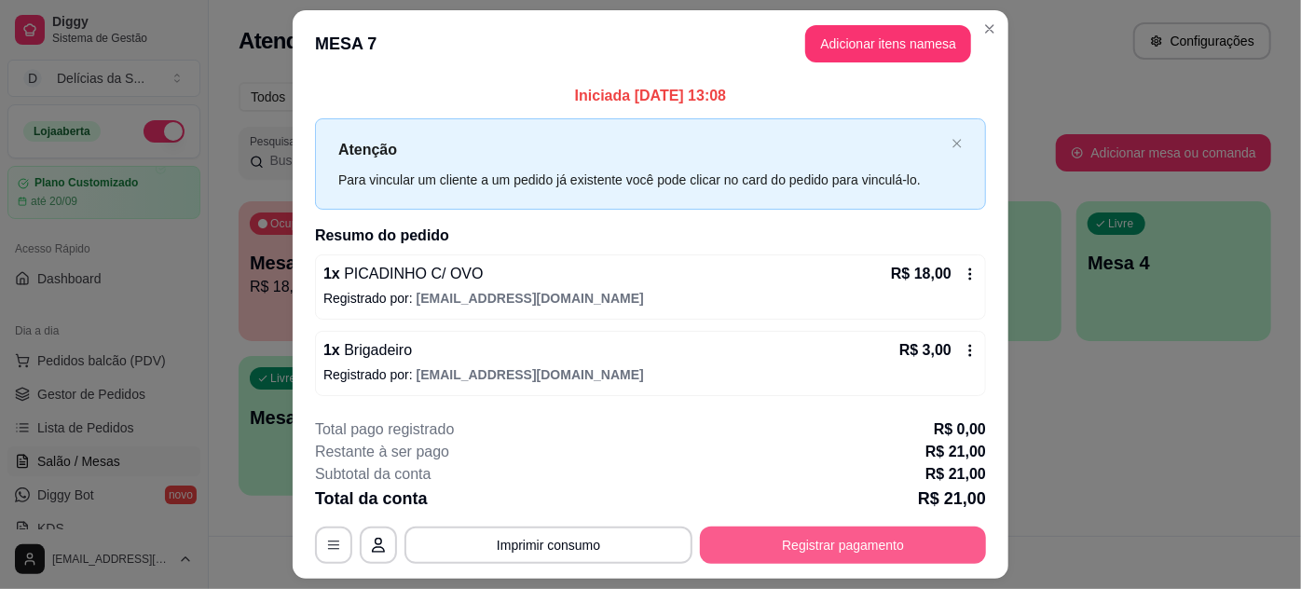
click at [843, 537] on button "Registrar pagamento" at bounding box center [843, 545] width 286 height 37
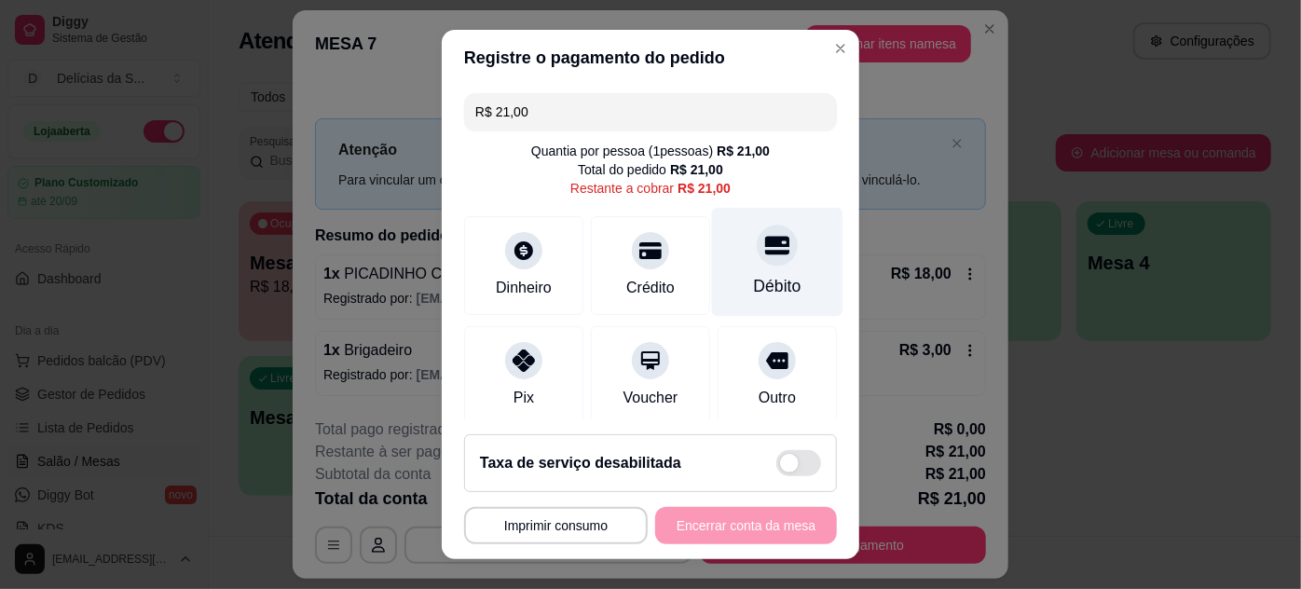
click at [757, 257] on div at bounding box center [777, 245] width 41 height 41
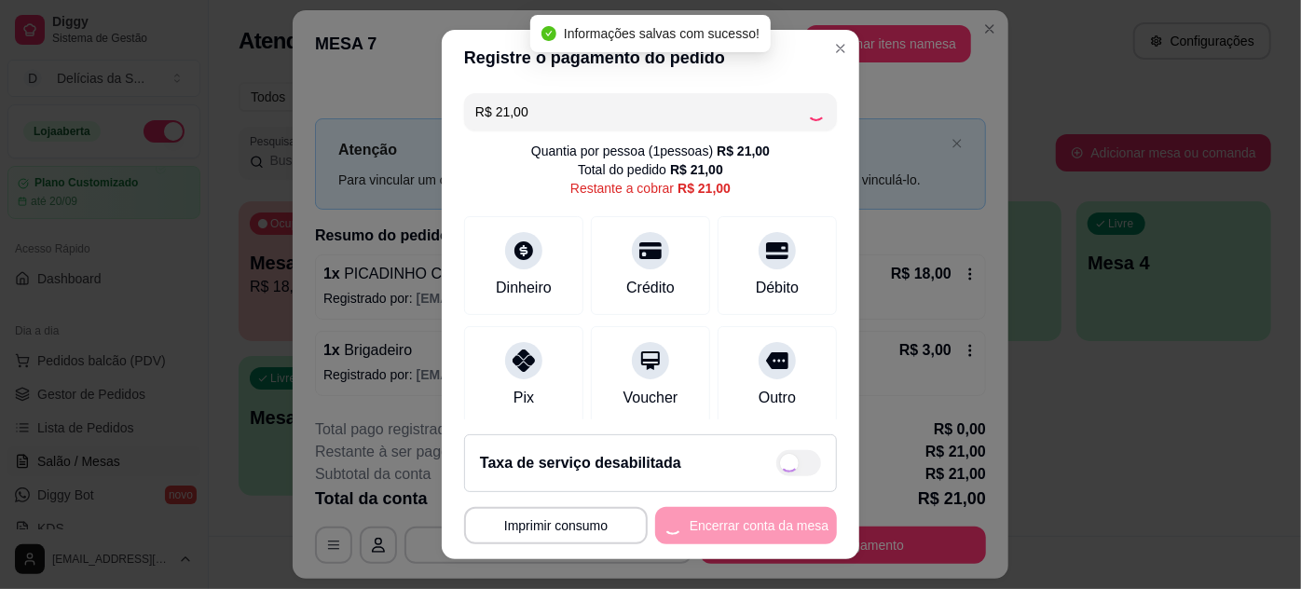
type input "R$ 0,00"
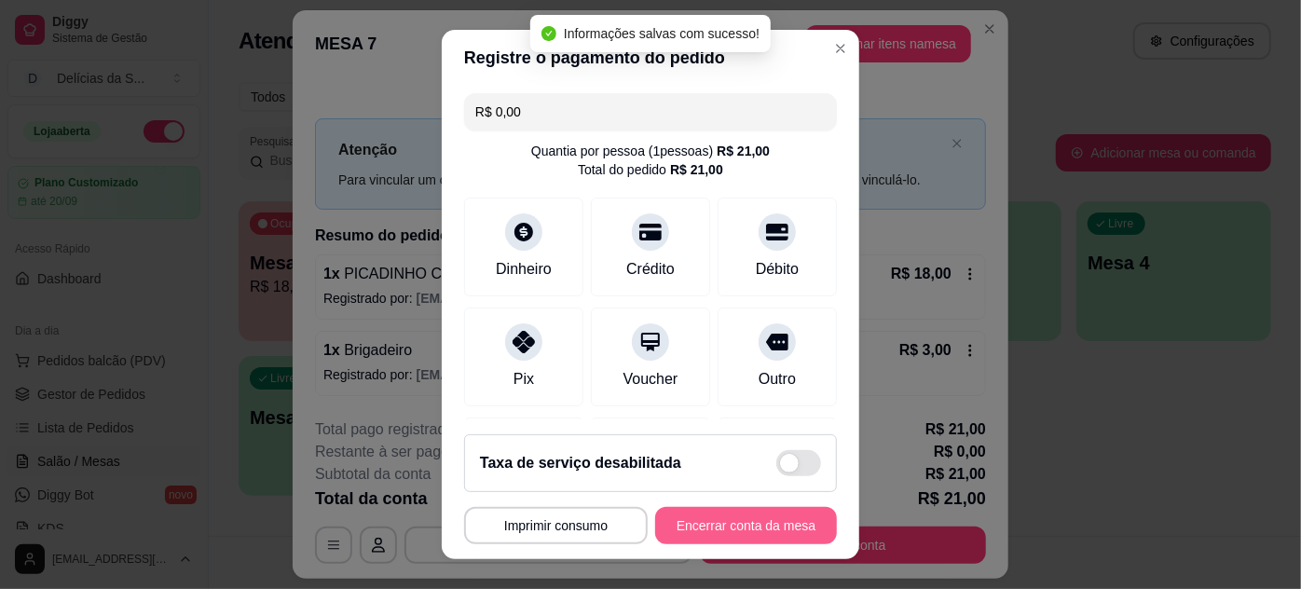
click at [701, 522] on button "Encerrar conta da mesa" at bounding box center [746, 525] width 182 height 37
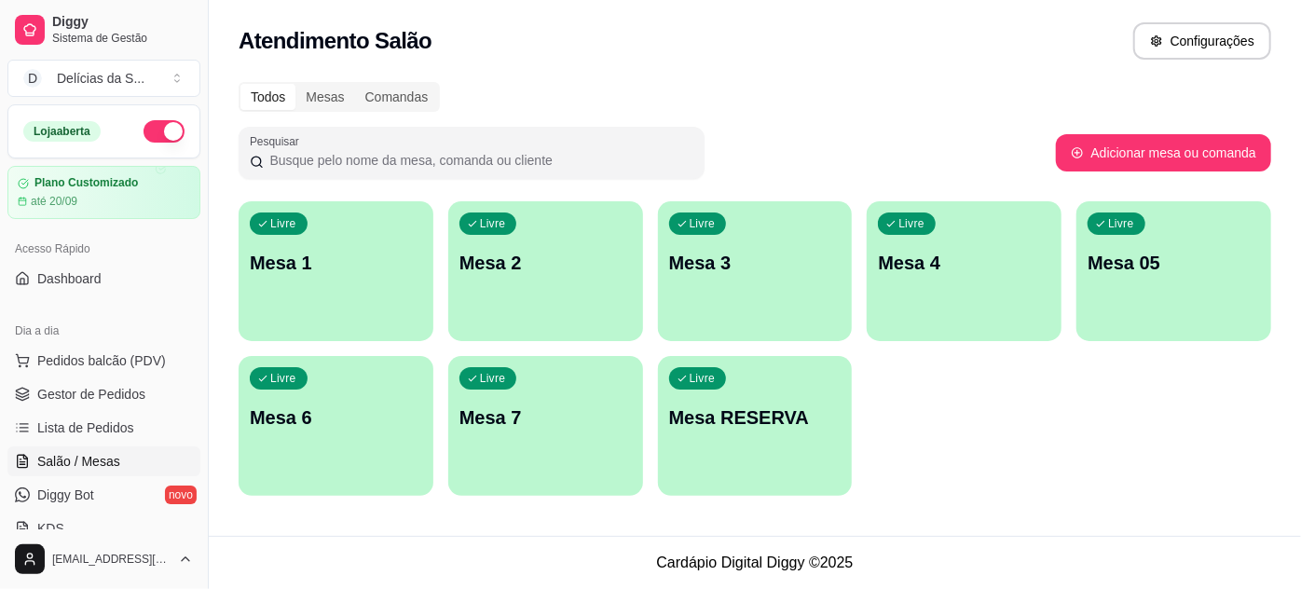
click at [738, 89] on div "Todos Mesas Comandas" at bounding box center [755, 97] width 1033 height 30
click at [127, 394] on span "Gestor de Pedidos" at bounding box center [91, 394] width 108 height 19
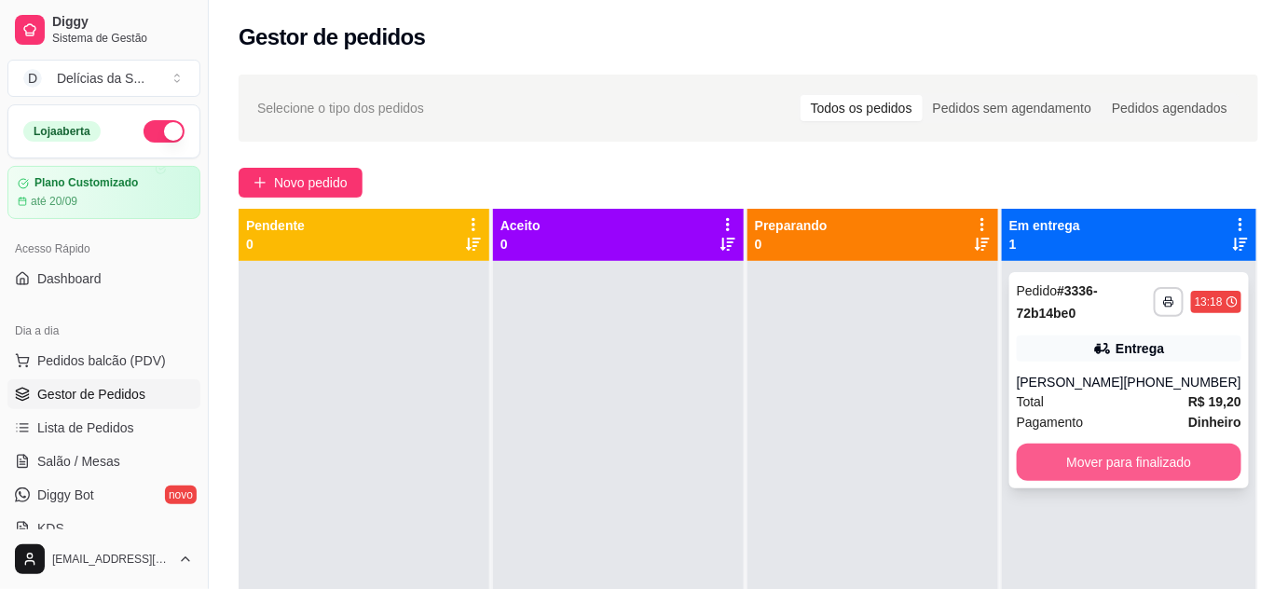
click at [1077, 461] on button "Mover para finalizado" at bounding box center [1129, 462] width 225 height 37
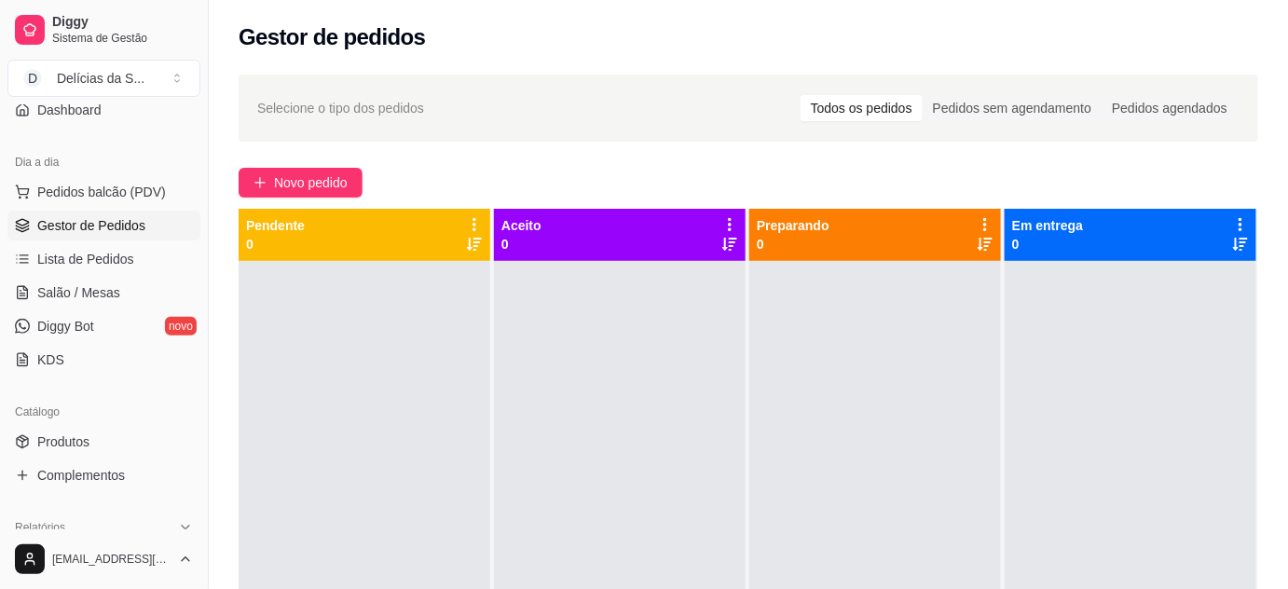
scroll to position [338, 0]
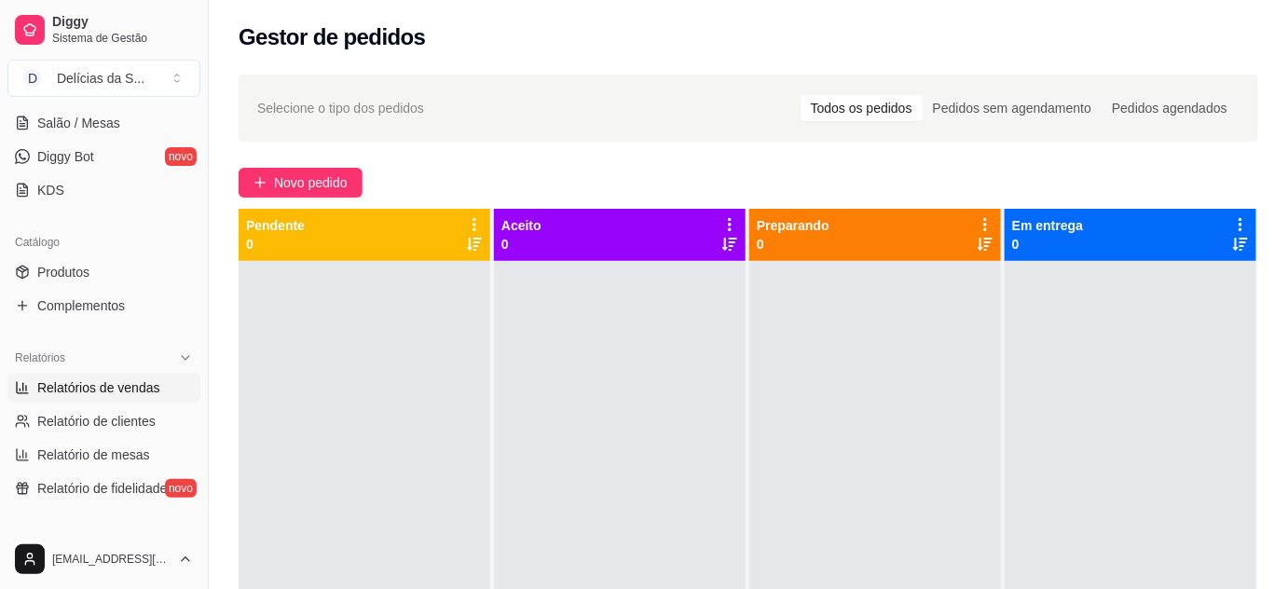
click at [117, 392] on span "Relatórios de vendas" at bounding box center [98, 387] width 123 height 19
select select "ALL"
select select "0"
